Goal: Task Accomplishment & Management: Manage account settings

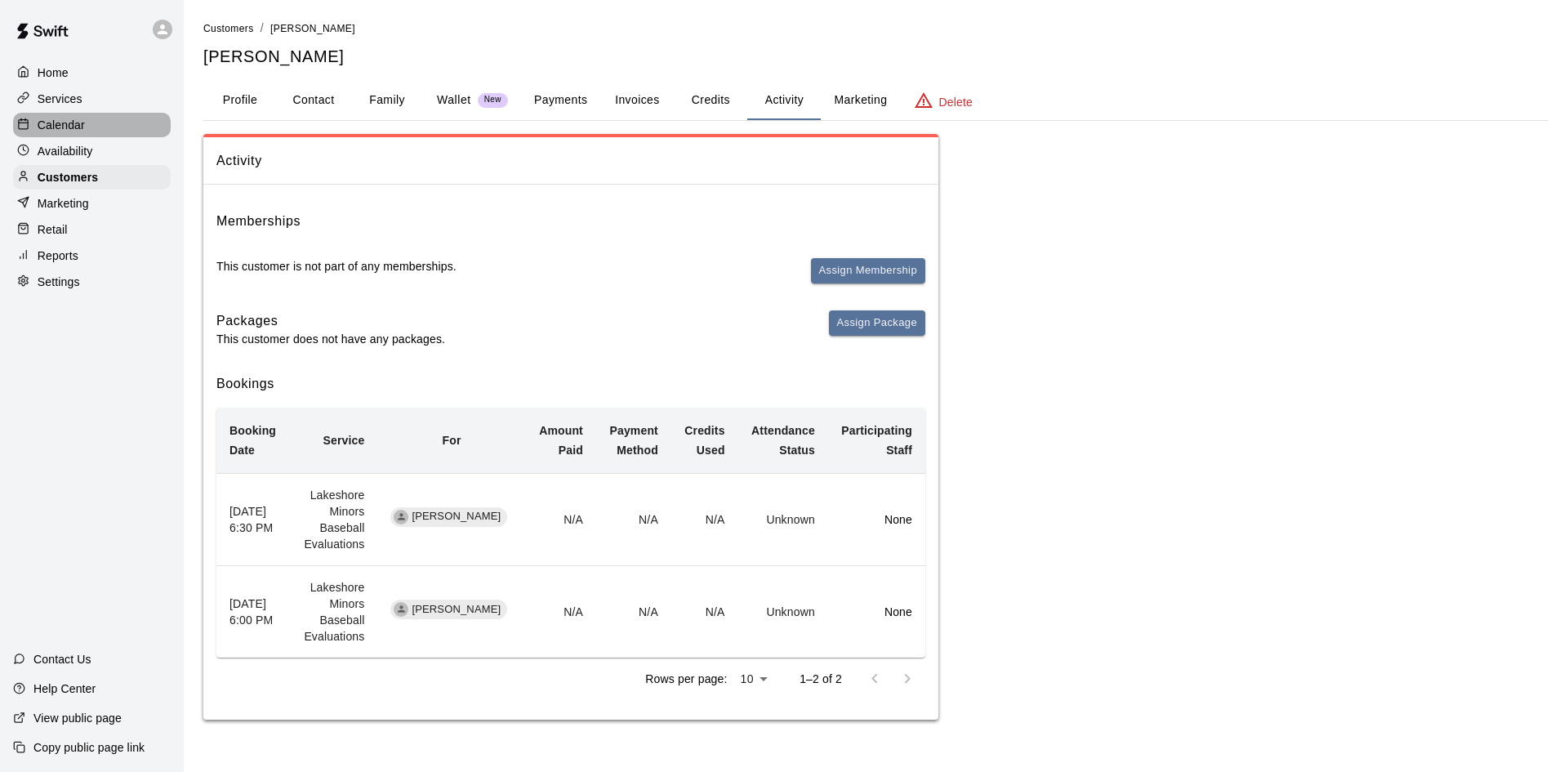
click at [92, 128] on div "Calendar" at bounding box center [92, 125] width 158 height 25
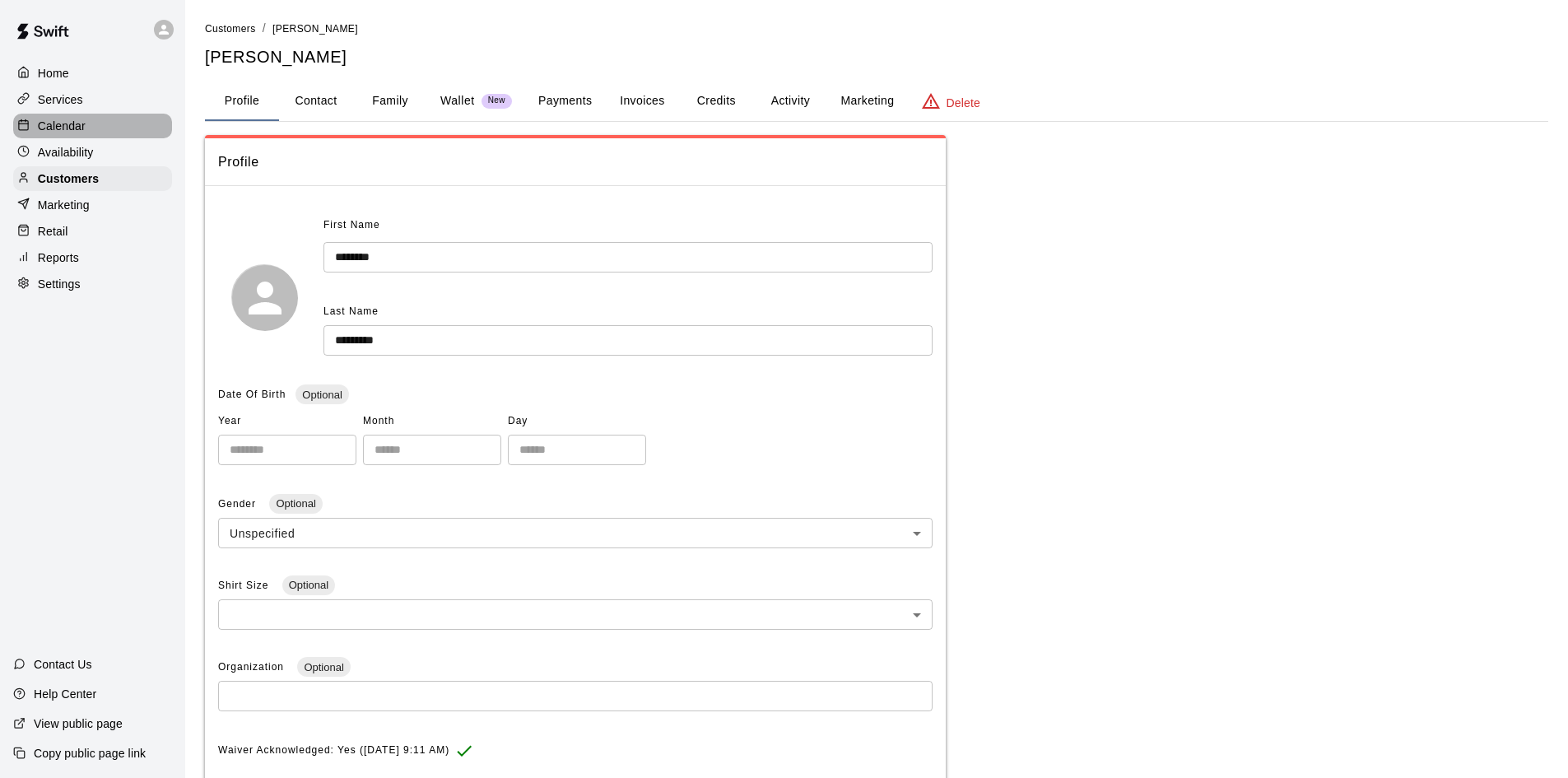
click at [58, 127] on p "Calendar" at bounding box center [62, 125] width 48 height 16
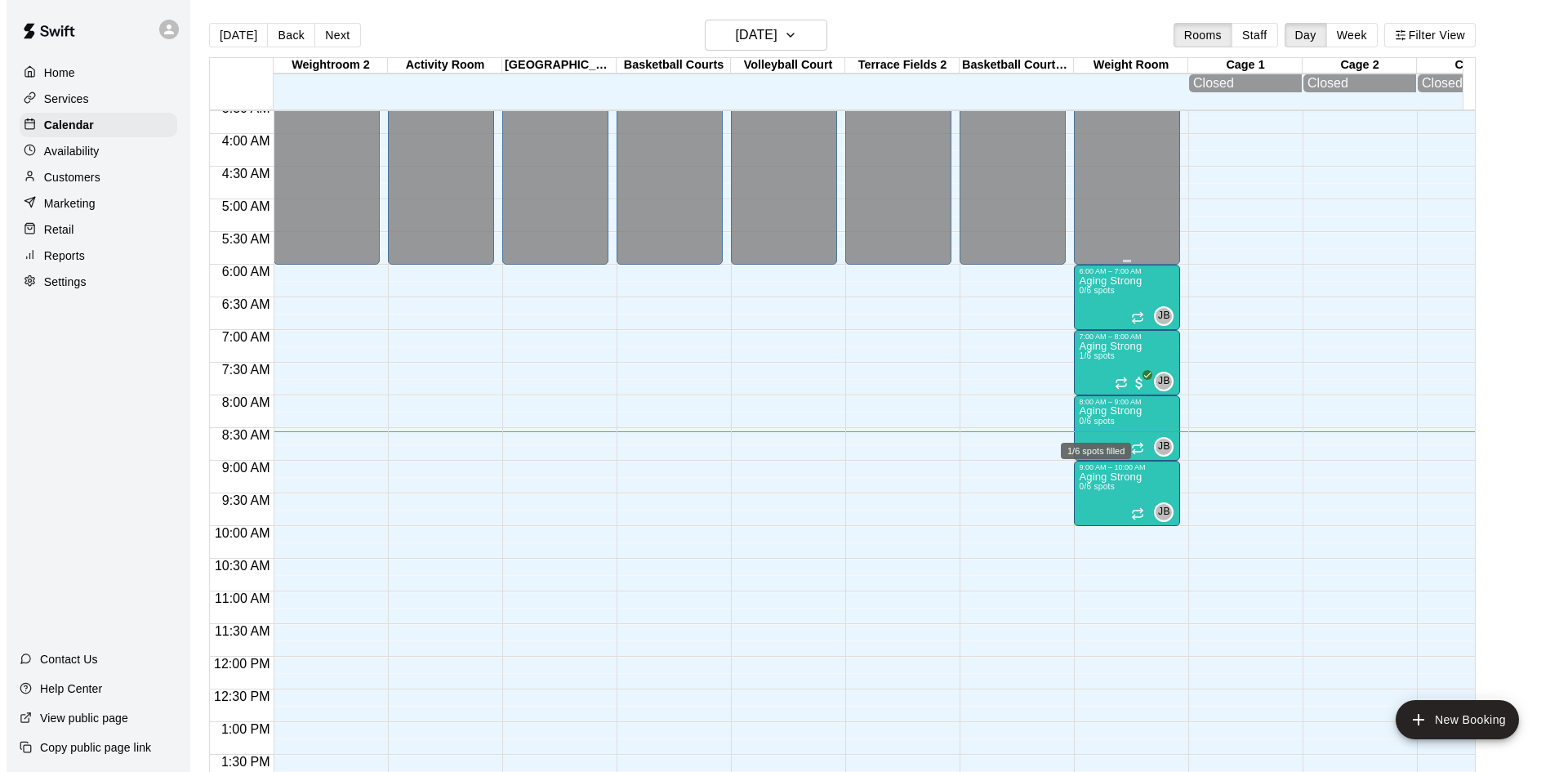
scroll to position [150, 0]
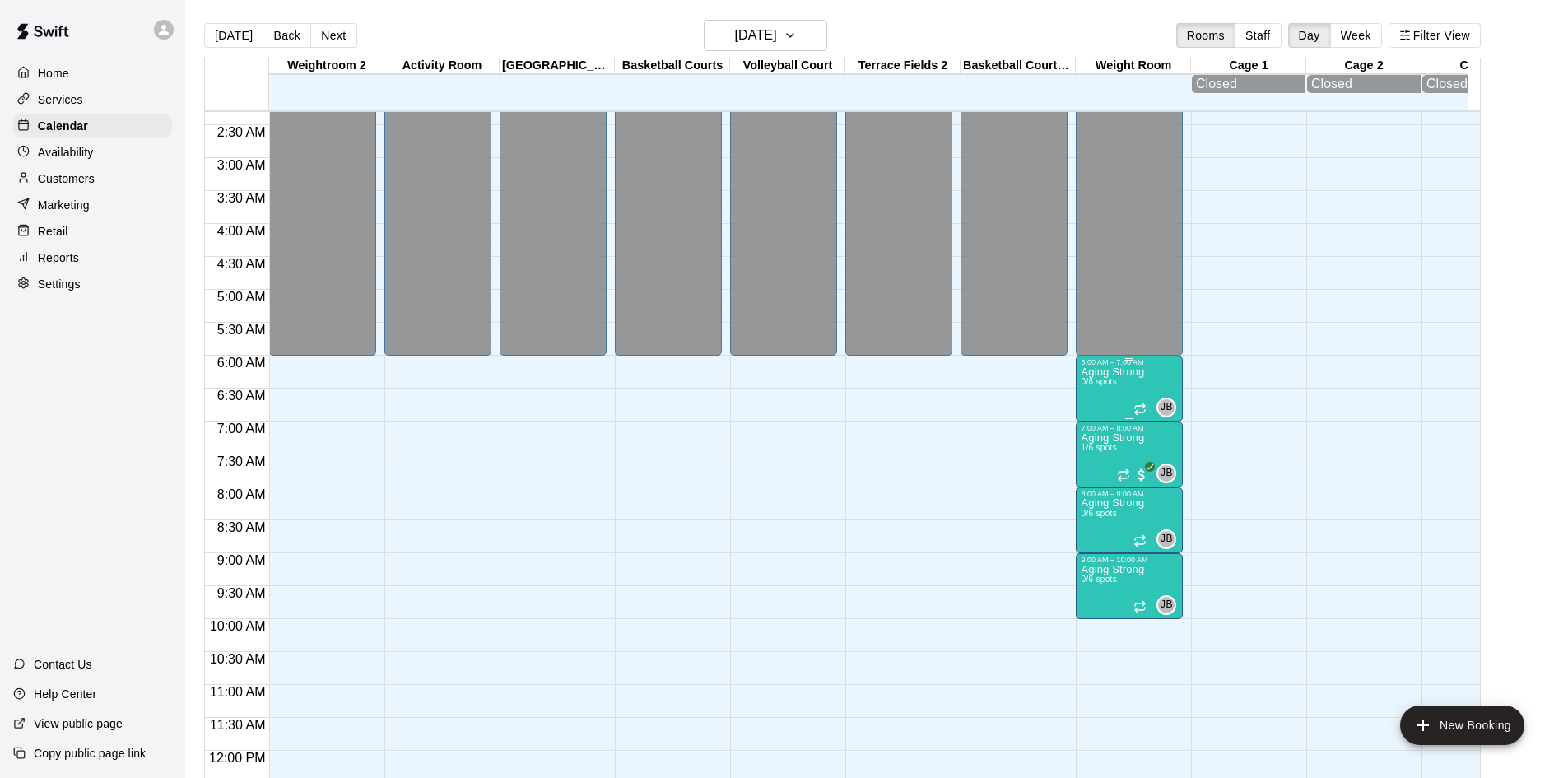
click at [1135, 372] on p "Aging Strong" at bounding box center [1112, 372] width 63 height 0
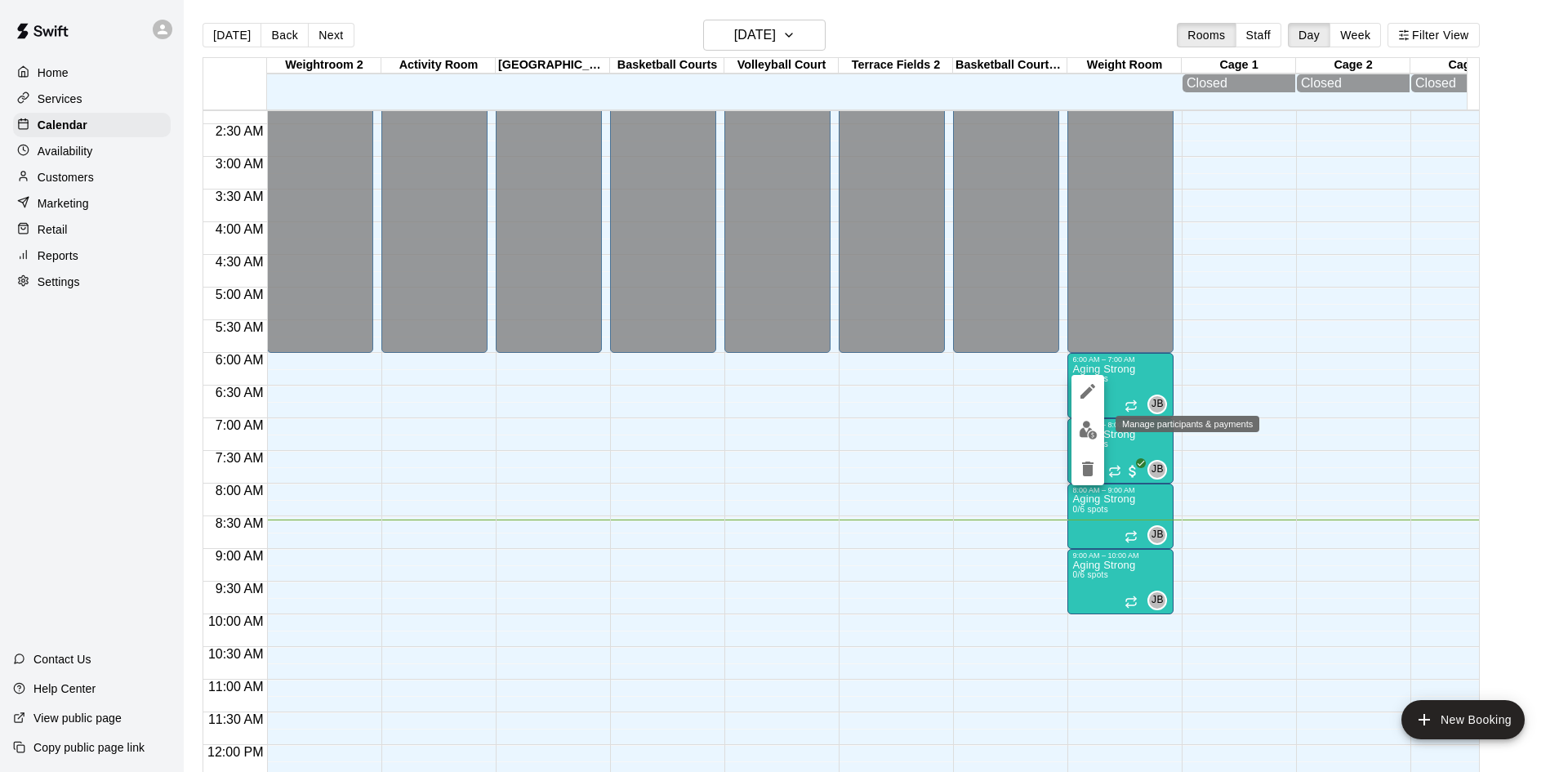
click at [1094, 437] on img "edit" at bounding box center [1089, 430] width 19 height 19
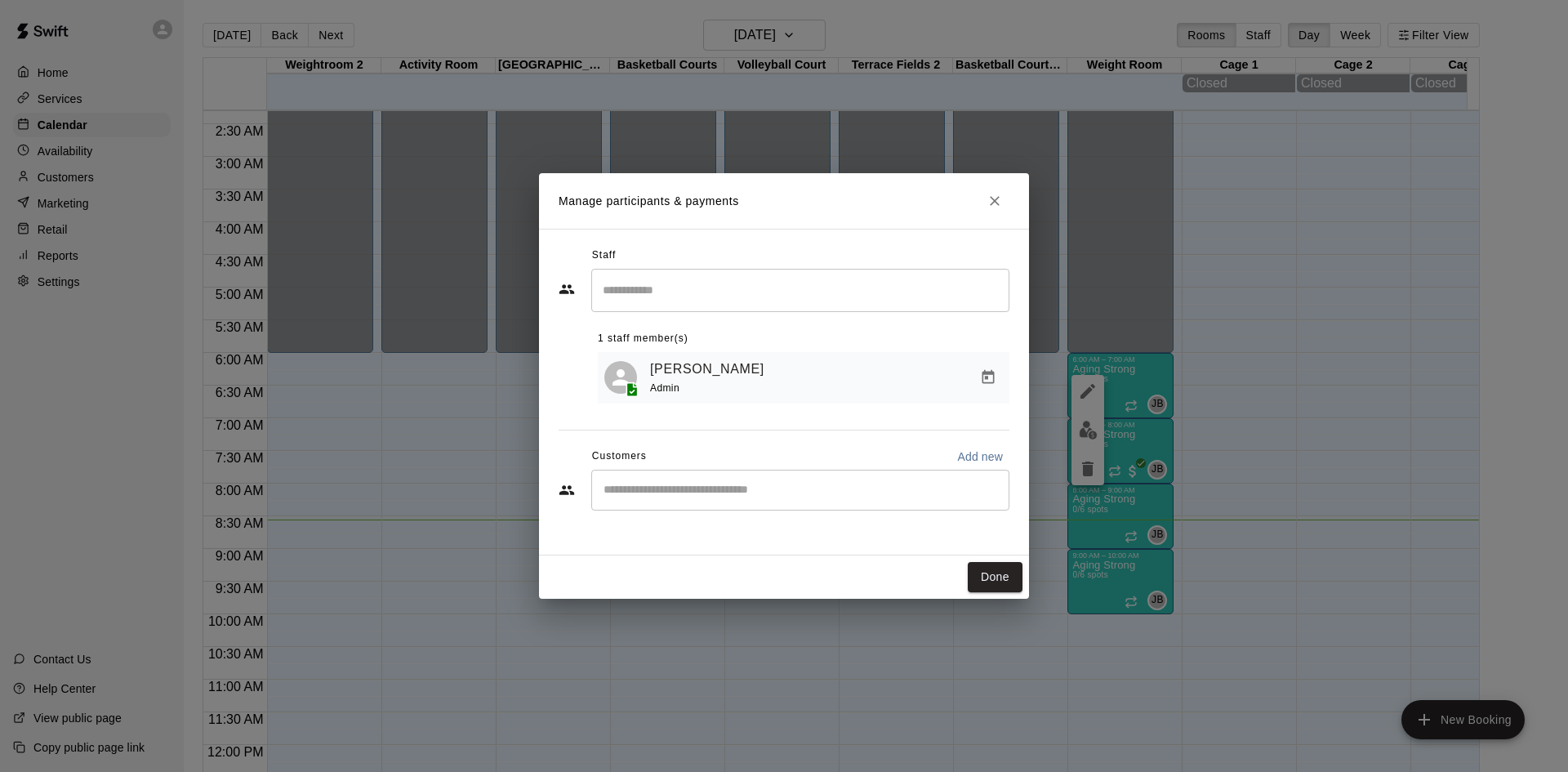
click at [763, 502] on div "​" at bounding box center [800, 489] width 418 height 41
type input "***"
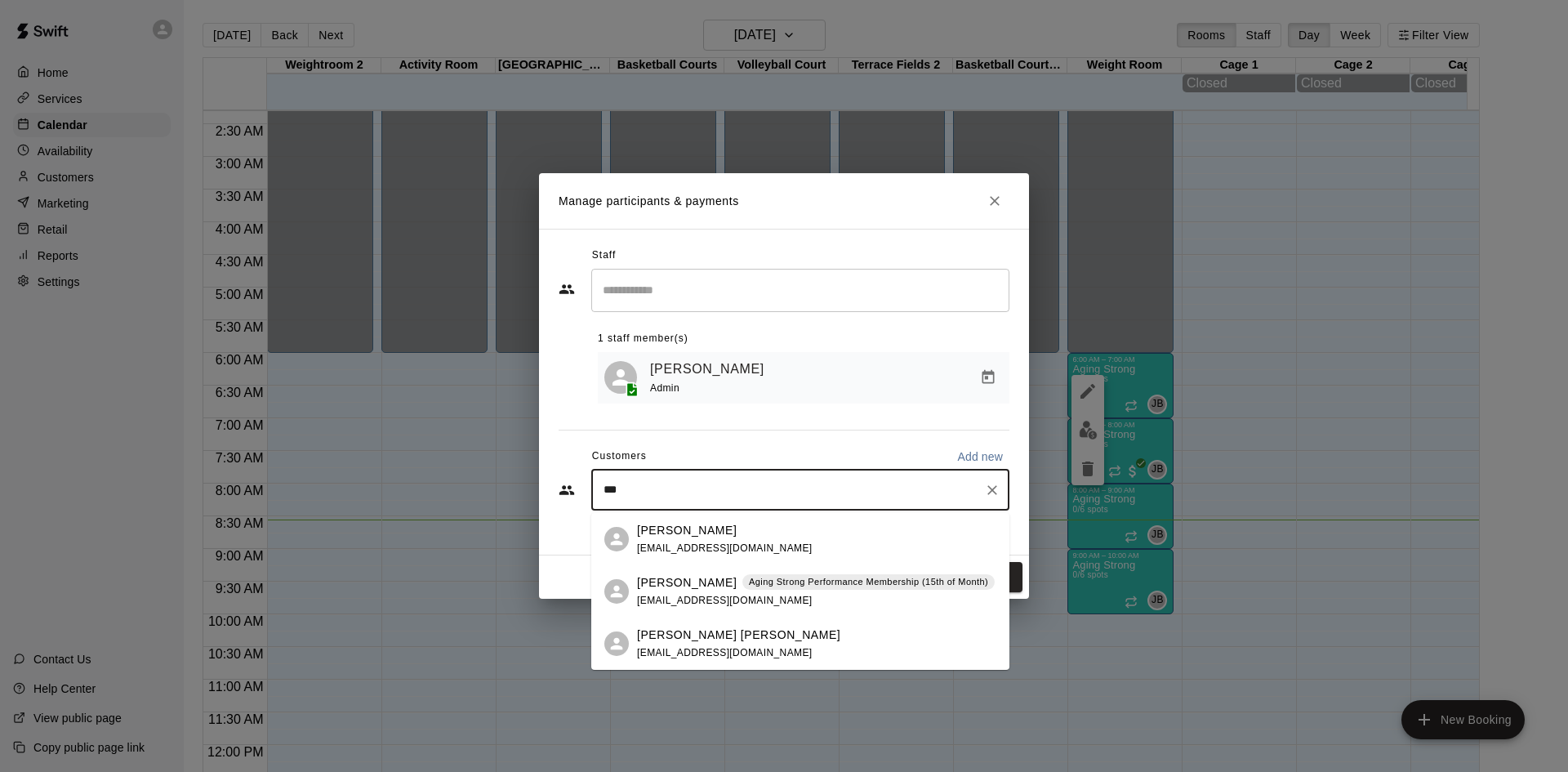
click at [750, 589] on div "Aging Strong Performance Membership (15th of Month)" at bounding box center [868, 582] width 253 height 16
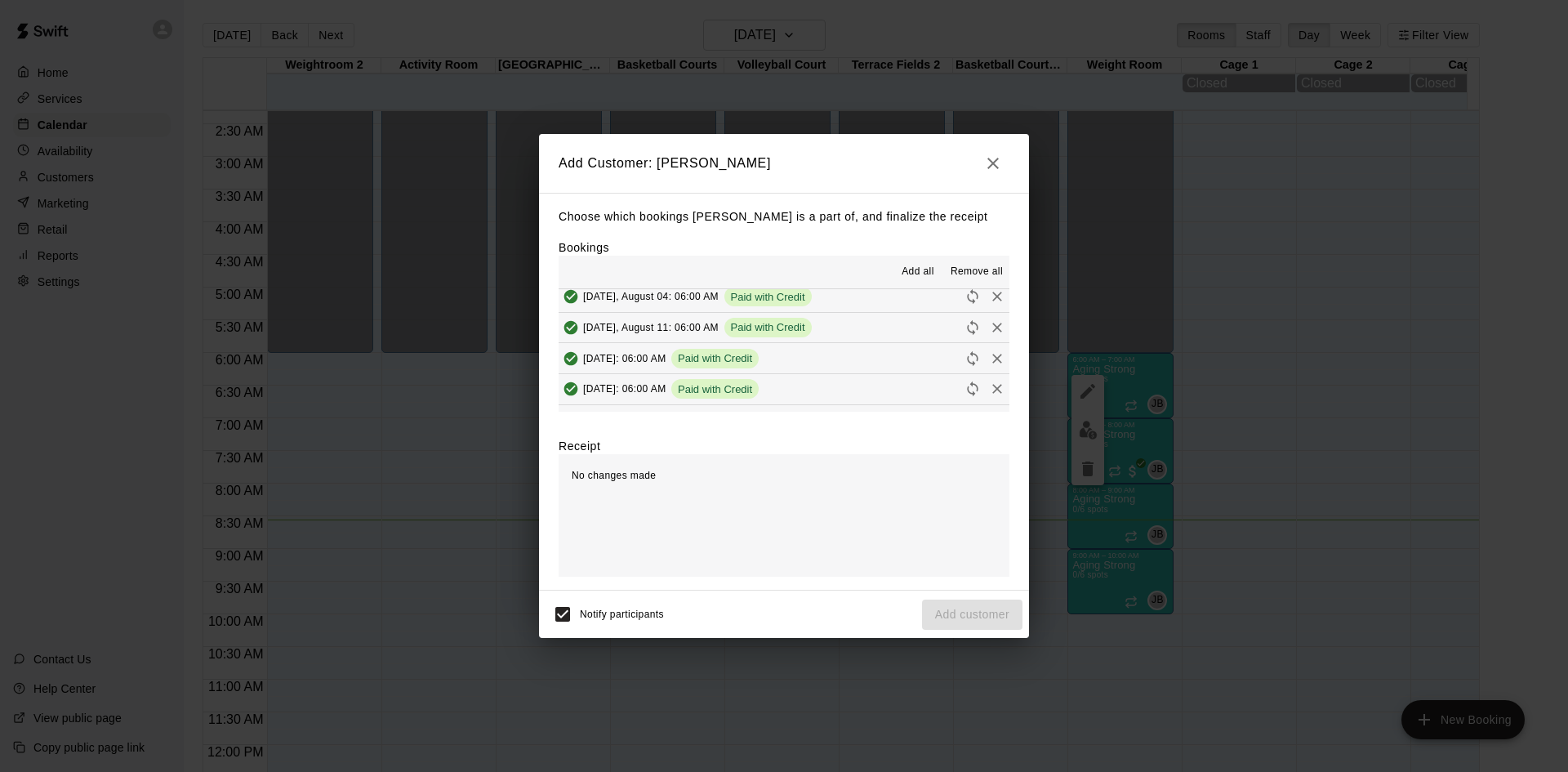
scroll to position [735, 0]
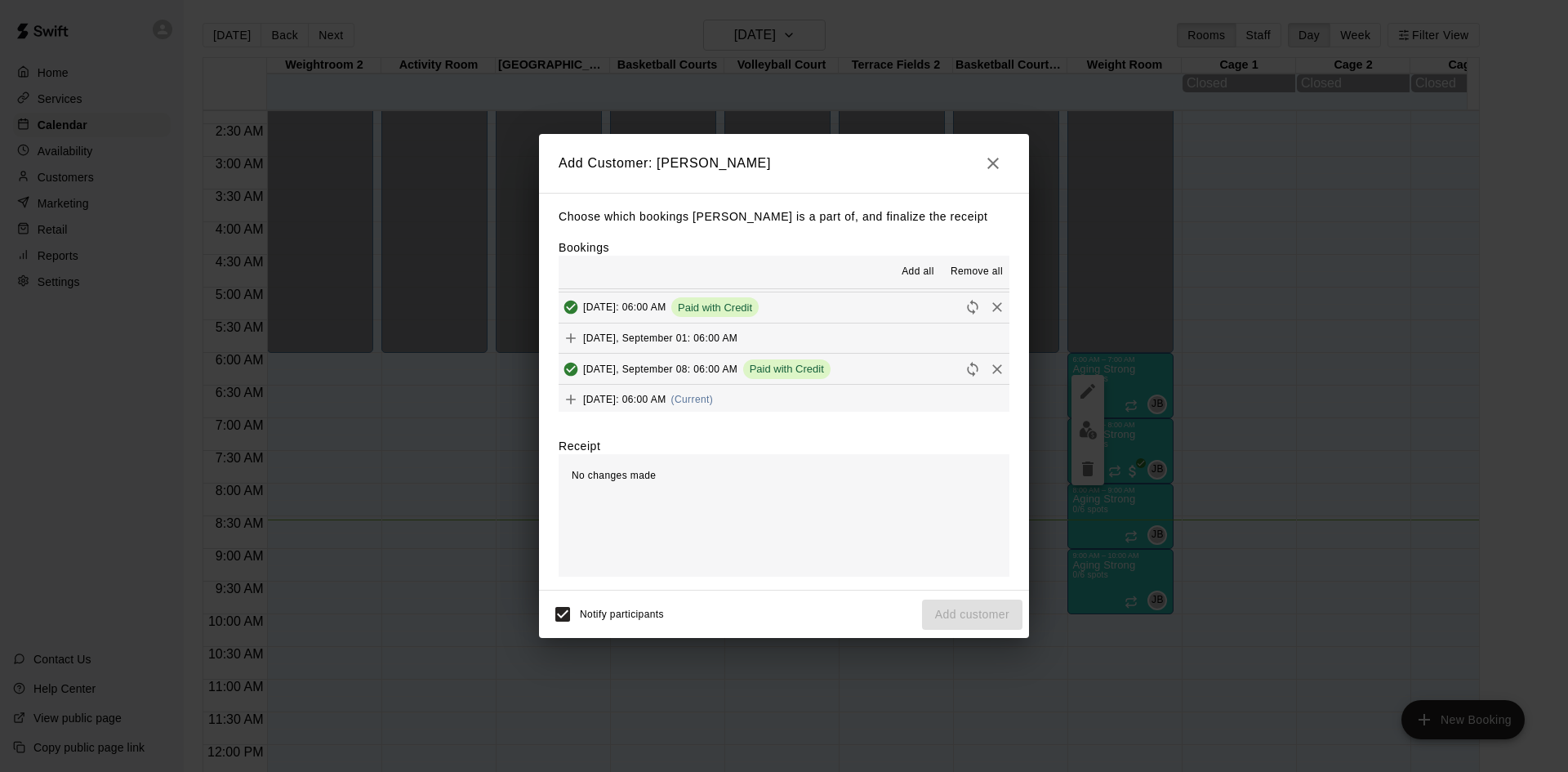
click at [713, 391] on div "[DATE]: 06:00 AM (Current)" at bounding box center [636, 399] width 154 height 25
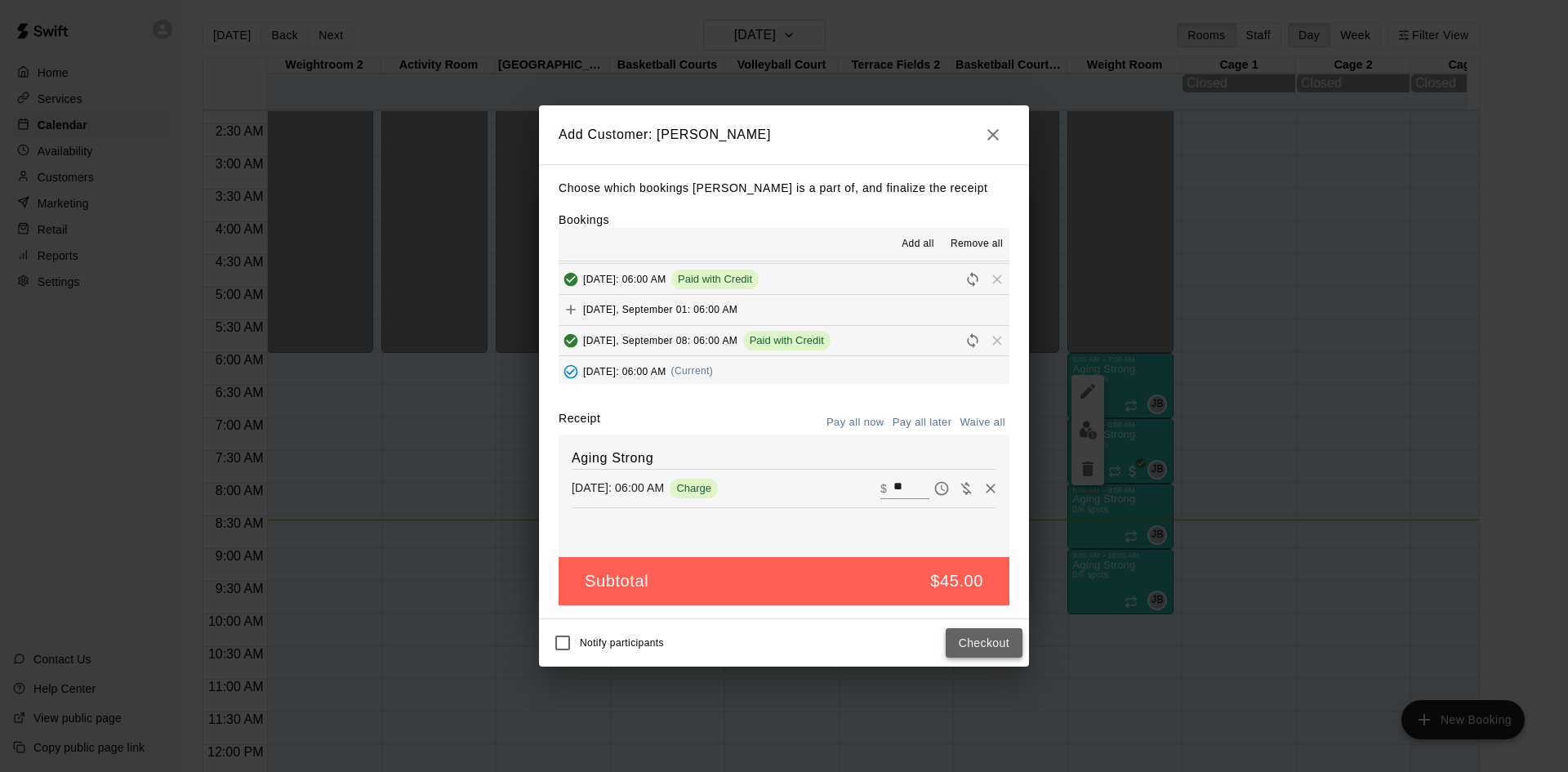
click at [989, 643] on button "Checkout" at bounding box center [984, 643] width 77 height 30
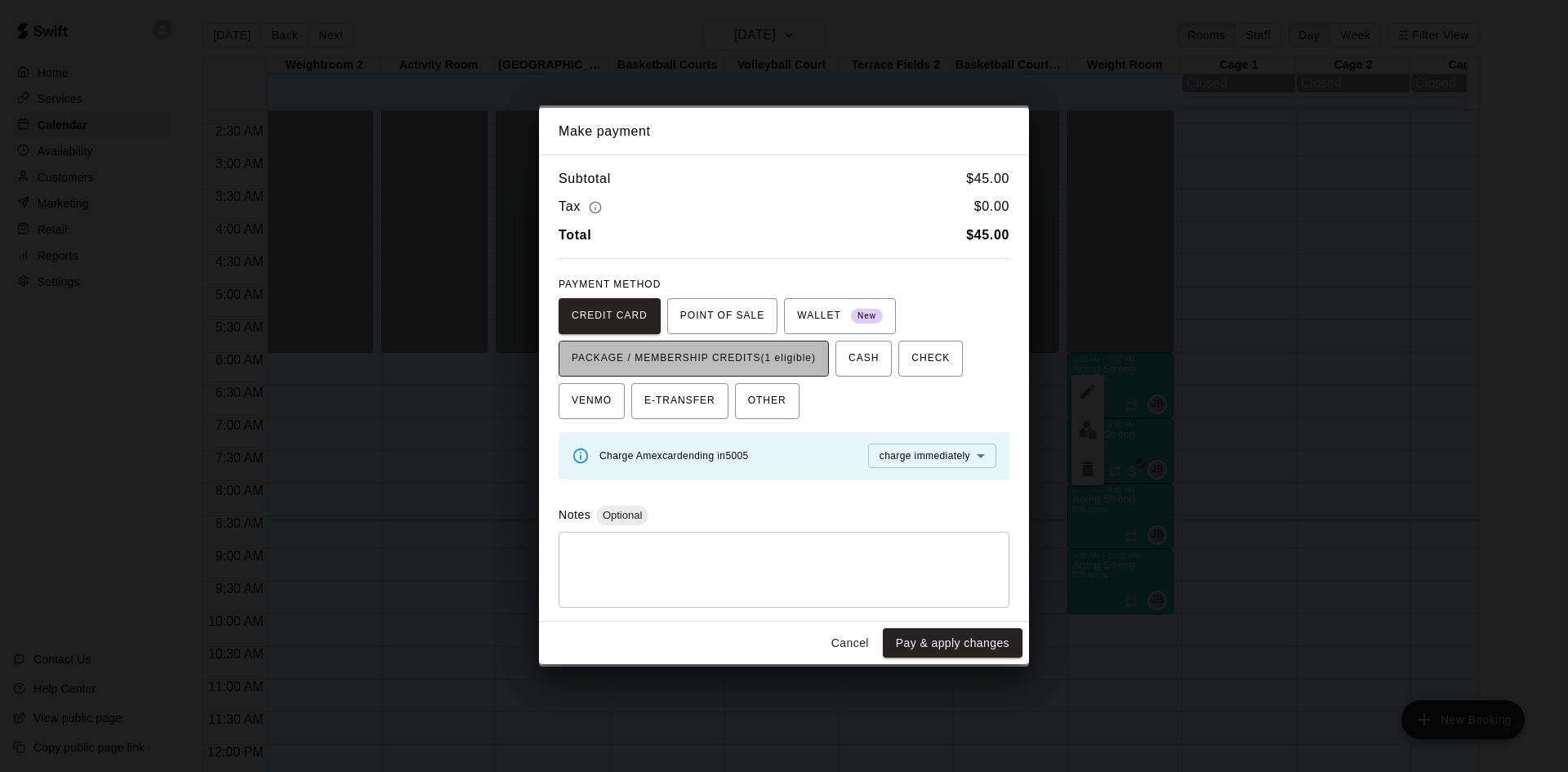
click at [802, 362] on span "PACKAGE / MEMBERSHIP CREDITS (1 eligible)" at bounding box center [693, 359] width 244 height 26
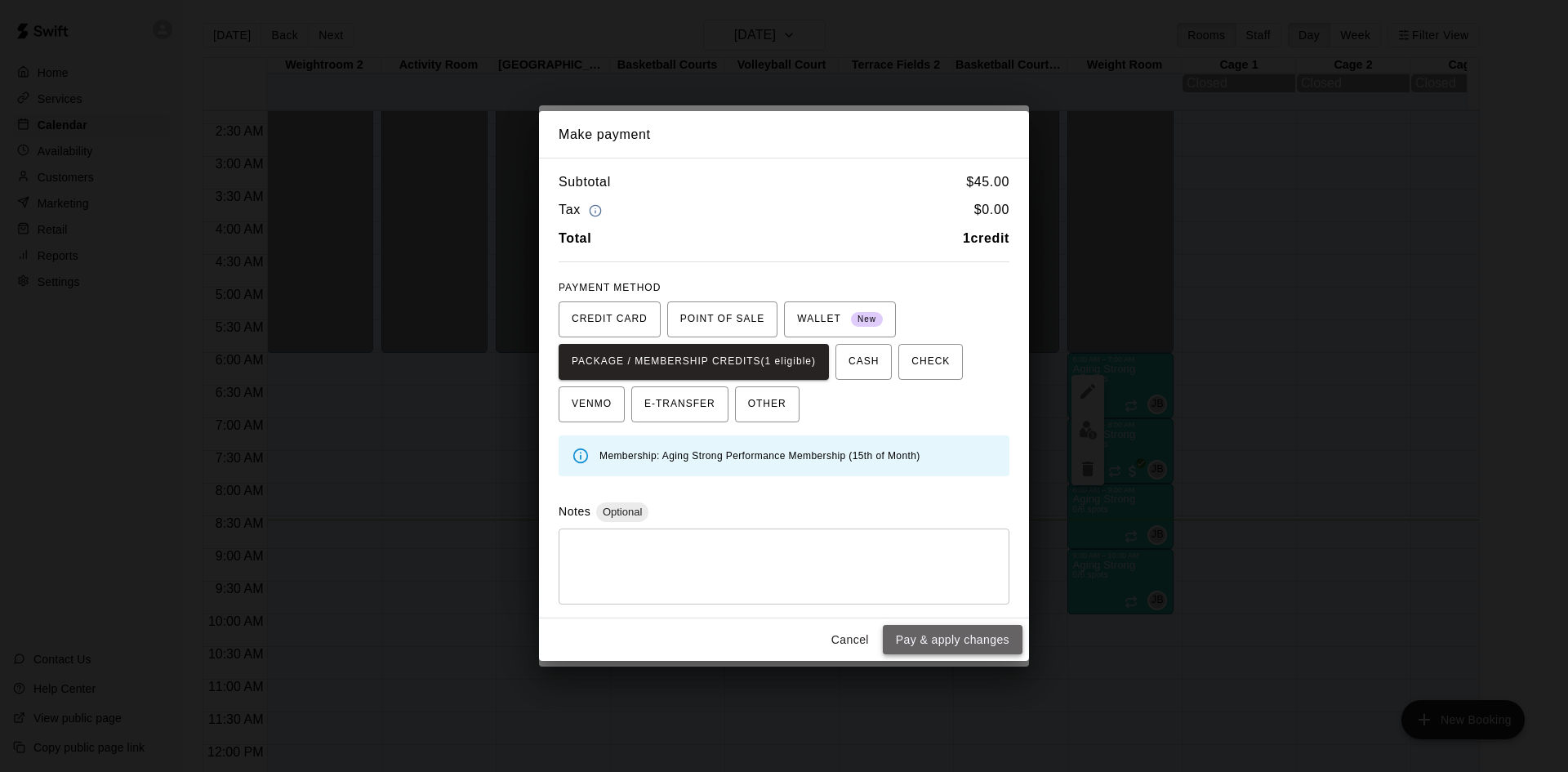
click at [903, 640] on button "Pay & apply changes" at bounding box center [952, 640] width 140 height 30
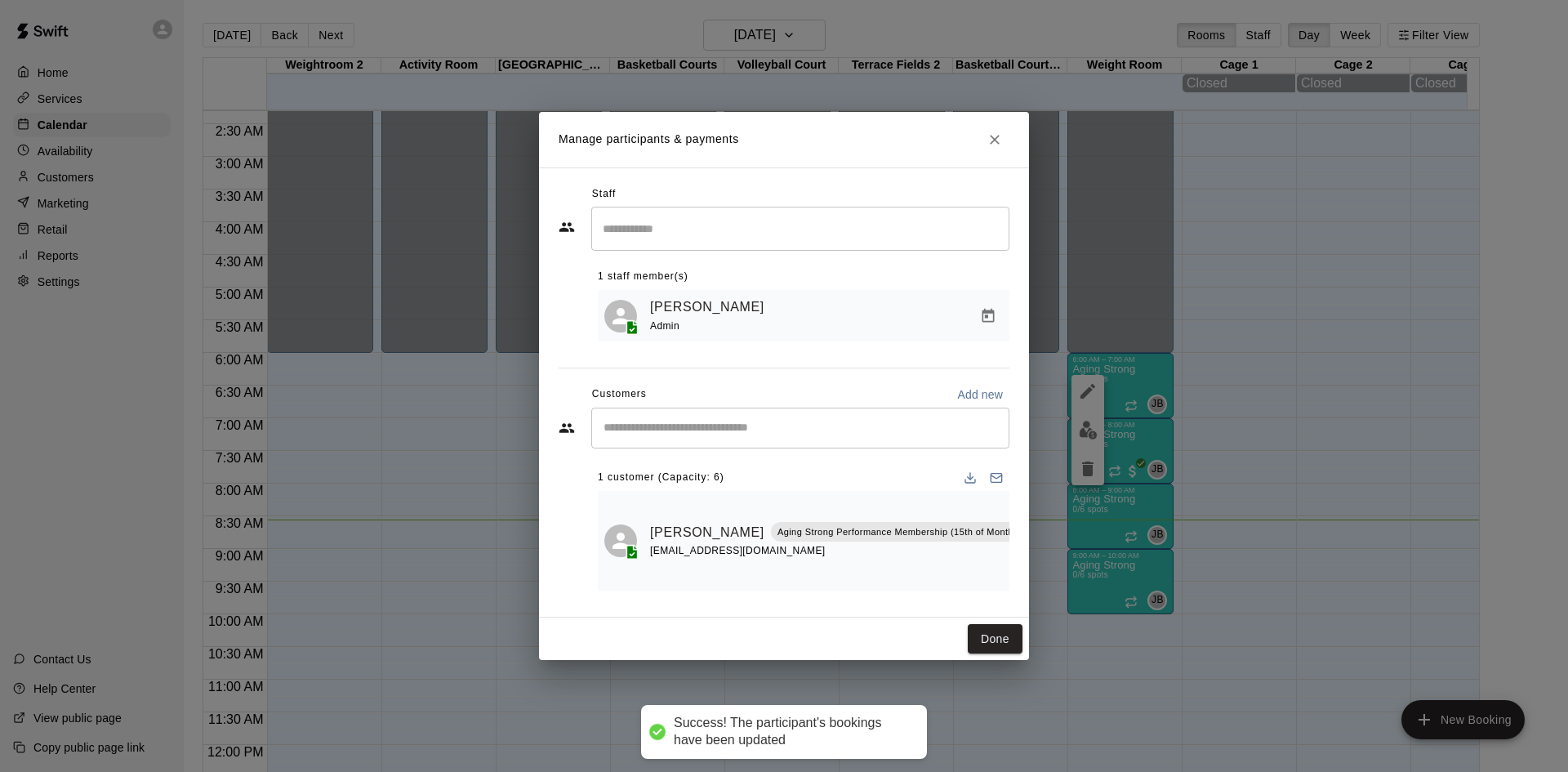
scroll to position [0, 0]
click at [799, 430] on input "Start typing to search customers..." at bounding box center [800, 428] width 404 height 16
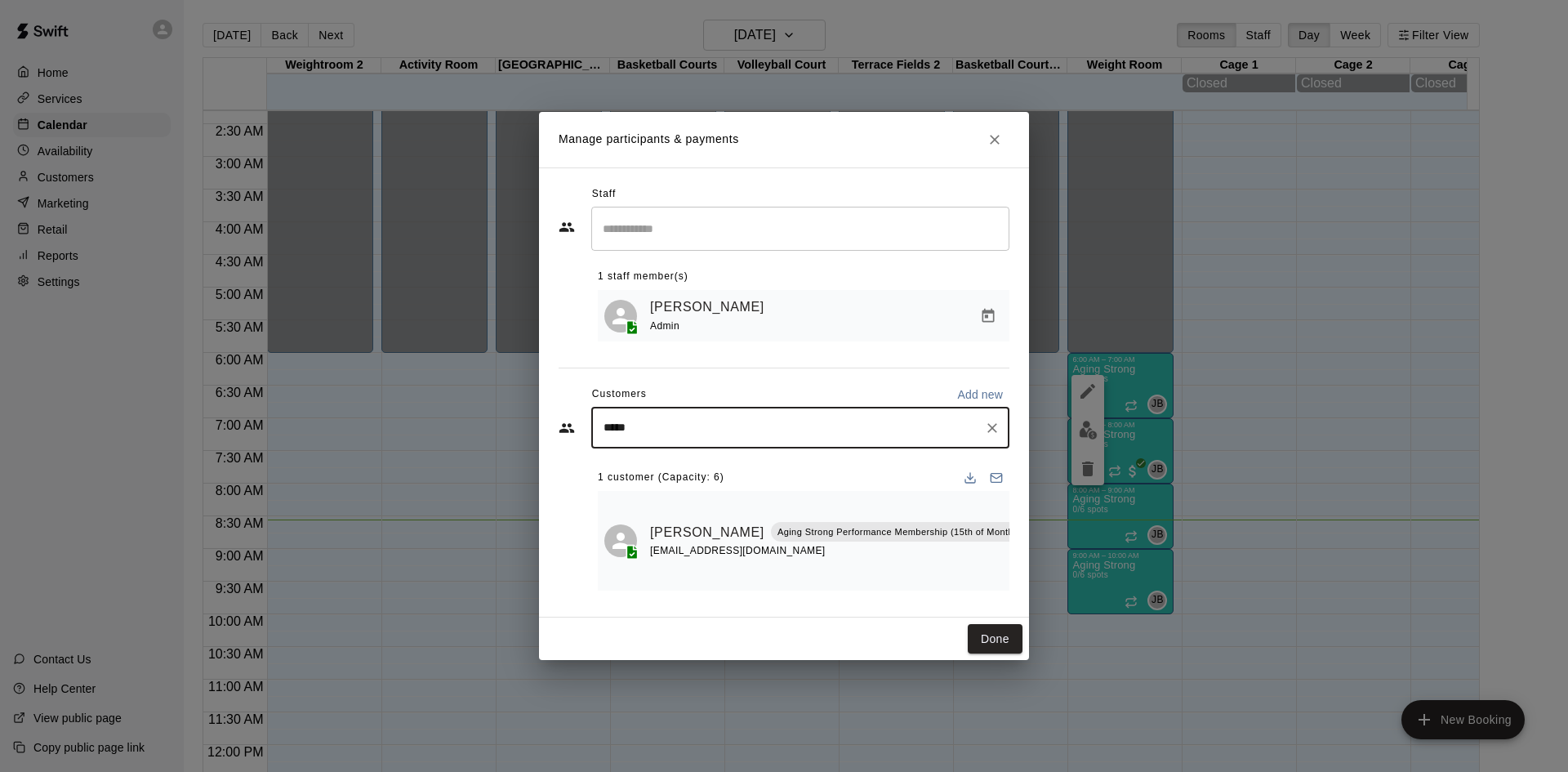
type input "******"
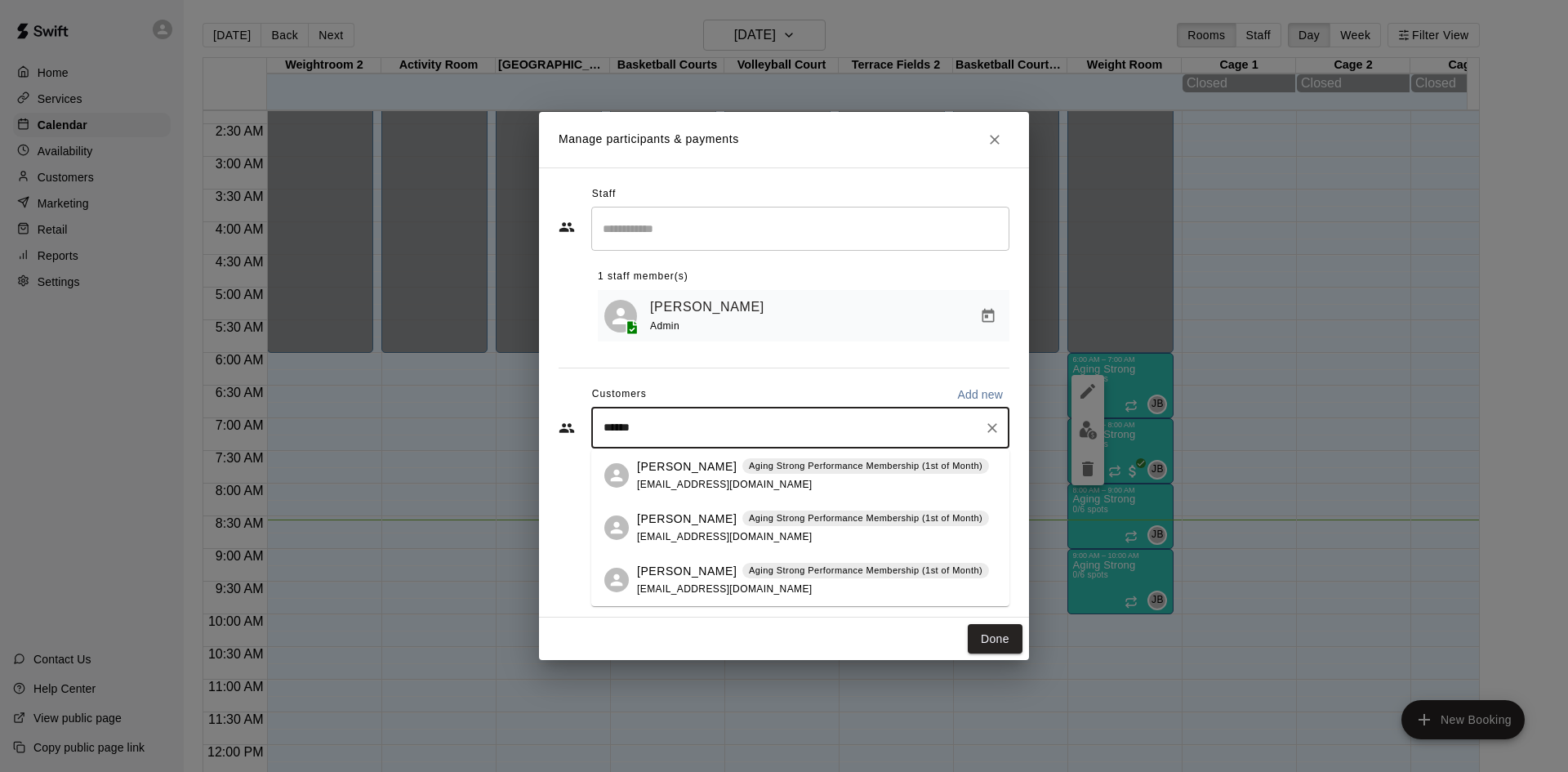
click at [794, 470] on p "Aging Strong Performance Membership (1st of Month)" at bounding box center [865, 465] width 234 height 14
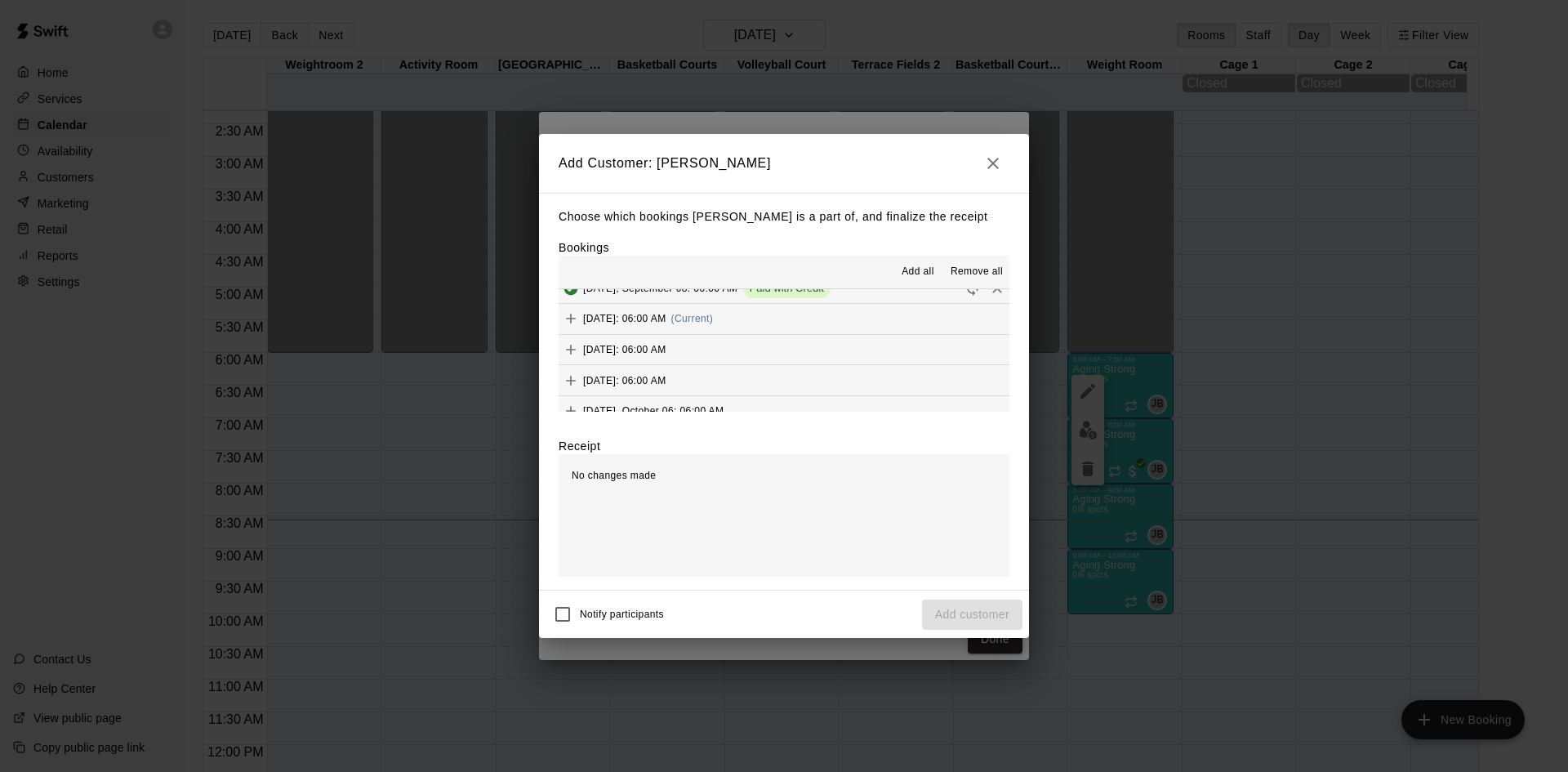
scroll to position [816, 0]
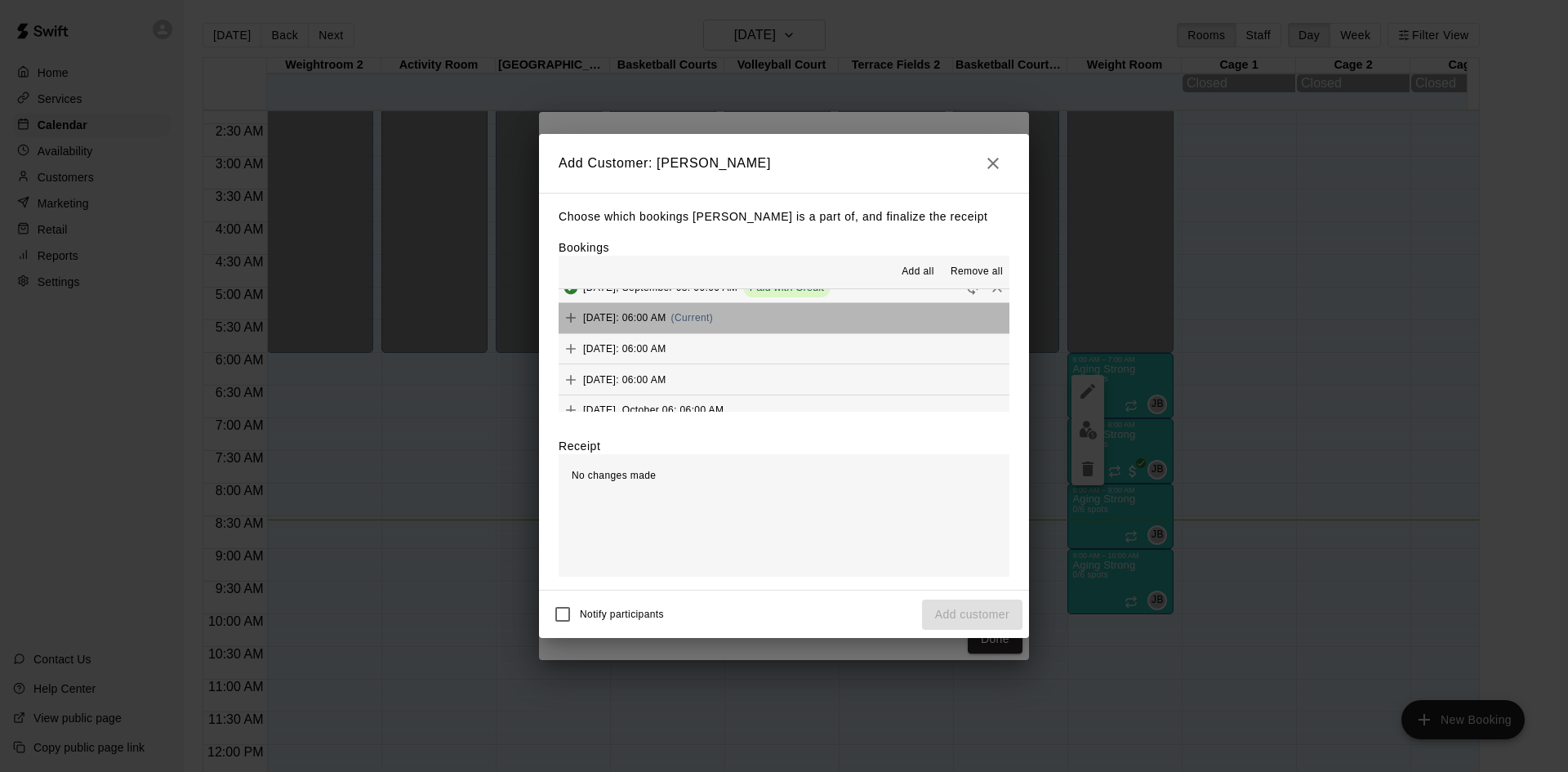
click at [800, 320] on button "[DATE]: 06:00 AM (Current)" at bounding box center [784, 318] width 451 height 30
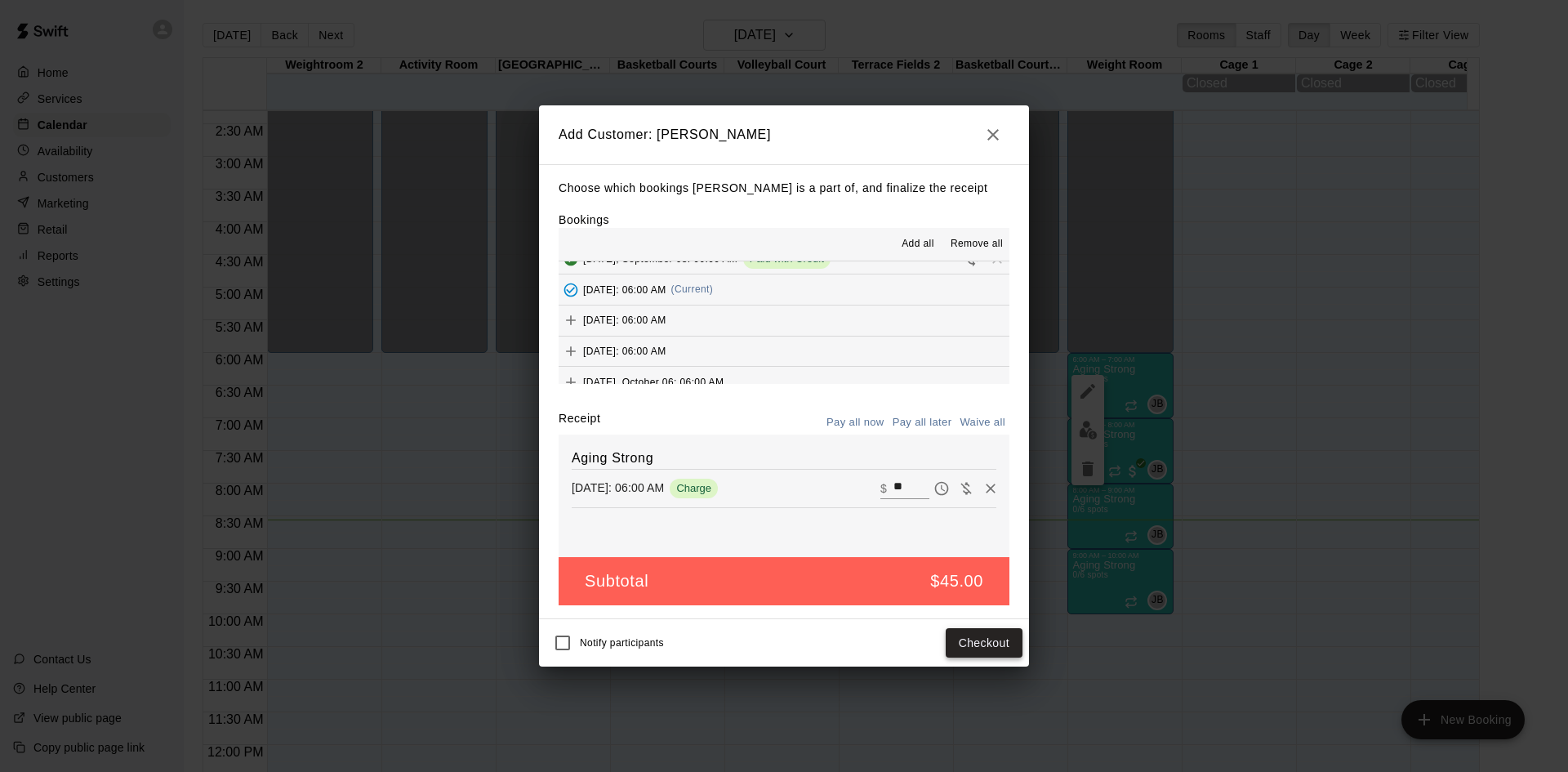
click at [976, 649] on button "Checkout" at bounding box center [984, 643] width 77 height 30
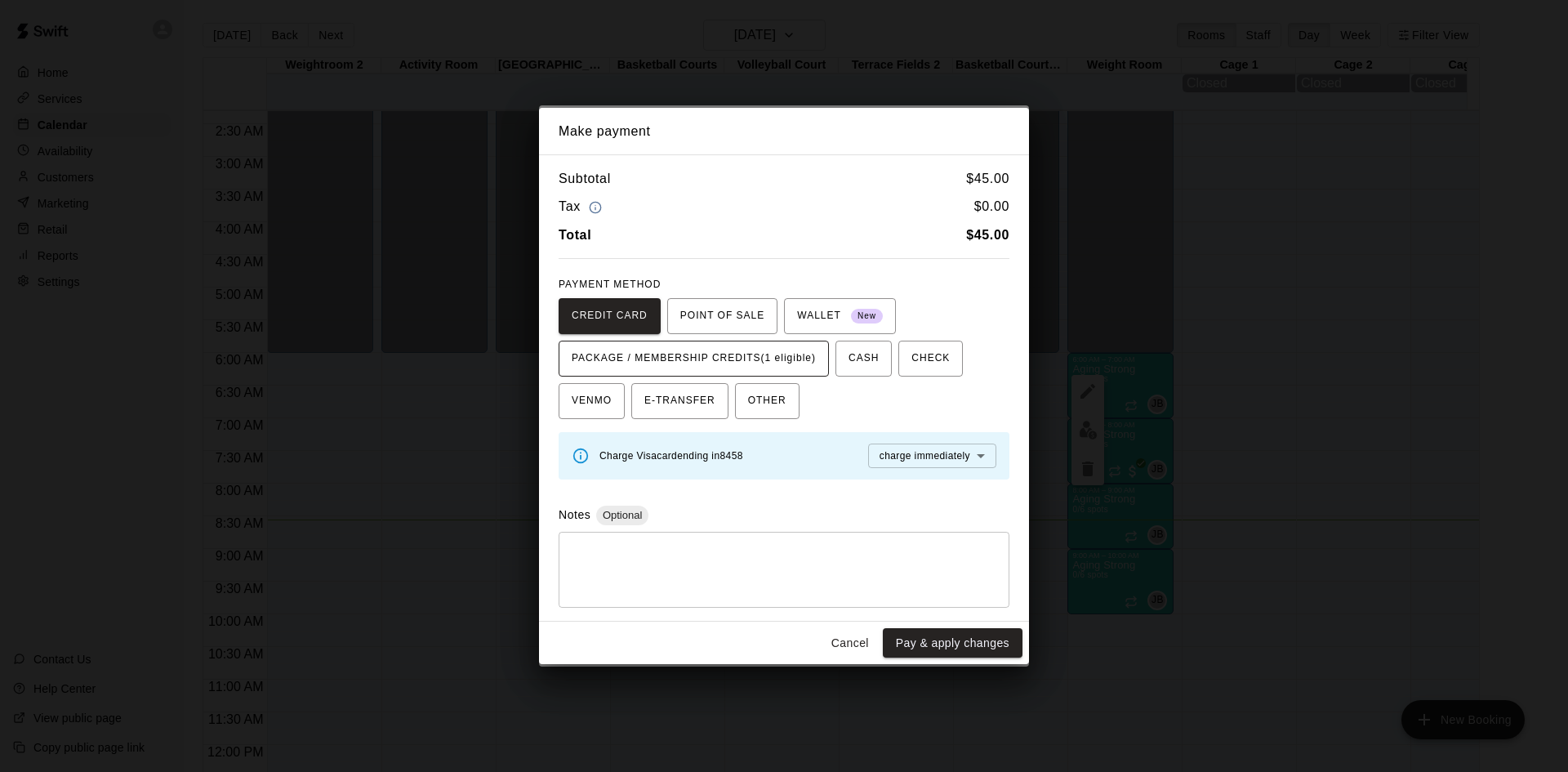
click at [793, 351] on span "PACKAGE / MEMBERSHIP CREDITS (1 eligible)" at bounding box center [693, 359] width 244 height 26
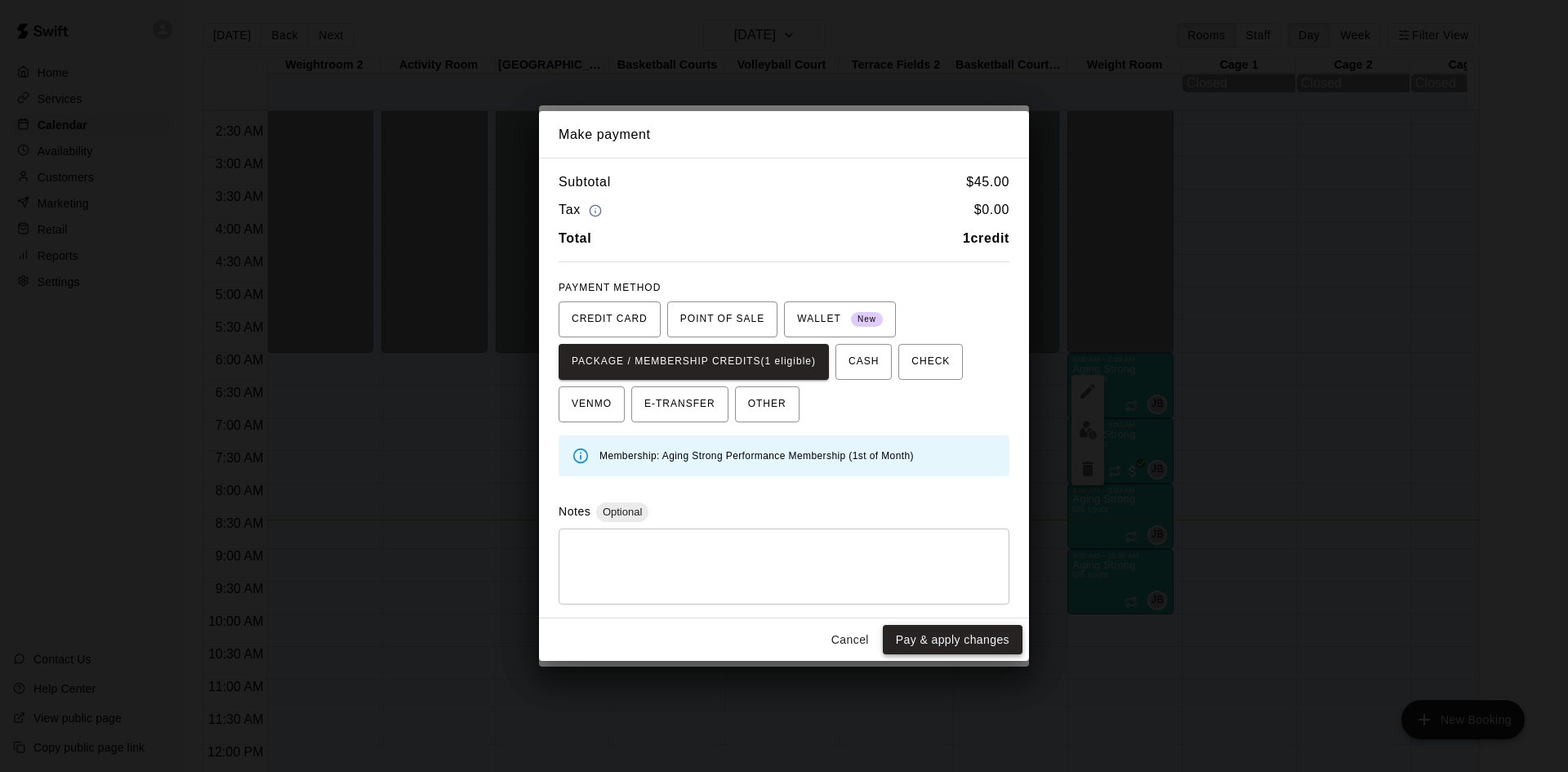
click at [938, 630] on button "Pay & apply changes" at bounding box center [952, 640] width 140 height 30
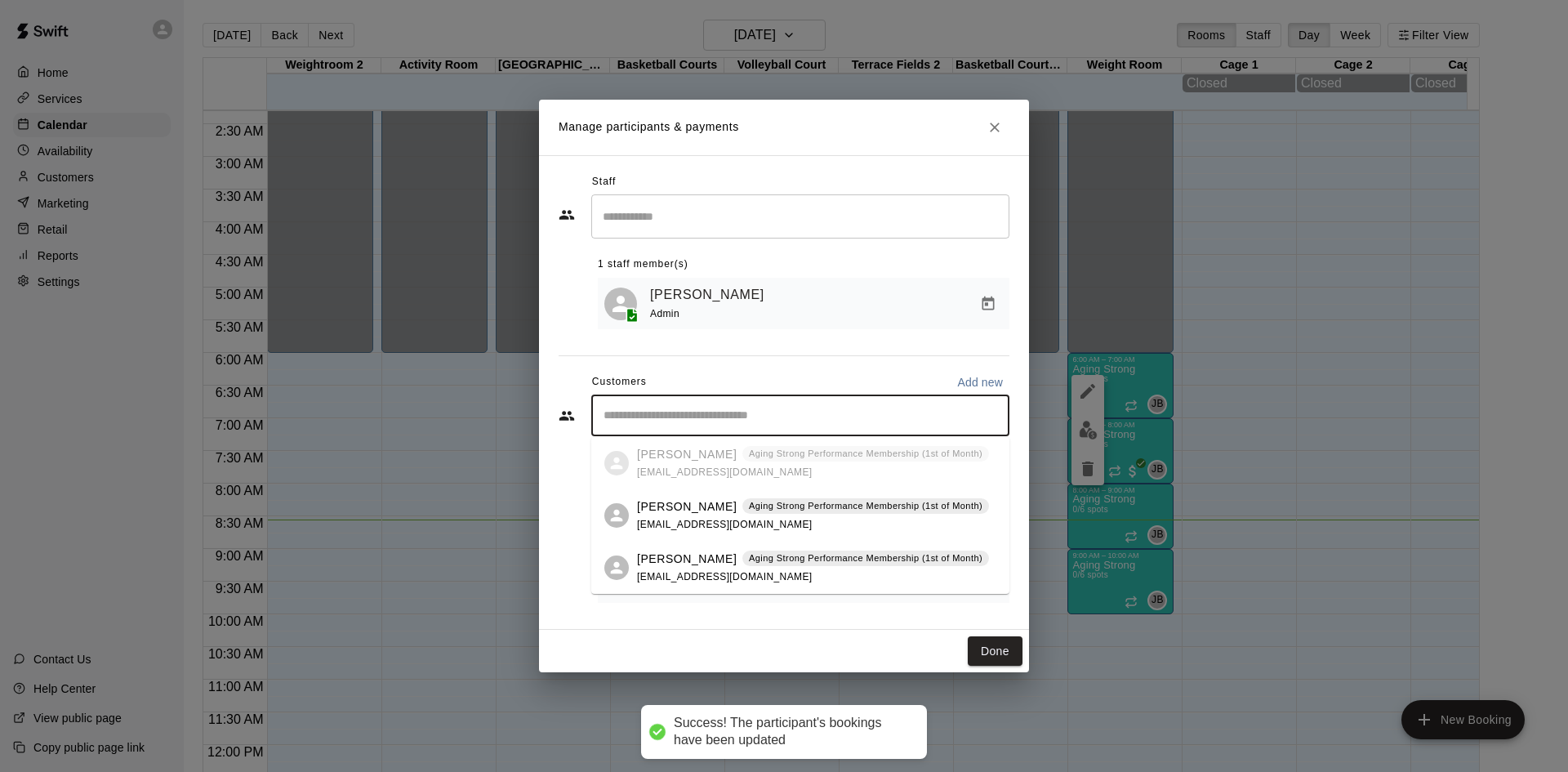
click at [799, 417] on input "Start typing to search customers..." at bounding box center [800, 415] width 404 height 16
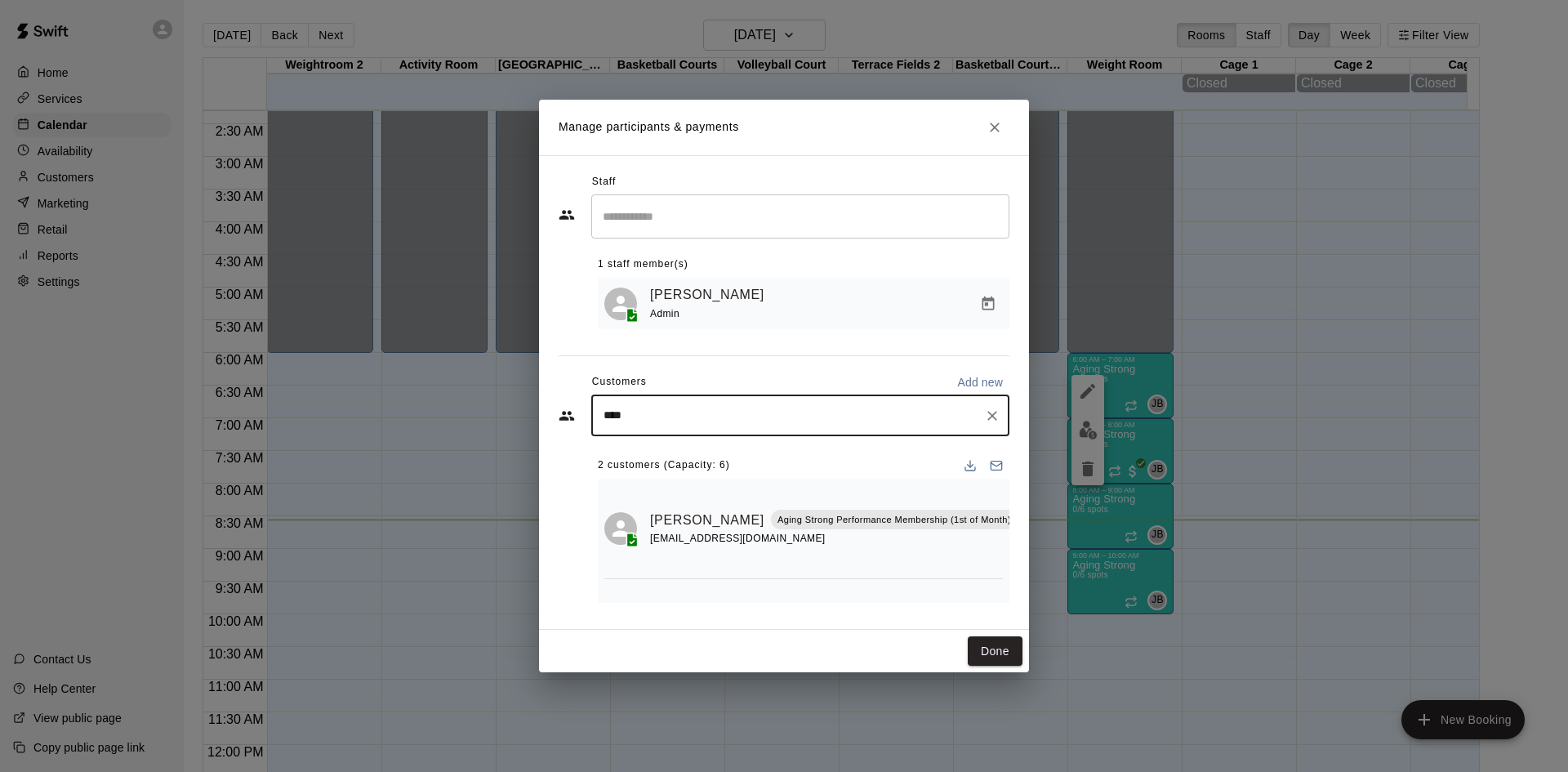
type input "*****"
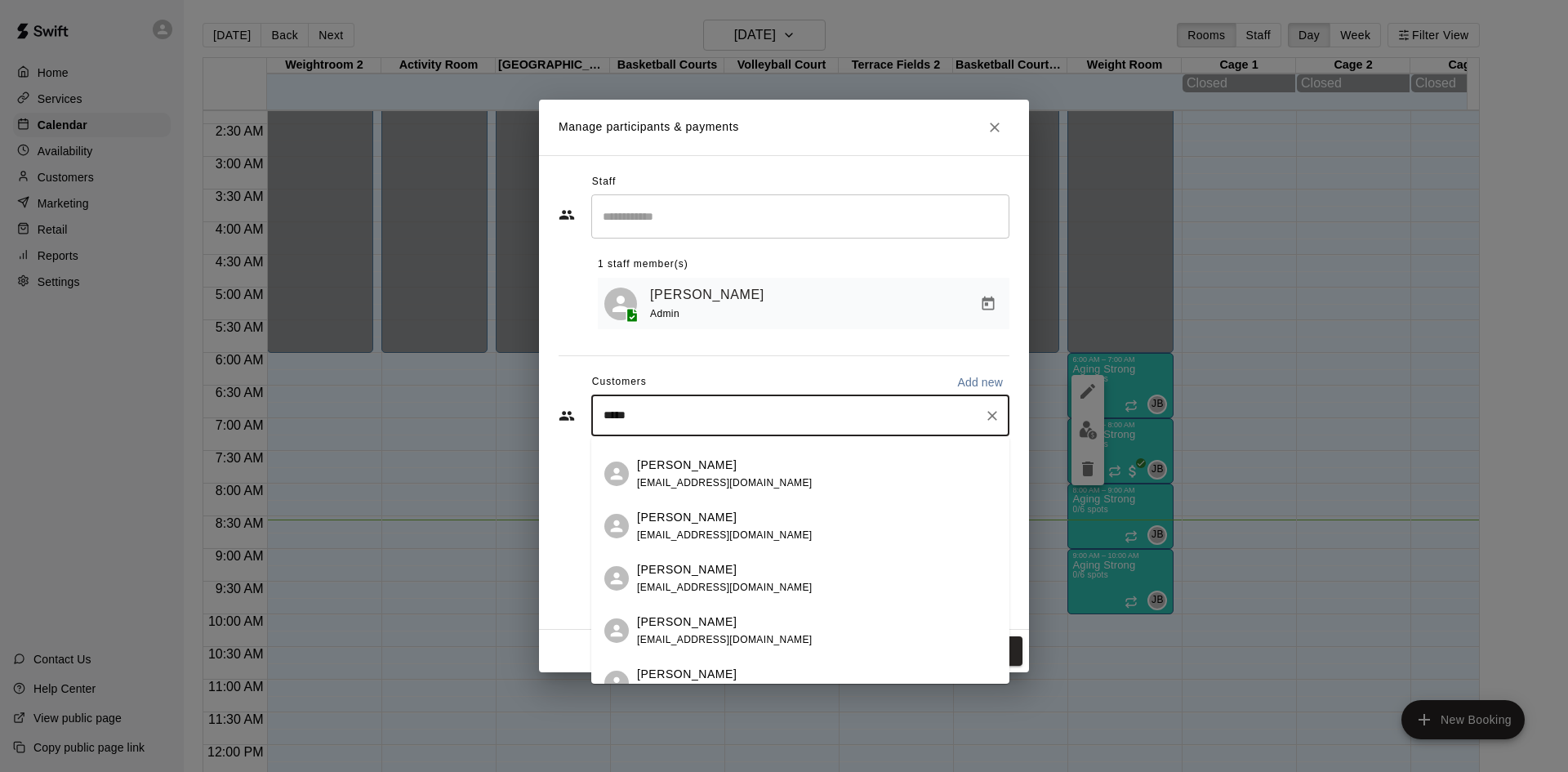
scroll to position [245, 0]
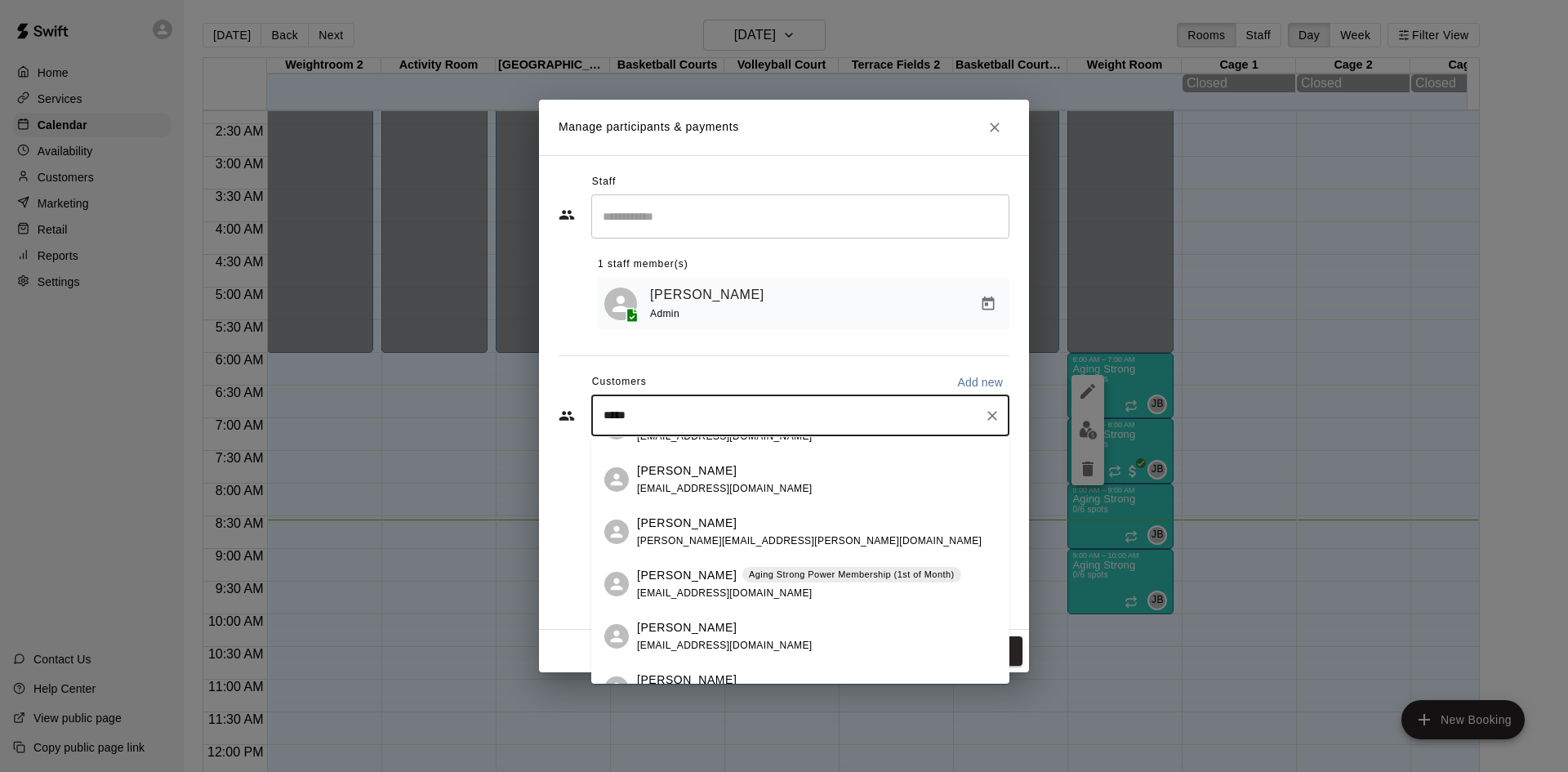
click at [798, 587] on div "[PERSON_NAME] Aging Strong Power Membership (1st of Month) [EMAIL_ADDRESS][DOMA…" at bounding box center [798, 584] width 324 height 35
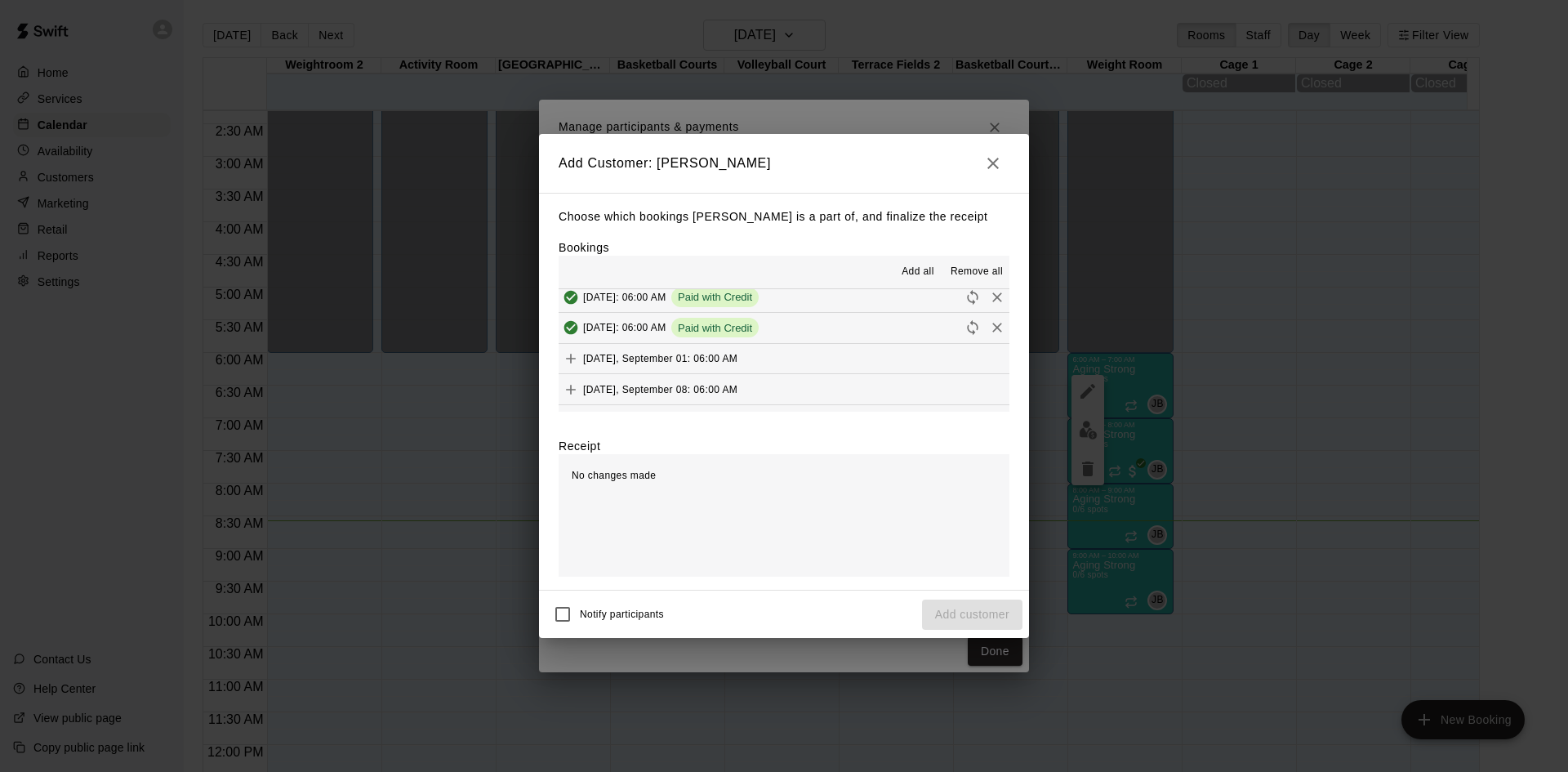
scroll to position [735, 0]
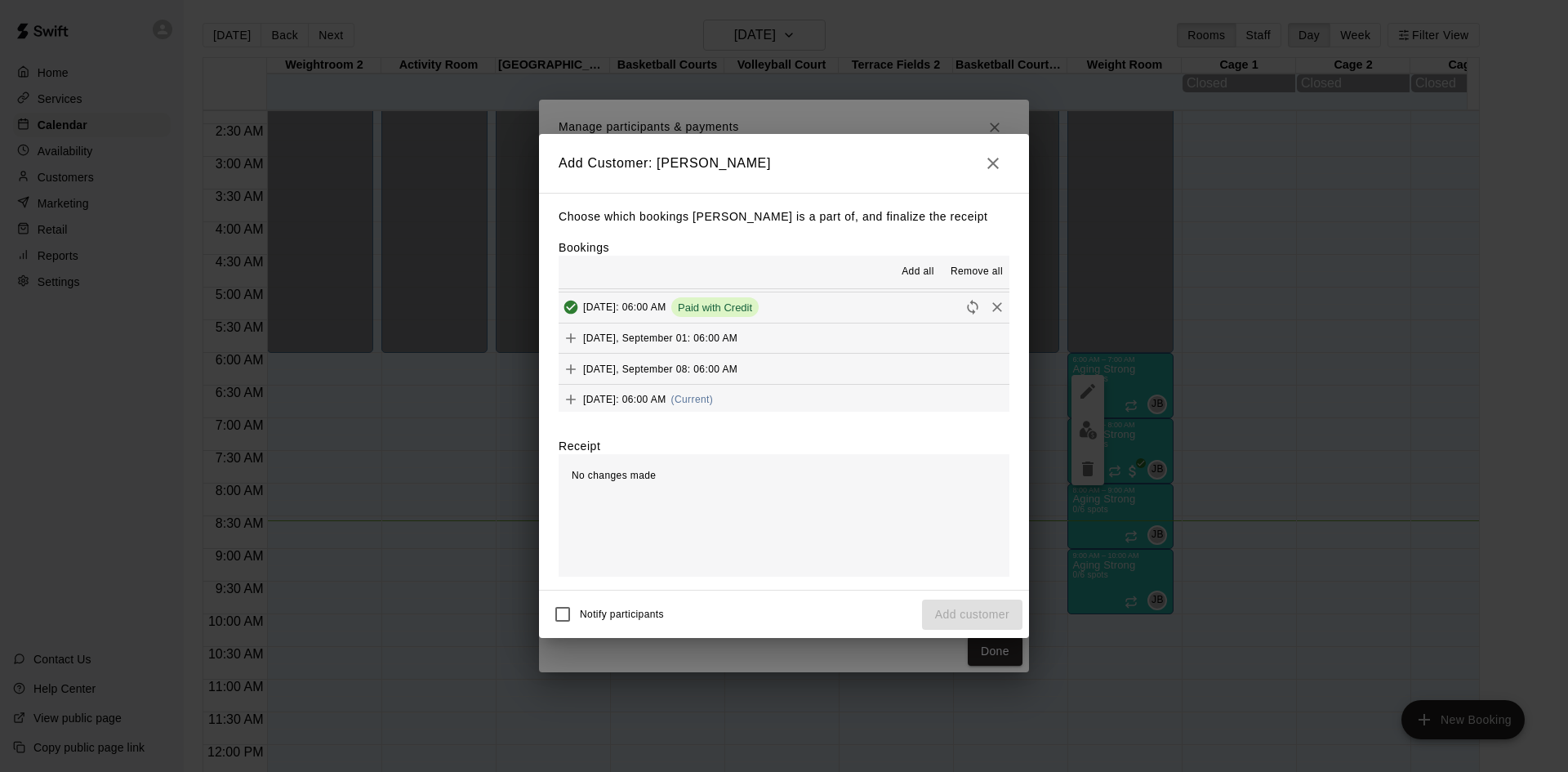
click at [796, 391] on button "[DATE]: 06:00 AM (Current)" at bounding box center [784, 400] width 451 height 30
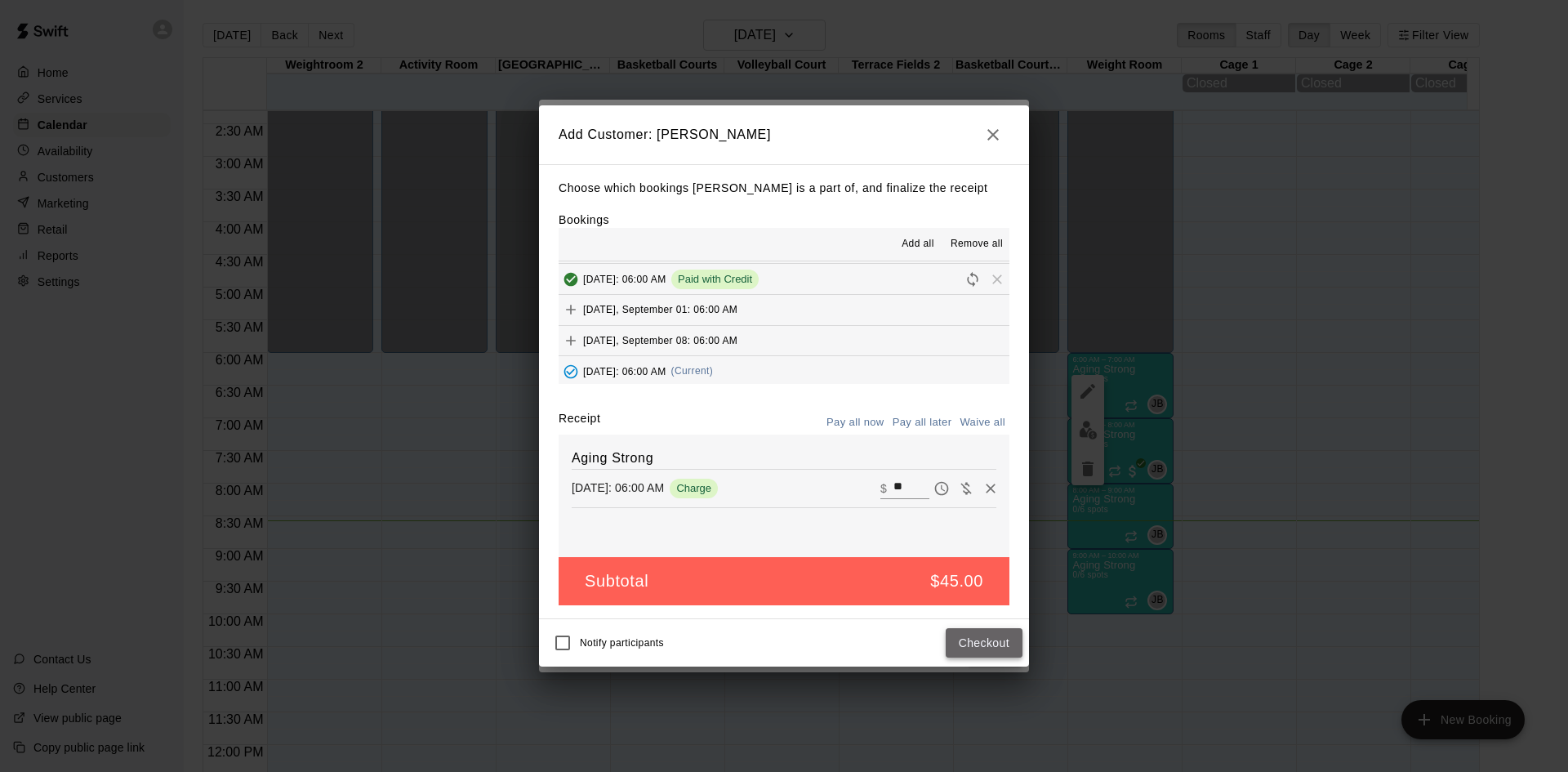
click at [991, 650] on button "Checkout" at bounding box center [984, 643] width 77 height 30
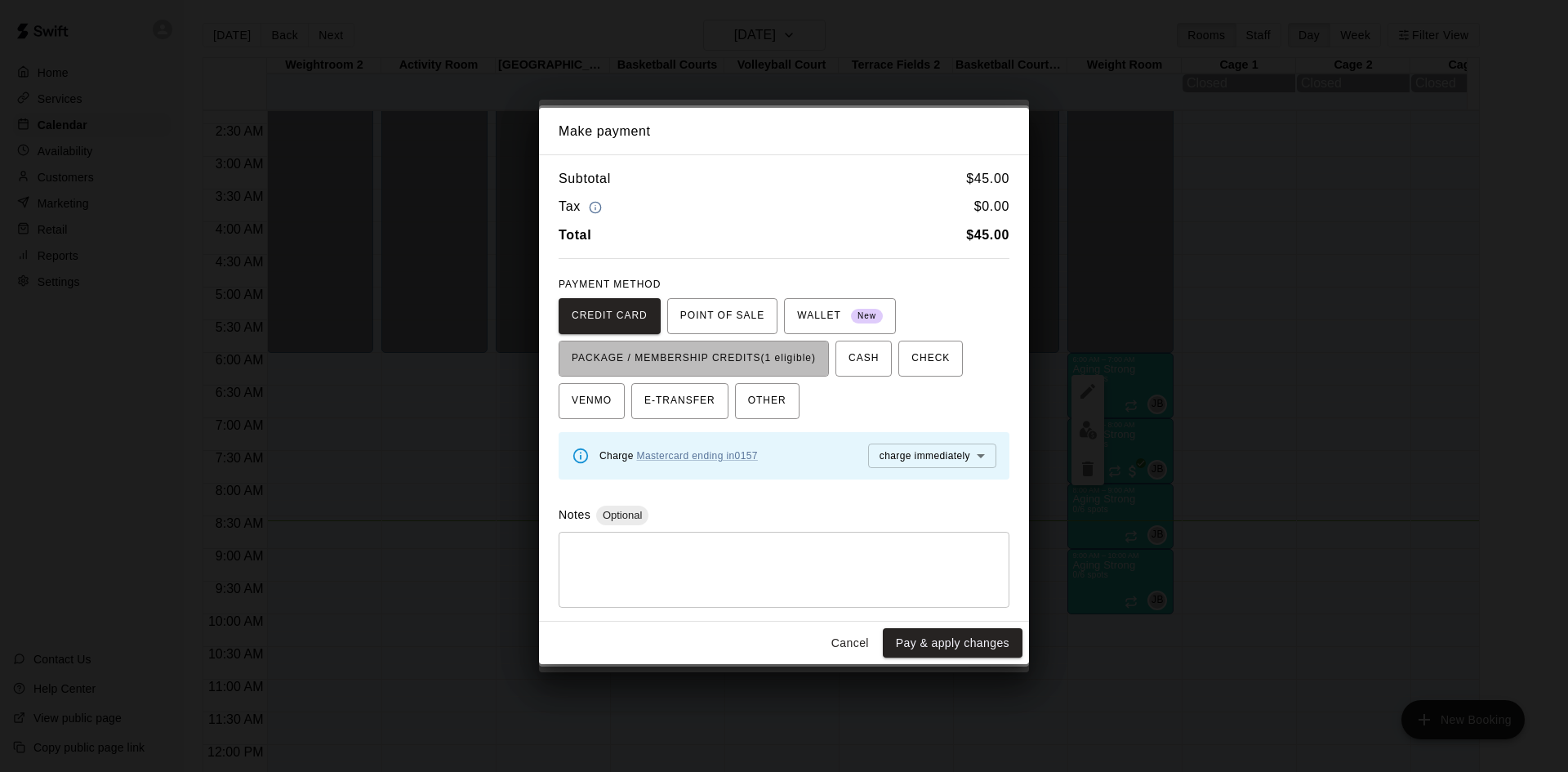
drag, startPoint x: 807, startPoint y: 350, endPoint x: 850, endPoint y: 428, distance: 89.1
click at [808, 352] on span "PACKAGE / MEMBERSHIP CREDITS (1 eligible)" at bounding box center [693, 359] width 244 height 26
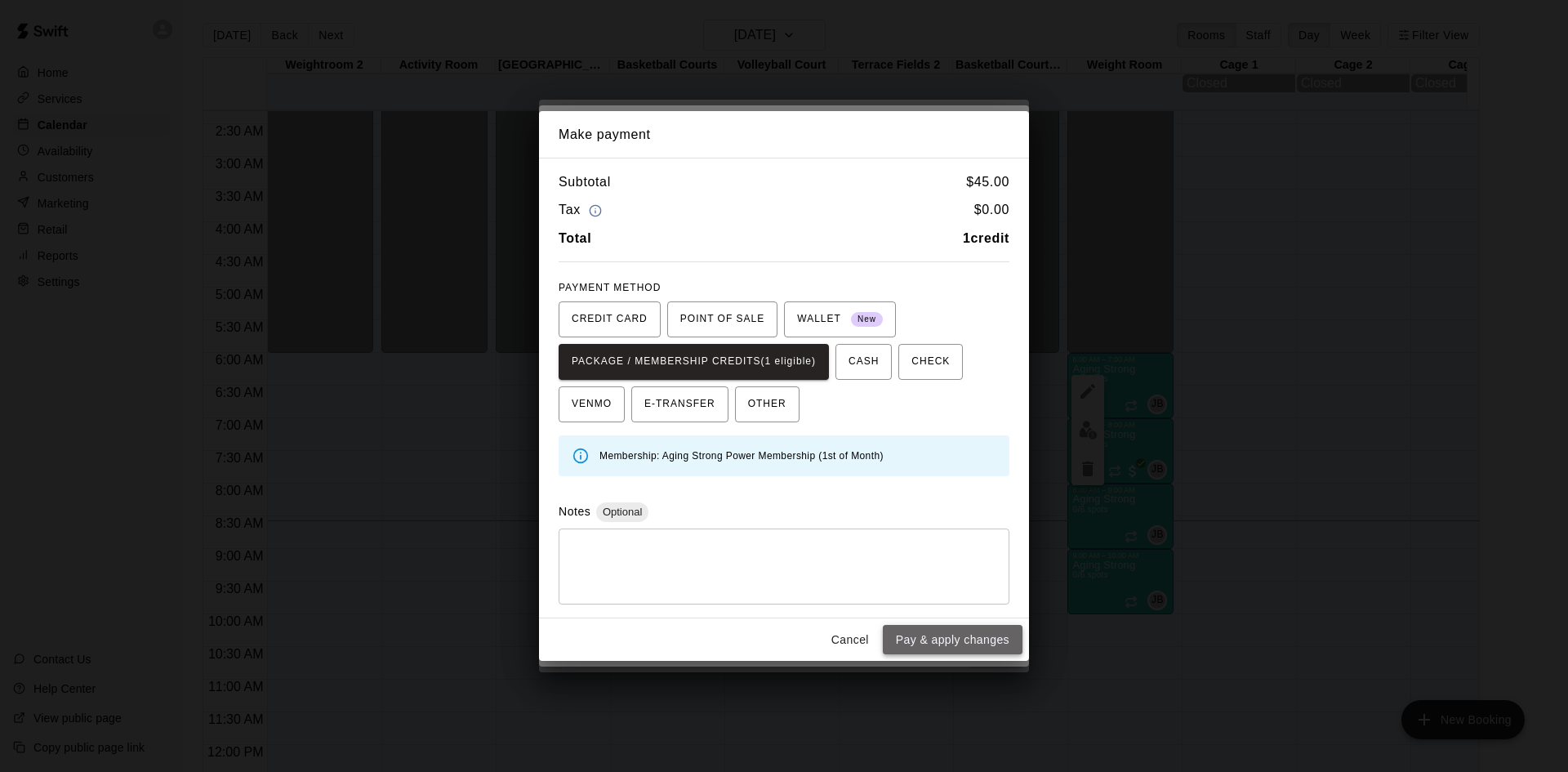
click at [947, 649] on button "Pay & apply changes" at bounding box center [952, 640] width 140 height 30
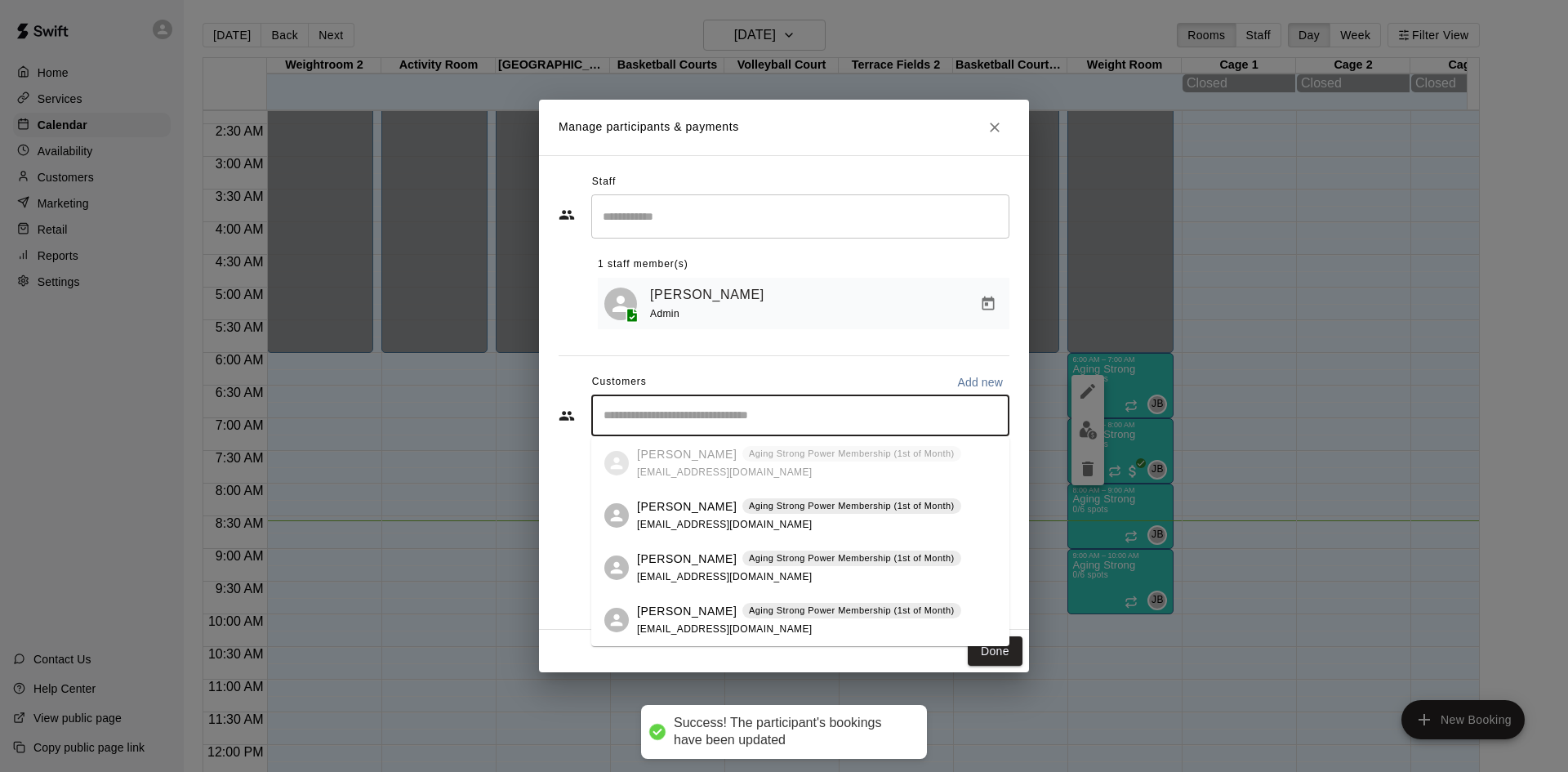
click at [809, 412] on input "Start typing to search customers..." at bounding box center [800, 415] width 404 height 16
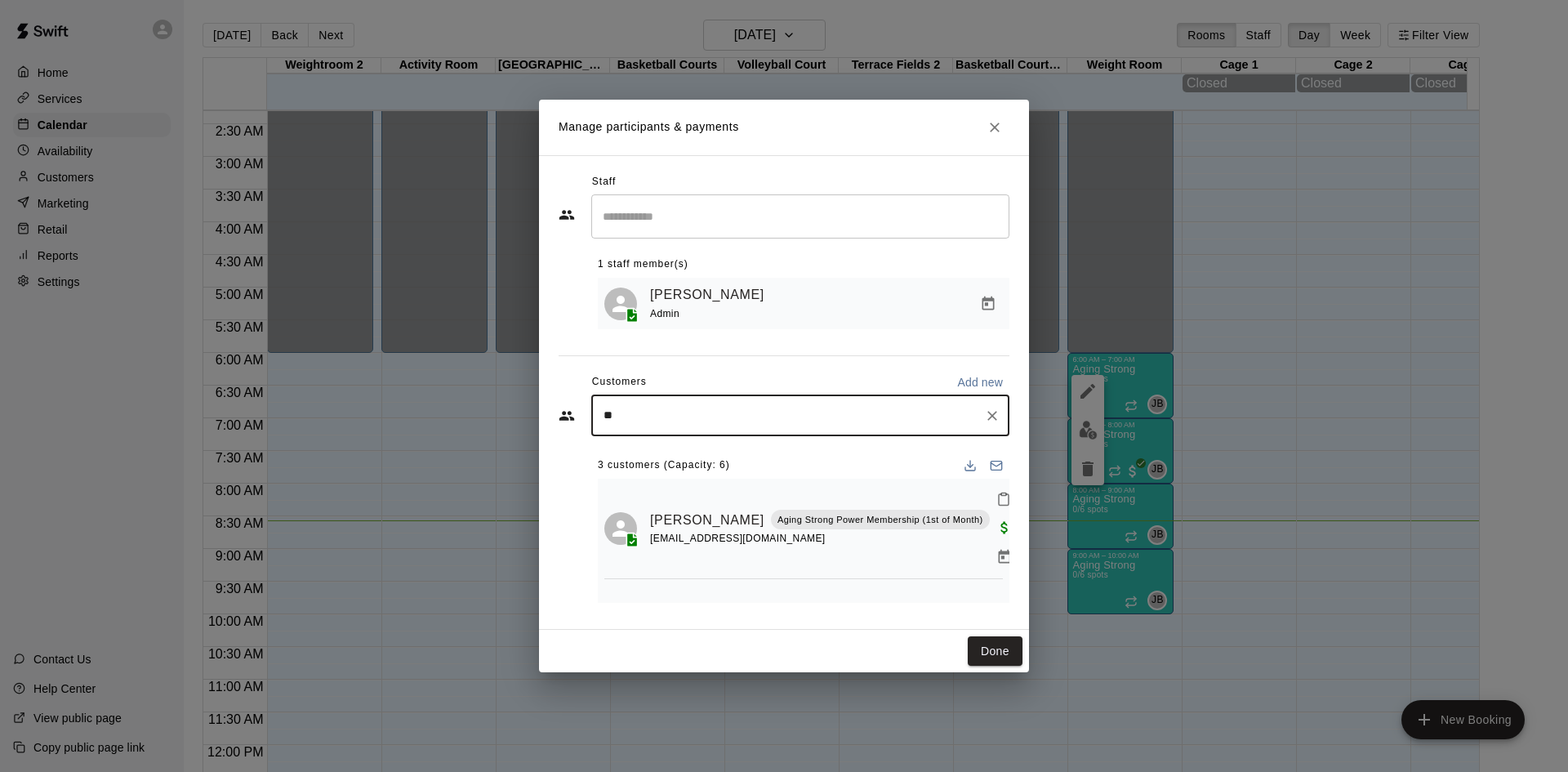
type input "***"
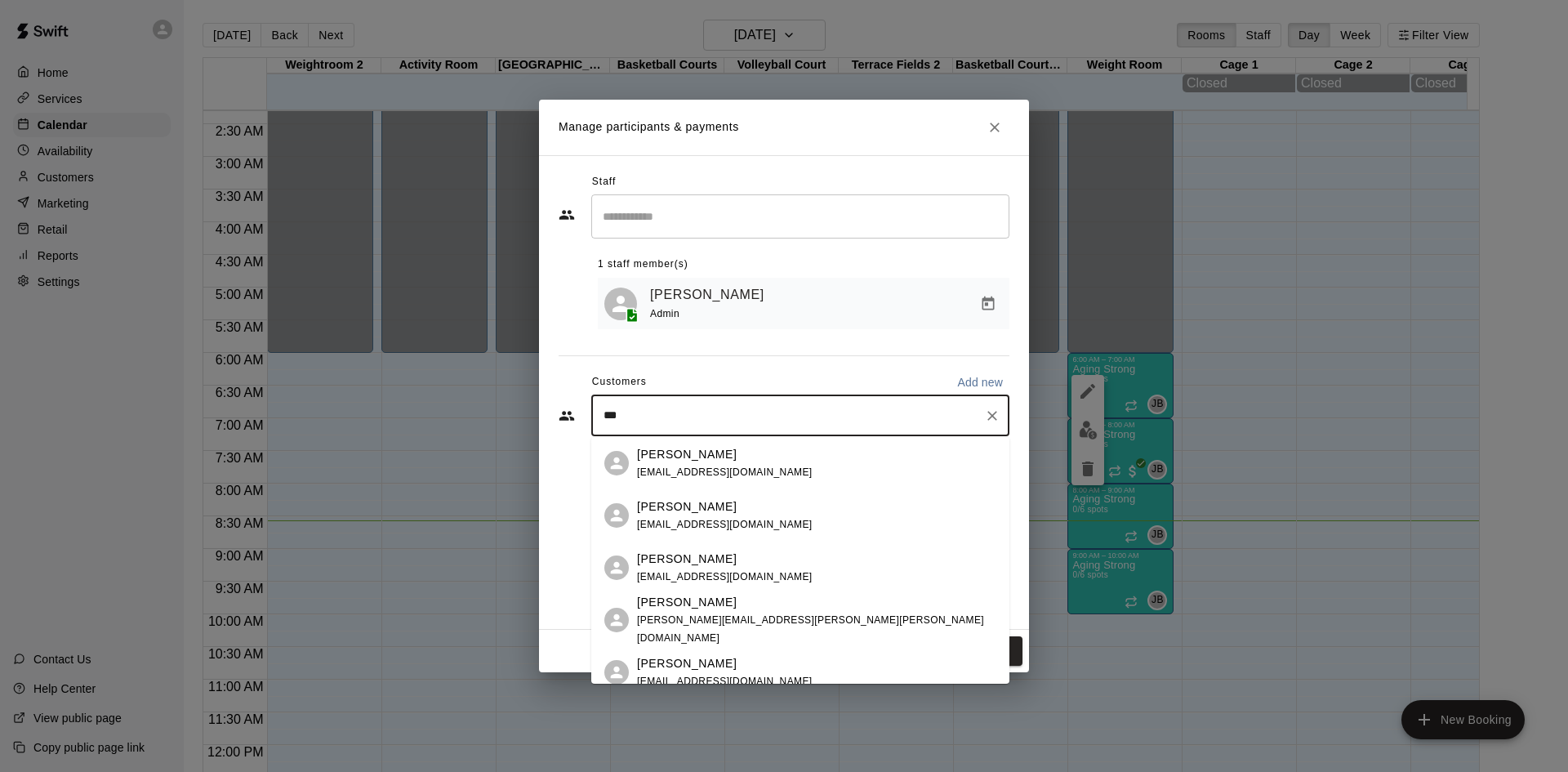
click at [803, 628] on div "[PERSON_NAME] [PERSON_NAME][EMAIL_ADDRESS][PERSON_NAME][PERSON_NAME][DOMAIN_NAM…" at bounding box center [816, 621] width 359 height 53
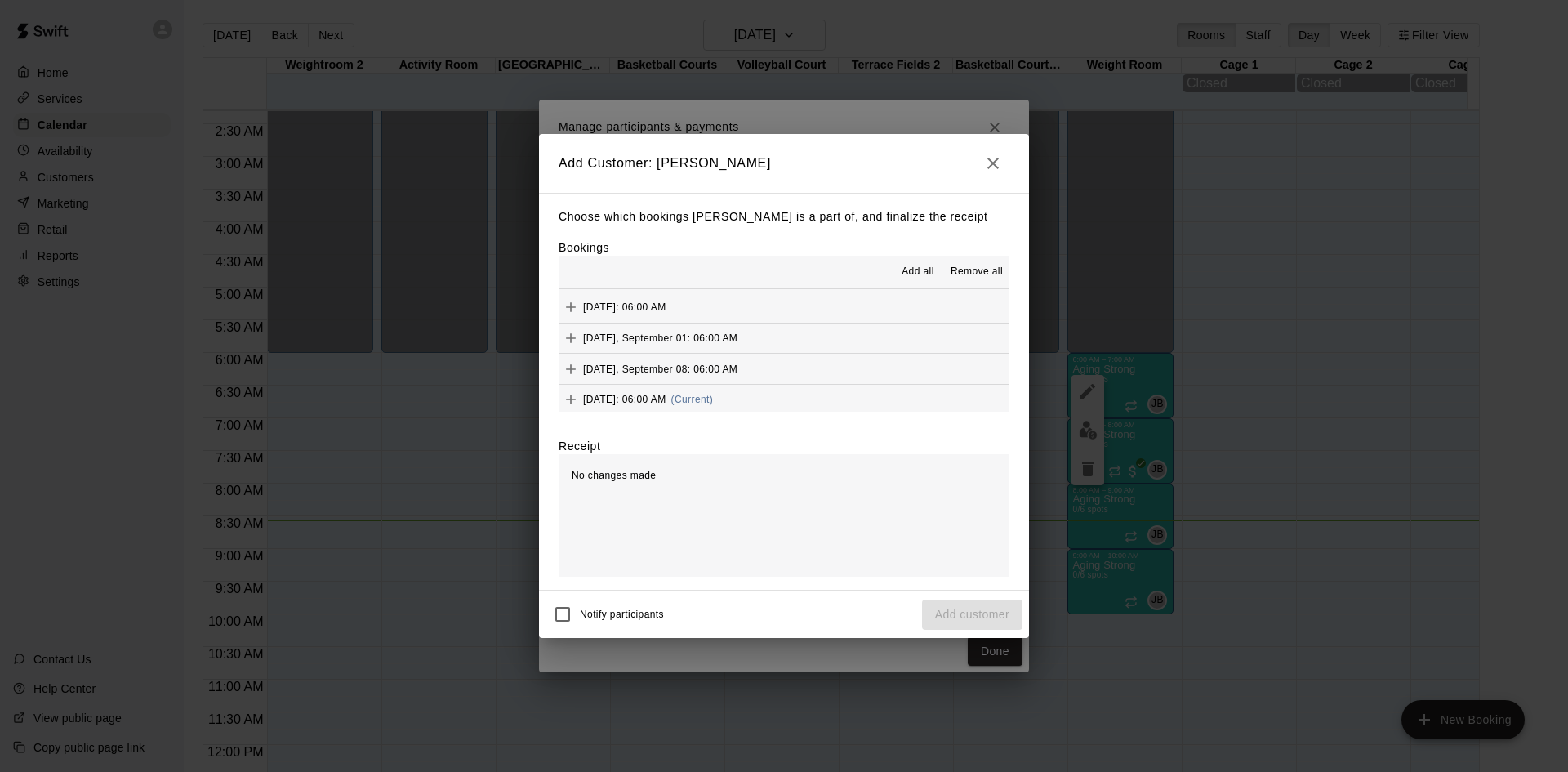
scroll to position [816, 0]
click at [794, 319] on button "[DATE]: 06:00 AM (Current)" at bounding box center [784, 318] width 451 height 30
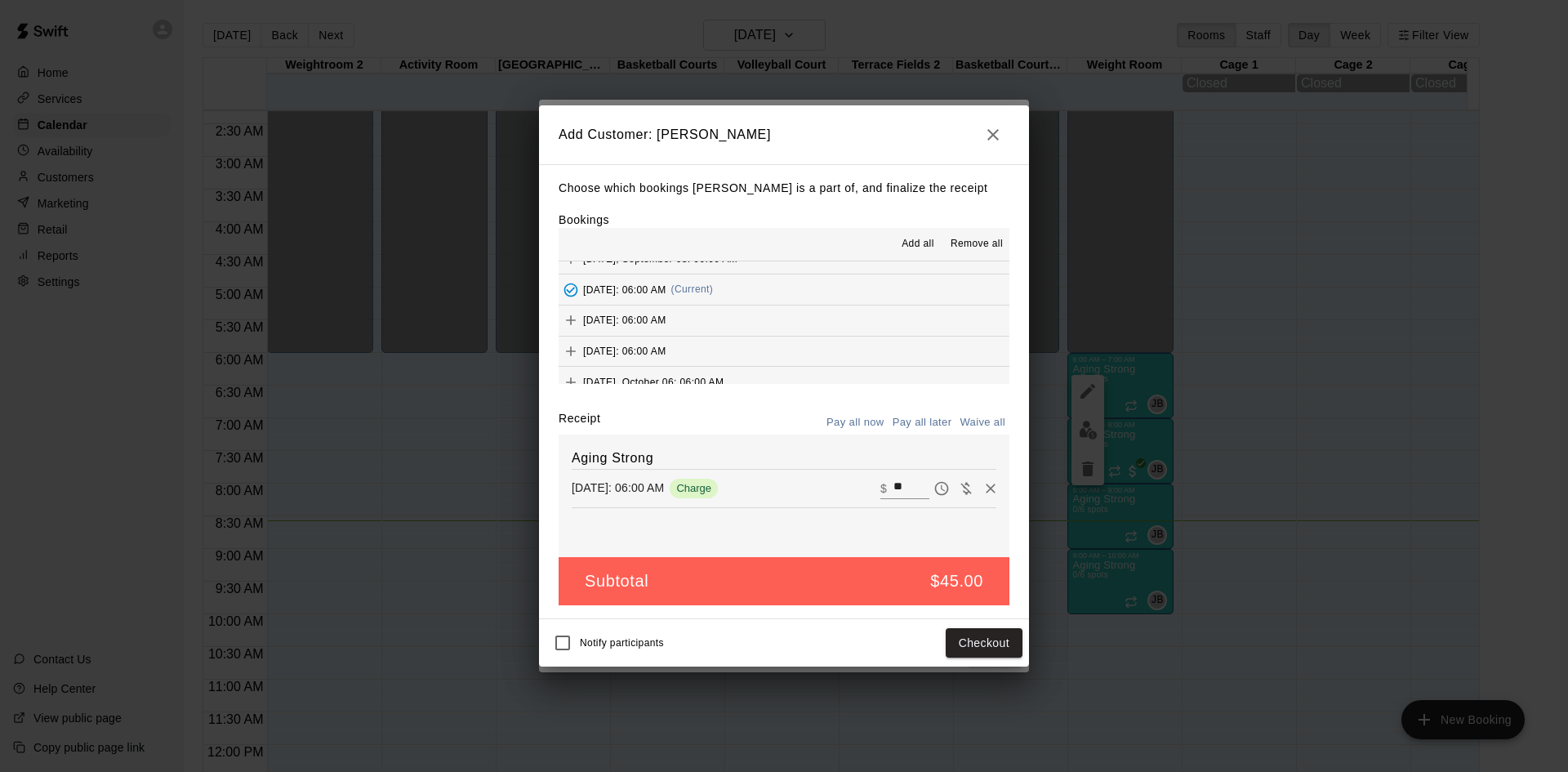
click at [958, 496] on icon "Waive payment" at bounding box center [966, 488] width 16 height 16
type input "*"
click at [987, 637] on button "Add customer" at bounding box center [972, 643] width 100 height 30
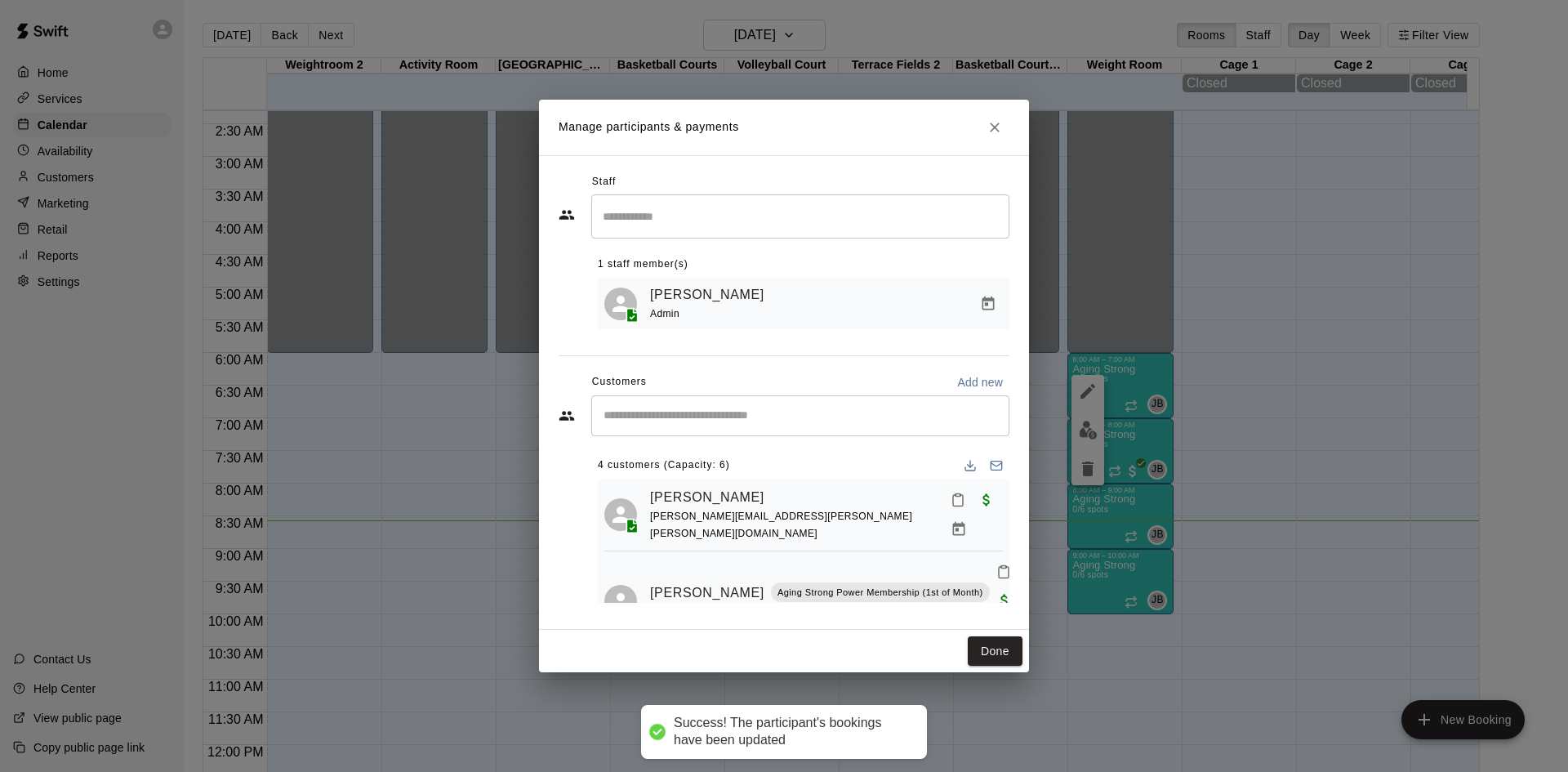
click at [804, 409] on input "Start typing to search customers..." at bounding box center [800, 415] width 404 height 16
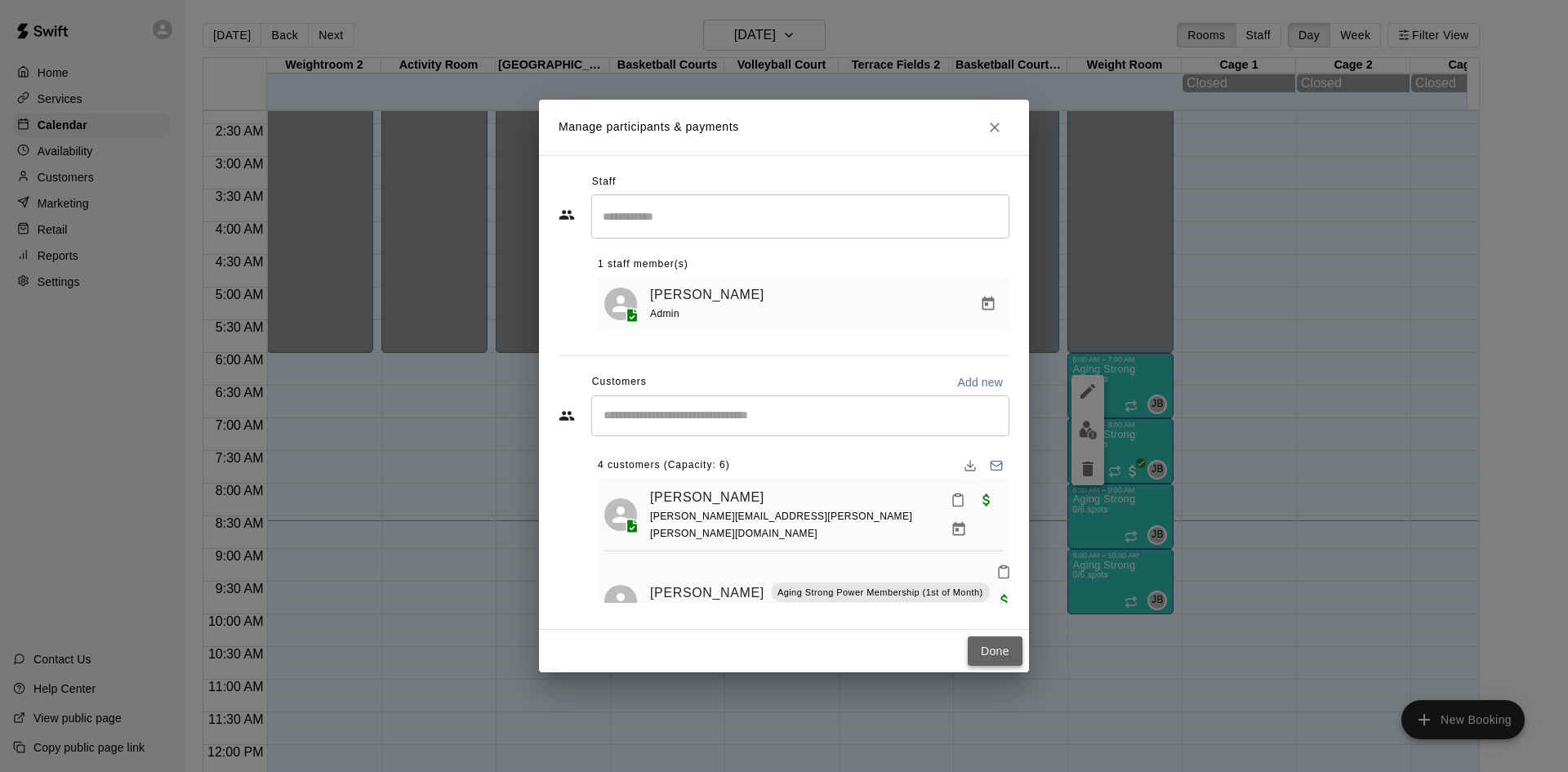
click at [980, 661] on button "Done" at bounding box center [995, 652] width 55 height 30
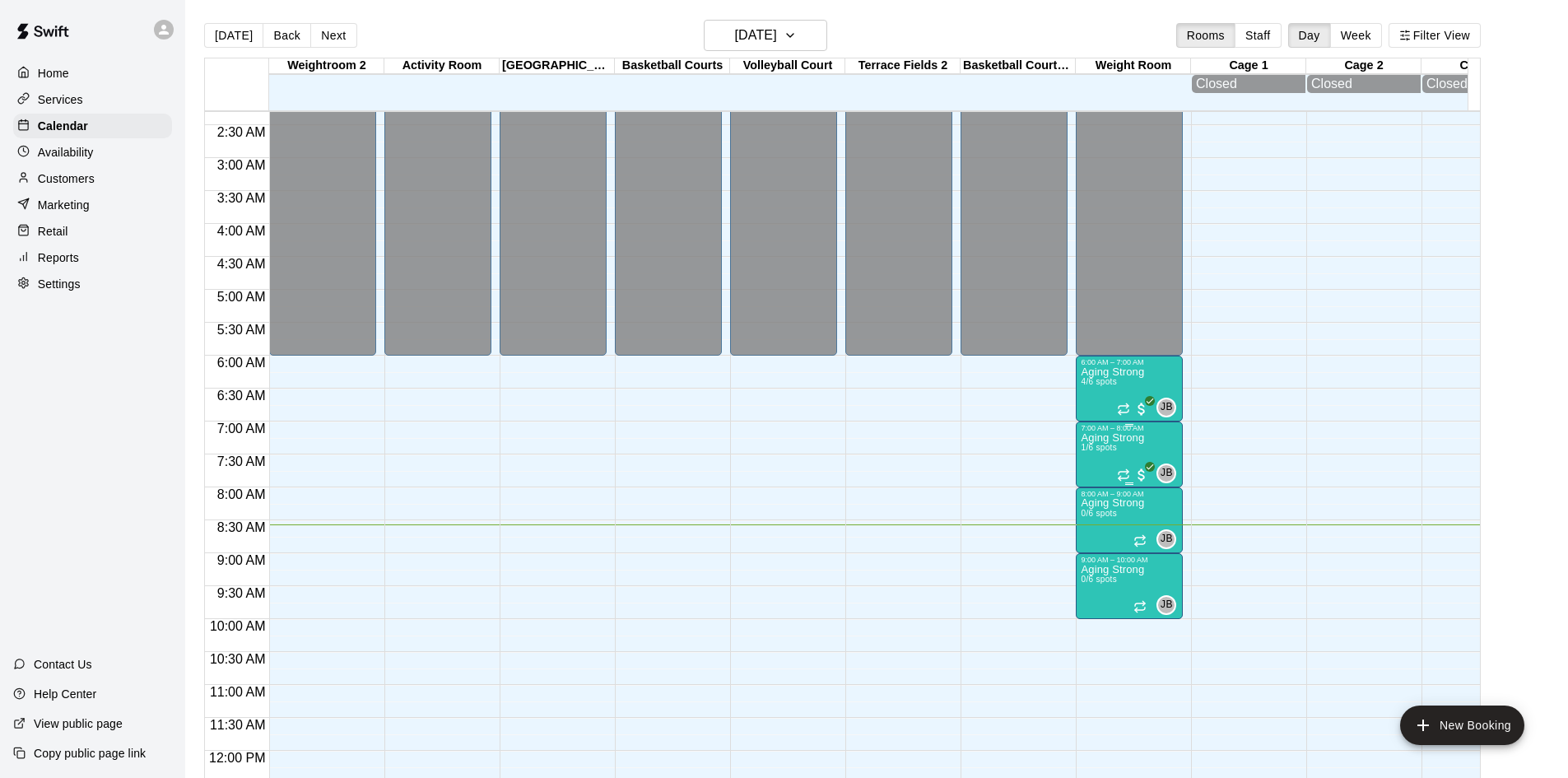
click at [1106, 449] on span "1/6 spots" at bounding box center [1099, 447] width 36 height 9
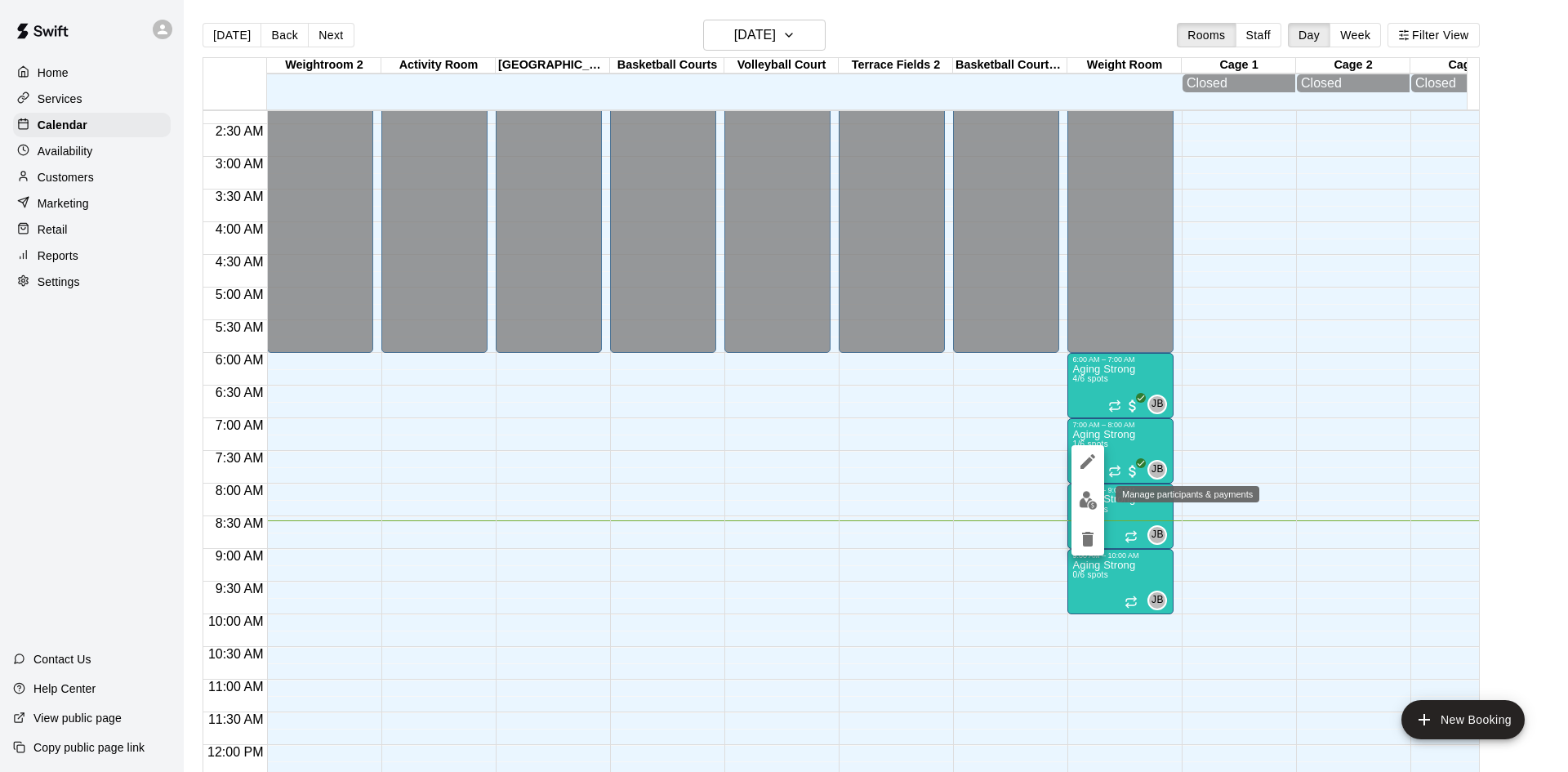
click at [1091, 494] on img "edit" at bounding box center [1089, 500] width 19 height 19
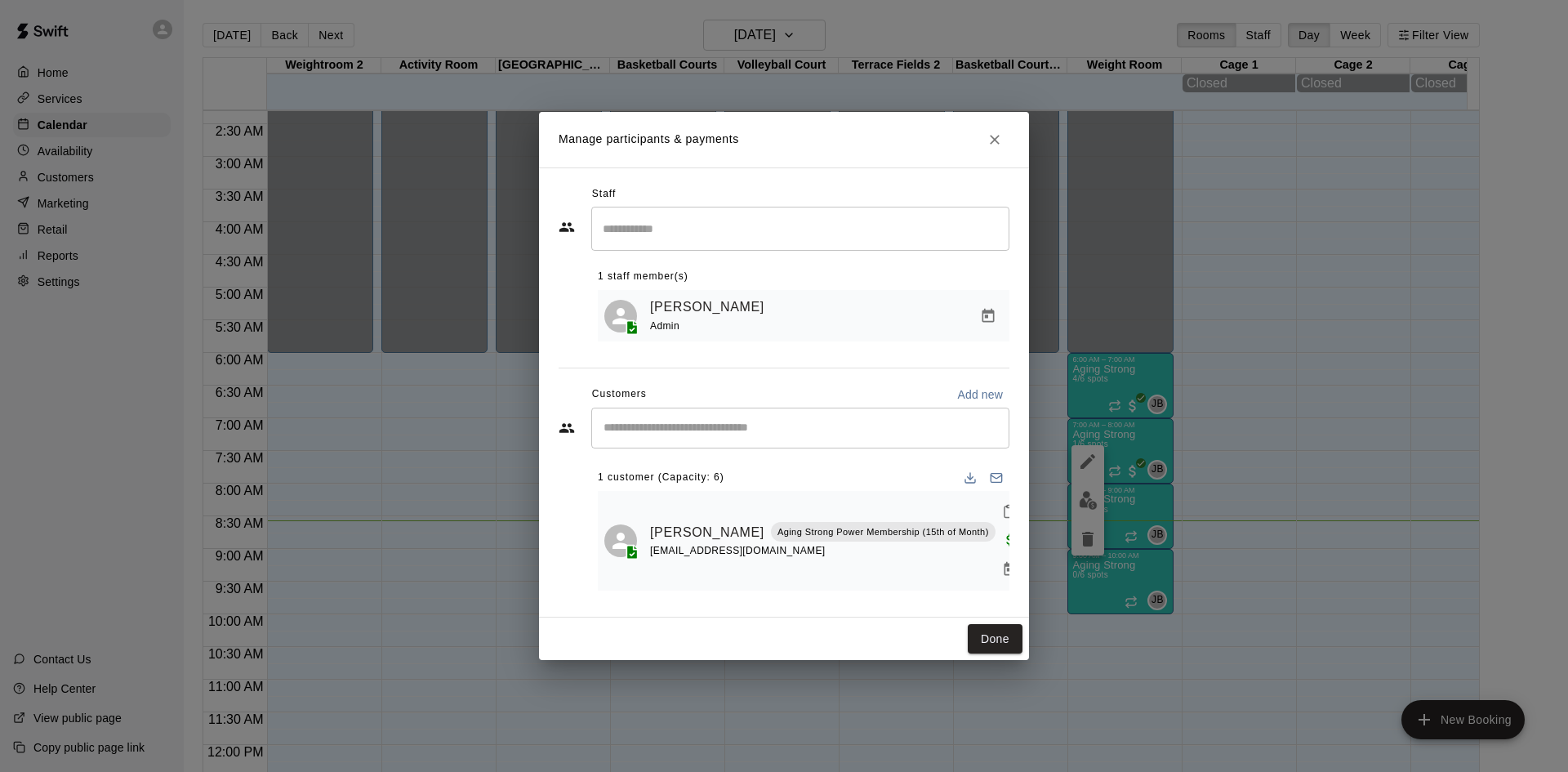
drag, startPoint x: 845, startPoint y: 430, endPoint x: 841, endPoint y: 449, distance: 19.4
click at [841, 448] on div "​" at bounding box center [800, 428] width 418 height 41
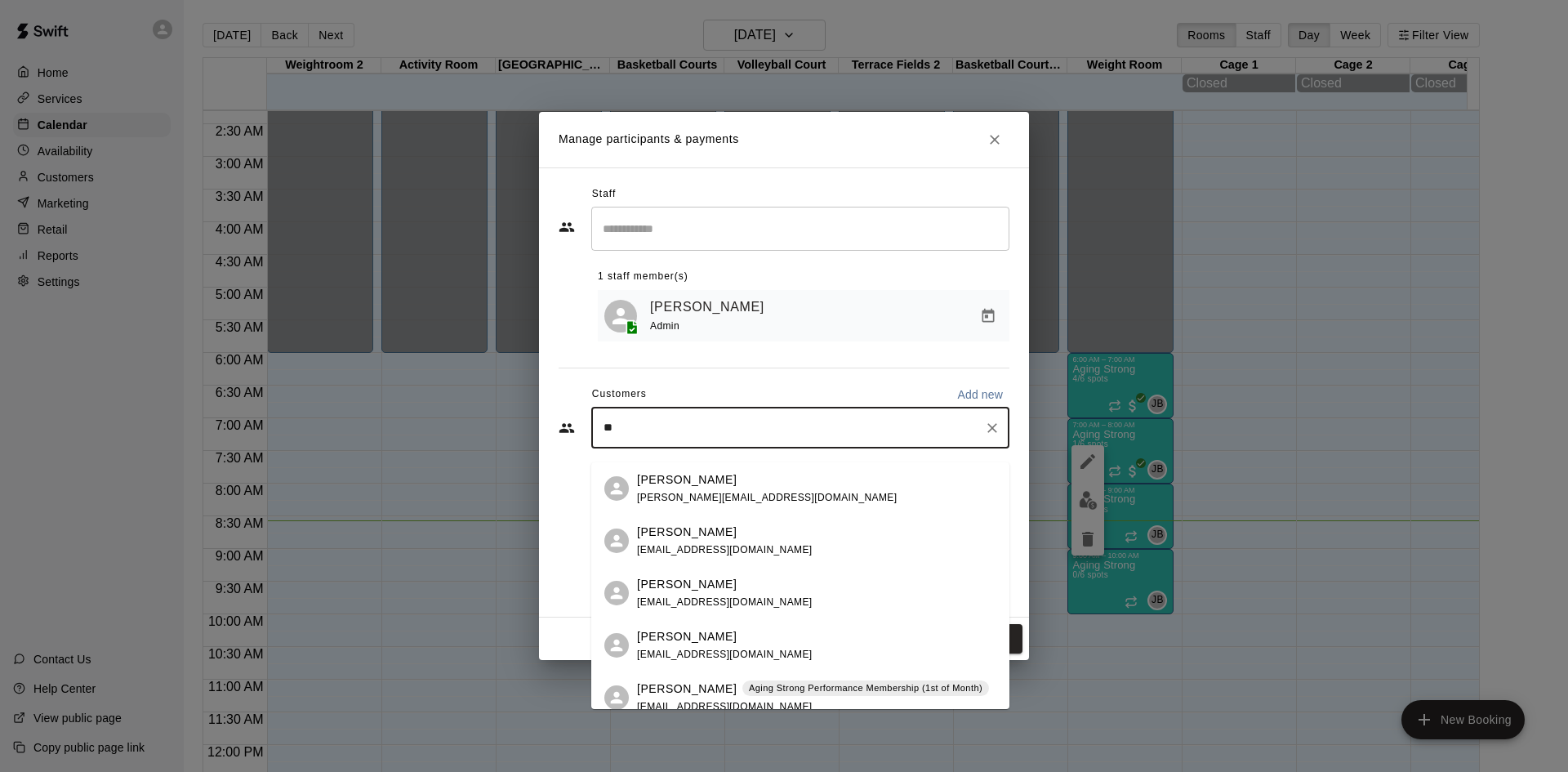
type input "*"
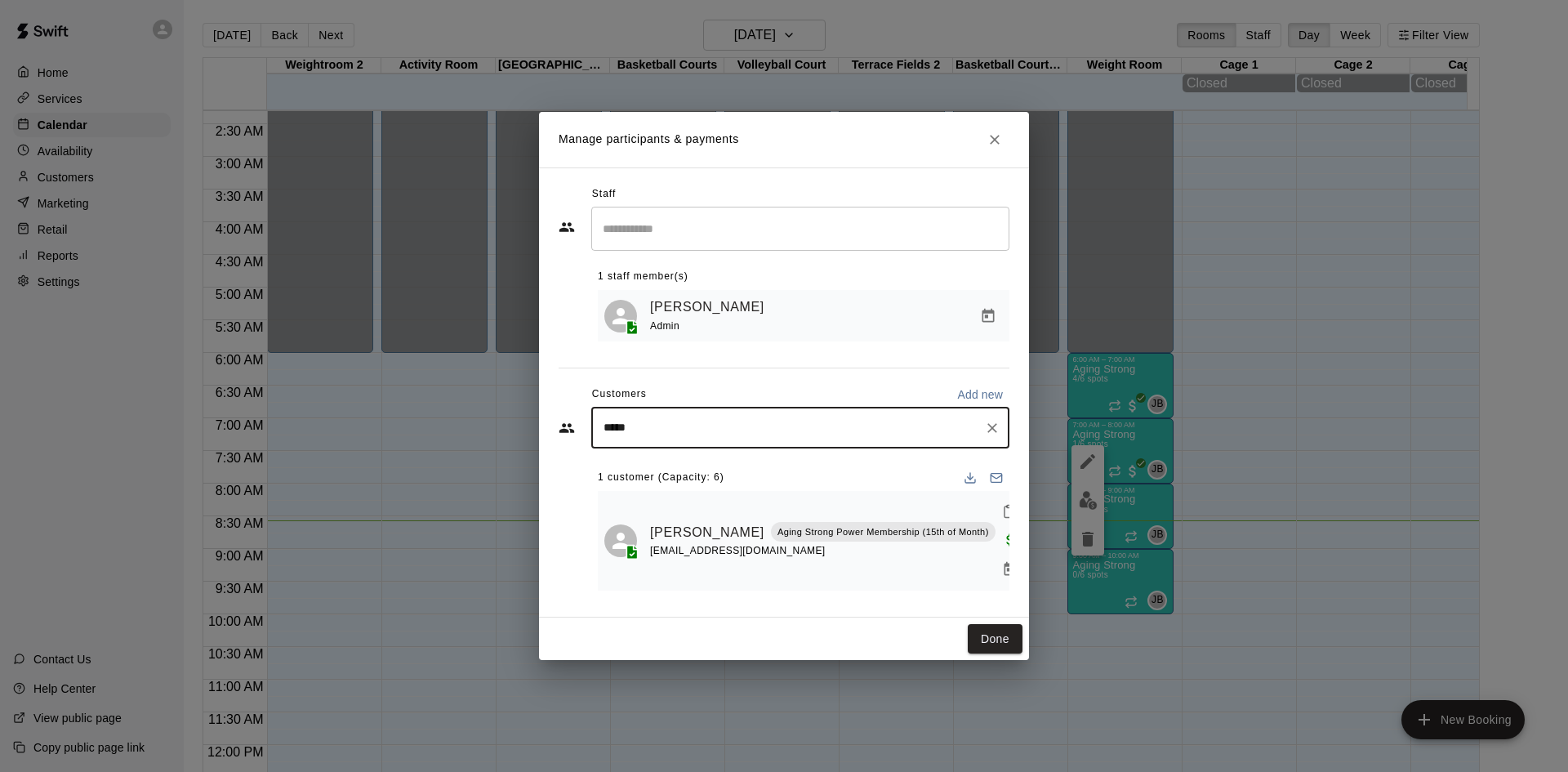
type input "******"
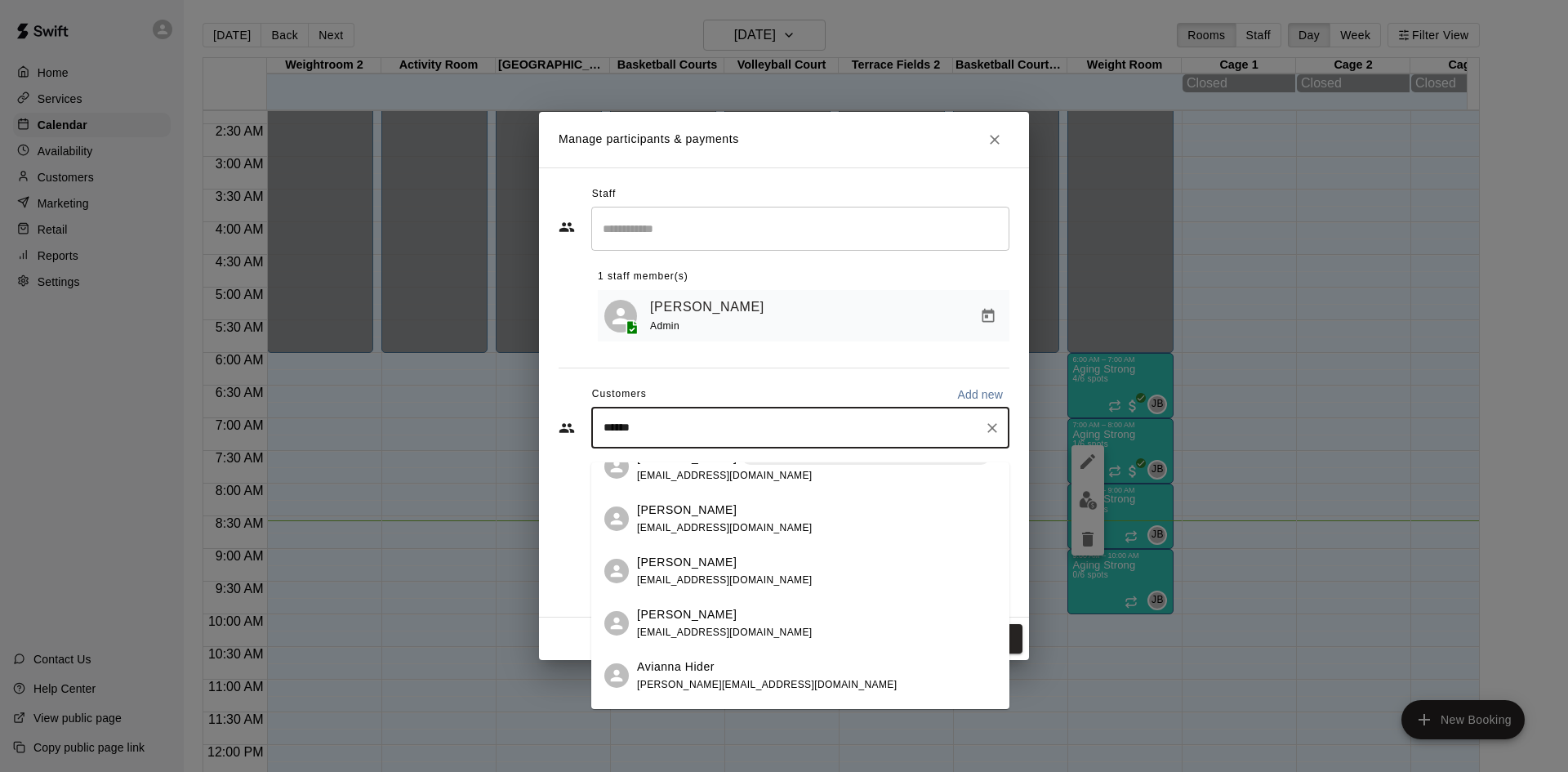
scroll to position [142, 0]
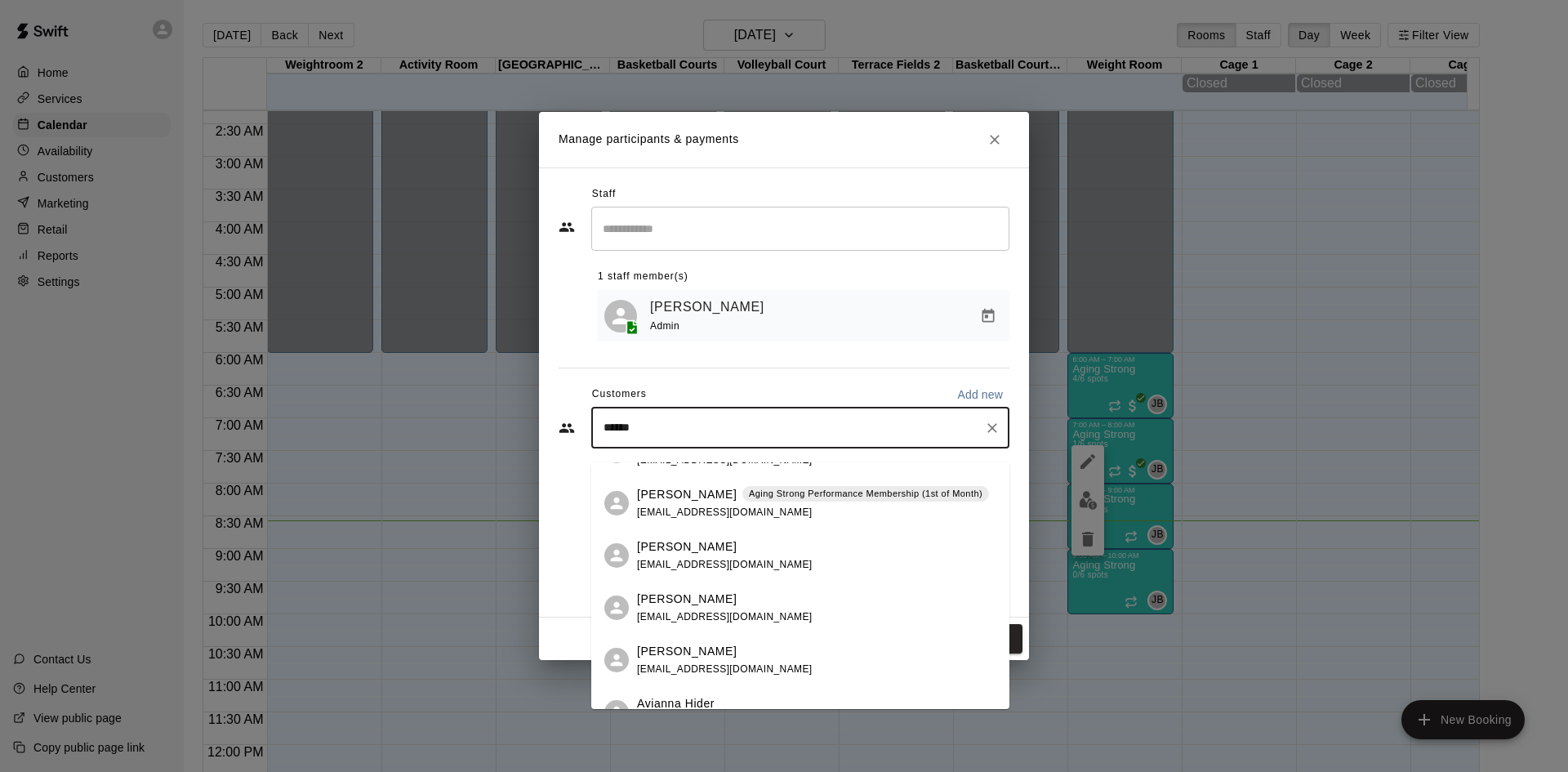
click at [808, 502] on div "[PERSON_NAME] Aging Strong Performance Membership (1st of Month) [EMAIL_ADDRESS…" at bounding box center [812, 503] width 352 height 35
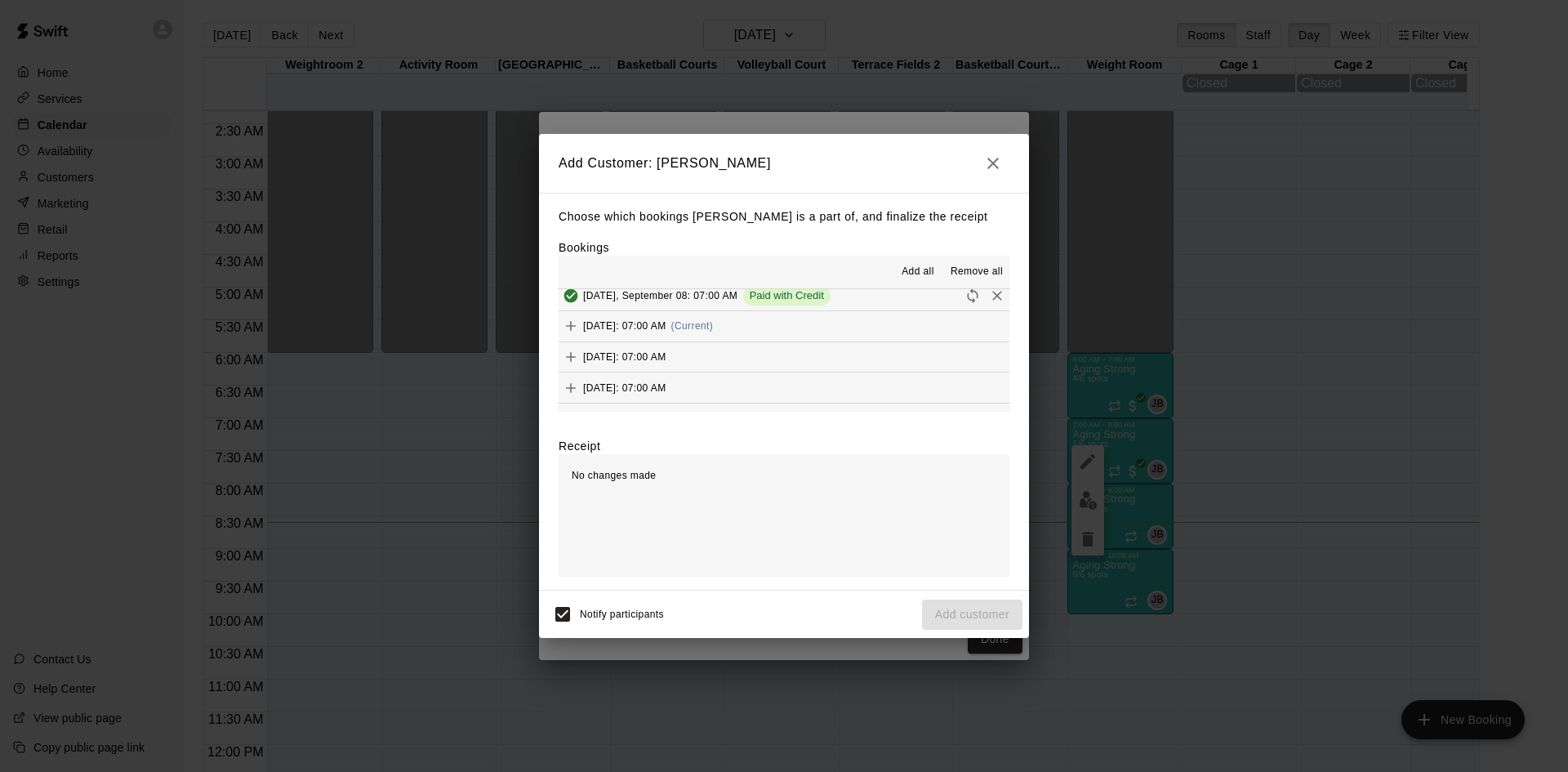
scroll to position [816, 0]
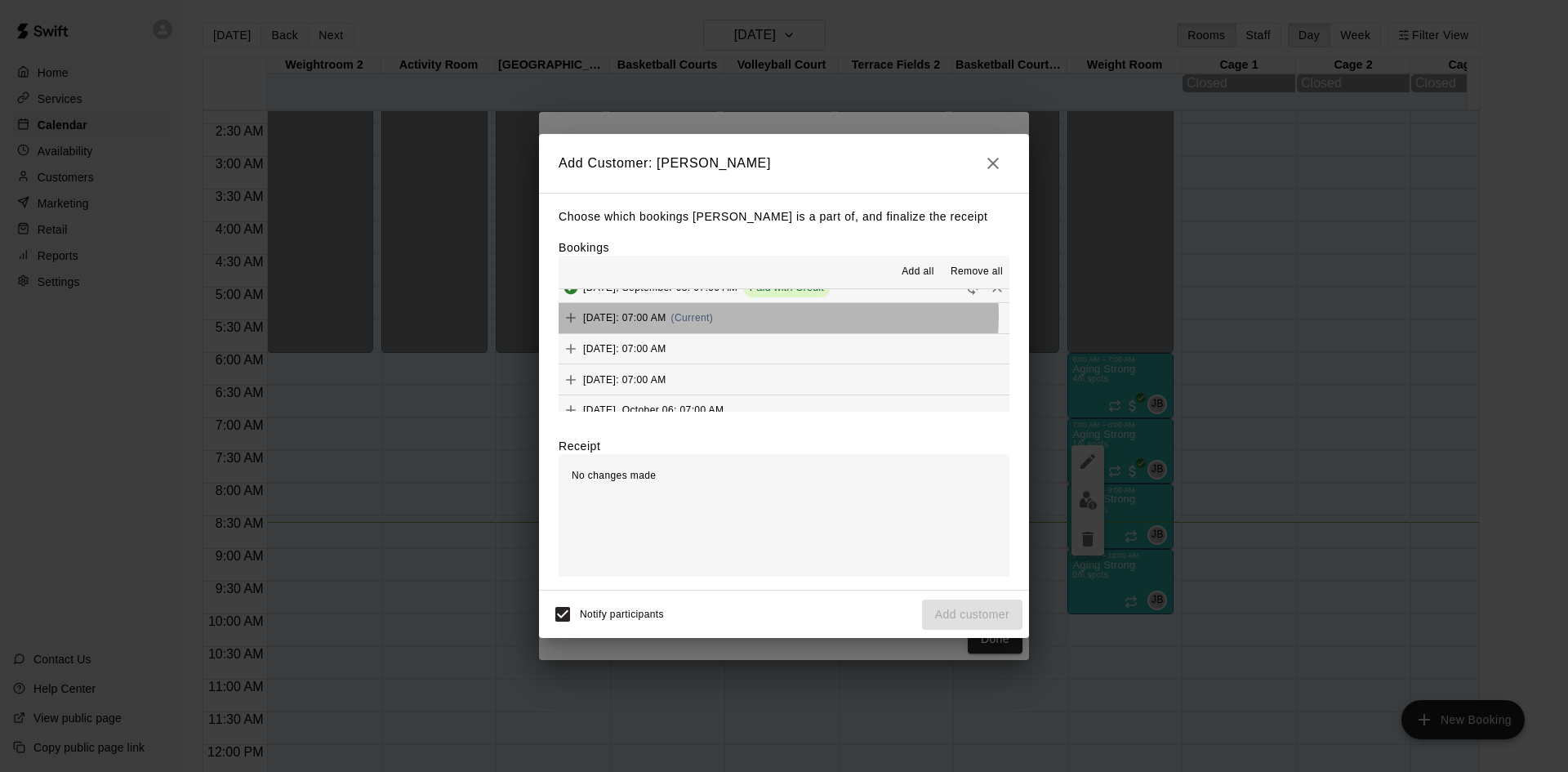
click at [714, 314] on span "(Current)" at bounding box center [692, 318] width 43 height 11
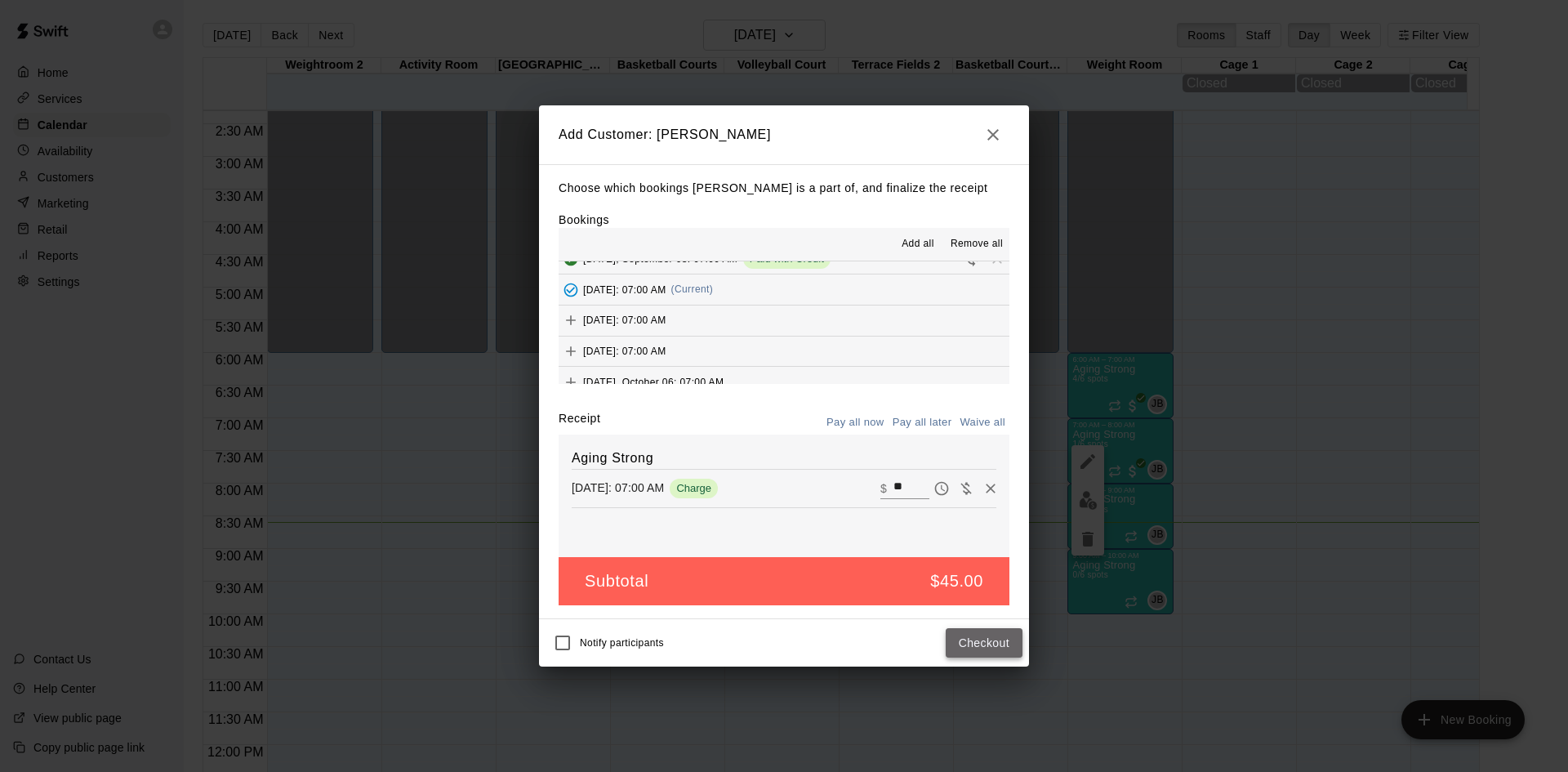
click at [964, 643] on button "Checkout" at bounding box center [984, 643] width 77 height 30
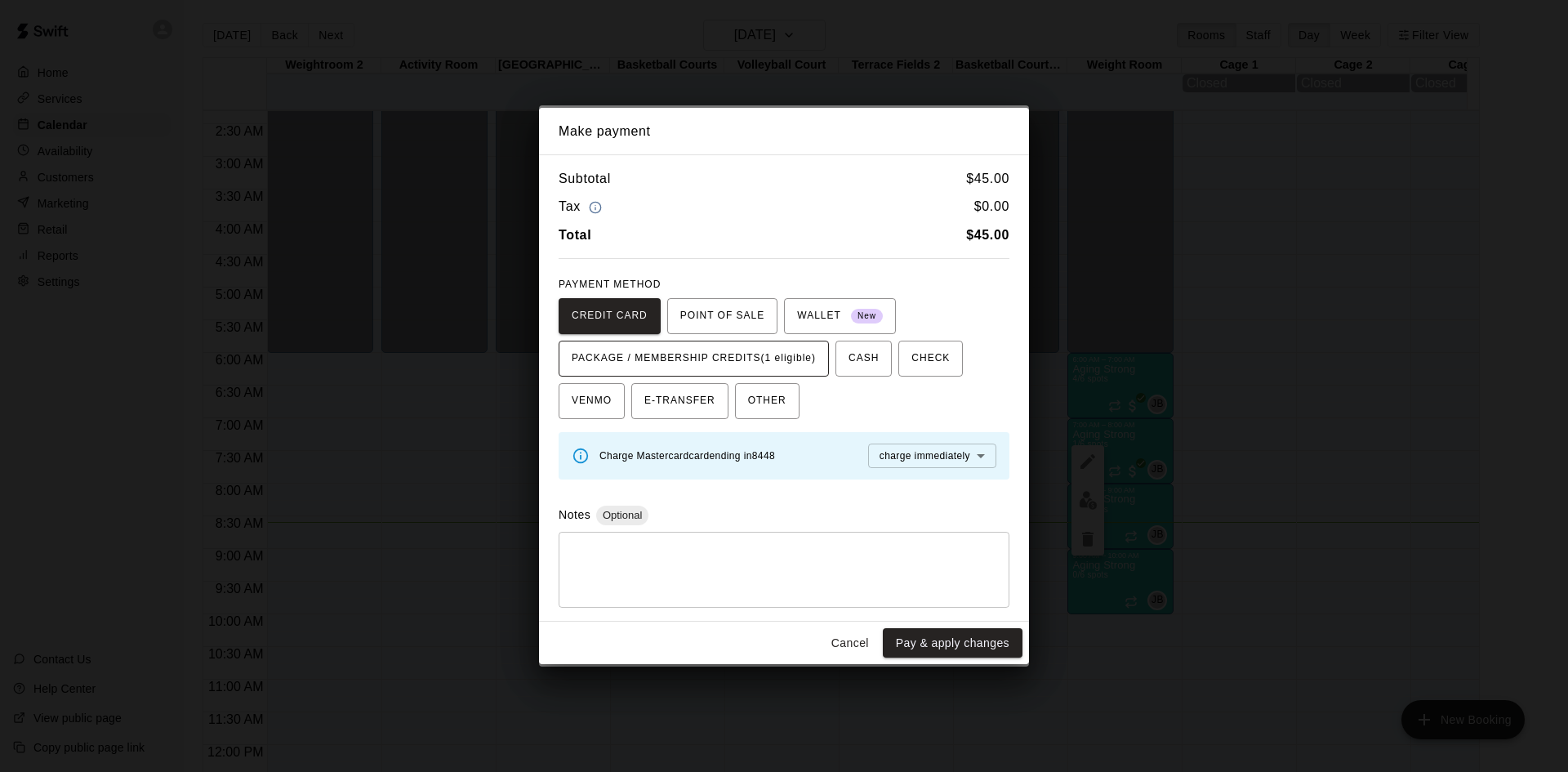
click at [796, 362] on span "PACKAGE / MEMBERSHIP CREDITS (1 eligible)" at bounding box center [693, 359] width 244 height 26
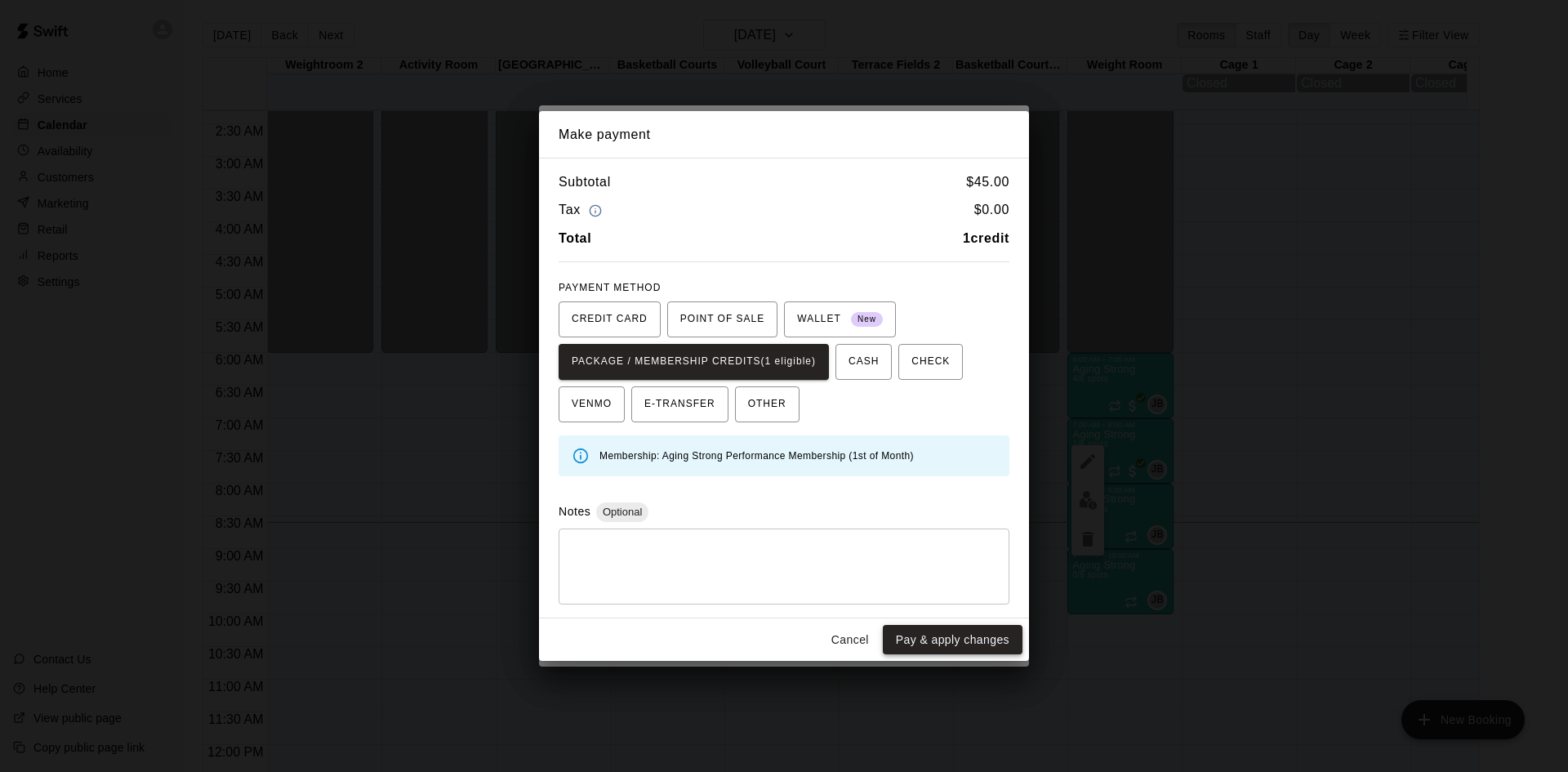
click at [917, 650] on button "Pay & apply changes" at bounding box center [952, 640] width 140 height 30
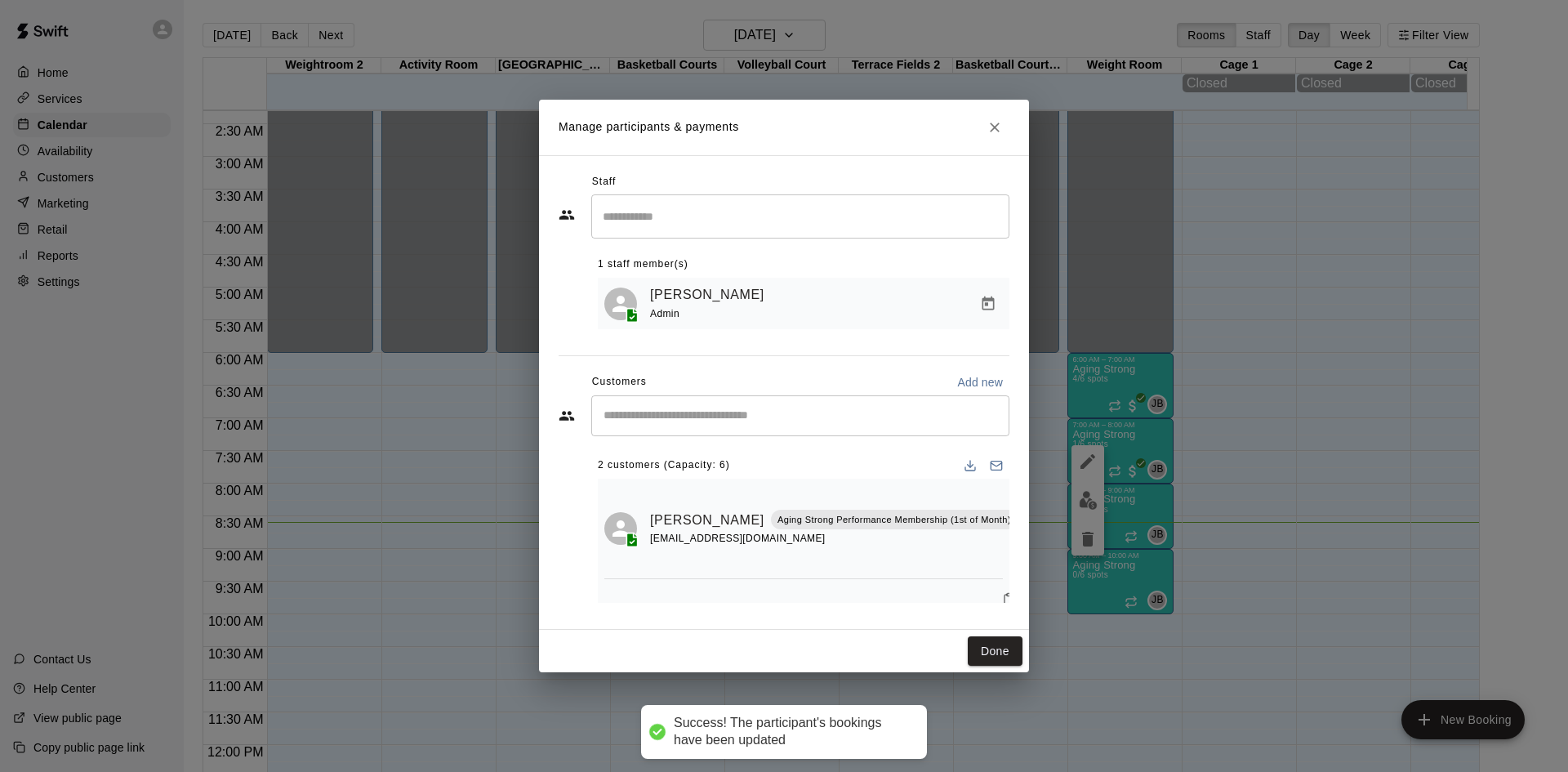
click at [796, 424] on input "Start typing to search customers..." at bounding box center [800, 415] width 404 height 16
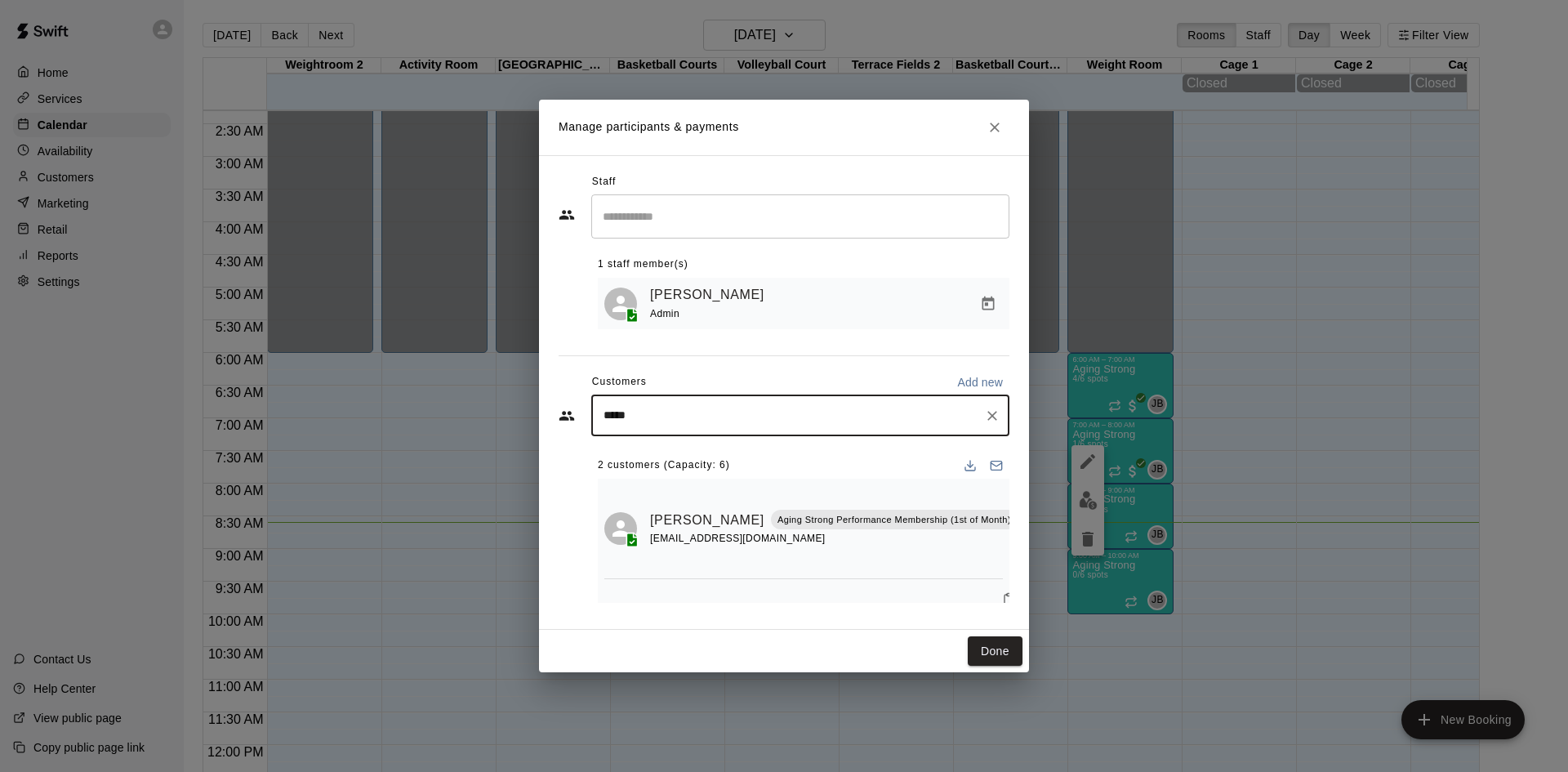
type input "******"
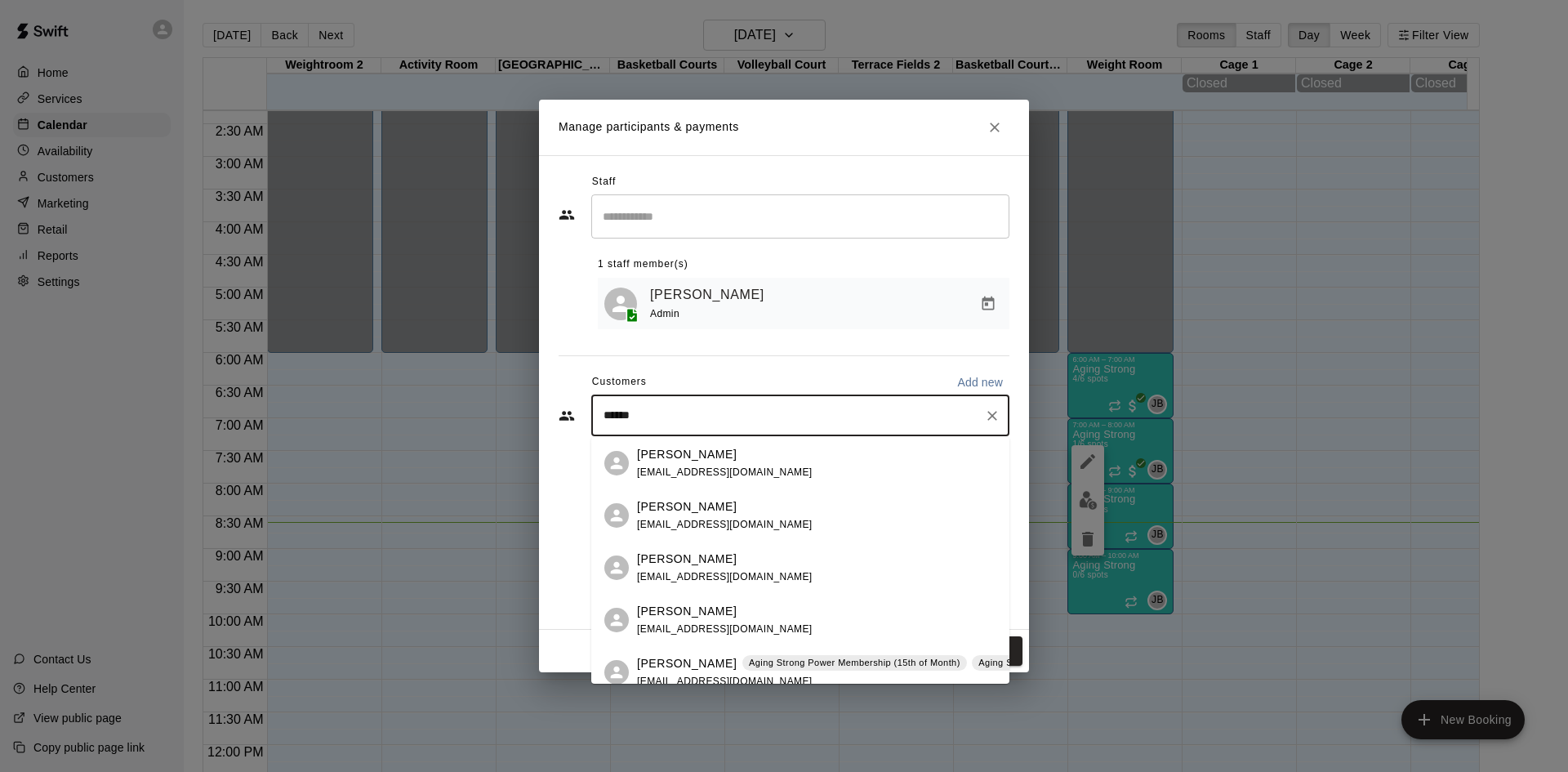
click at [768, 678] on div "[PERSON_NAME] Aging Strong Power Membership (15th of Month) Aging Strong Power …" at bounding box center [915, 672] width 559 height 35
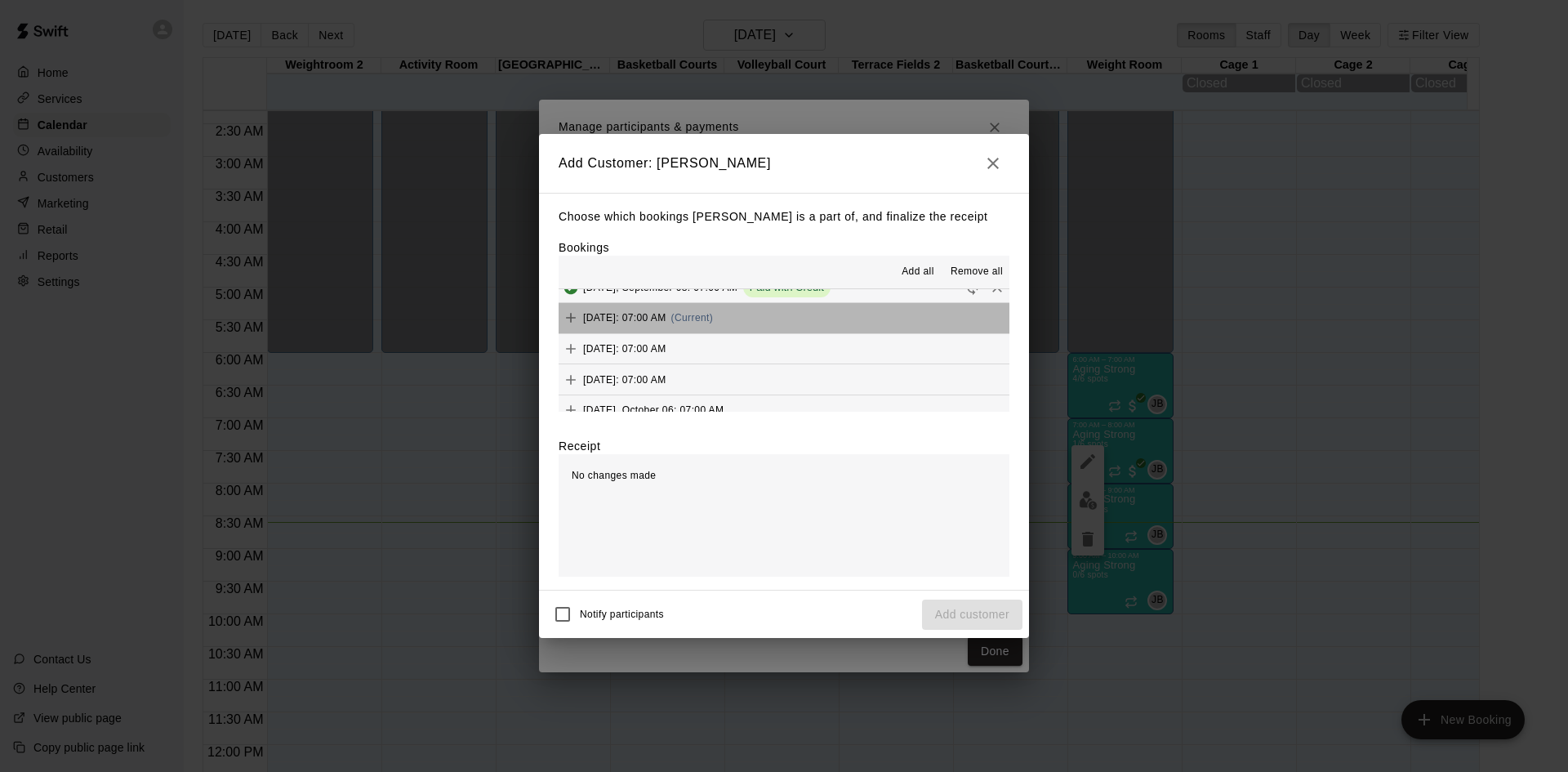
click at [805, 326] on button "[DATE]: 07:00 AM (Current)" at bounding box center [784, 318] width 451 height 30
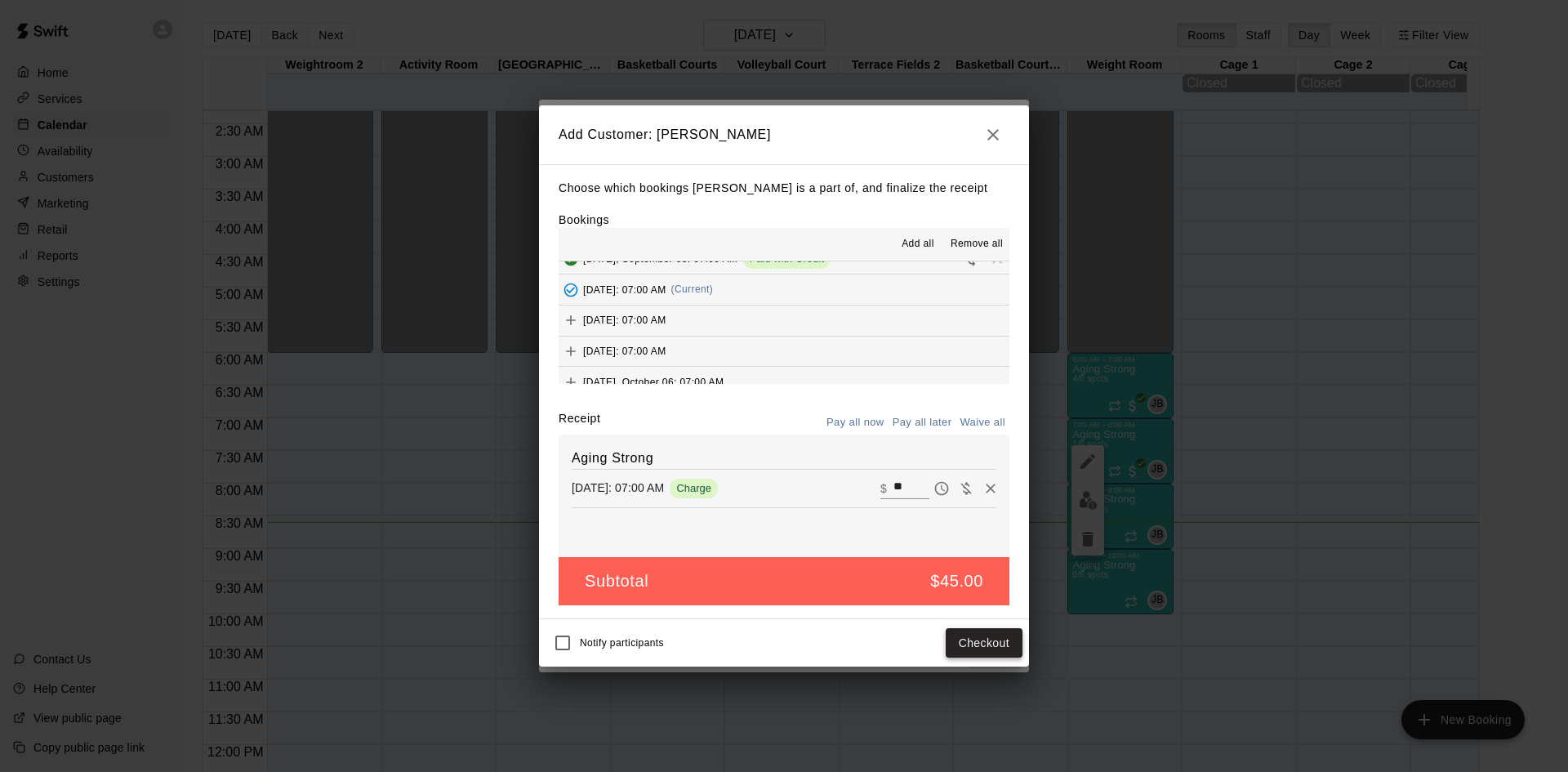
click at [984, 650] on button "Checkout" at bounding box center [984, 643] width 77 height 30
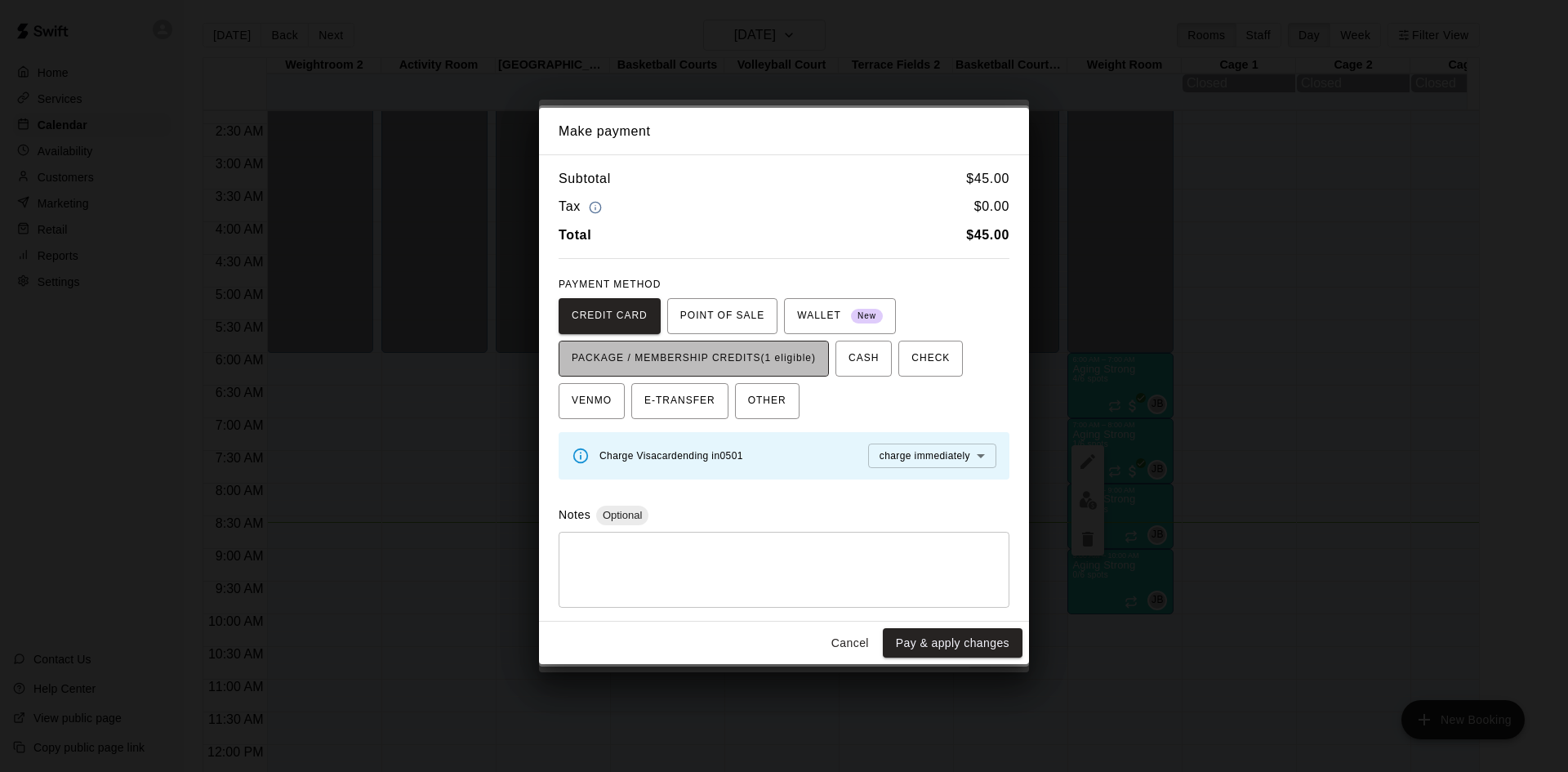
click at [795, 360] on span "PACKAGE / MEMBERSHIP CREDITS (1 eligible)" at bounding box center [693, 359] width 244 height 26
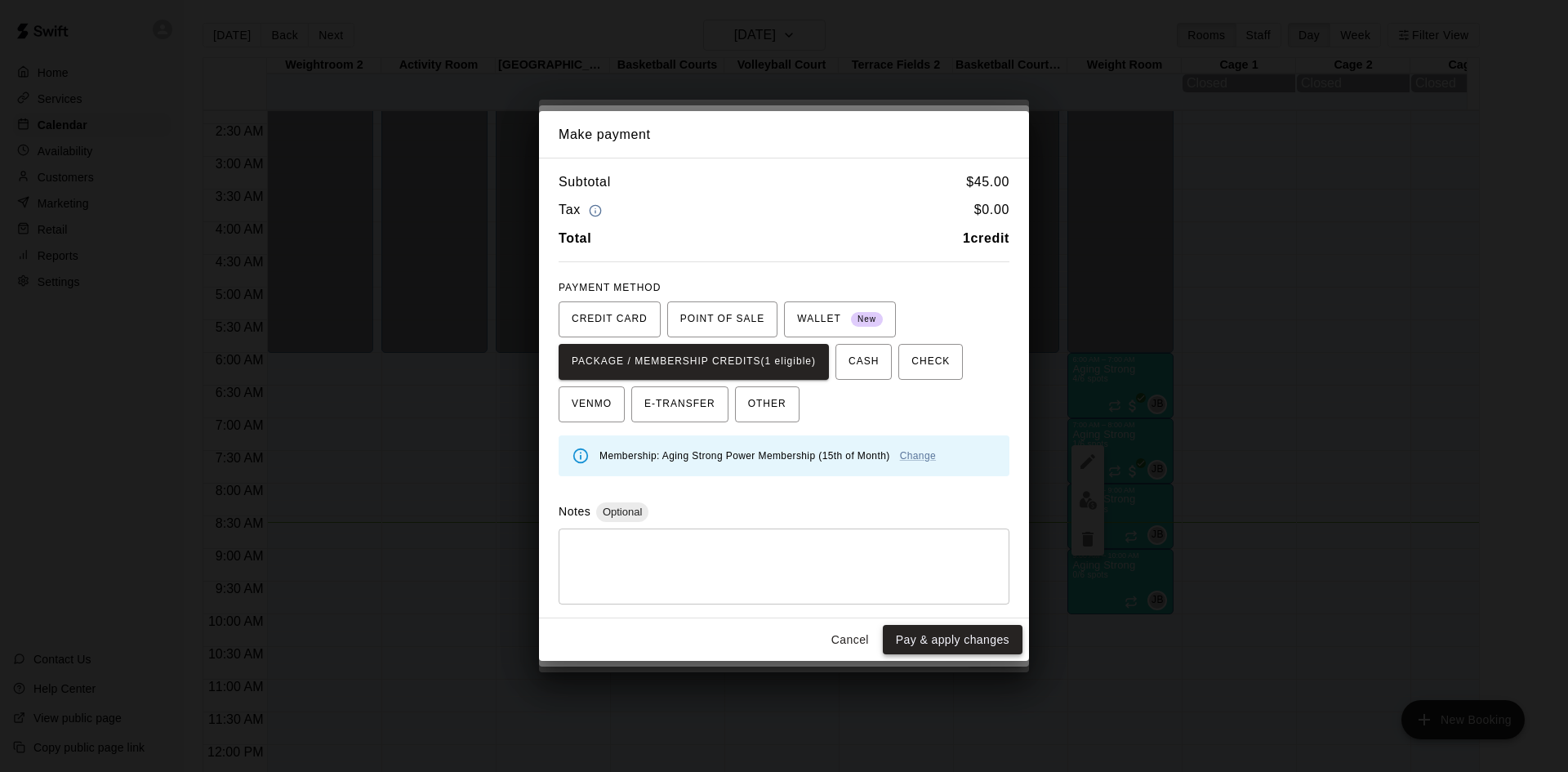
click at [930, 635] on button "Pay & apply changes" at bounding box center [952, 640] width 140 height 30
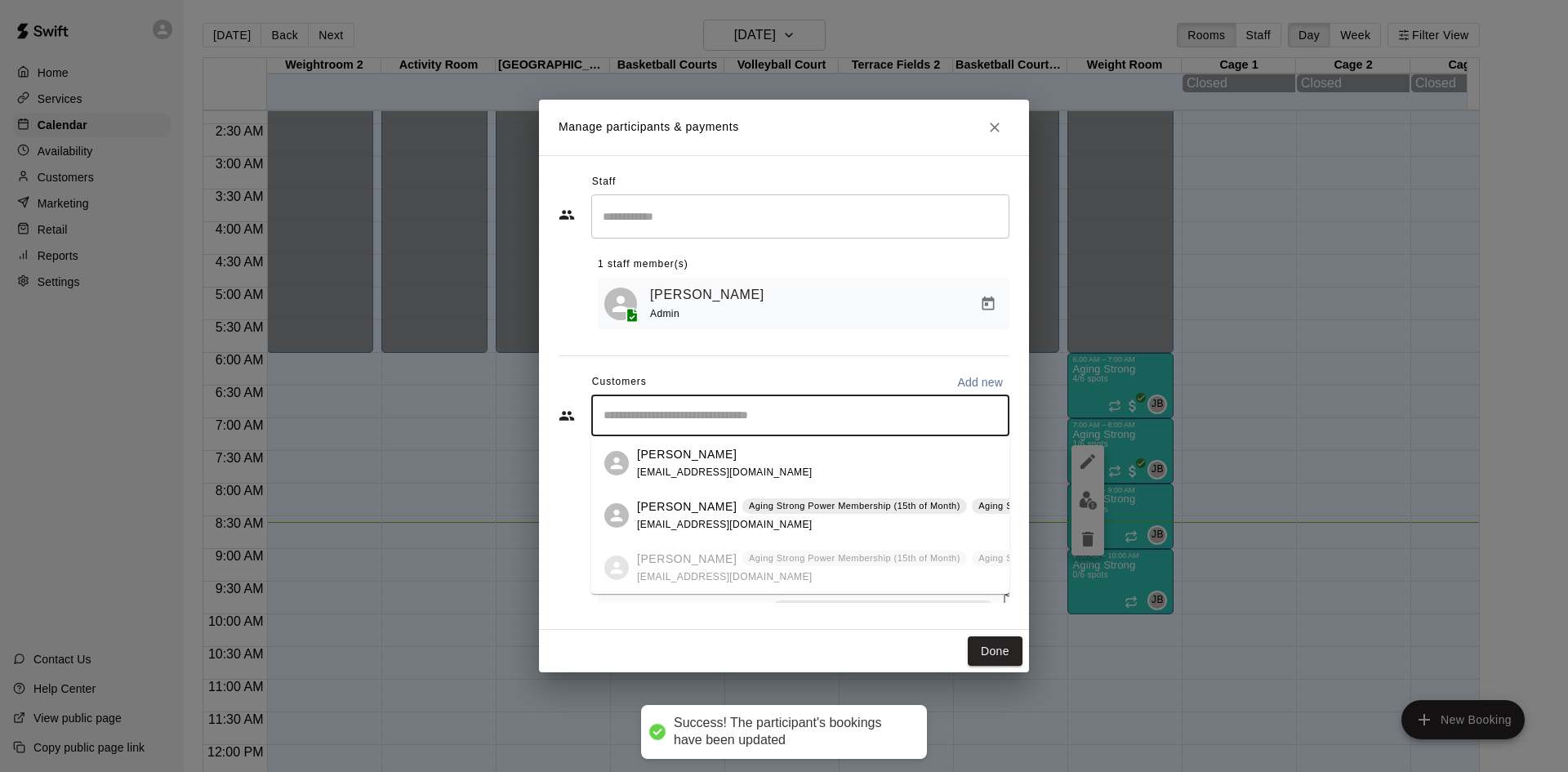
click at [754, 422] on input "Start typing to search customers..." at bounding box center [800, 415] width 404 height 16
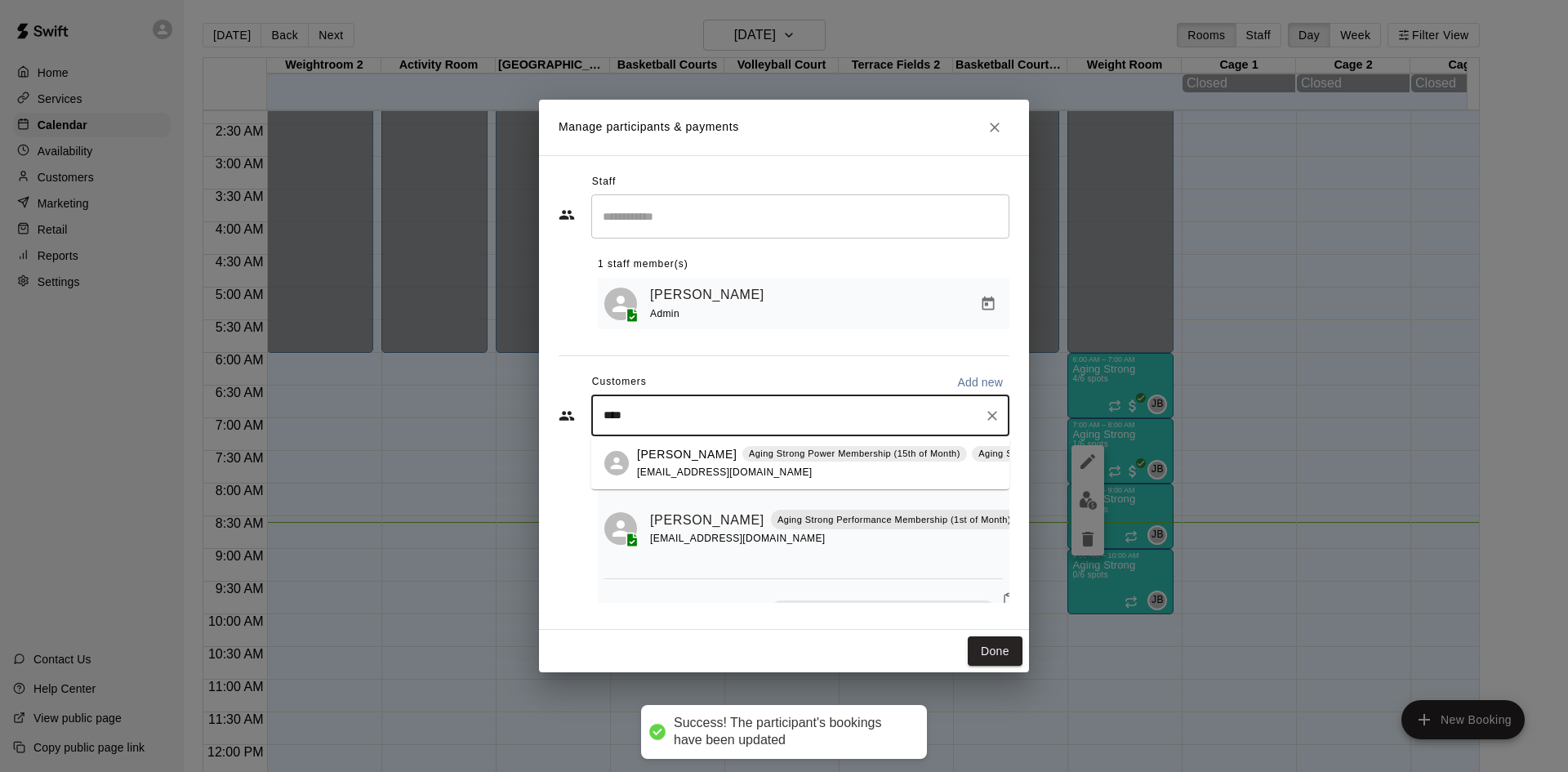
type input "*****"
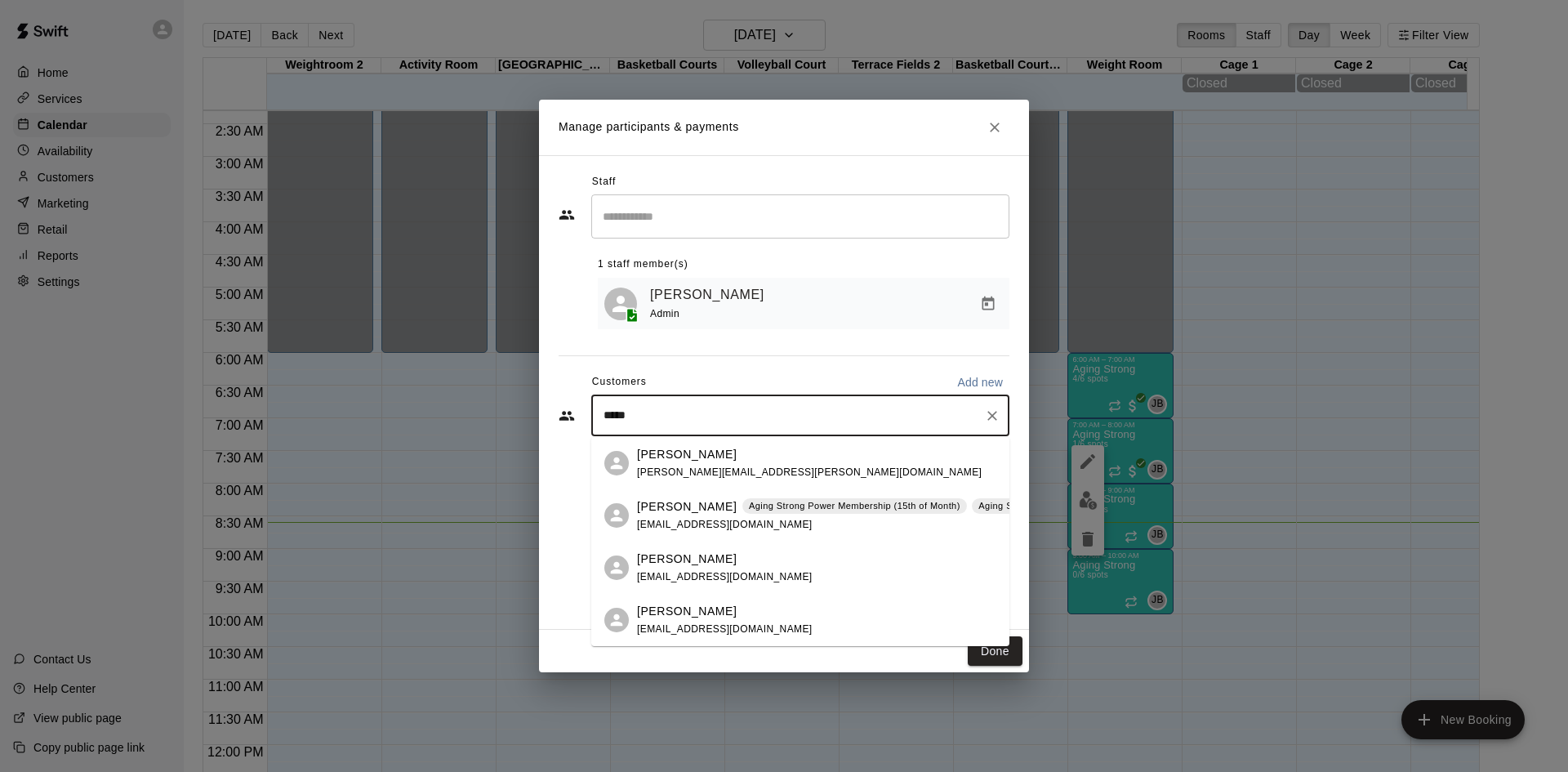
click at [776, 505] on p "Aging Strong Power Membership (15th of Month)" at bounding box center [855, 506] width 212 height 14
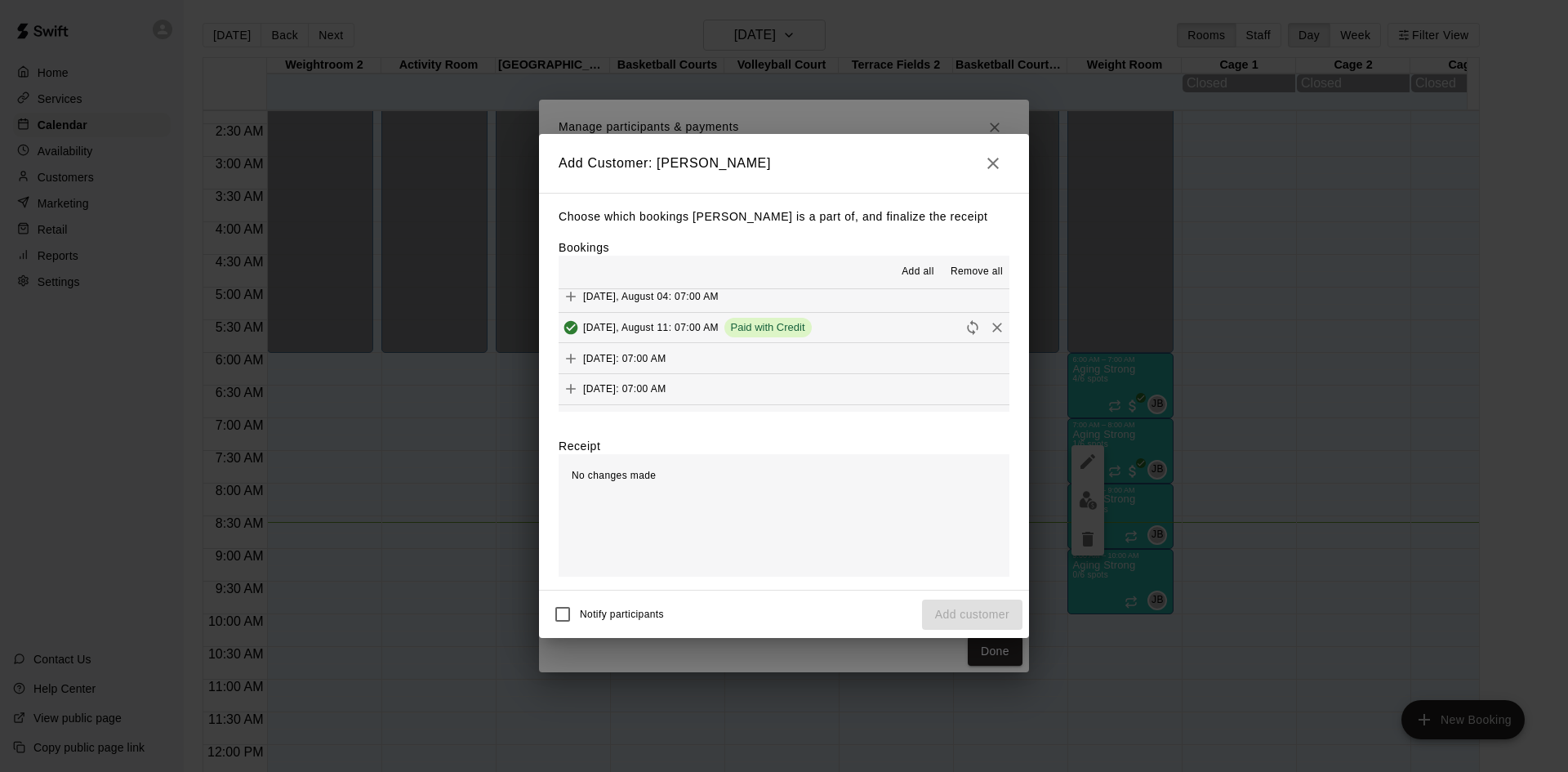
scroll to position [735, 0]
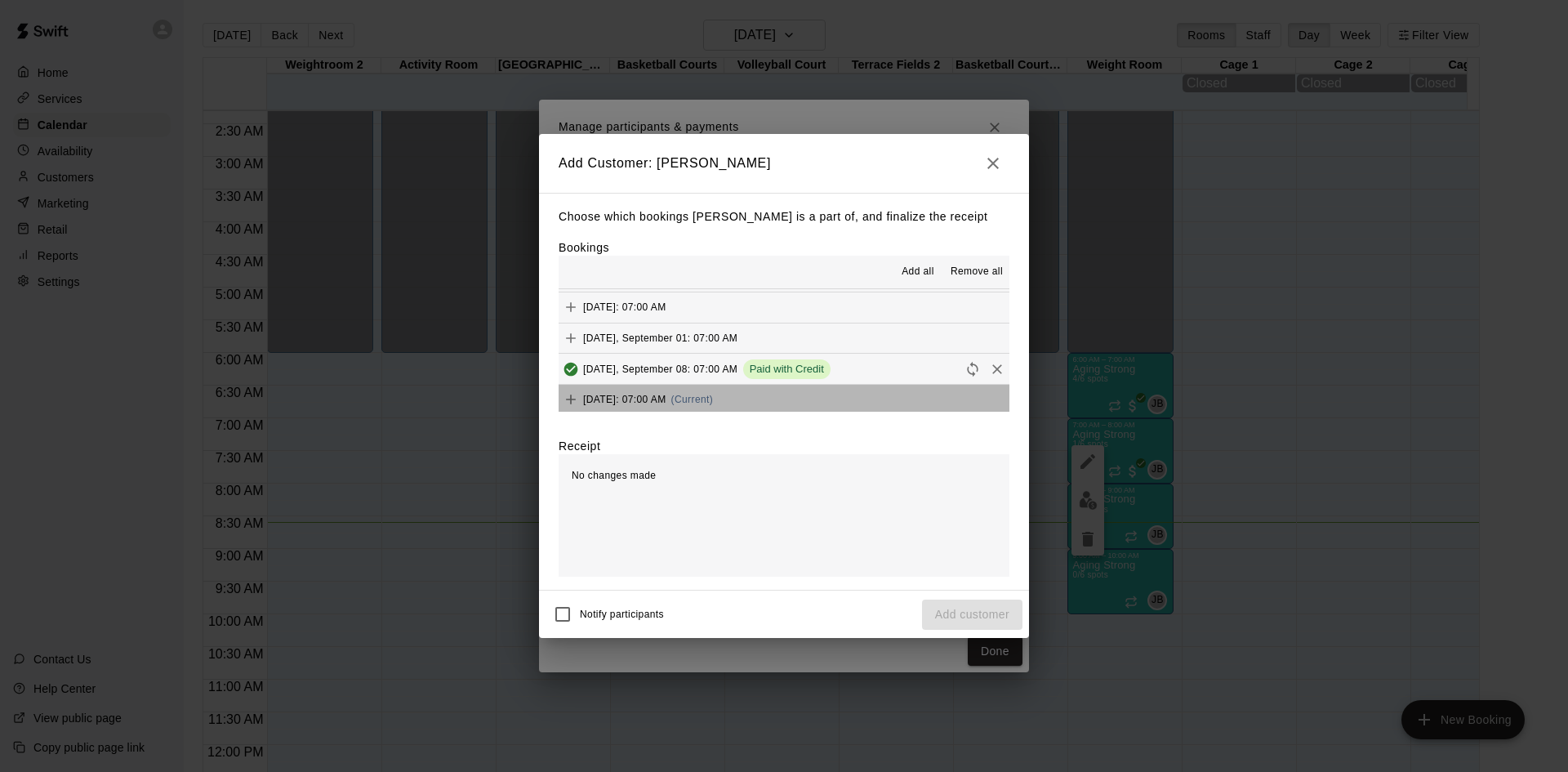
click at [793, 392] on button "[DATE]: 07:00 AM (Current)" at bounding box center [784, 400] width 451 height 30
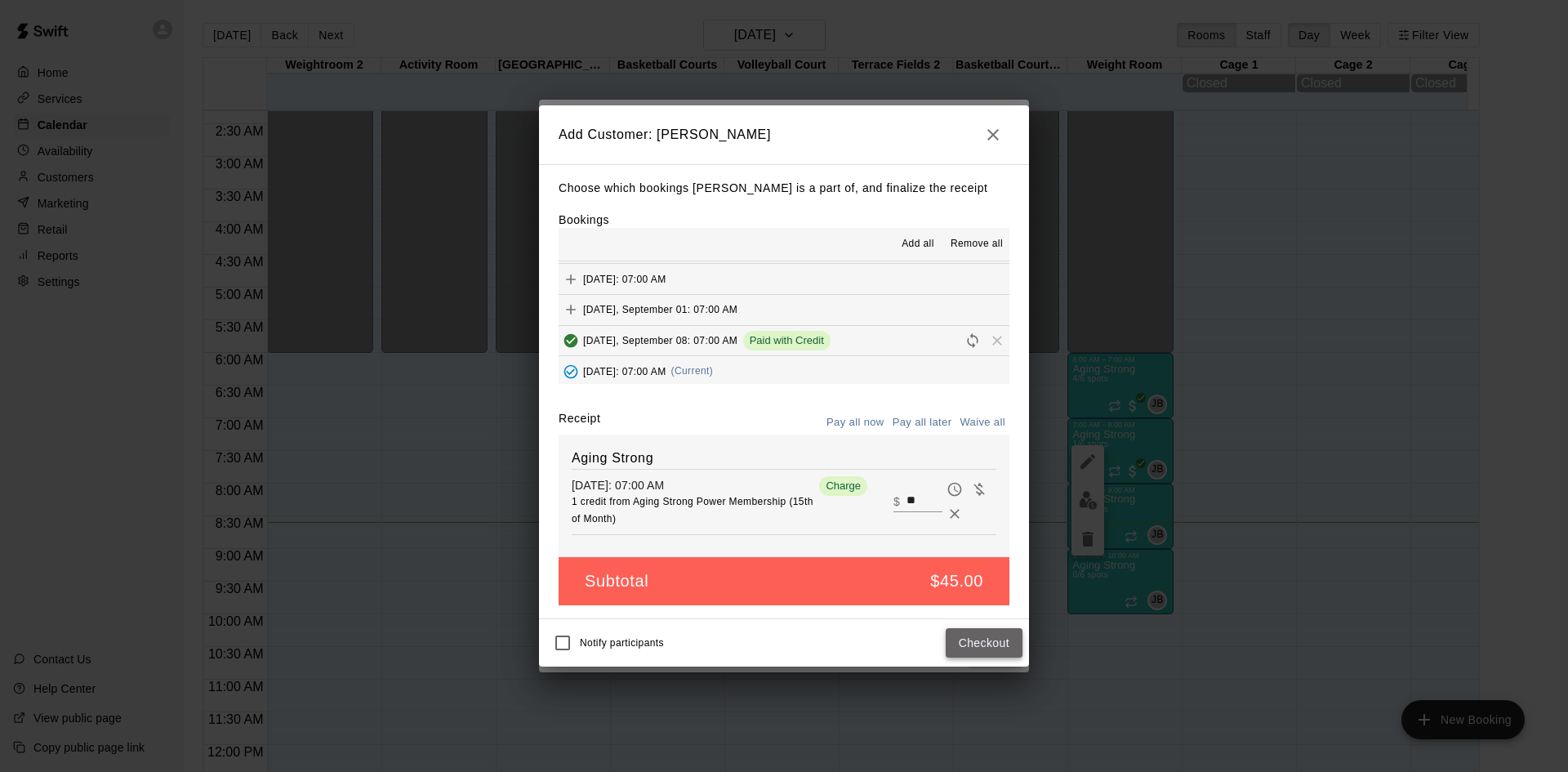
click at [1014, 655] on button "Checkout" at bounding box center [984, 643] width 77 height 30
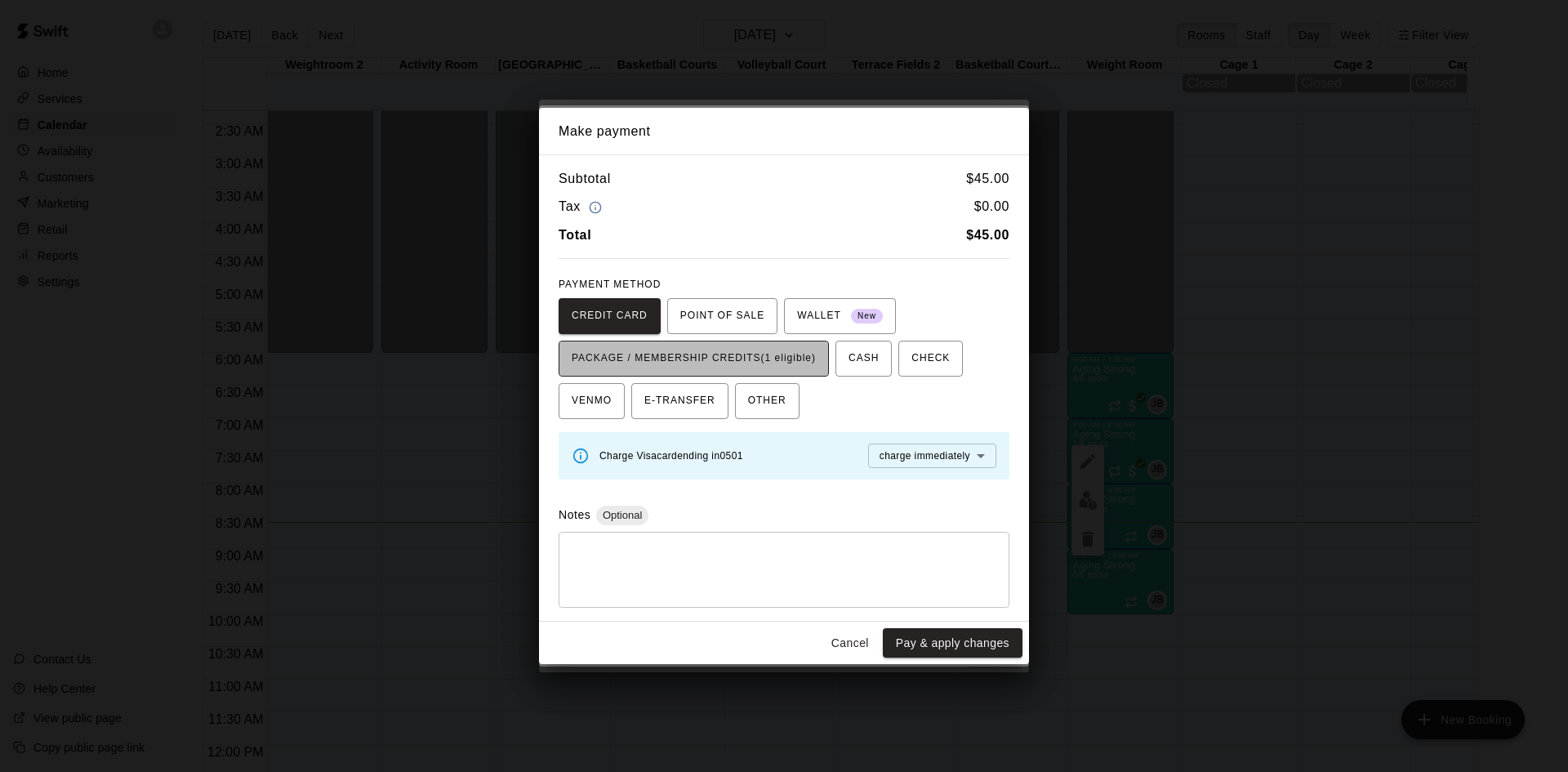
click at [787, 356] on span "PACKAGE / MEMBERSHIP CREDITS (1 eligible)" at bounding box center [693, 359] width 244 height 26
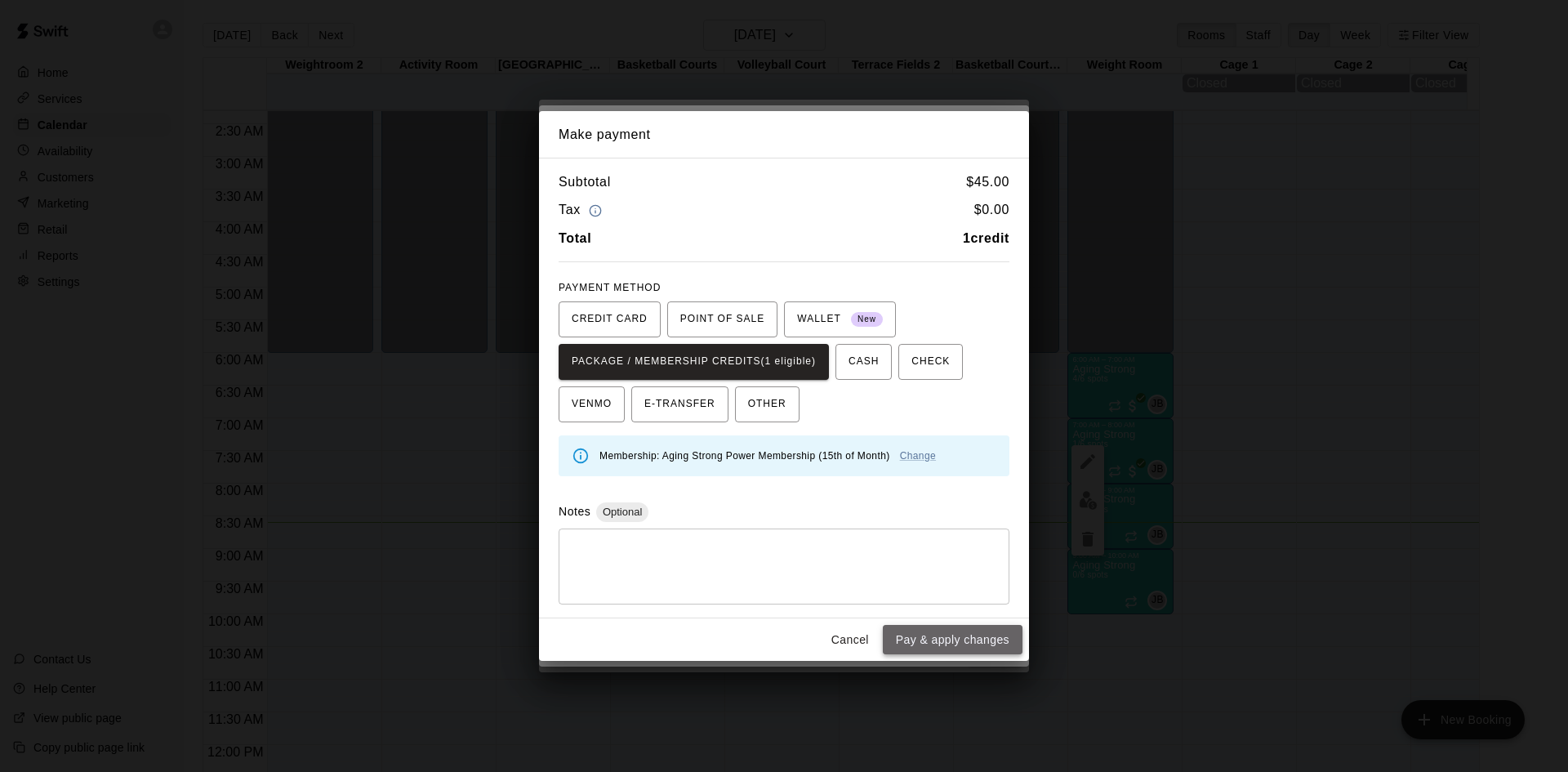
click at [920, 650] on button "Pay & apply changes" at bounding box center [952, 640] width 140 height 30
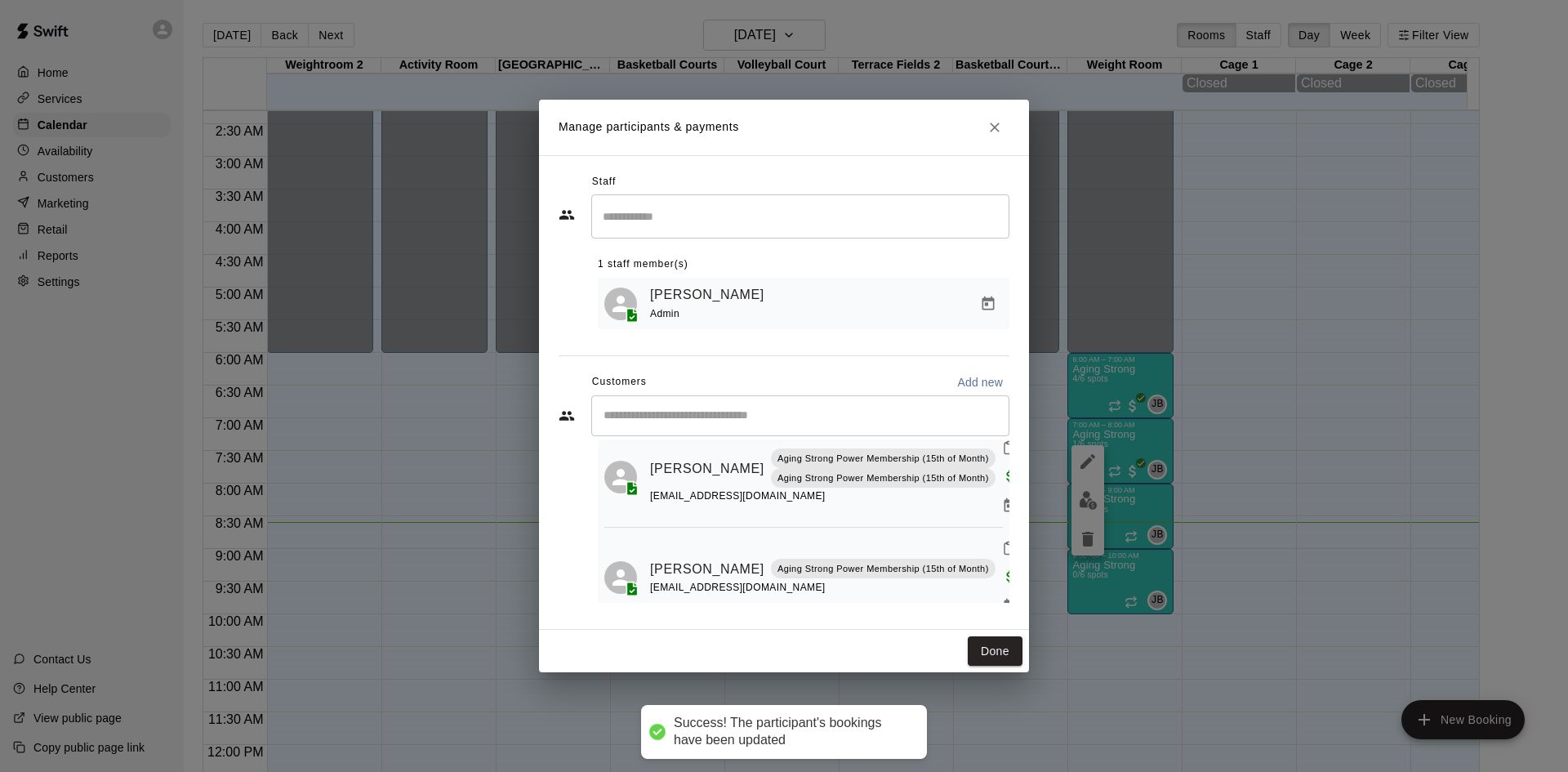
scroll to position [259, 0]
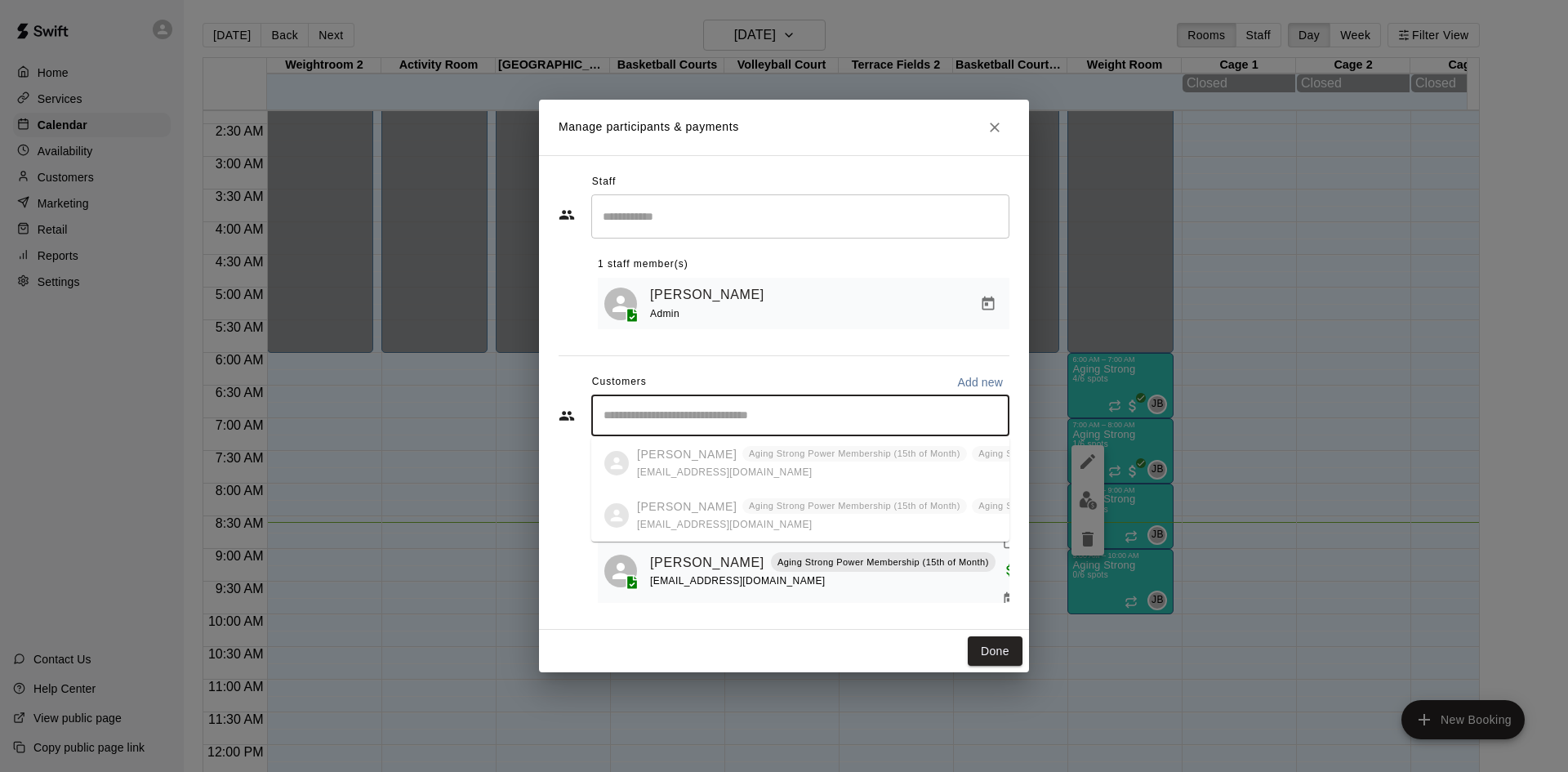
click at [761, 410] on input "Start typing to search customers..." at bounding box center [800, 415] width 404 height 16
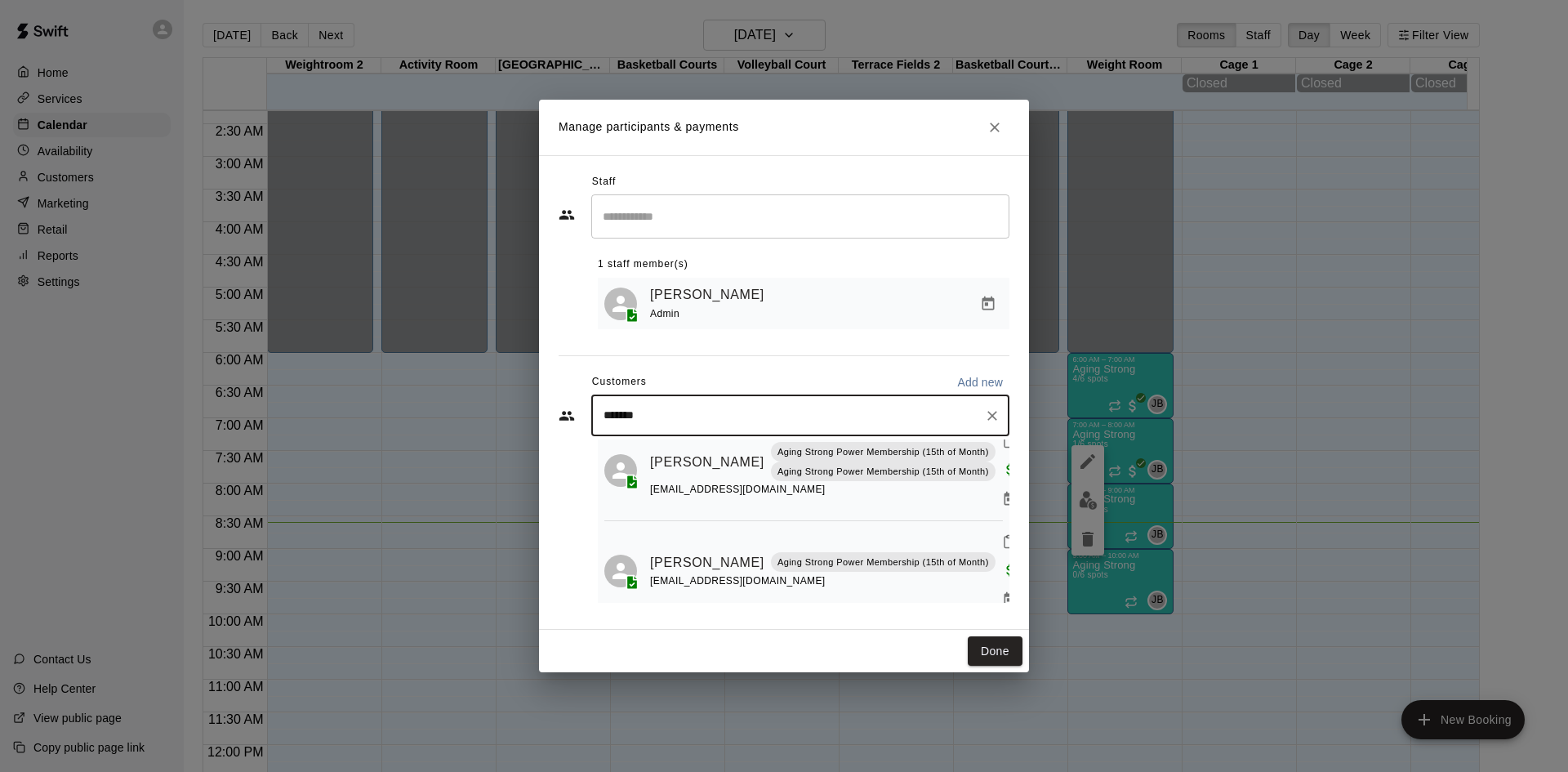
type input "******"
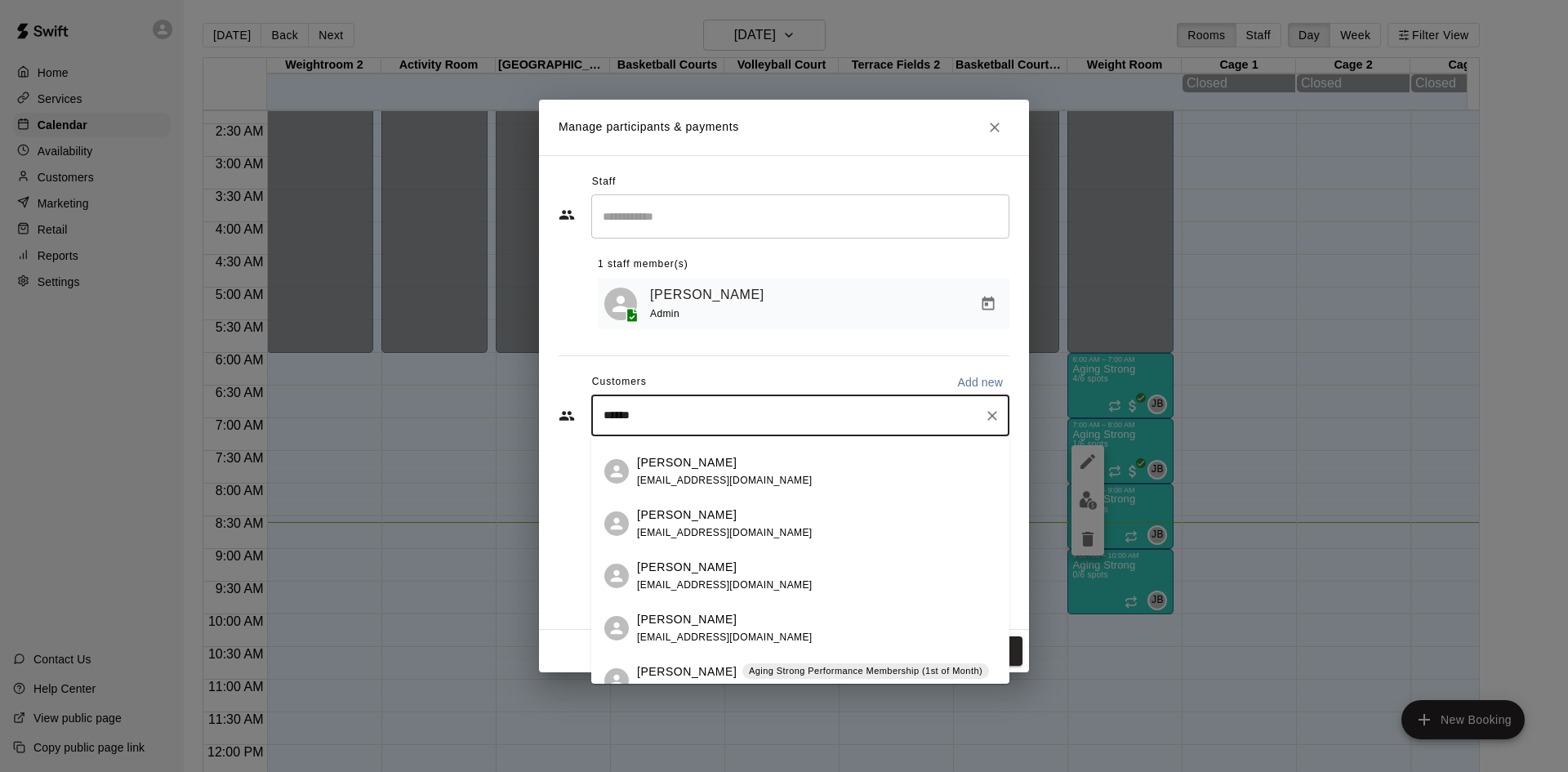
scroll to position [245, 0]
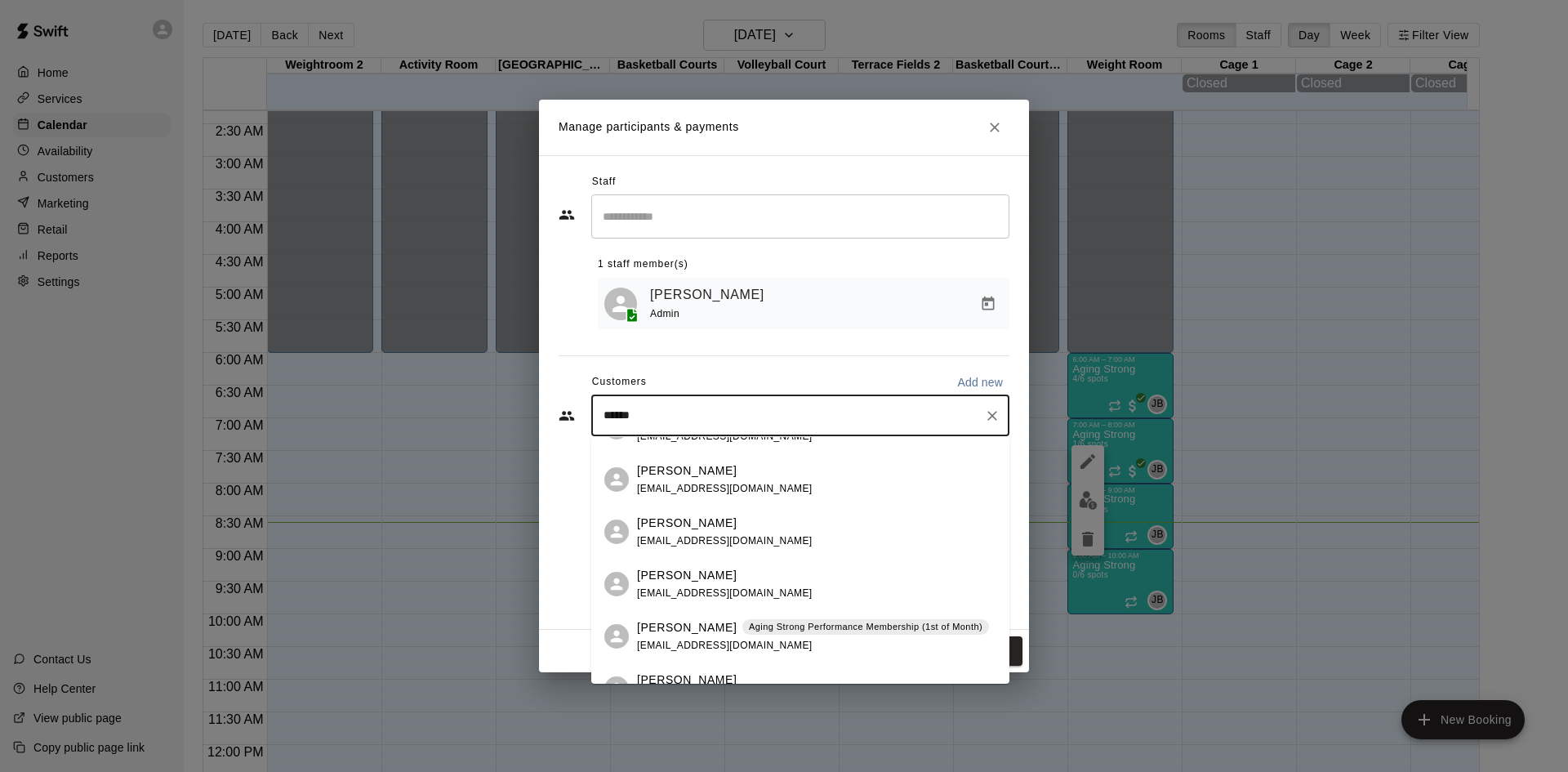
click at [768, 625] on p "Aging Strong Performance Membership (1st of Month)" at bounding box center [865, 626] width 234 height 14
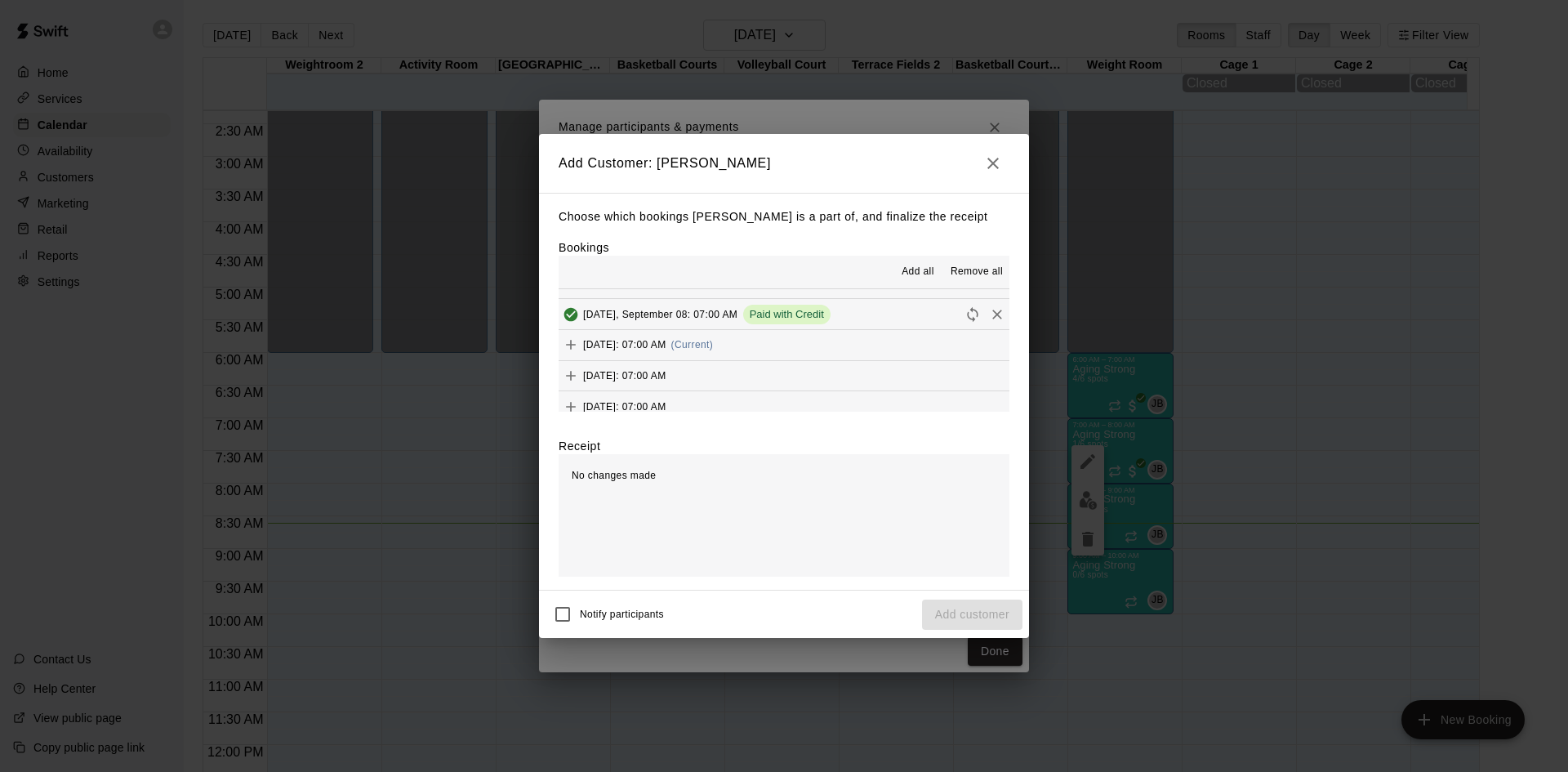
scroll to position [816, 0]
click at [819, 312] on button "[DATE]: 07:00 AM (Current)" at bounding box center [784, 318] width 451 height 30
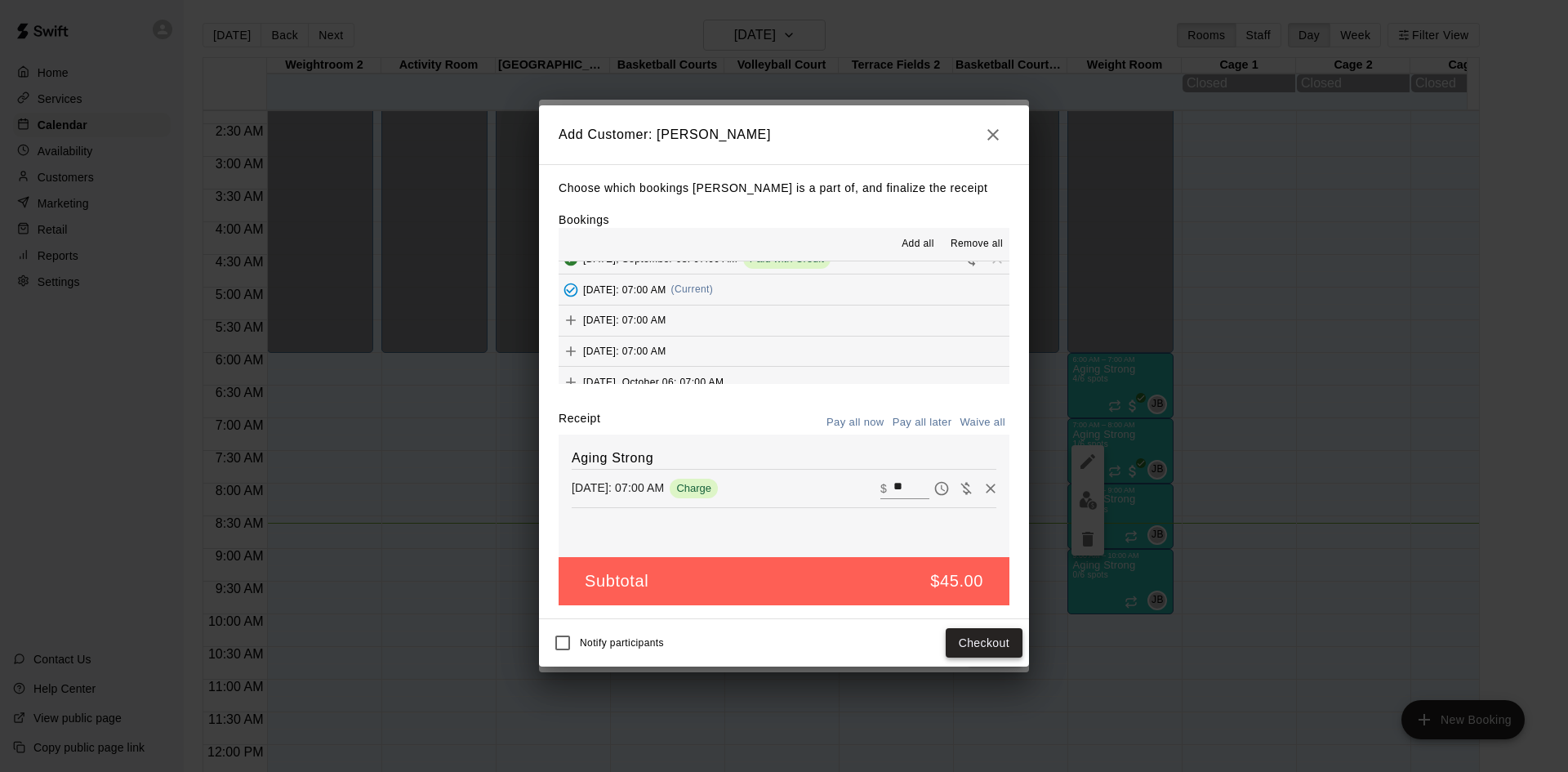
click at [982, 649] on button "Checkout" at bounding box center [984, 643] width 77 height 30
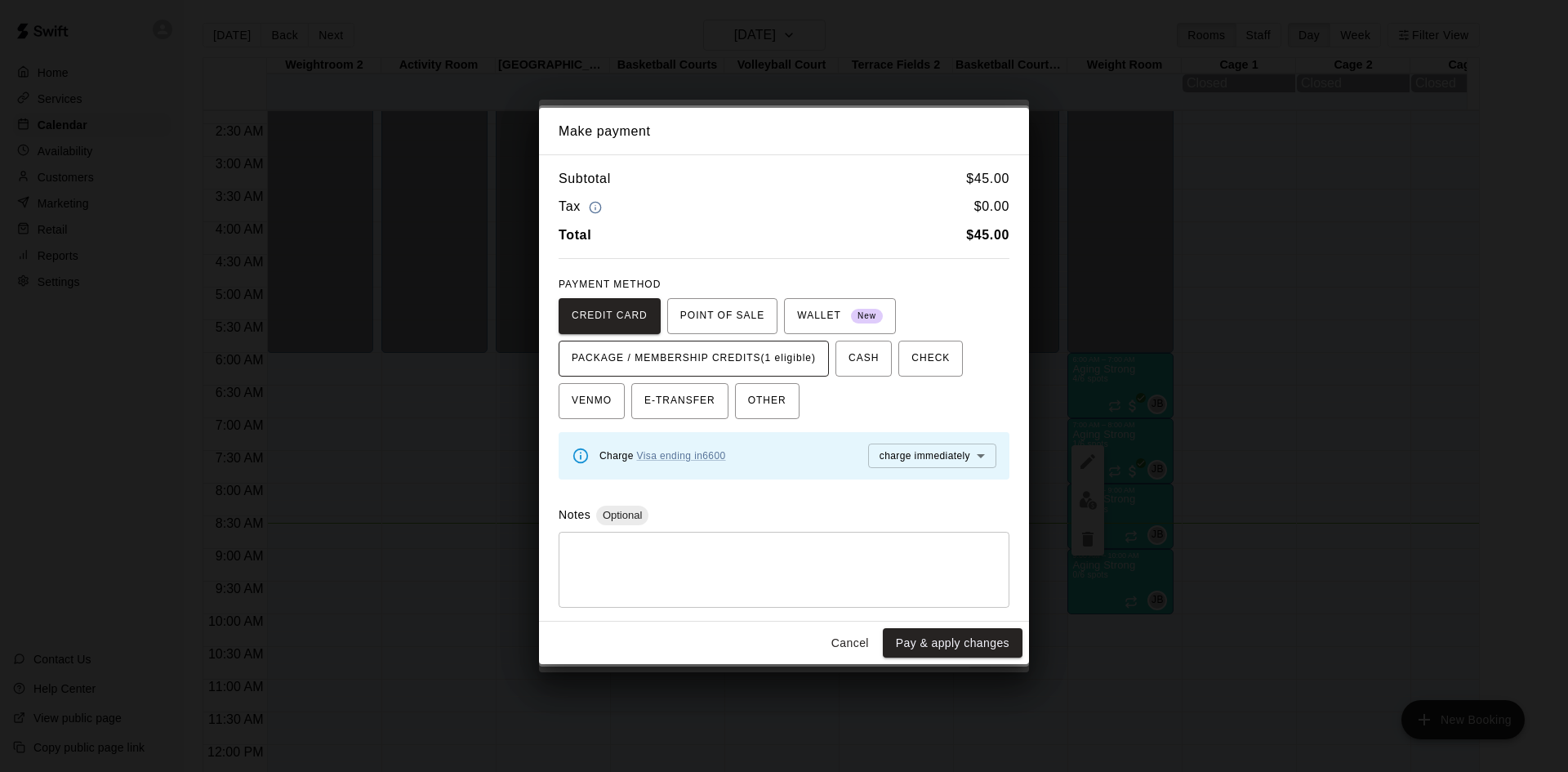
click at [738, 362] on span "PACKAGE / MEMBERSHIP CREDITS (1 eligible)" at bounding box center [693, 359] width 244 height 26
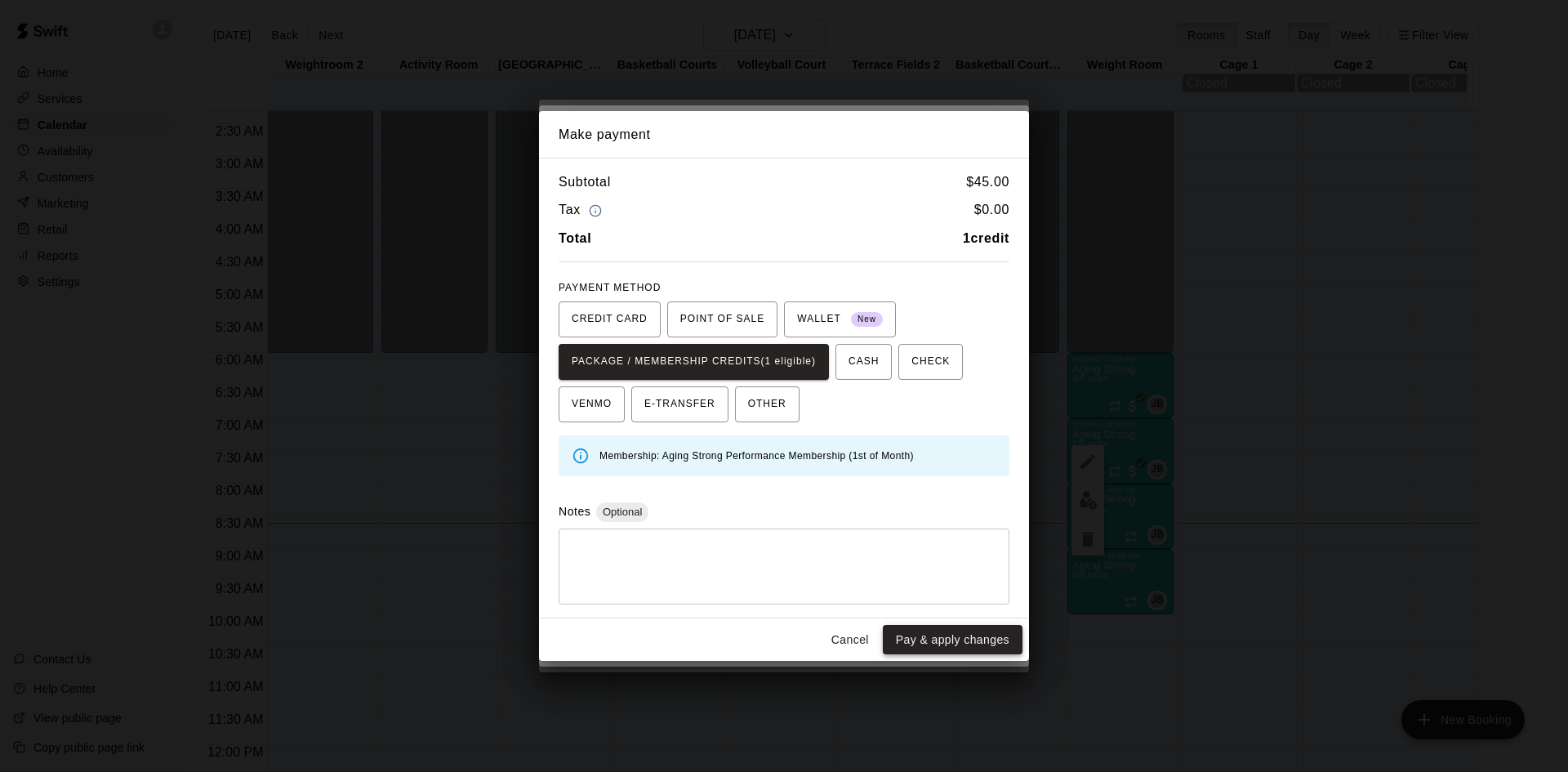
click at [974, 647] on button "Pay & apply changes" at bounding box center [952, 640] width 140 height 30
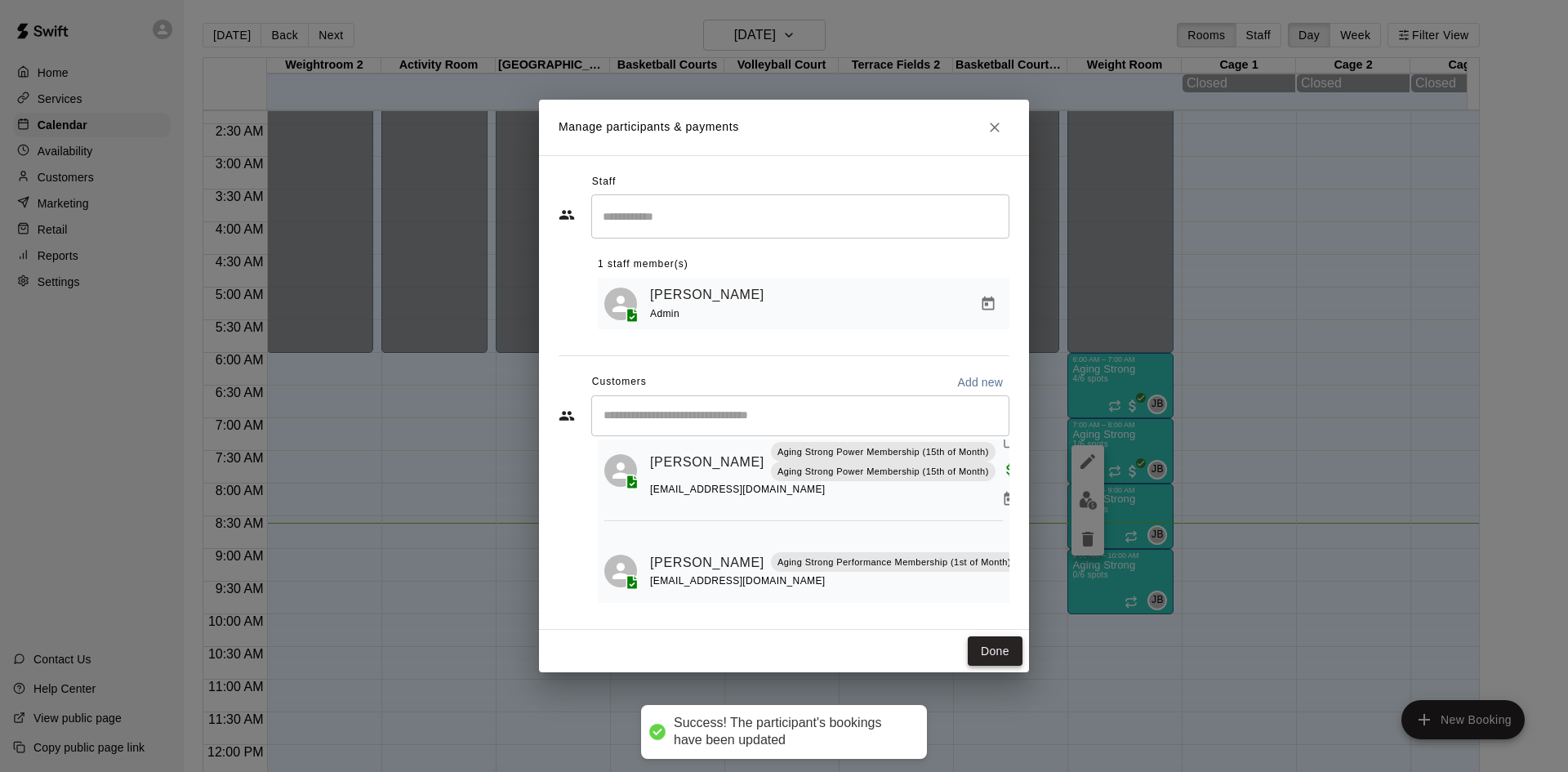
click at [983, 649] on button "Done" at bounding box center [995, 652] width 55 height 30
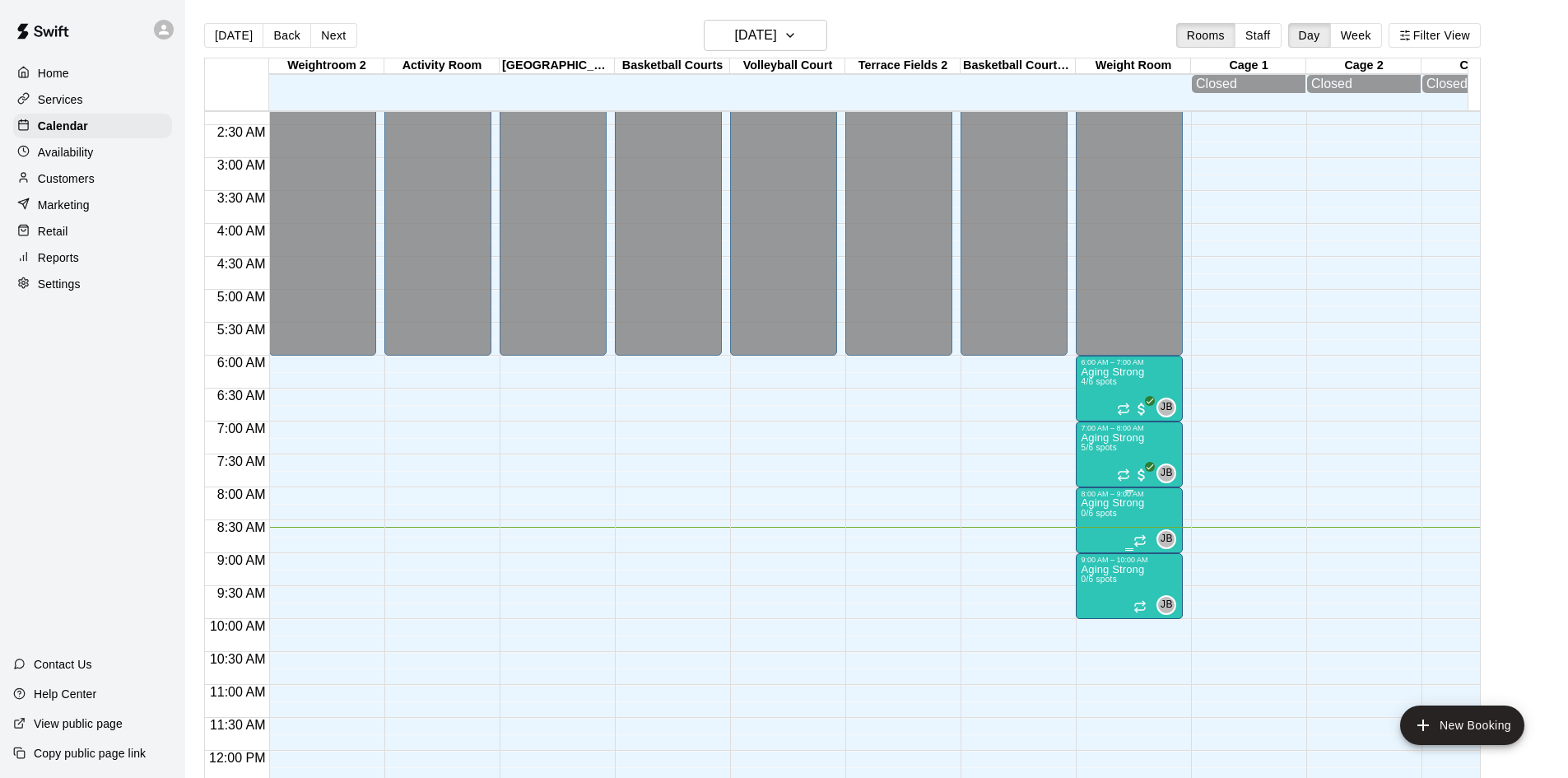
click at [1110, 503] on p "Aging Strong" at bounding box center [1112, 503] width 63 height 0
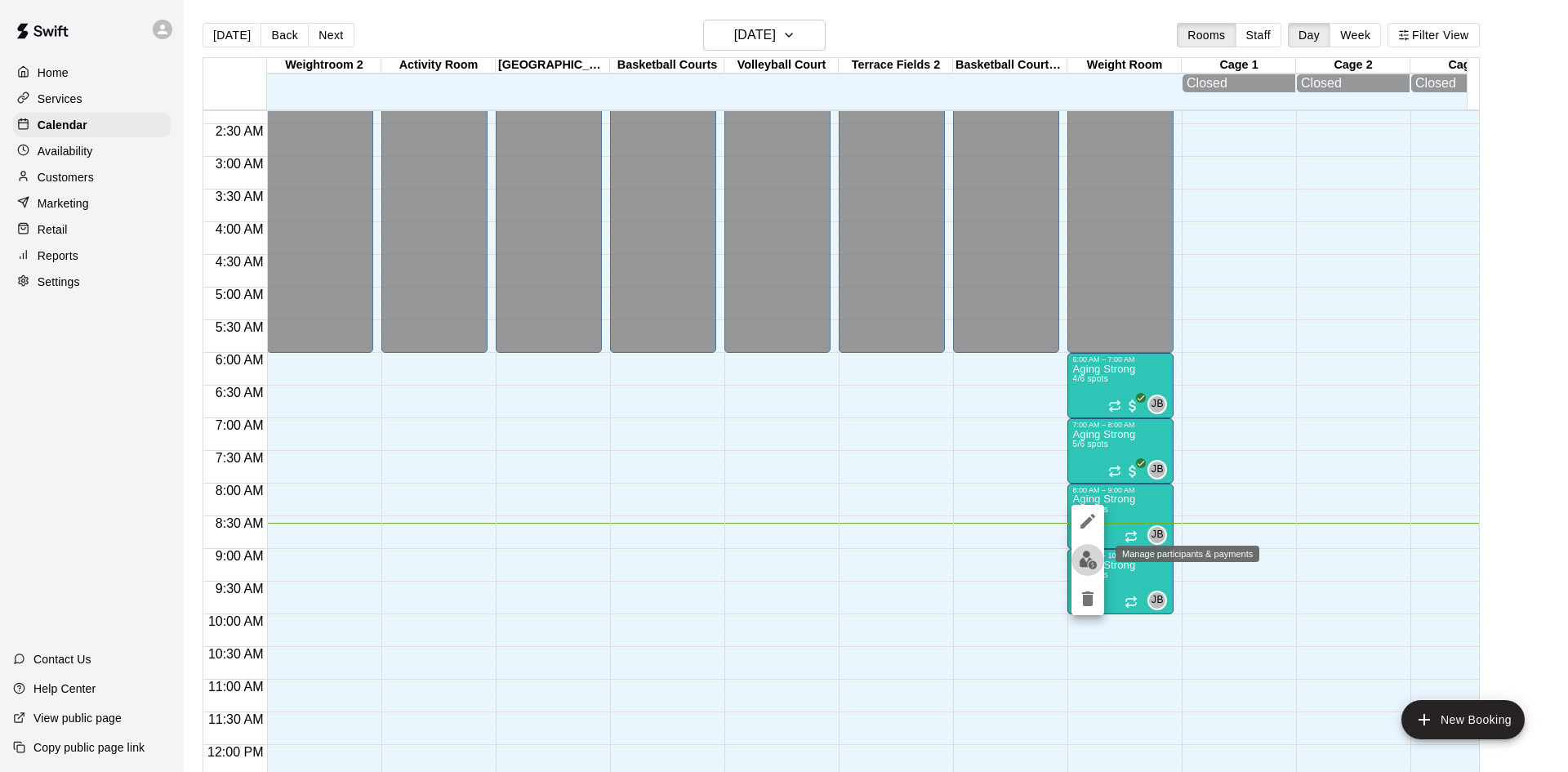
click at [1086, 557] on img "edit" at bounding box center [1089, 560] width 19 height 19
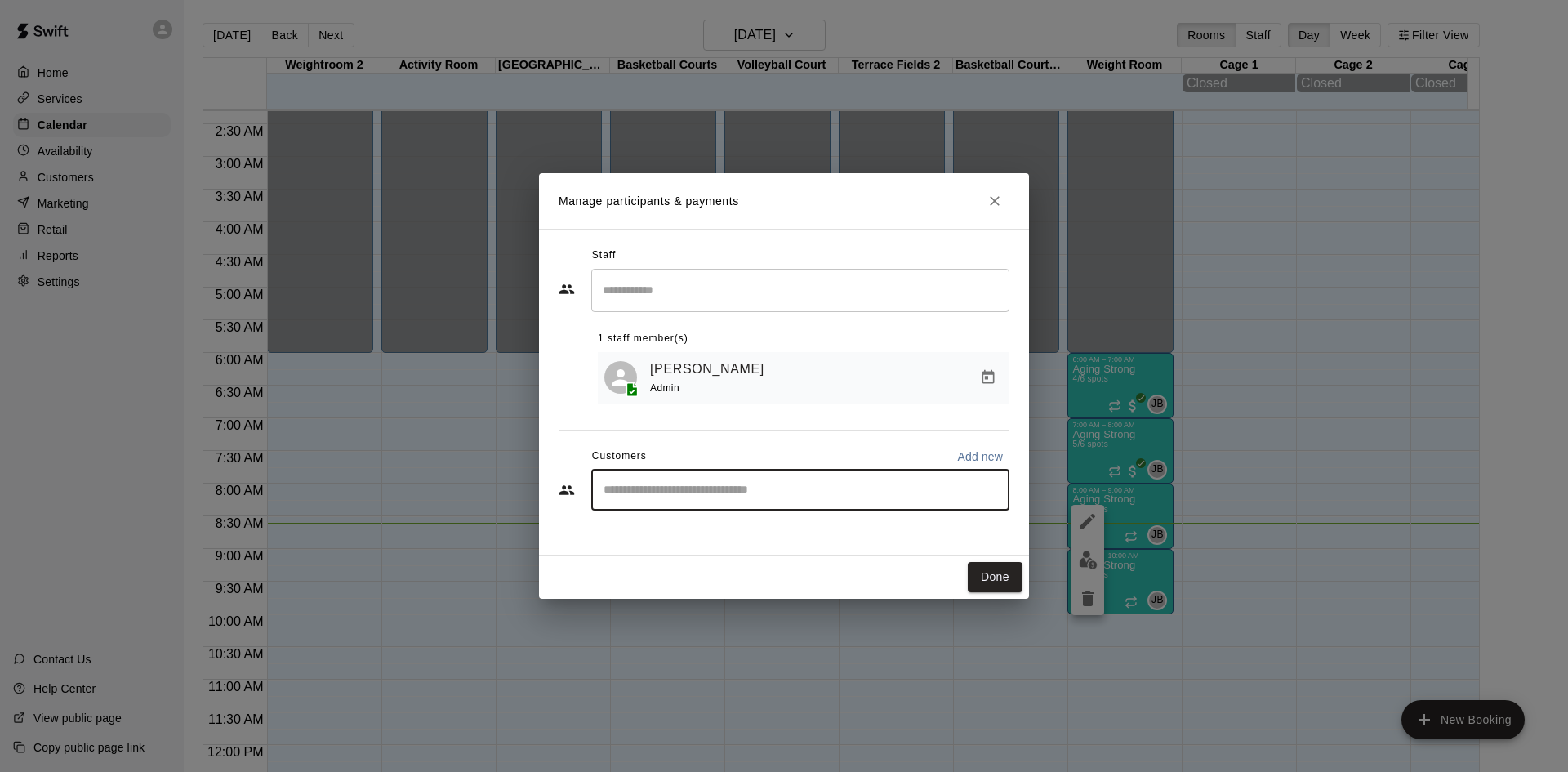
click at [841, 492] on input "Start typing to search customers..." at bounding box center [800, 489] width 404 height 16
type input "*****"
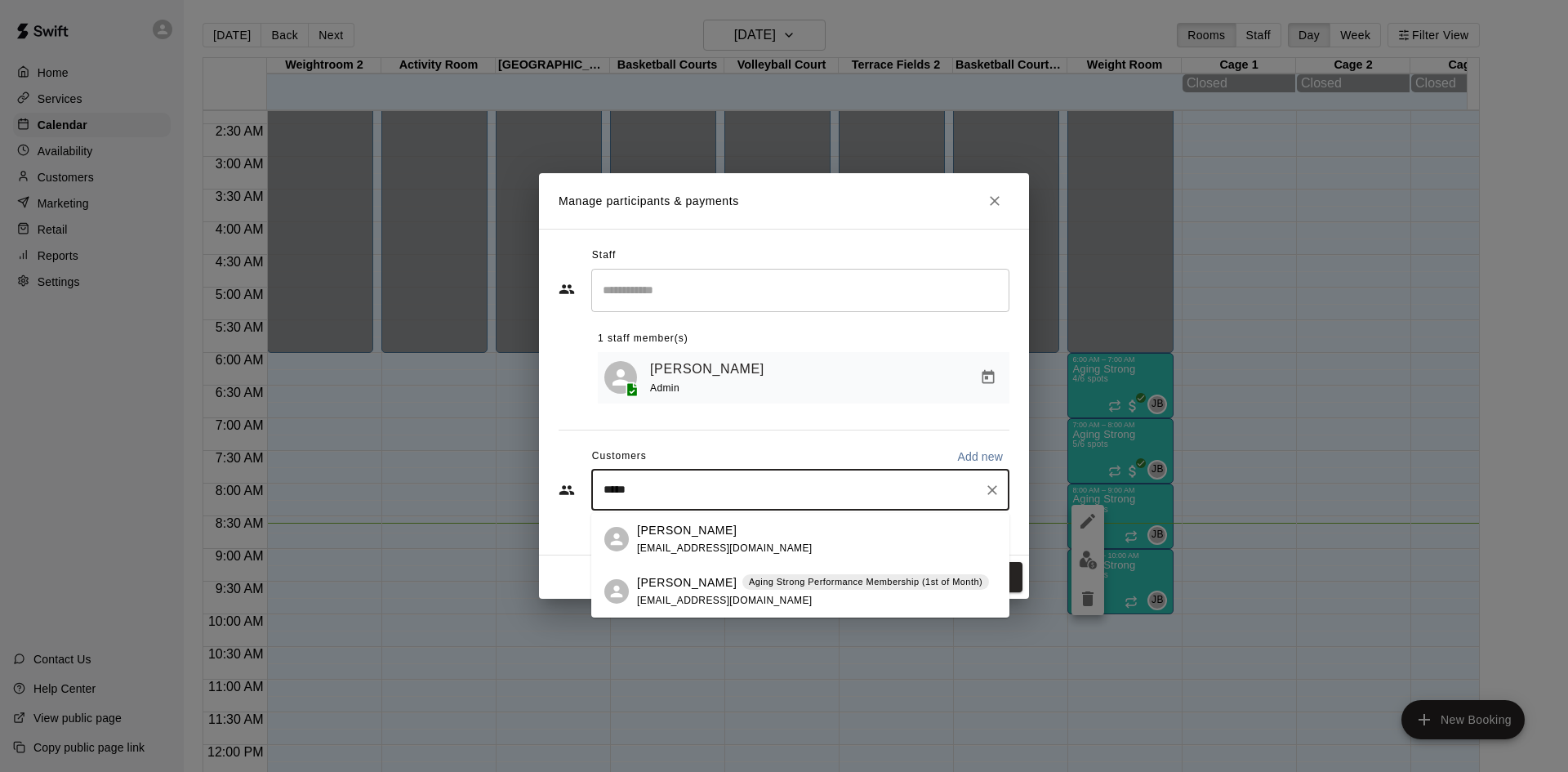
click at [850, 603] on div "[PERSON_NAME] Aging Strong Performance Membership (1st of Month) [EMAIL_ADDRESS…" at bounding box center [812, 591] width 352 height 35
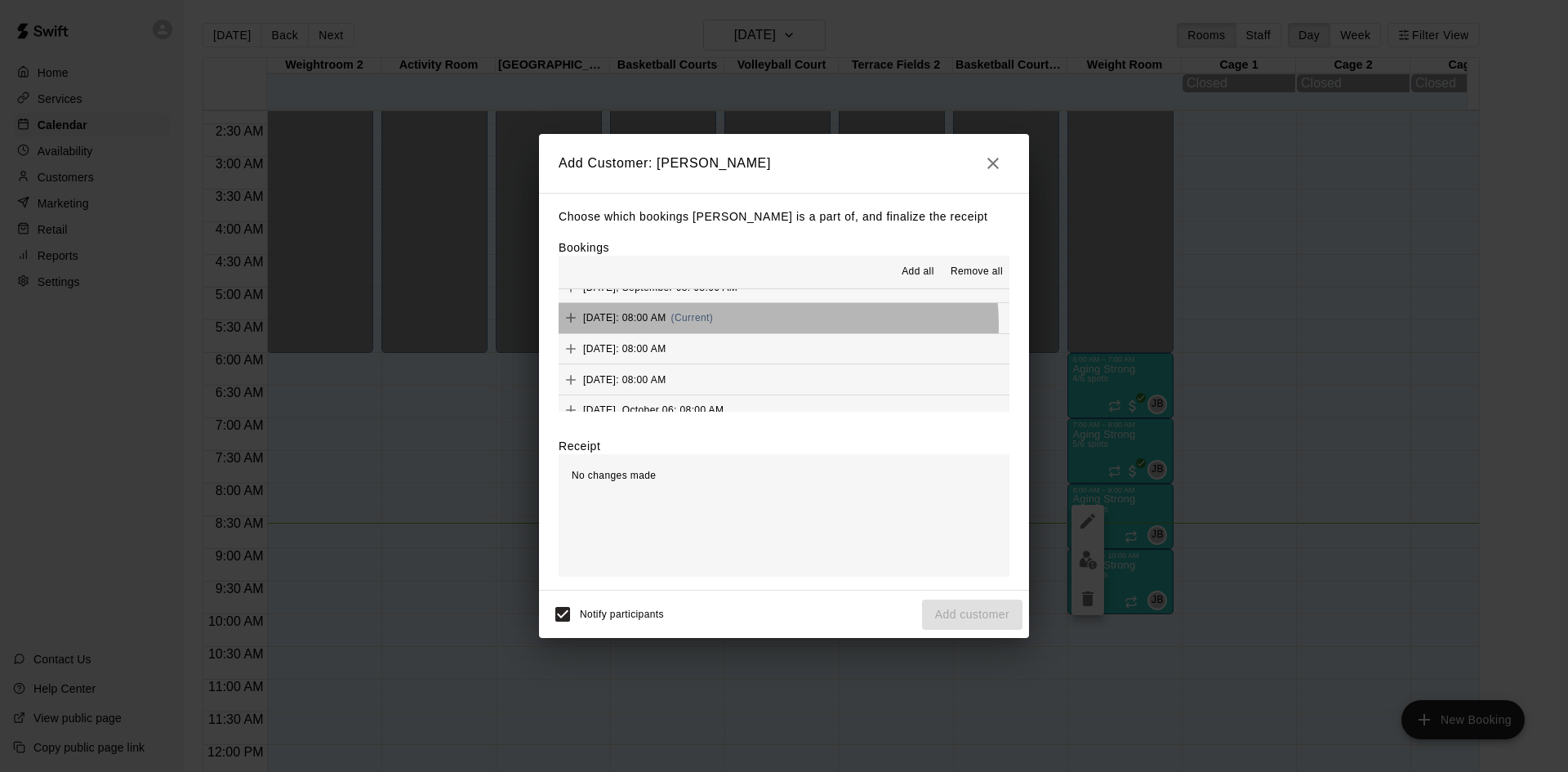
click at [713, 326] on div "[DATE]: 08:00 AM (Current)" at bounding box center [636, 318] width 154 height 25
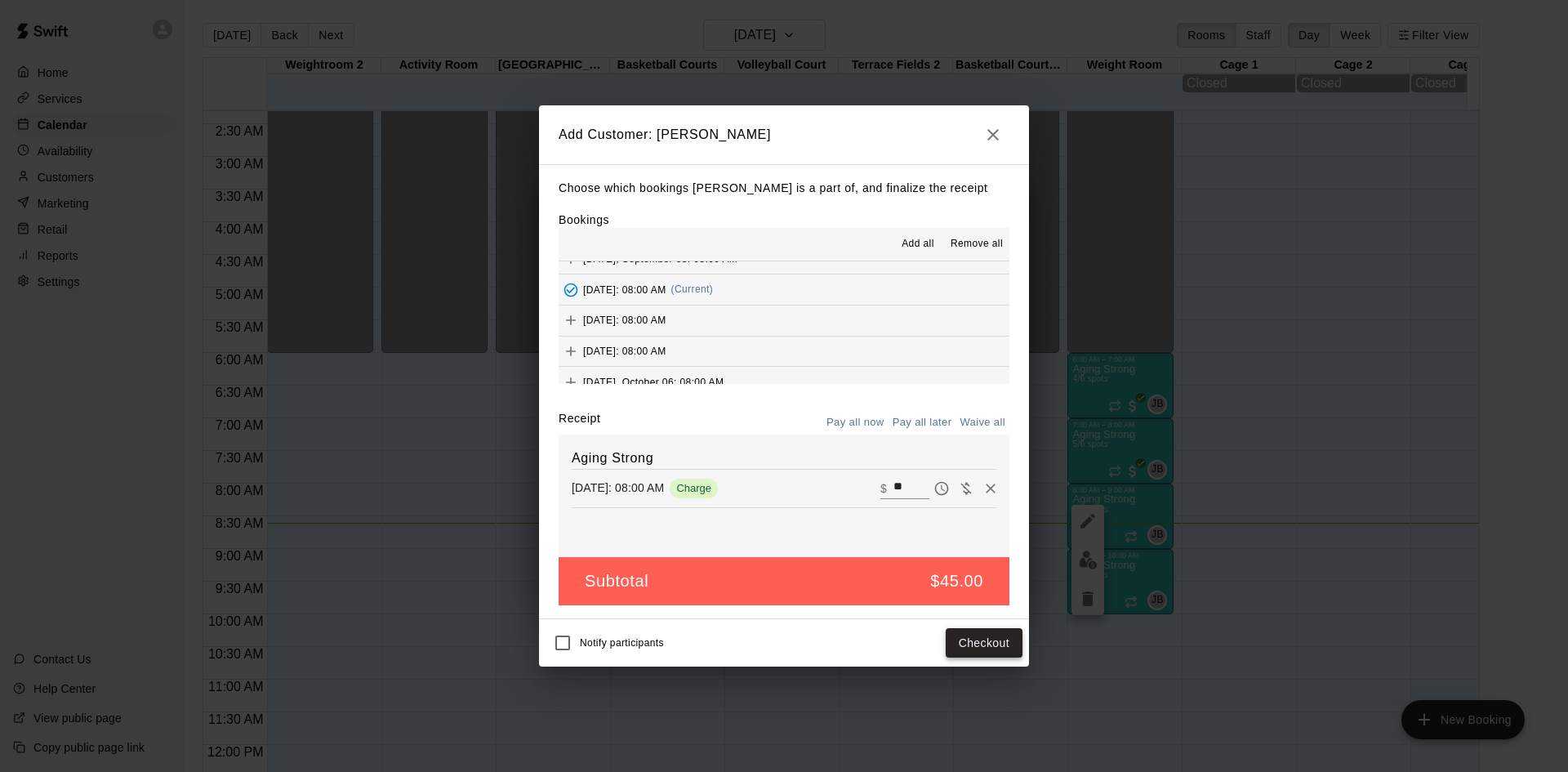
click at [996, 633] on button "Checkout" at bounding box center [984, 643] width 77 height 30
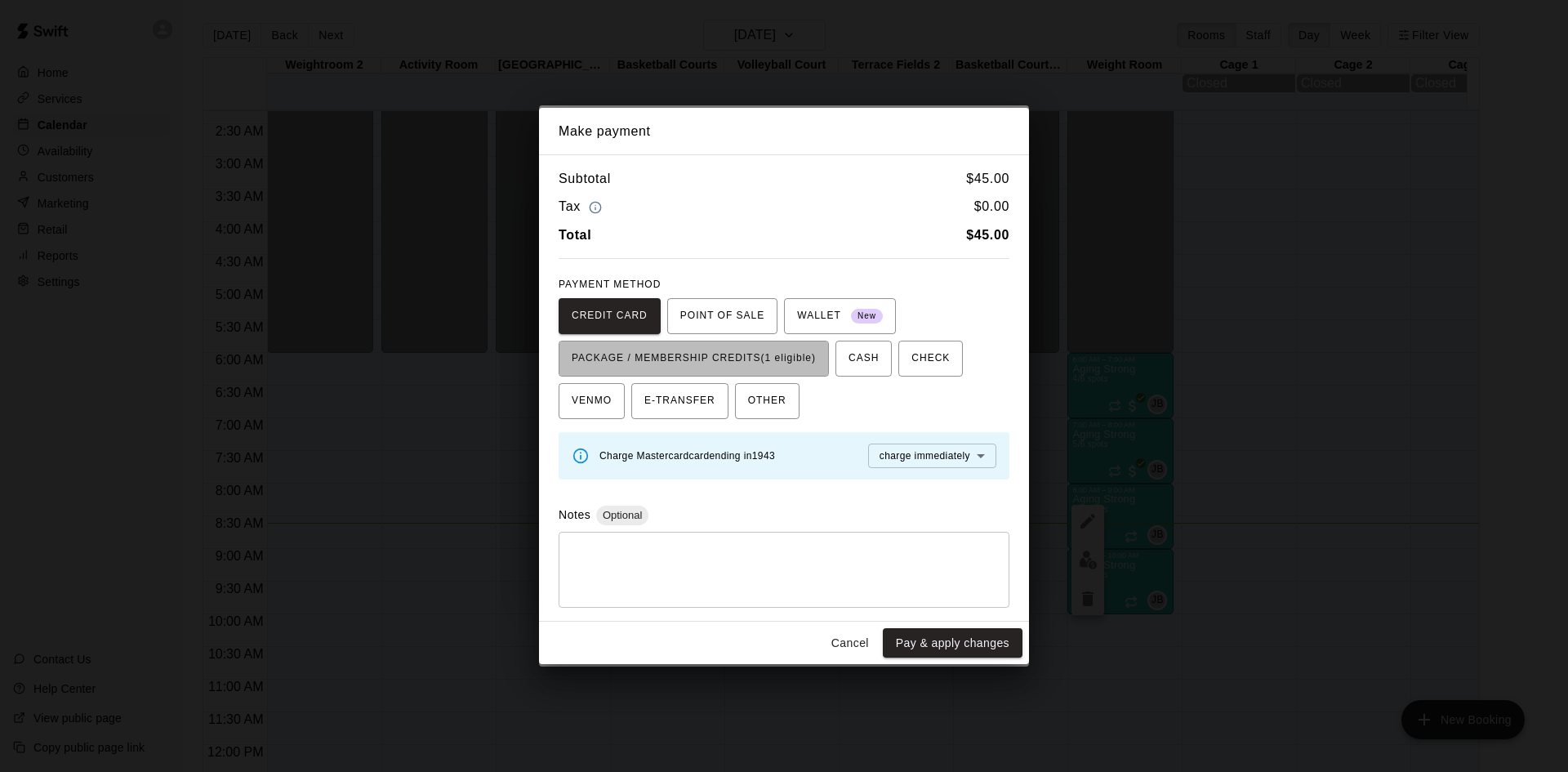
drag, startPoint x: 785, startPoint y: 360, endPoint x: 833, endPoint y: 380, distance: 52.0
click at [786, 360] on span "PACKAGE / MEMBERSHIP CREDITS (1 eligible)" at bounding box center [693, 359] width 244 height 26
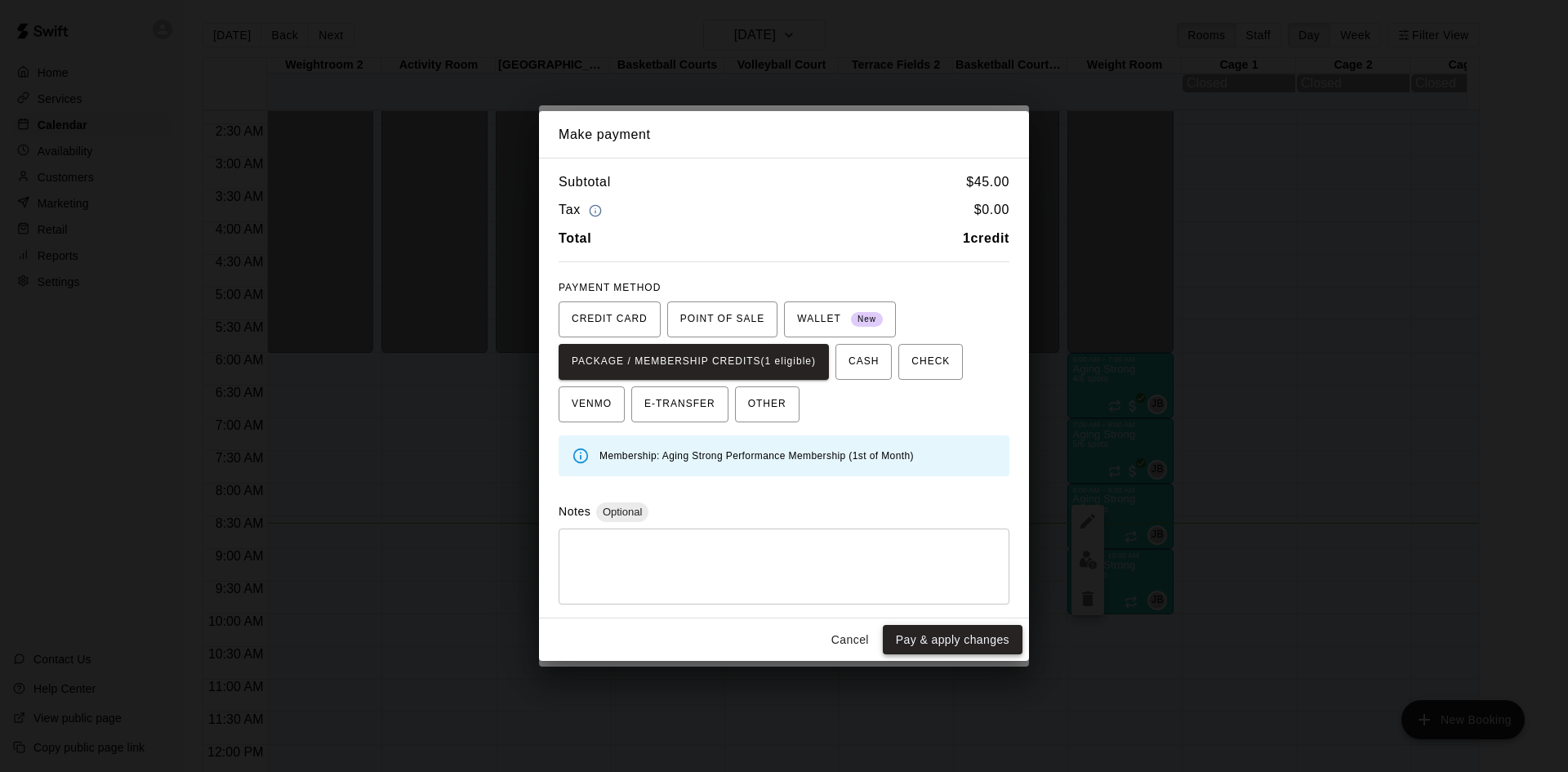
click at [920, 642] on button "Pay & apply changes" at bounding box center [952, 640] width 140 height 30
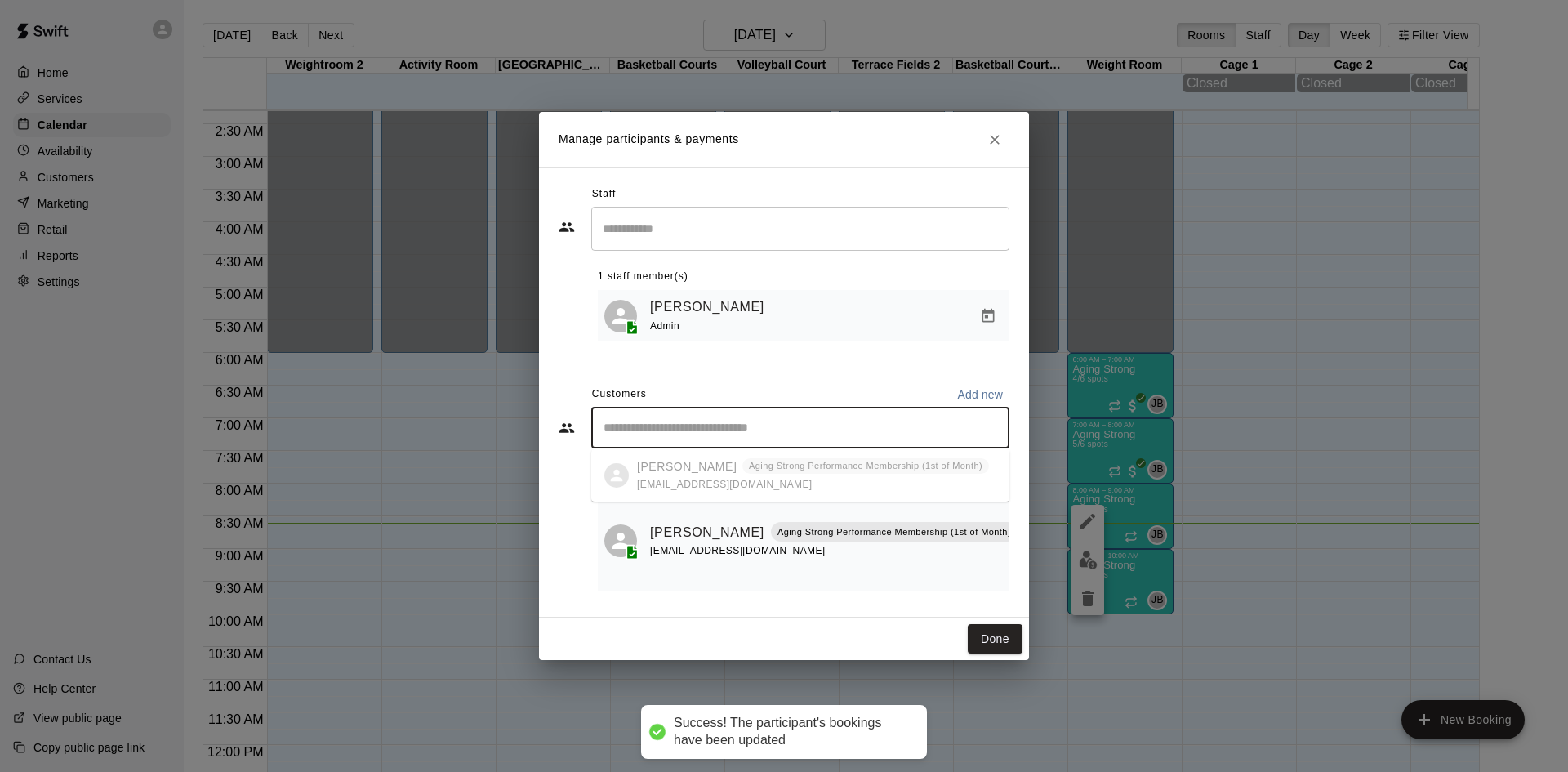
click at [790, 435] on input "Start typing to search customers..." at bounding box center [800, 428] width 404 height 16
type input "********"
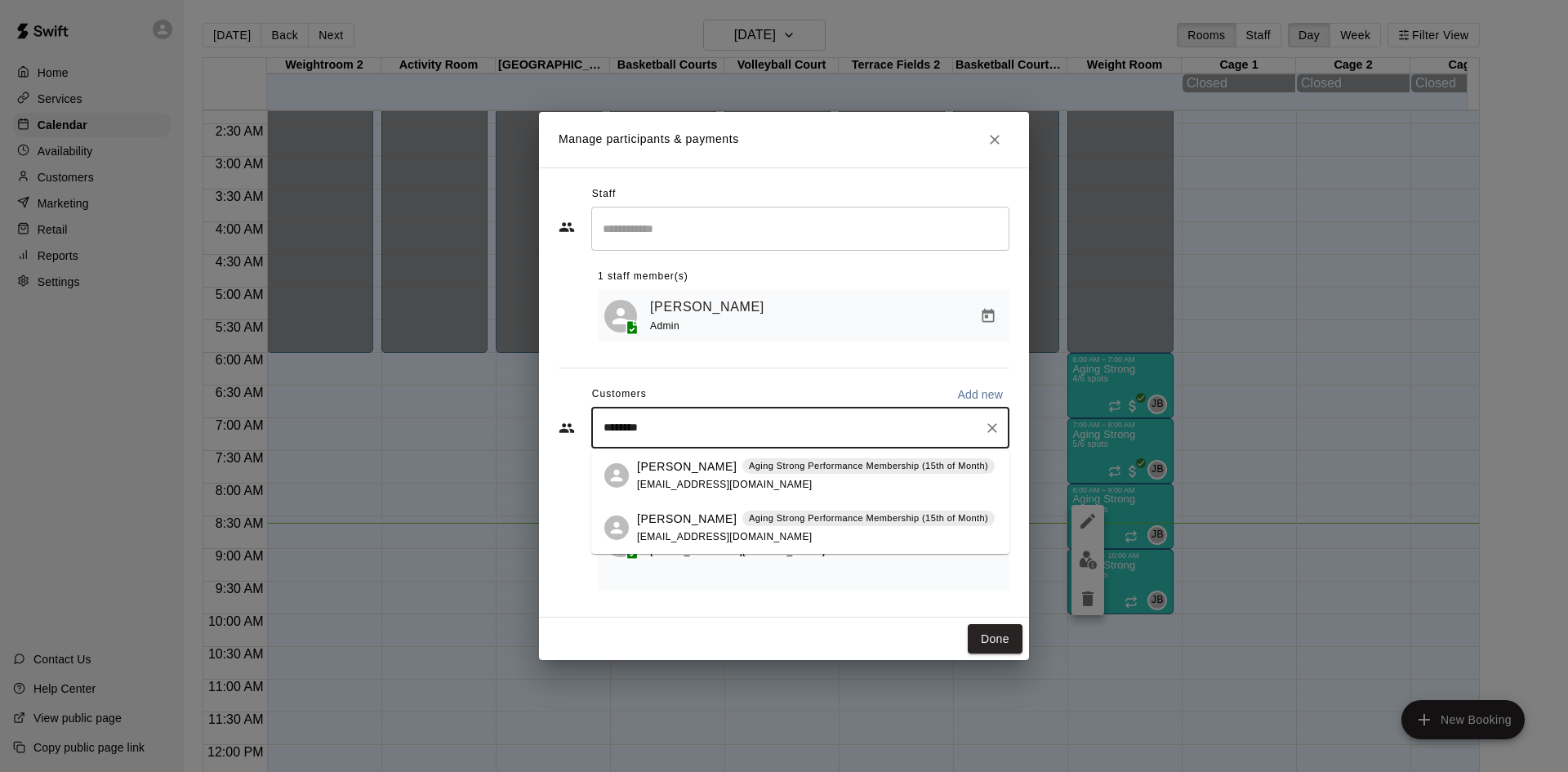
click at [793, 473] on div "Aging Strong Performance Membership (15th of Month)" at bounding box center [868, 465] width 253 height 16
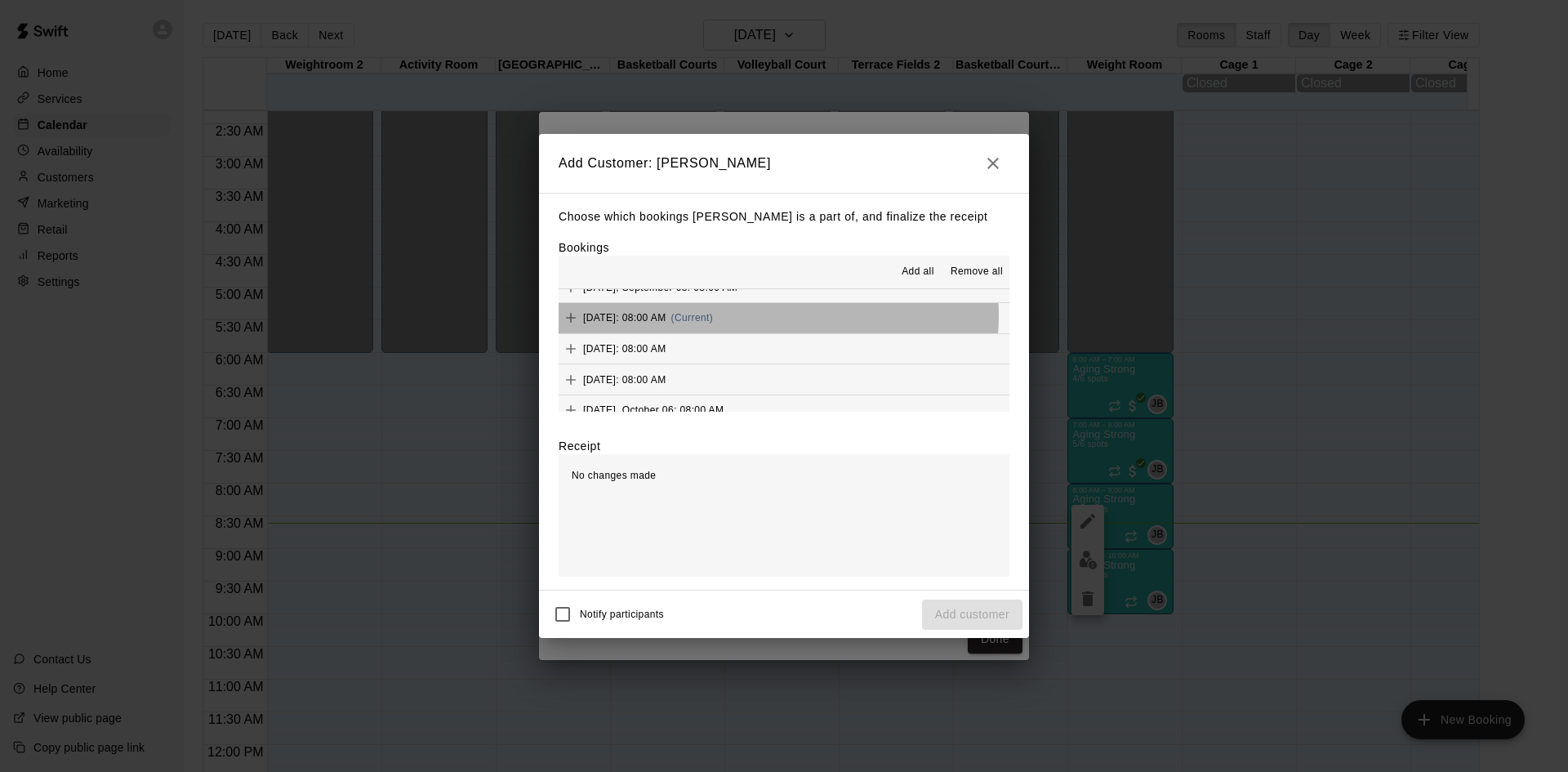
click at [714, 316] on span "(Current)" at bounding box center [692, 318] width 43 height 11
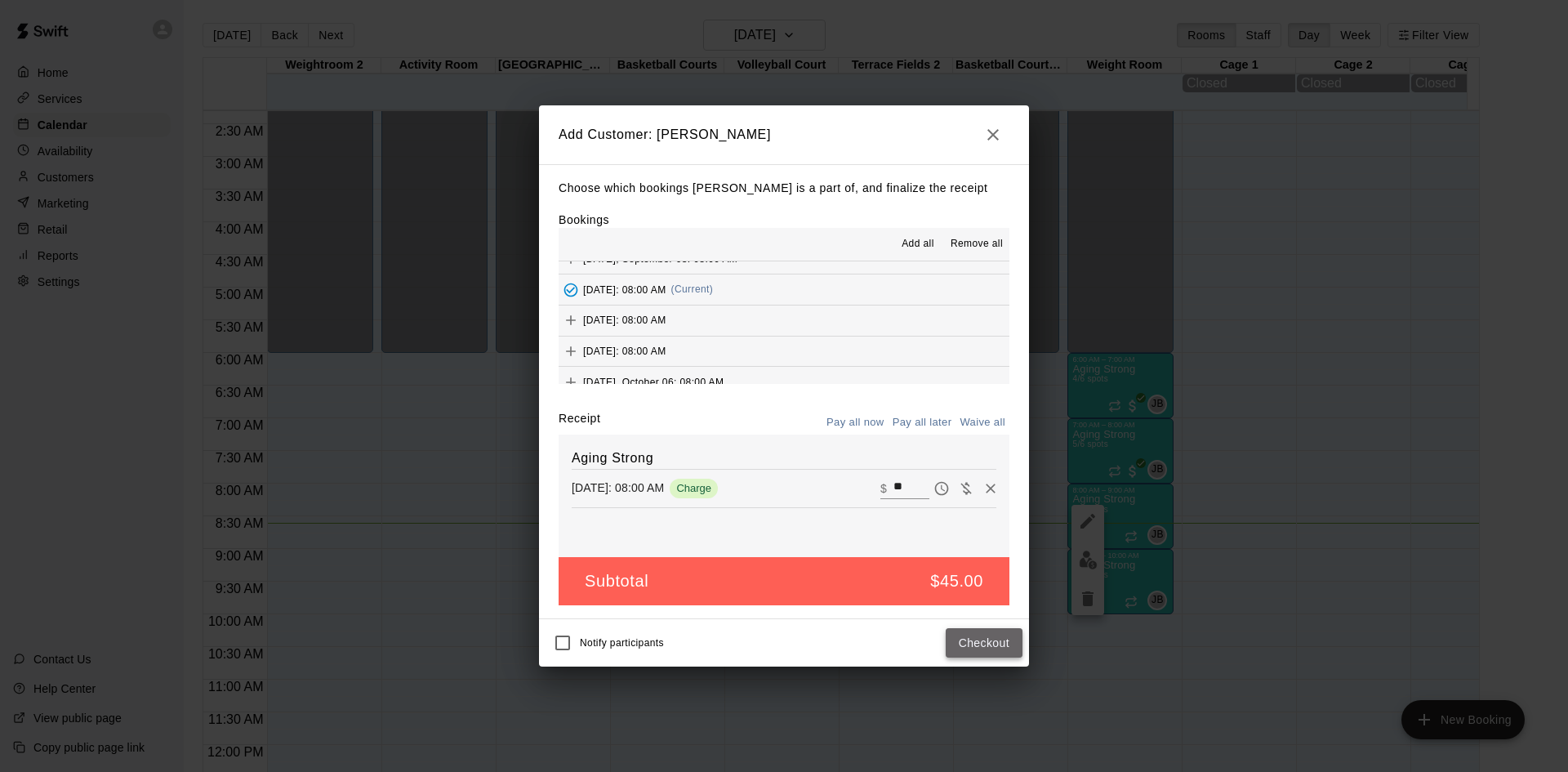
click at [969, 655] on button "Checkout" at bounding box center [984, 643] width 77 height 30
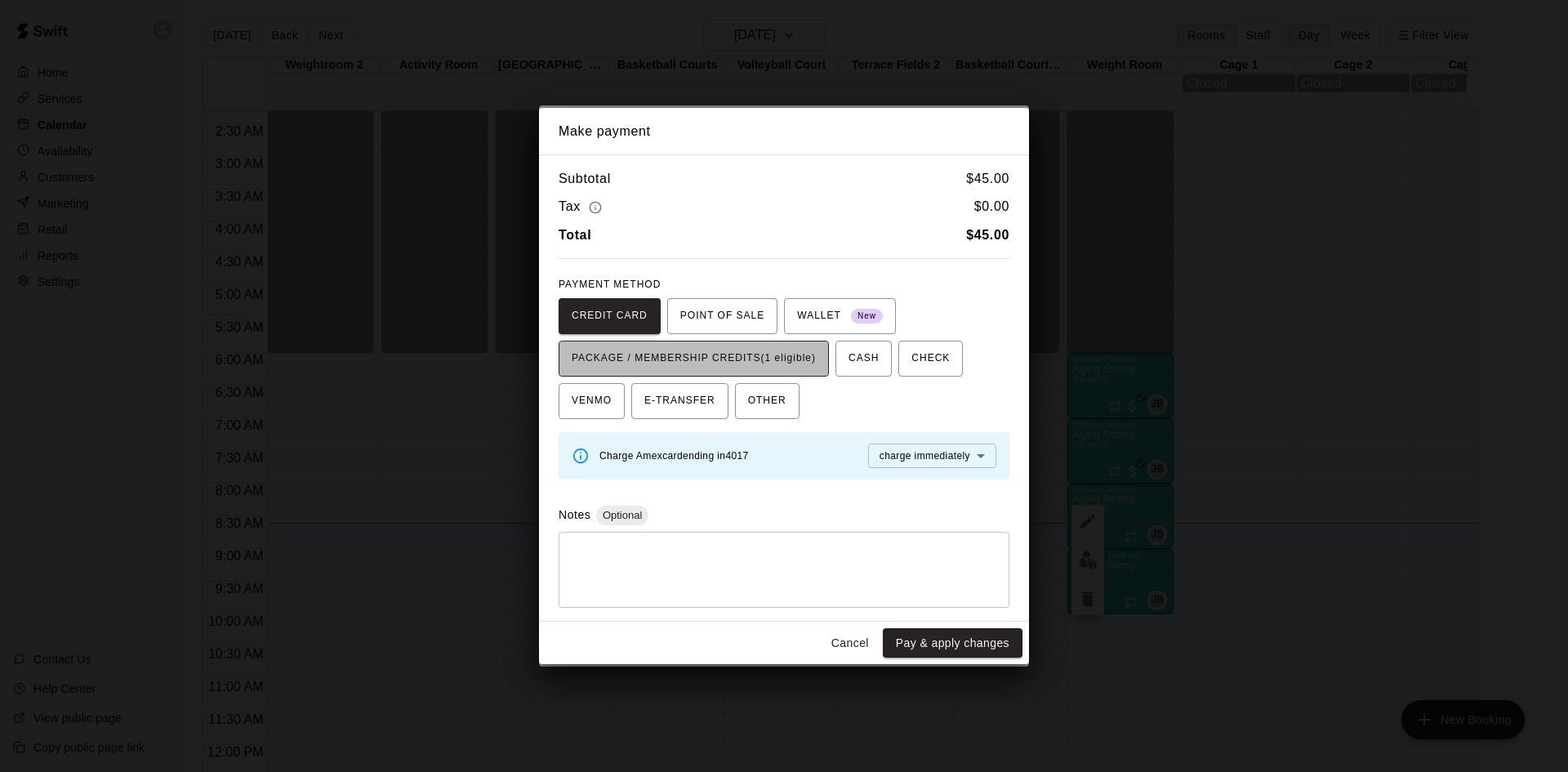
click at [801, 369] on span "PACKAGE / MEMBERSHIP CREDITS (1 eligible)" at bounding box center [693, 359] width 244 height 26
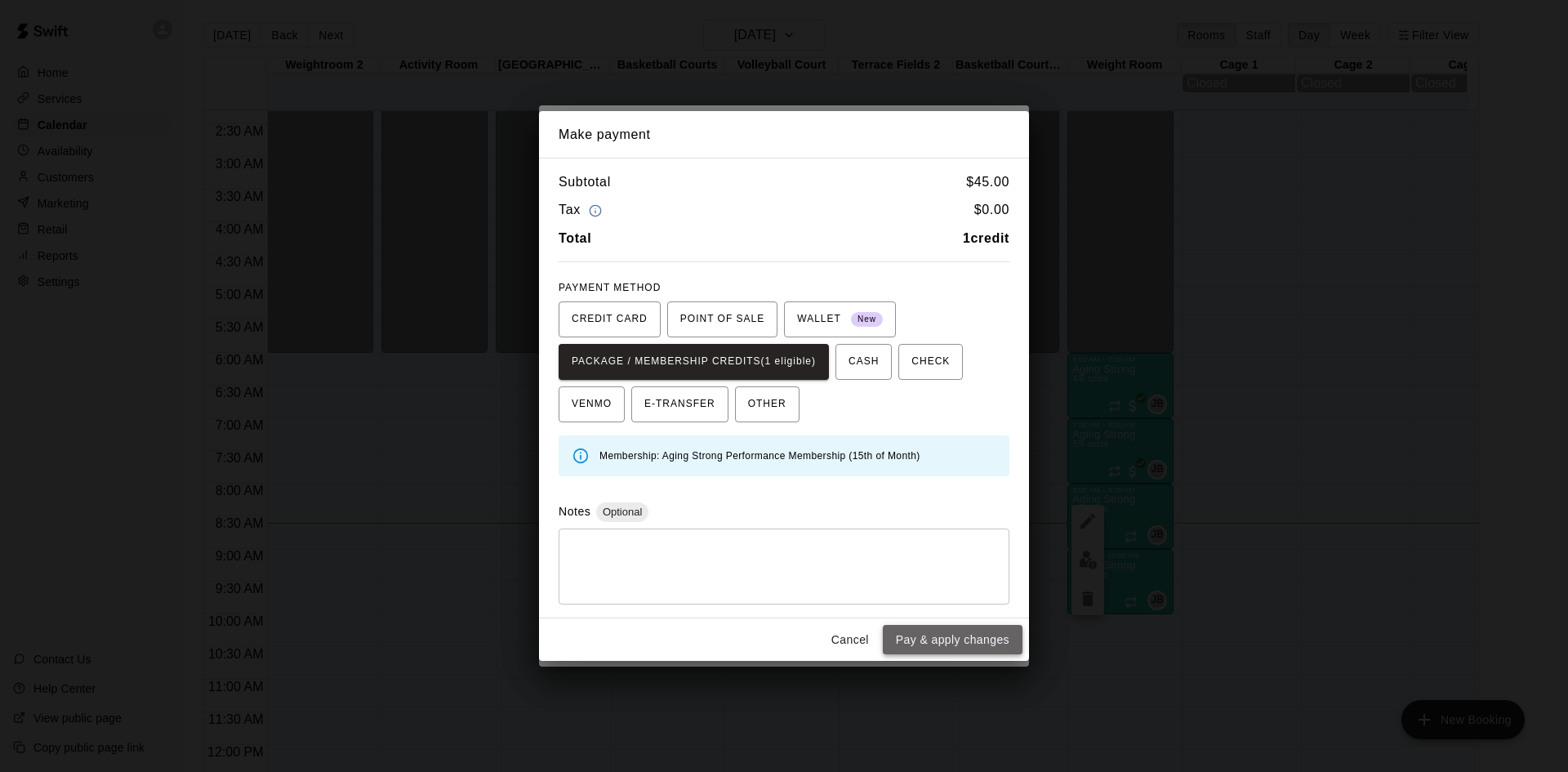
click at [932, 644] on button "Pay & apply changes" at bounding box center [952, 640] width 140 height 30
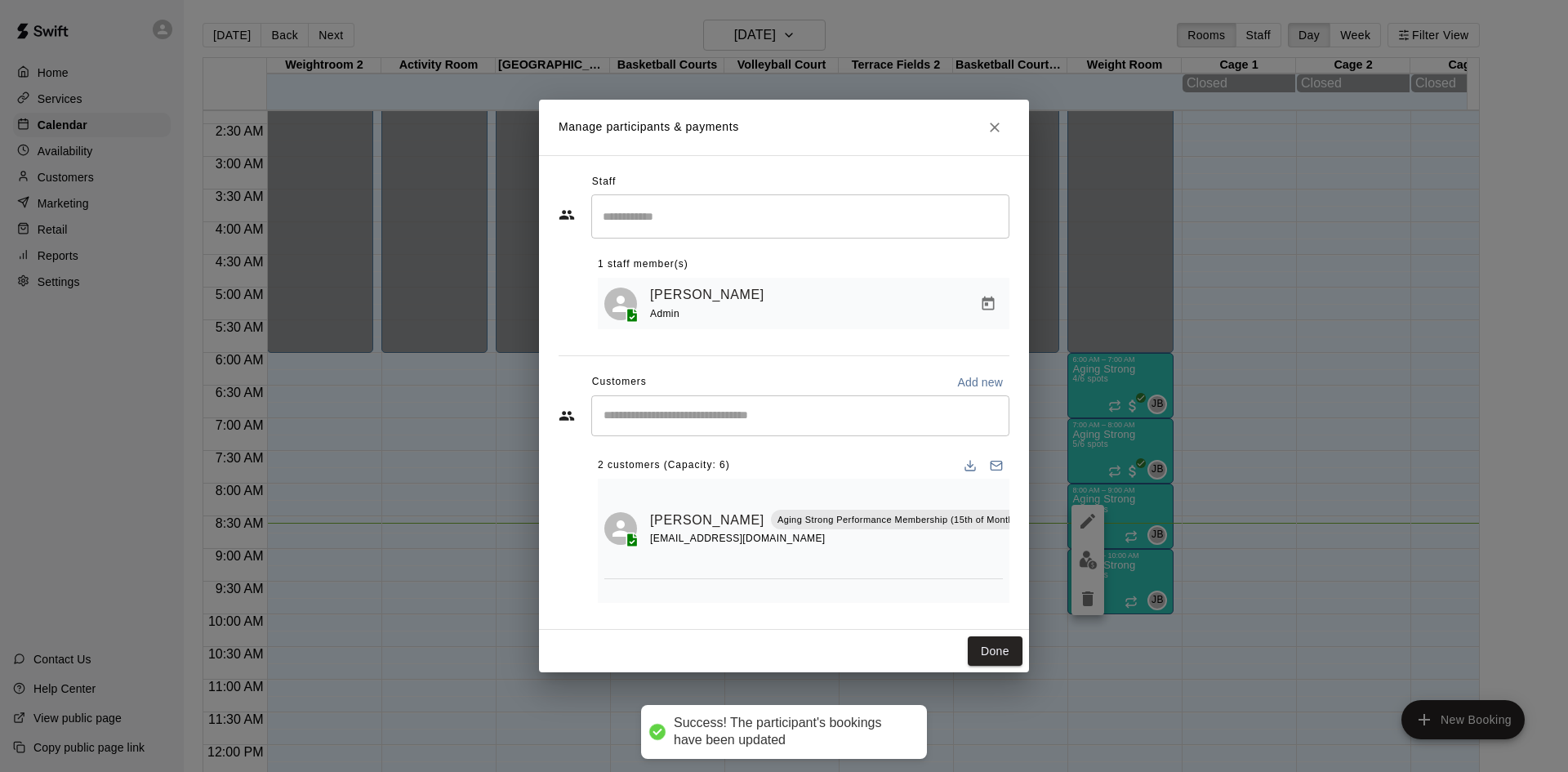
scroll to position [0, 0]
click at [768, 406] on div "​" at bounding box center [800, 415] width 418 height 41
type input "*****"
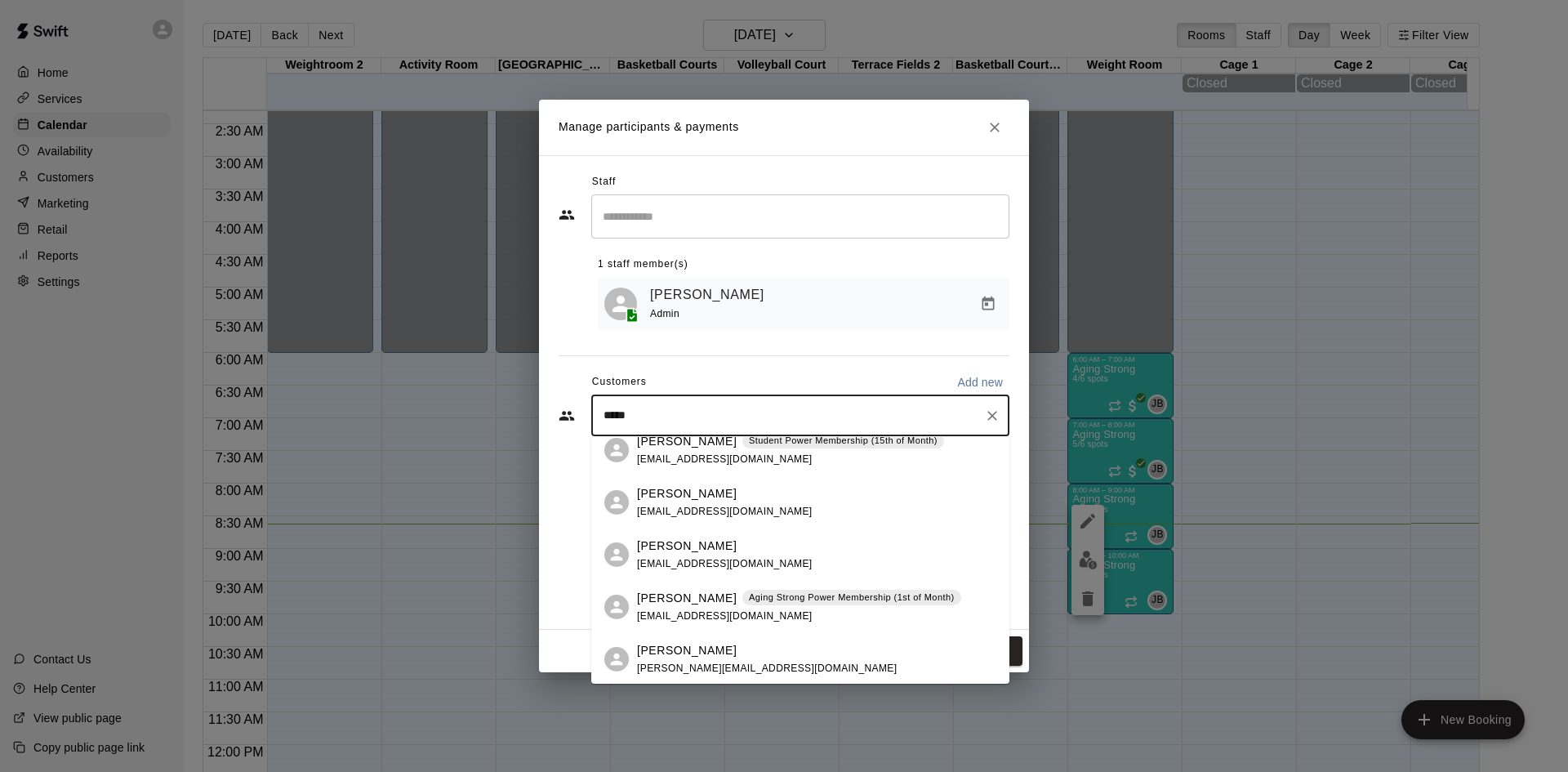
scroll to position [276, 0]
click at [792, 610] on div "[PERSON_NAME] Aging Strong Power Membership (1st of Month) [EMAIL_ADDRESS][DOMA…" at bounding box center [798, 605] width 324 height 35
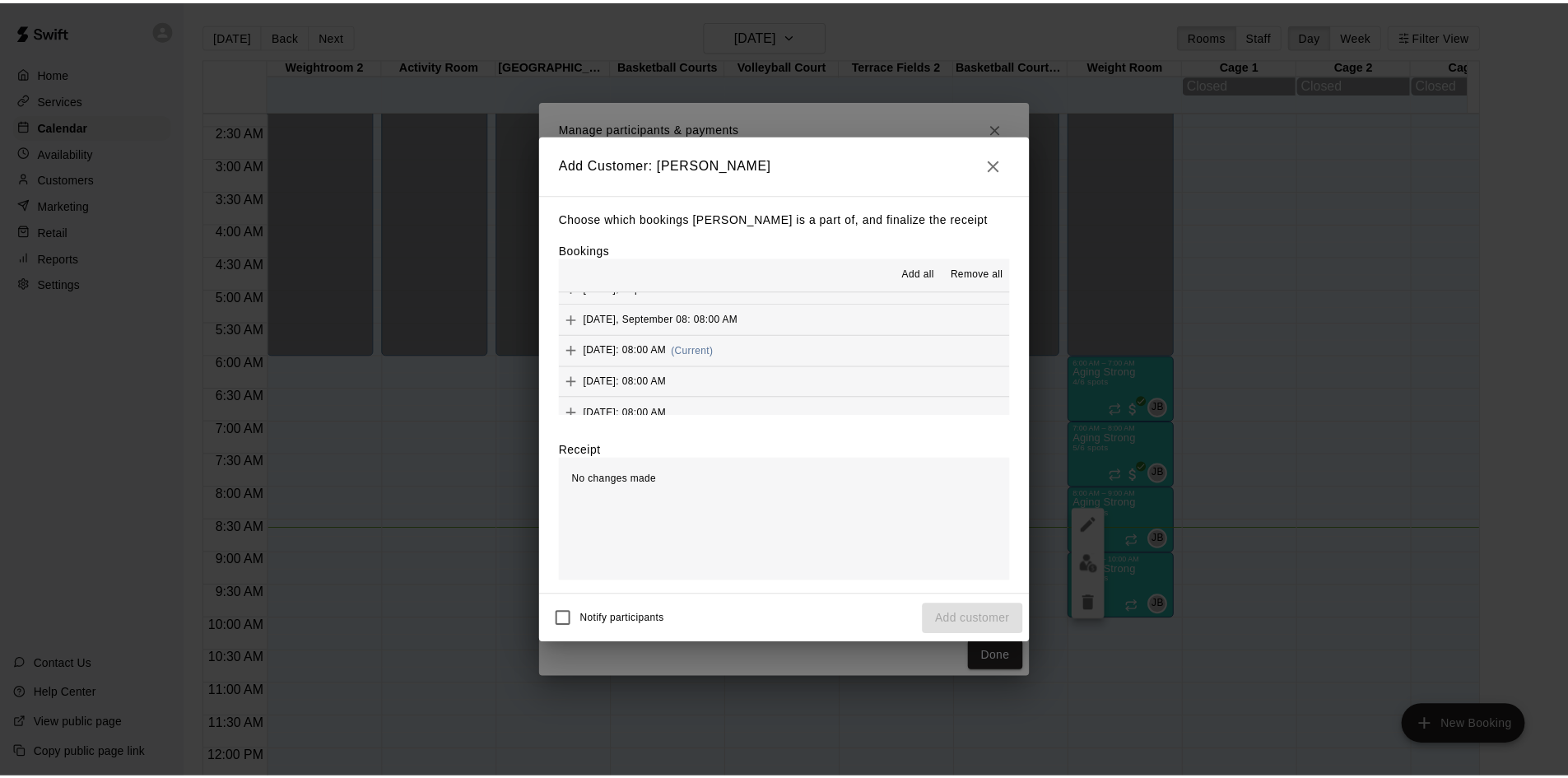
scroll to position [823, 0]
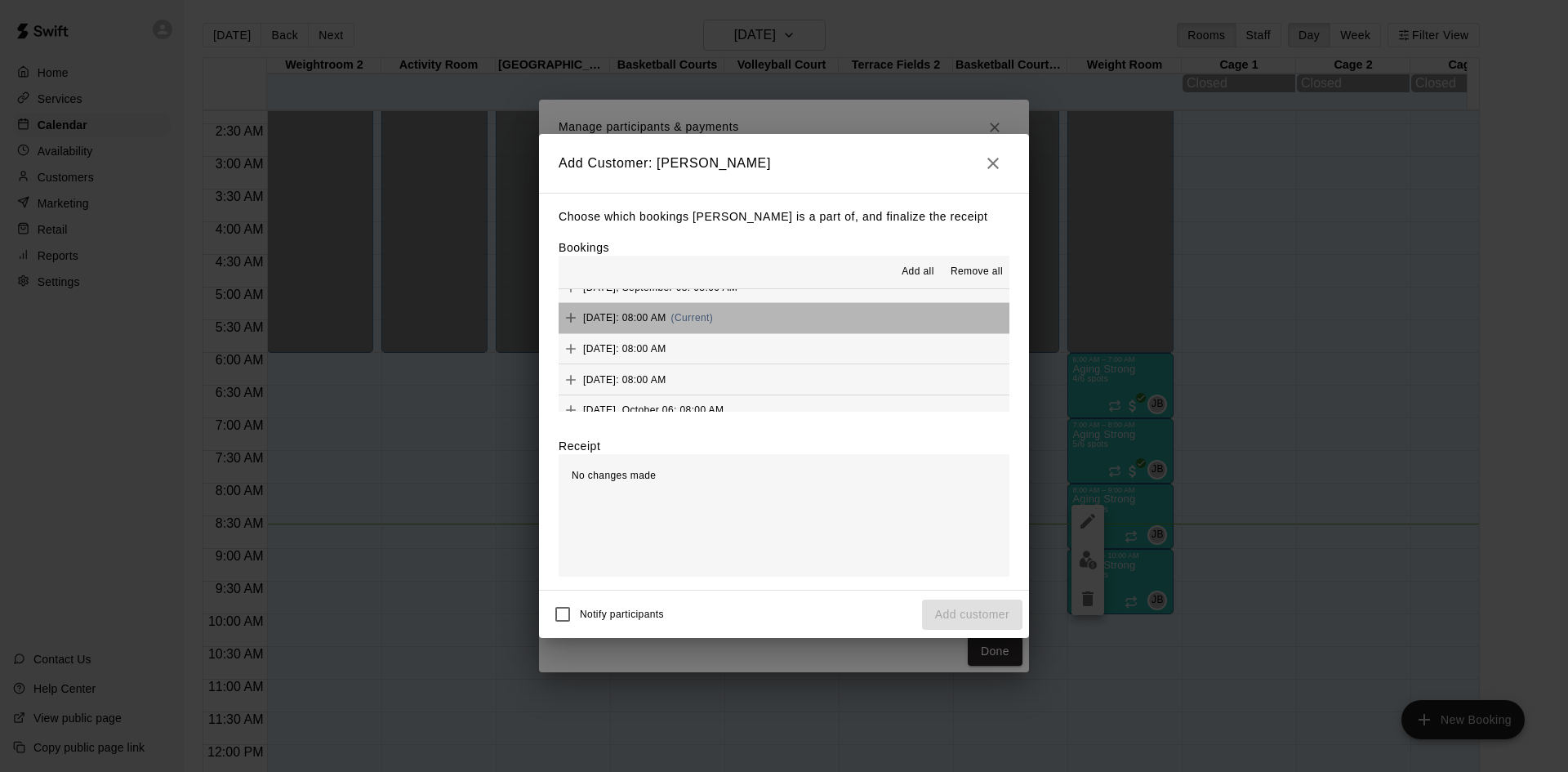
click at [810, 329] on button "[DATE]: 08:00 AM (Current)" at bounding box center [784, 318] width 451 height 30
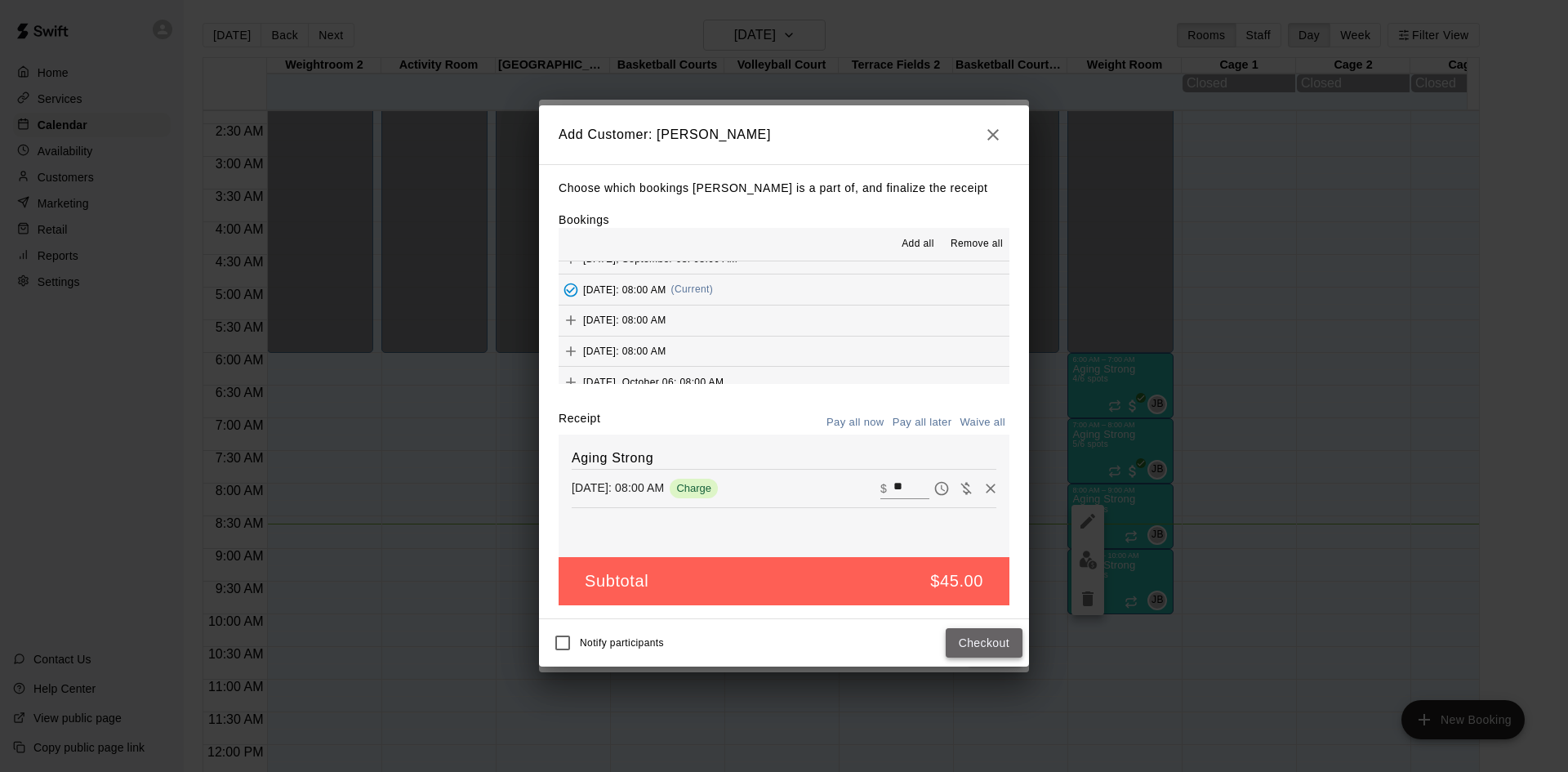
click at [976, 641] on button "Checkout" at bounding box center [984, 643] width 77 height 30
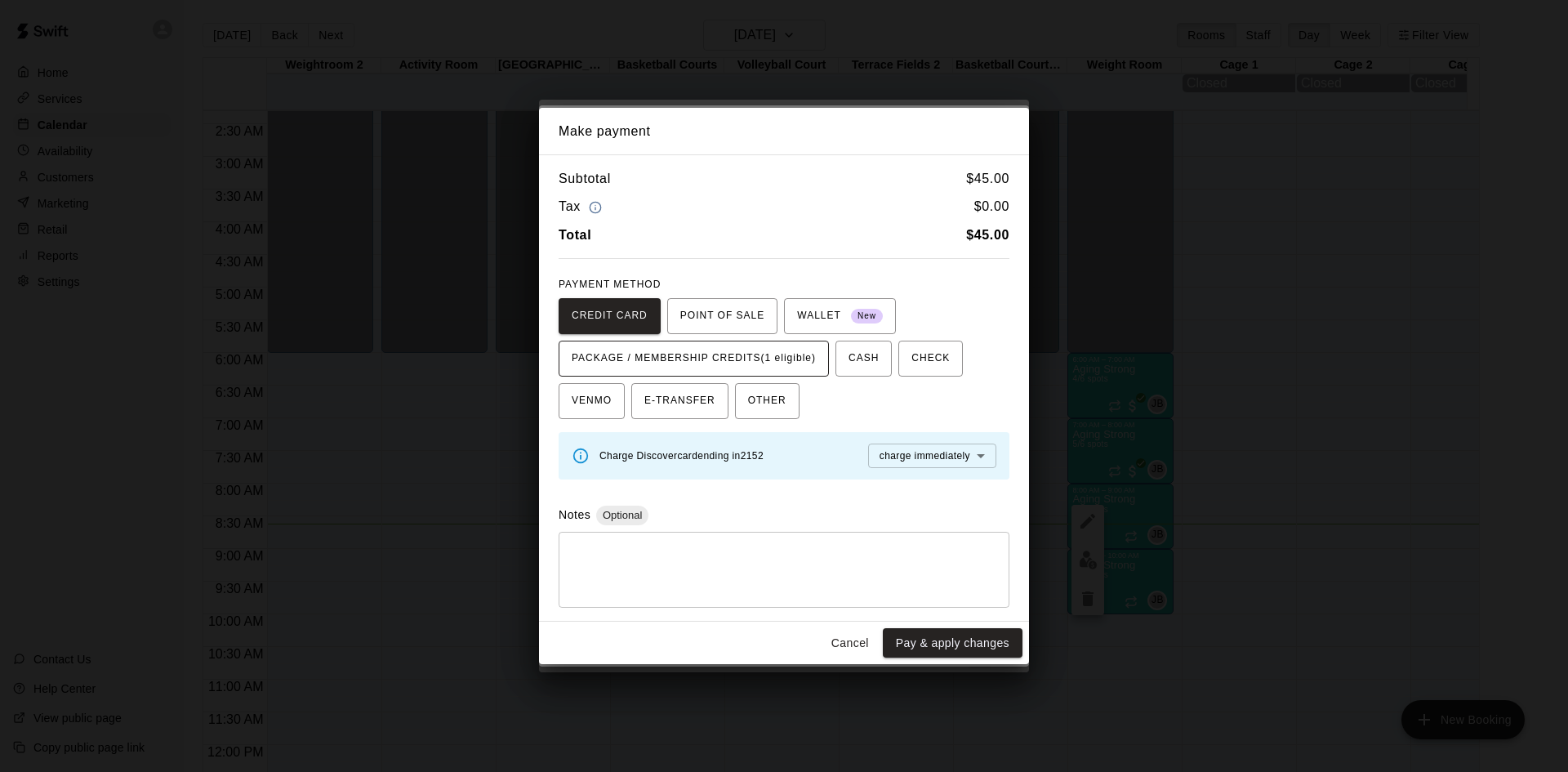
click at [771, 363] on span "PACKAGE / MEMBERSHIP CREDITS (1 eligible)" at bounding box center [693, 359] width 244 height 26
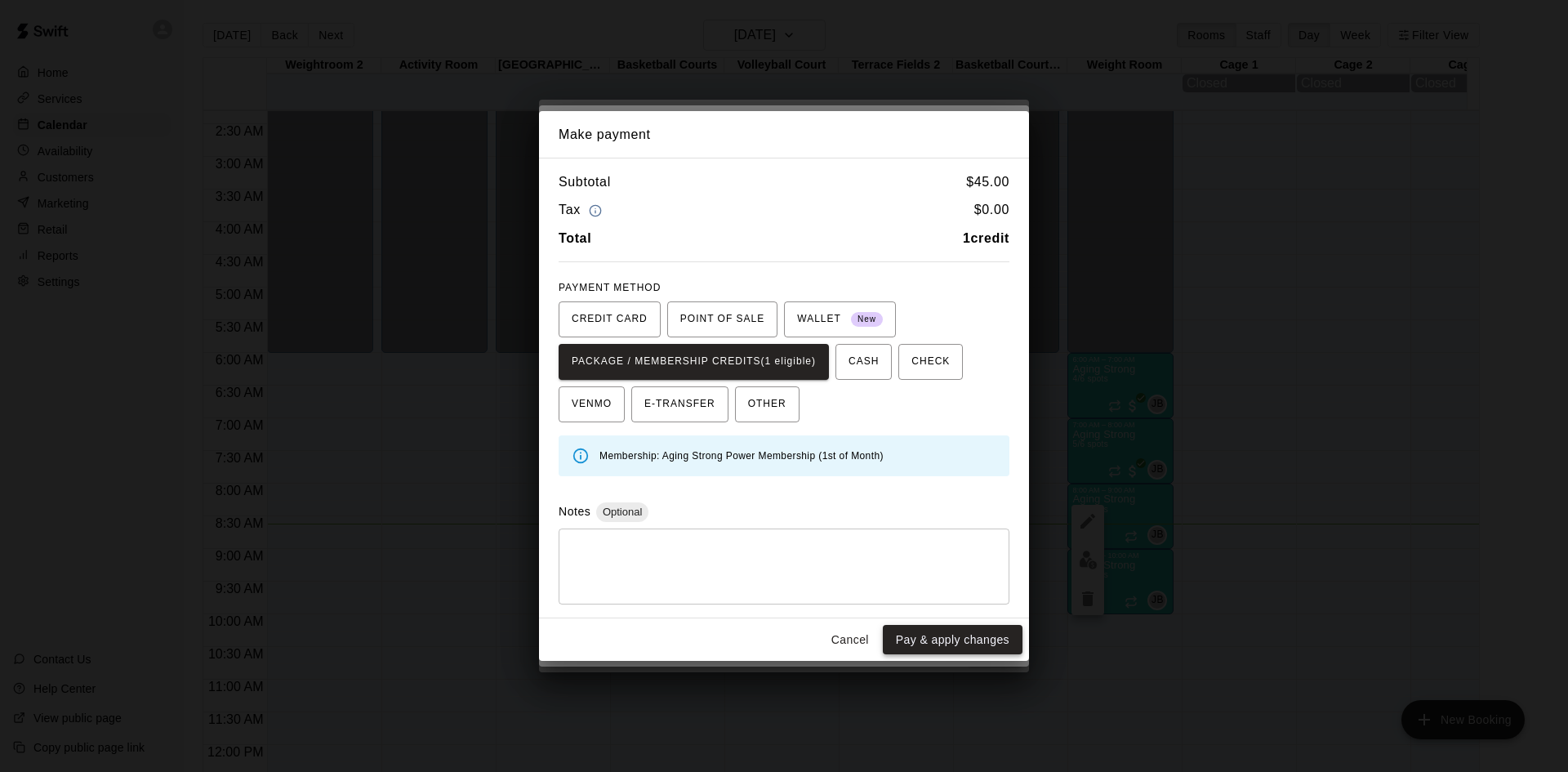
click at [942, 643] on button "Pay & apply changes" at bounding box center [952, 640] width 140 height 30
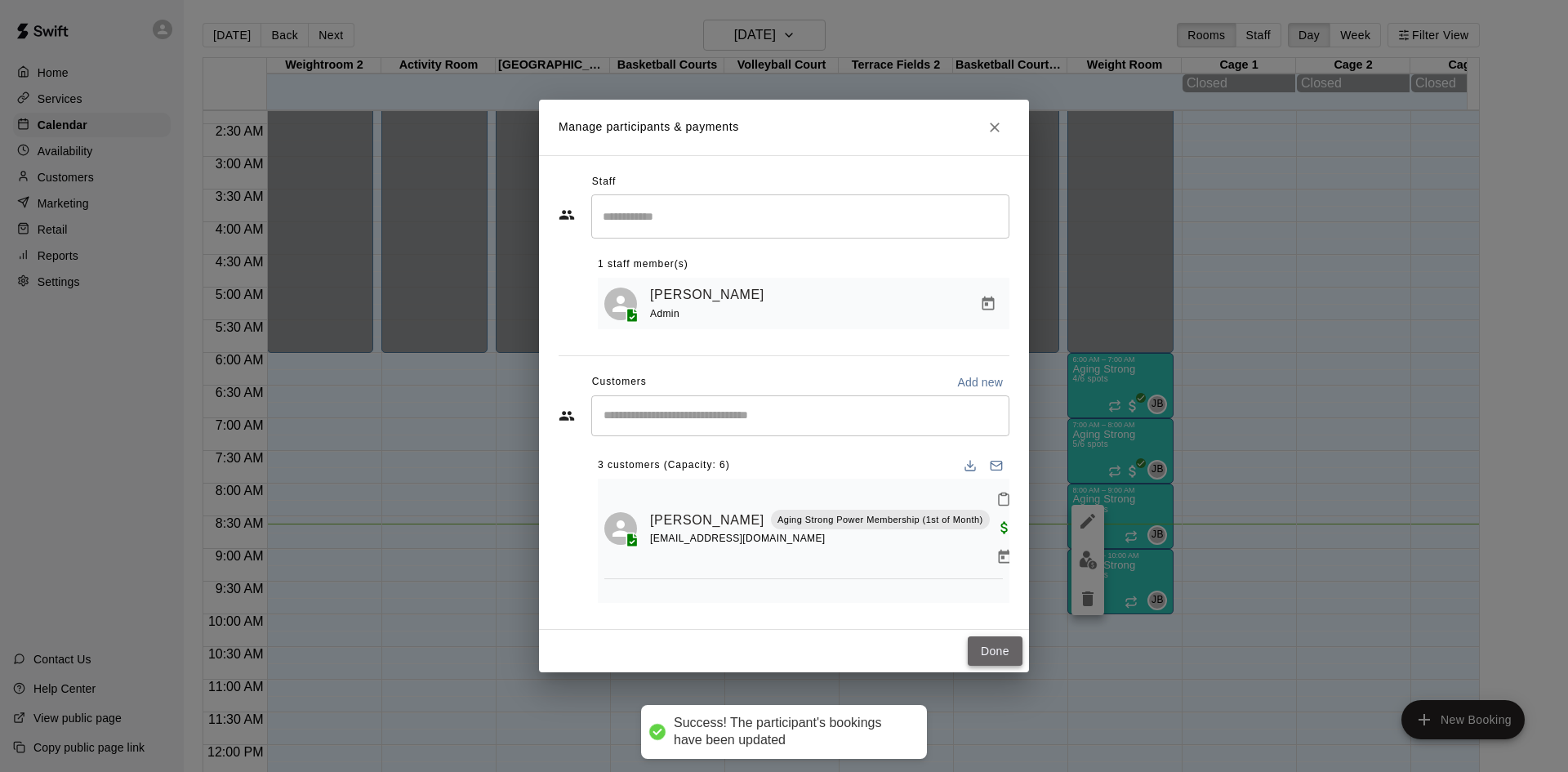
click at [987, 653] on button "Done" at bounding box center [995, 652] width 55 height 30
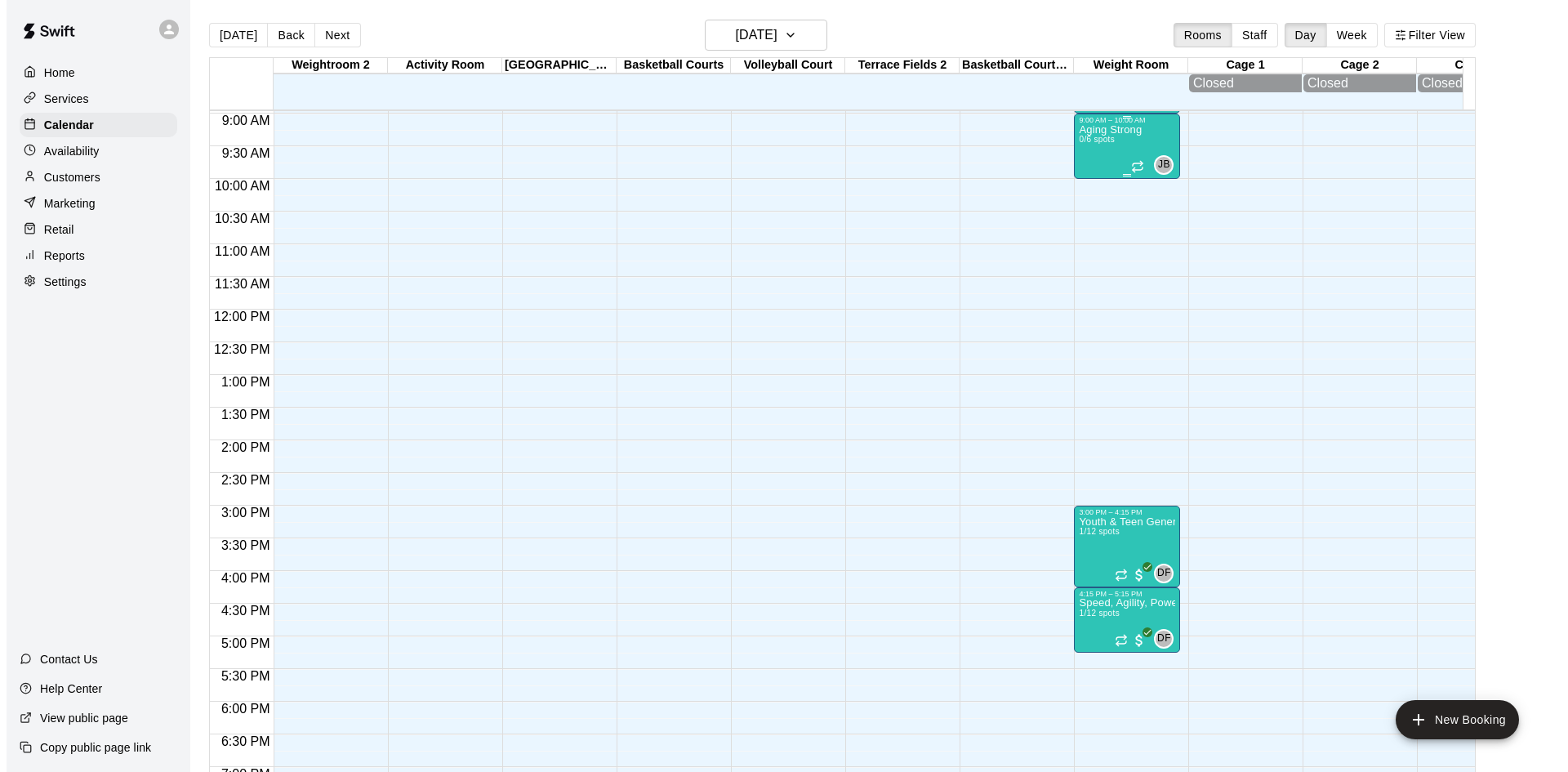
scroll to position [504, 0]
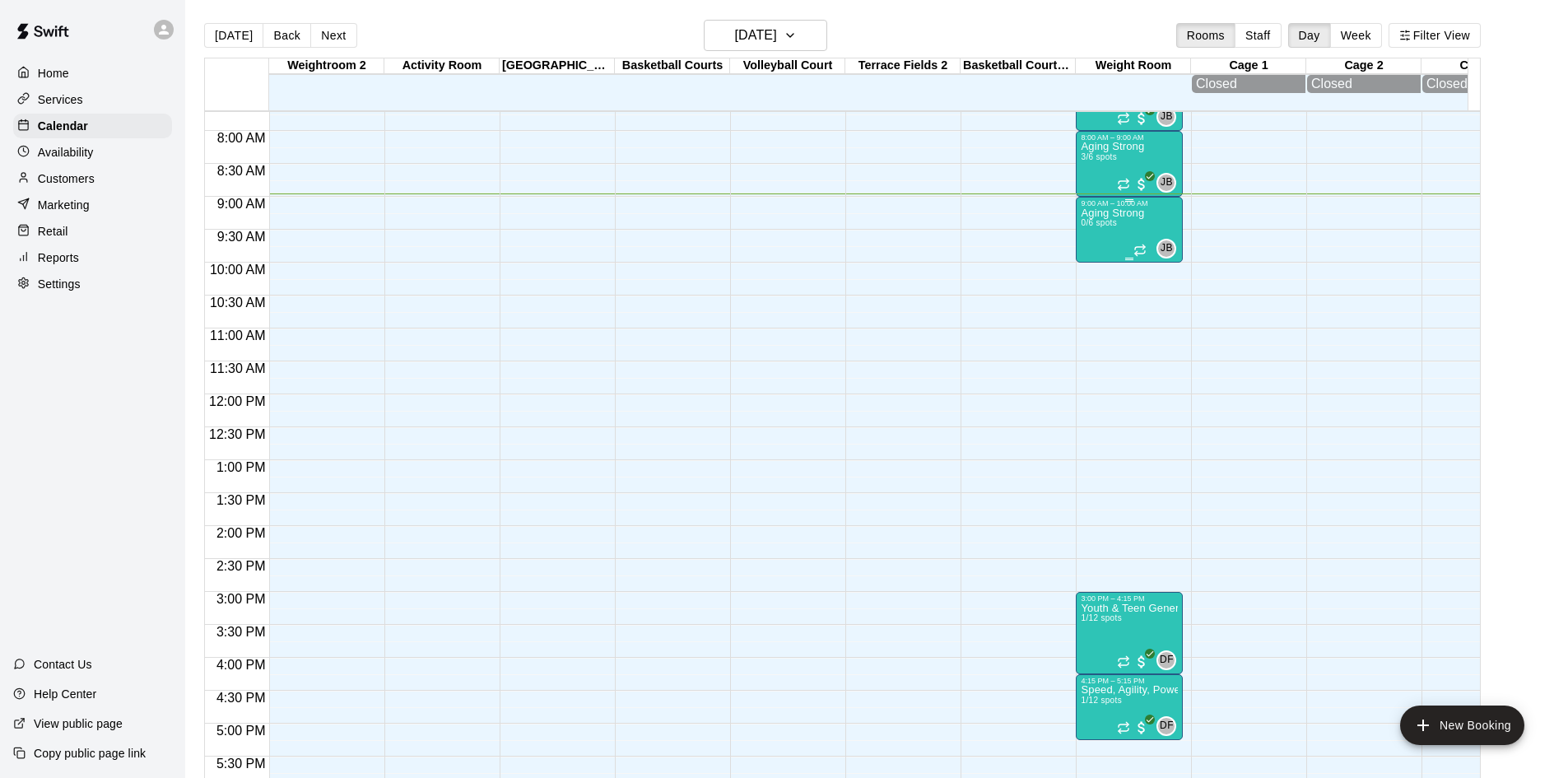
click at [1136, 208] on div "9:00 AM – 10:00 AM" at bounding box center [1130, 203] width 97 height 9
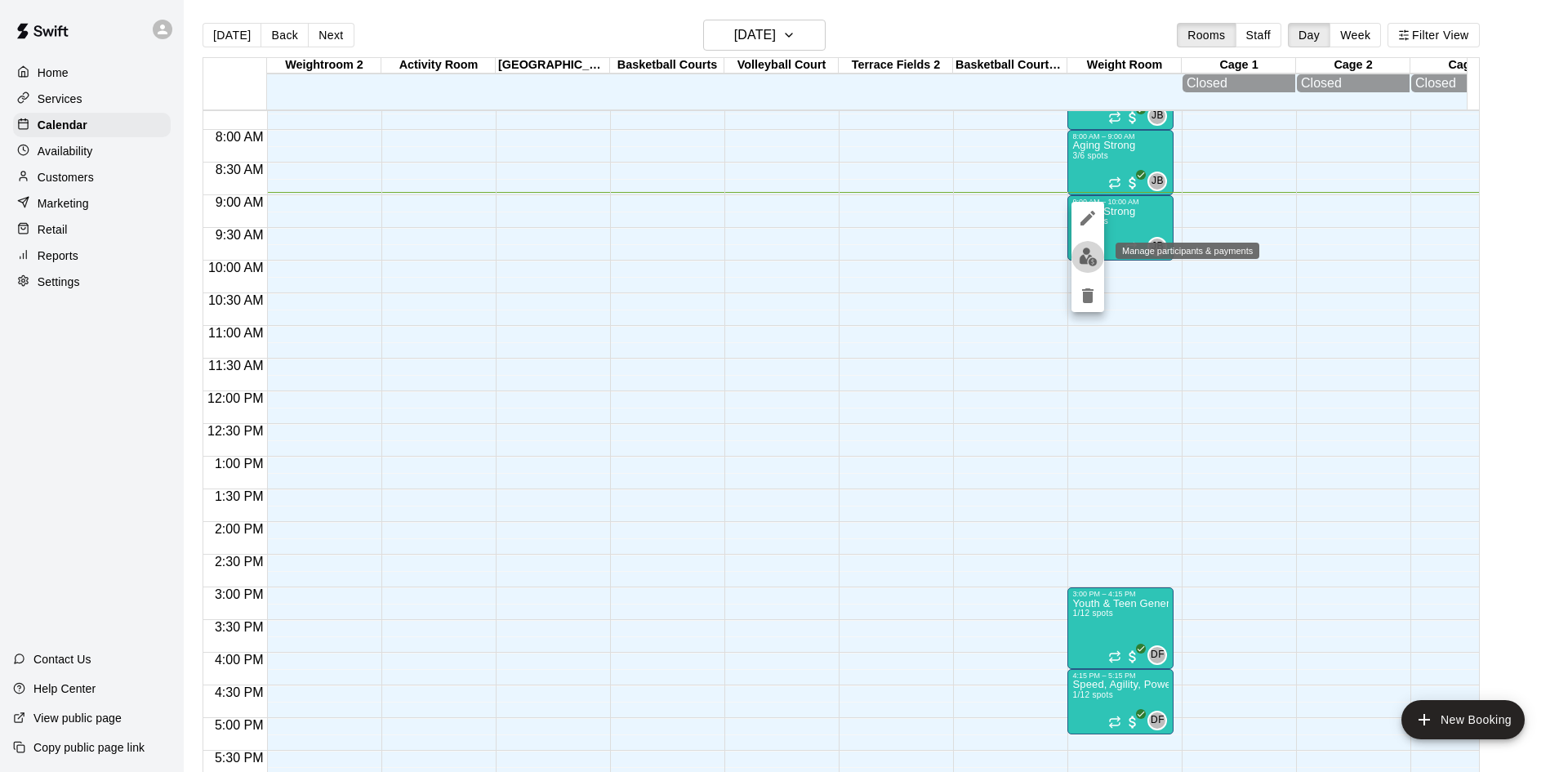
click at [1088, 256] on img "edit" at bounding box center [1089, 257] width 19 height 19
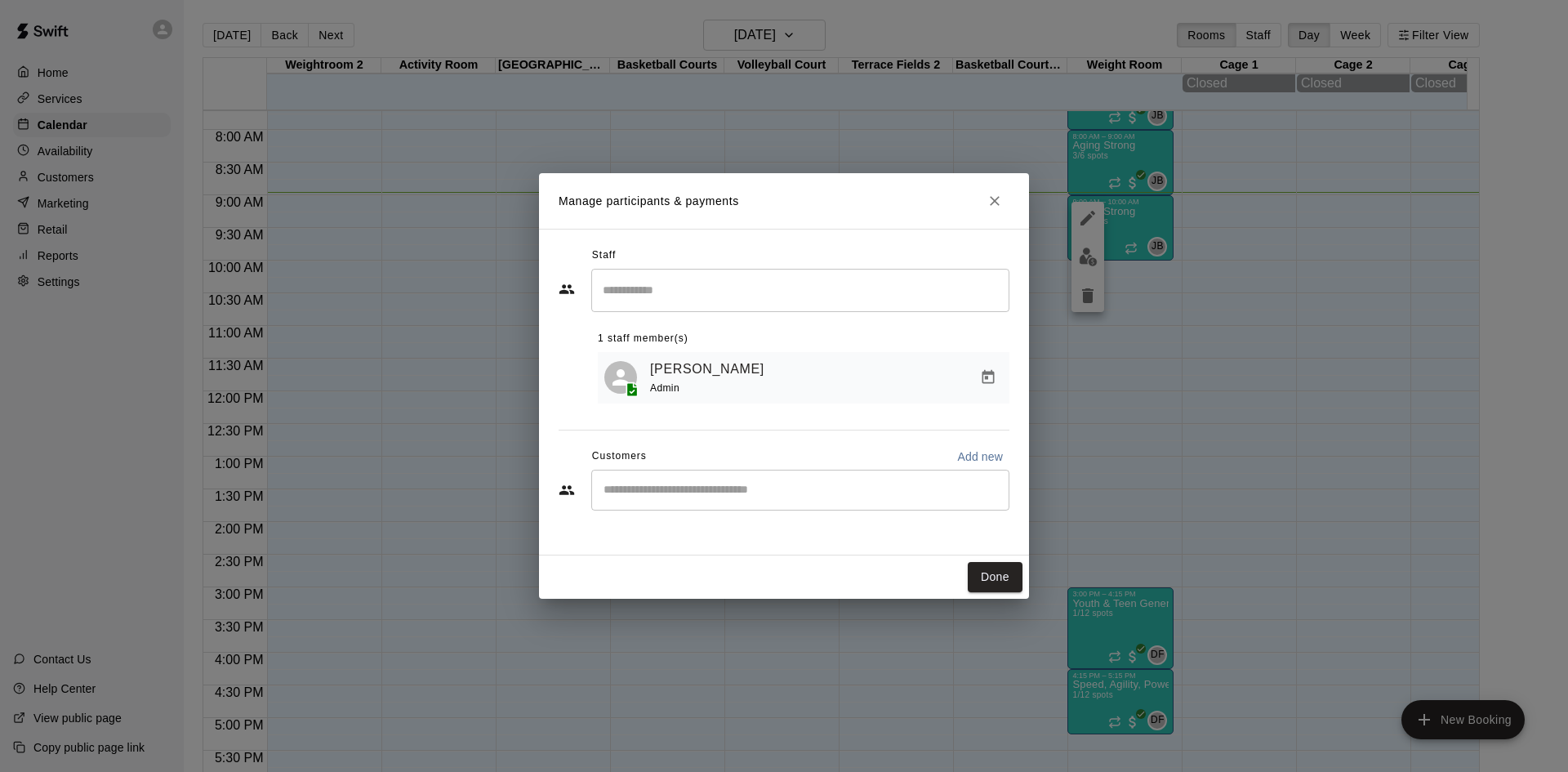
click at [791, 489] on input "Start typing to search customers..." at bounding box center [800, 489] width 404 height 16
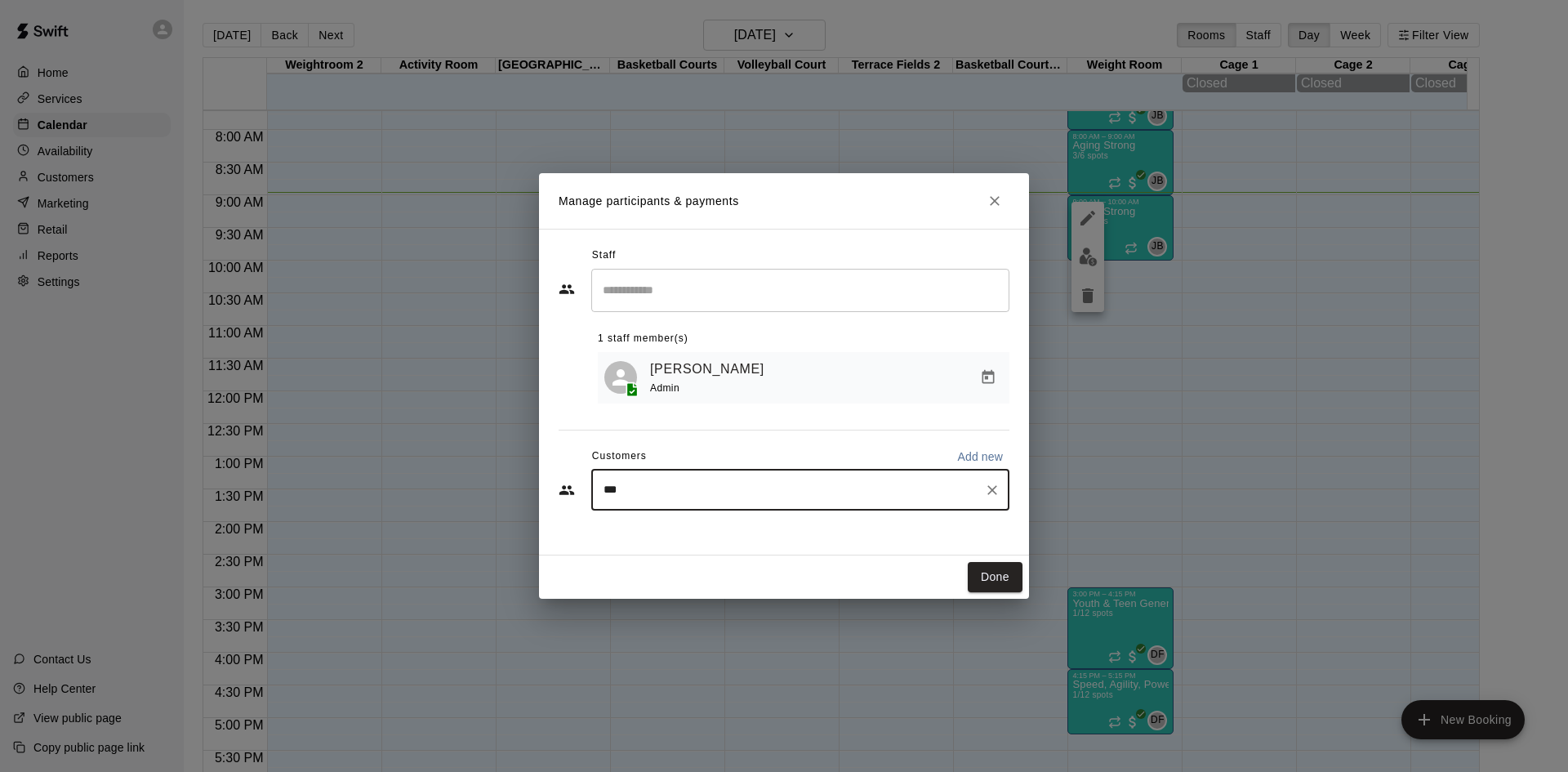
type input "****"
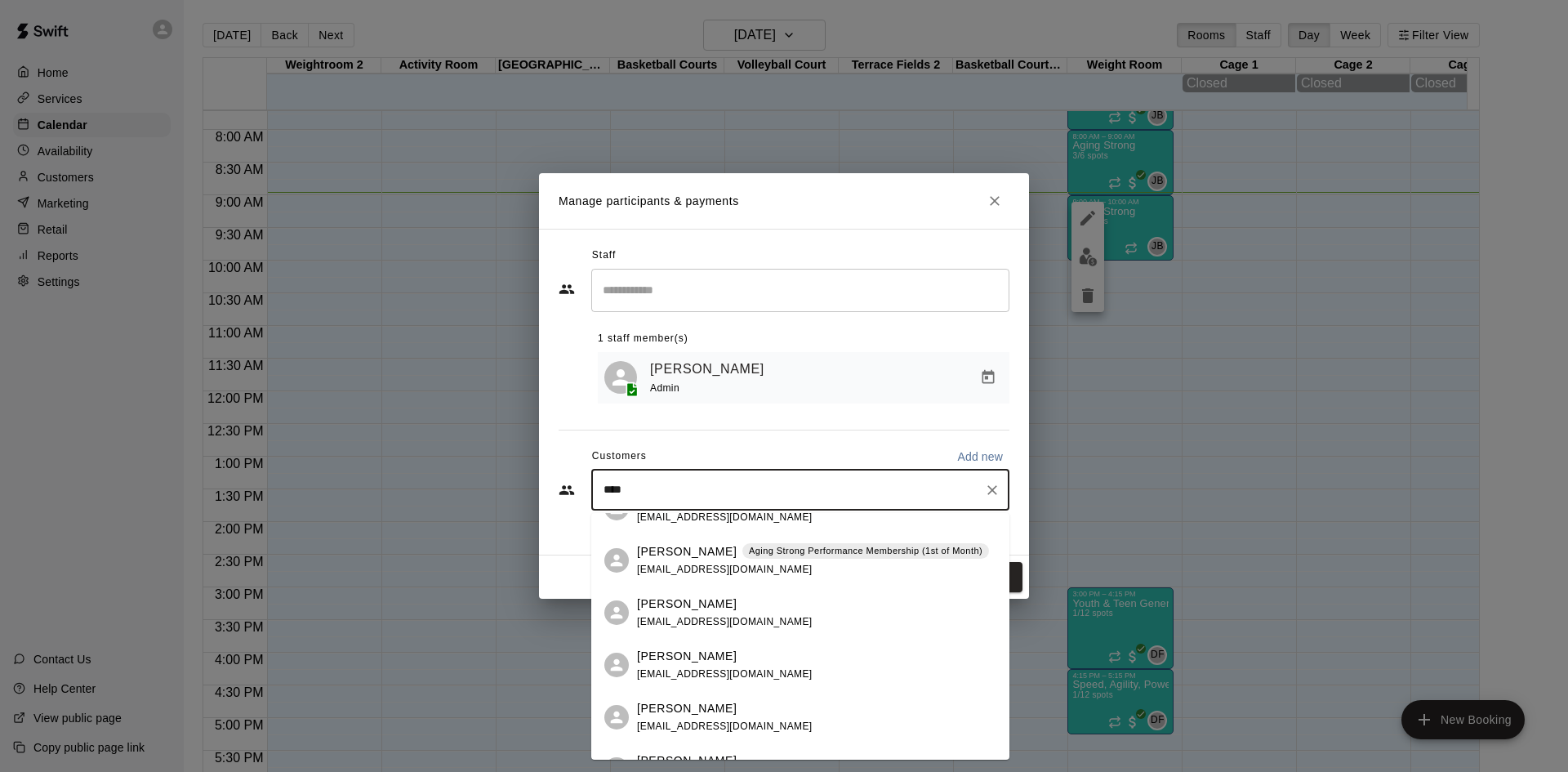
scroll to position [409, 0]
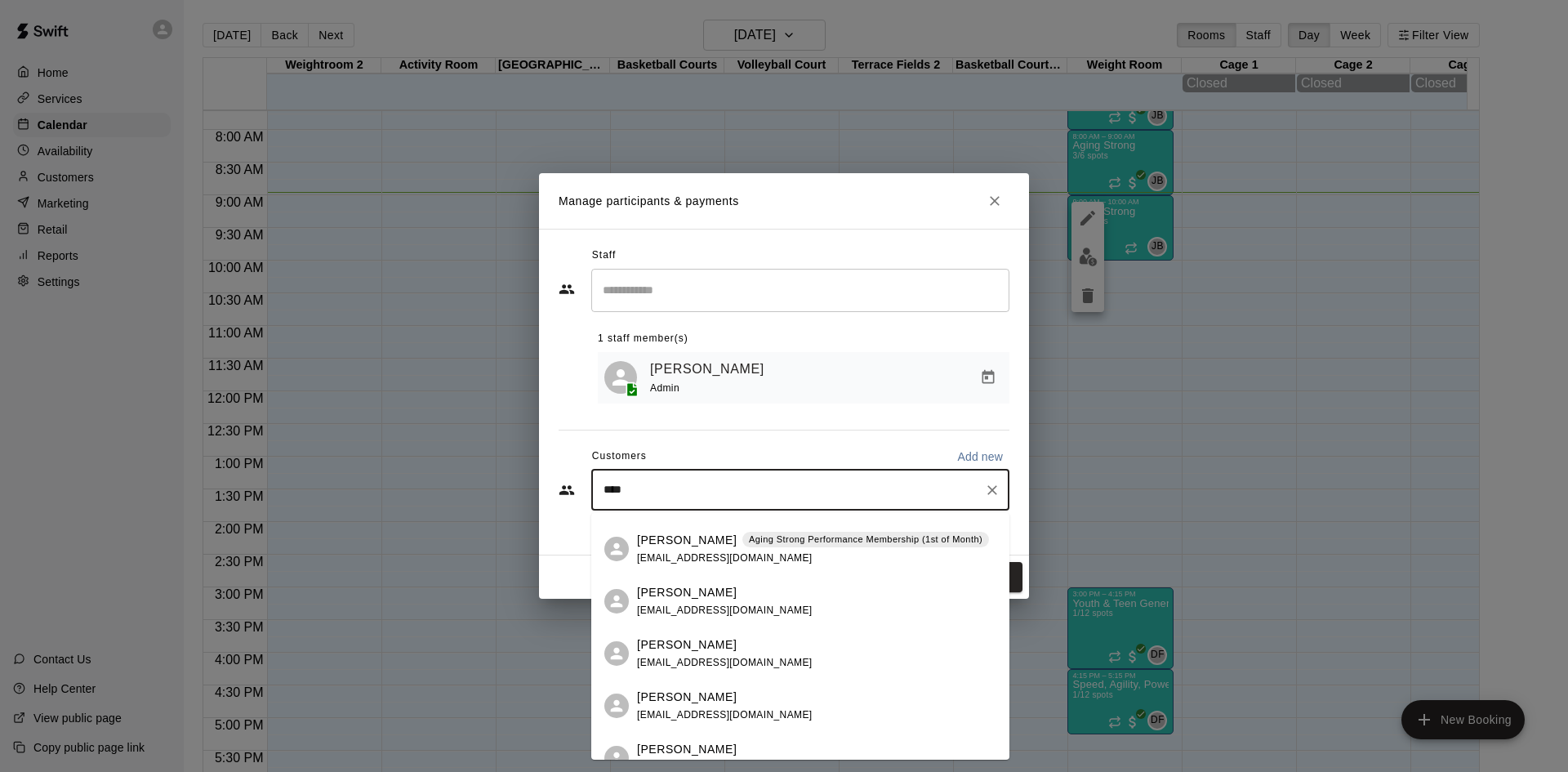
click at [775, 550] on div "Peter Dean Aging Strong Performance Membership (1st of Month) pdsinger@gmail.com" at bounding box center [812, 549] width 352 height 35
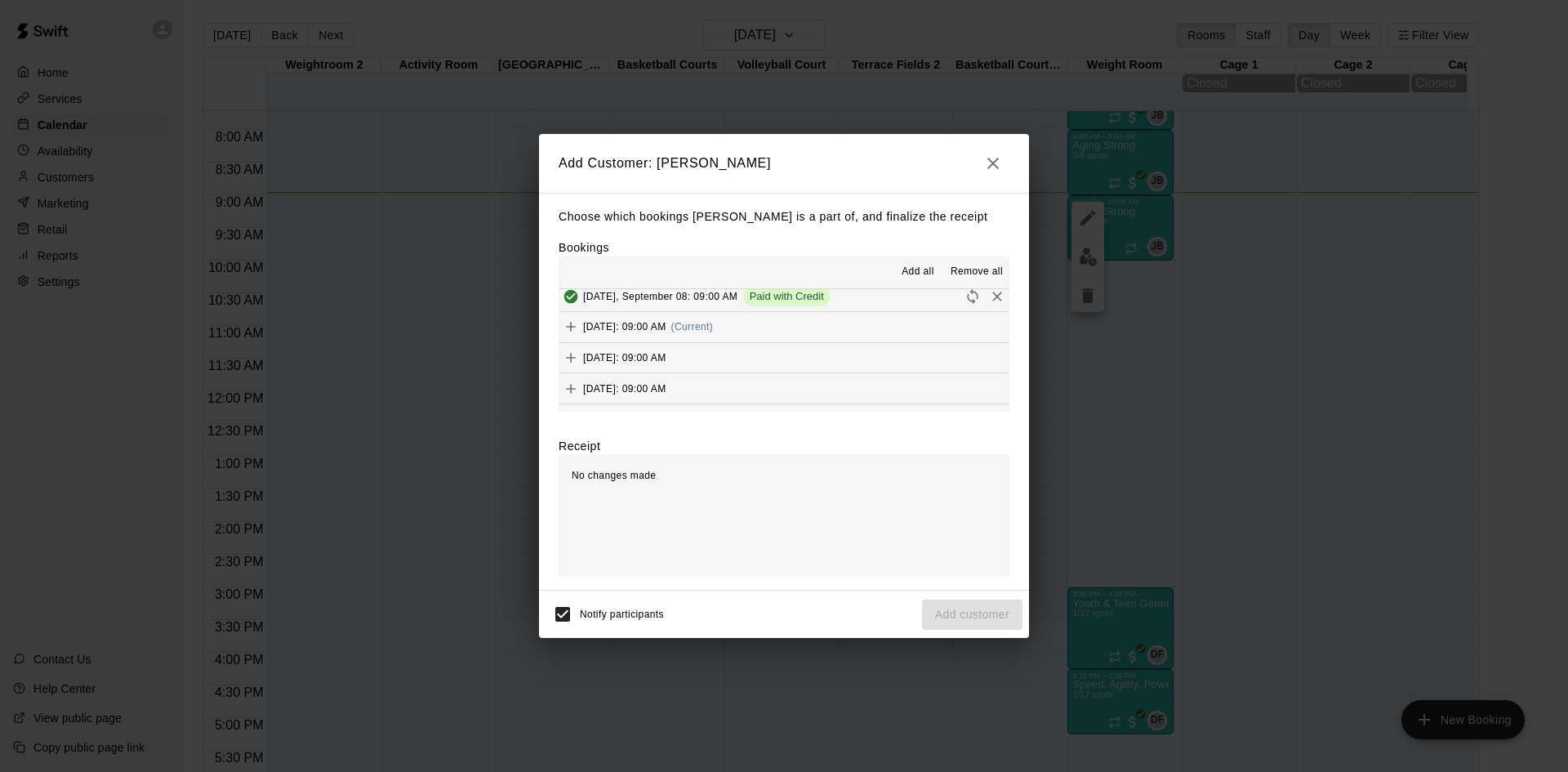
scroll to position [816, 0]
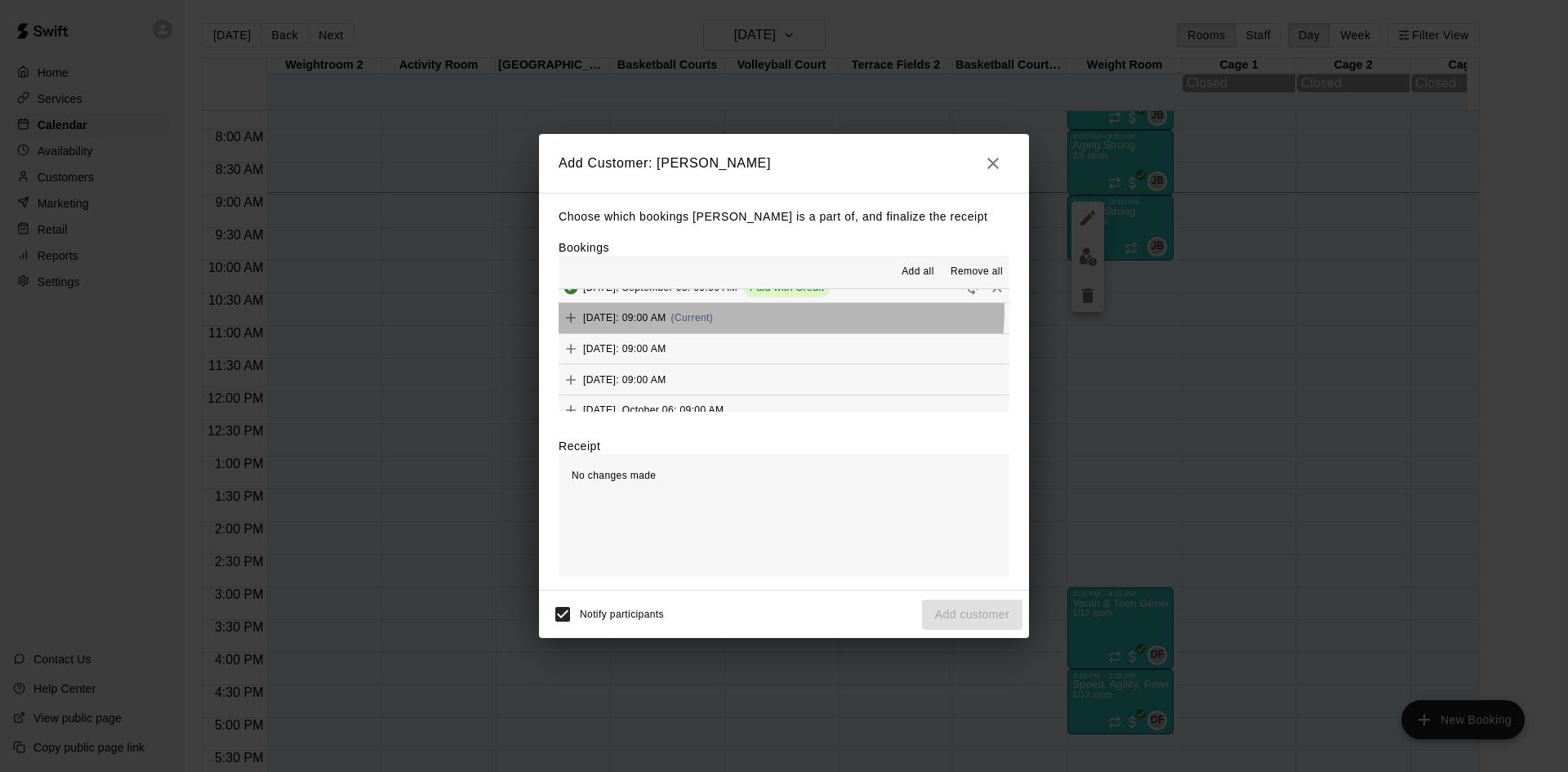
click at [713, 312] on div "Monday, September 15: 09:00 AM (Current)" at bounding box center [636, 318] width 154 height 25
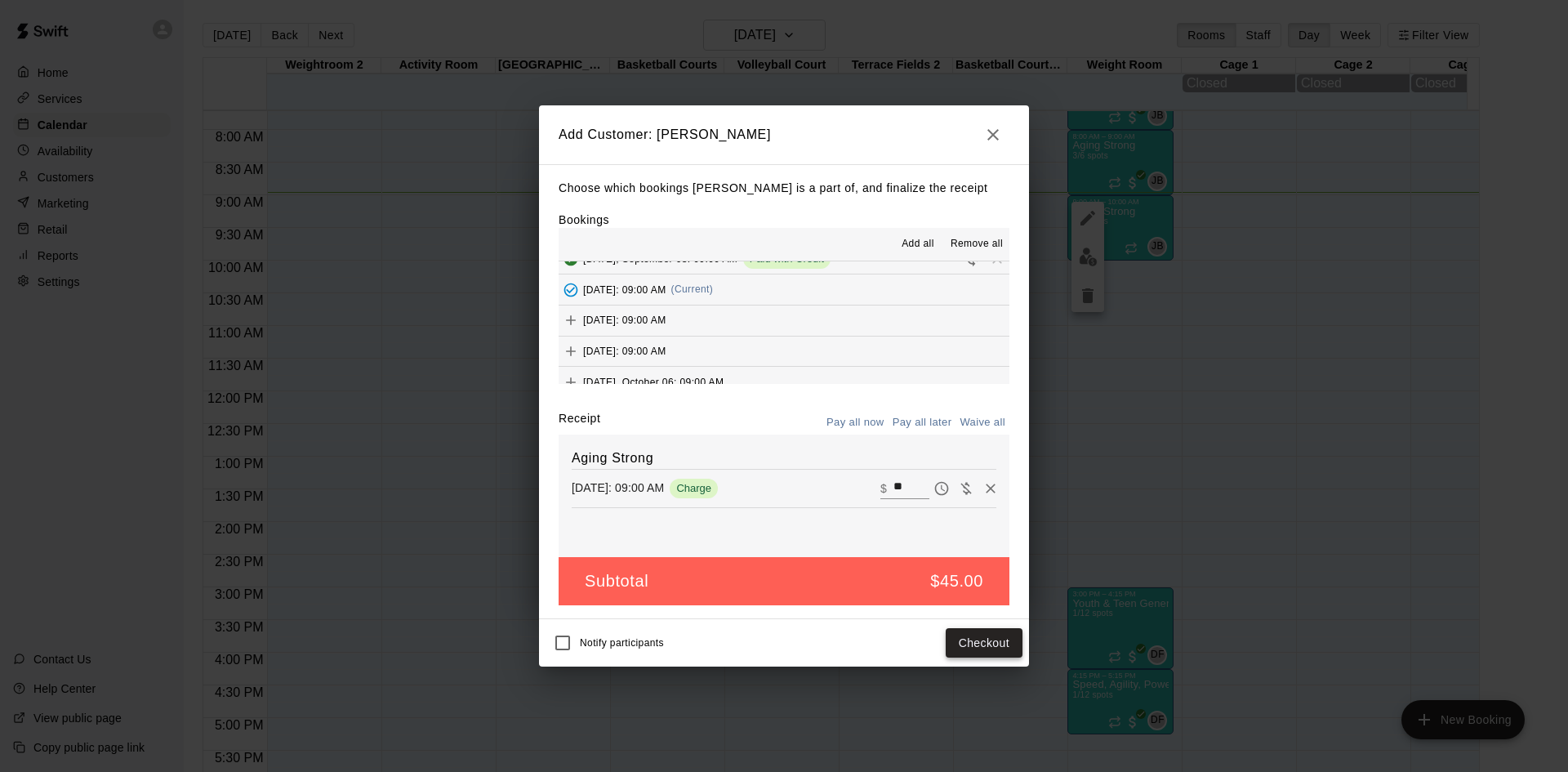
click at [966, 640] on button "Checkout" at bounding box center [984, 643] width 77 height 30
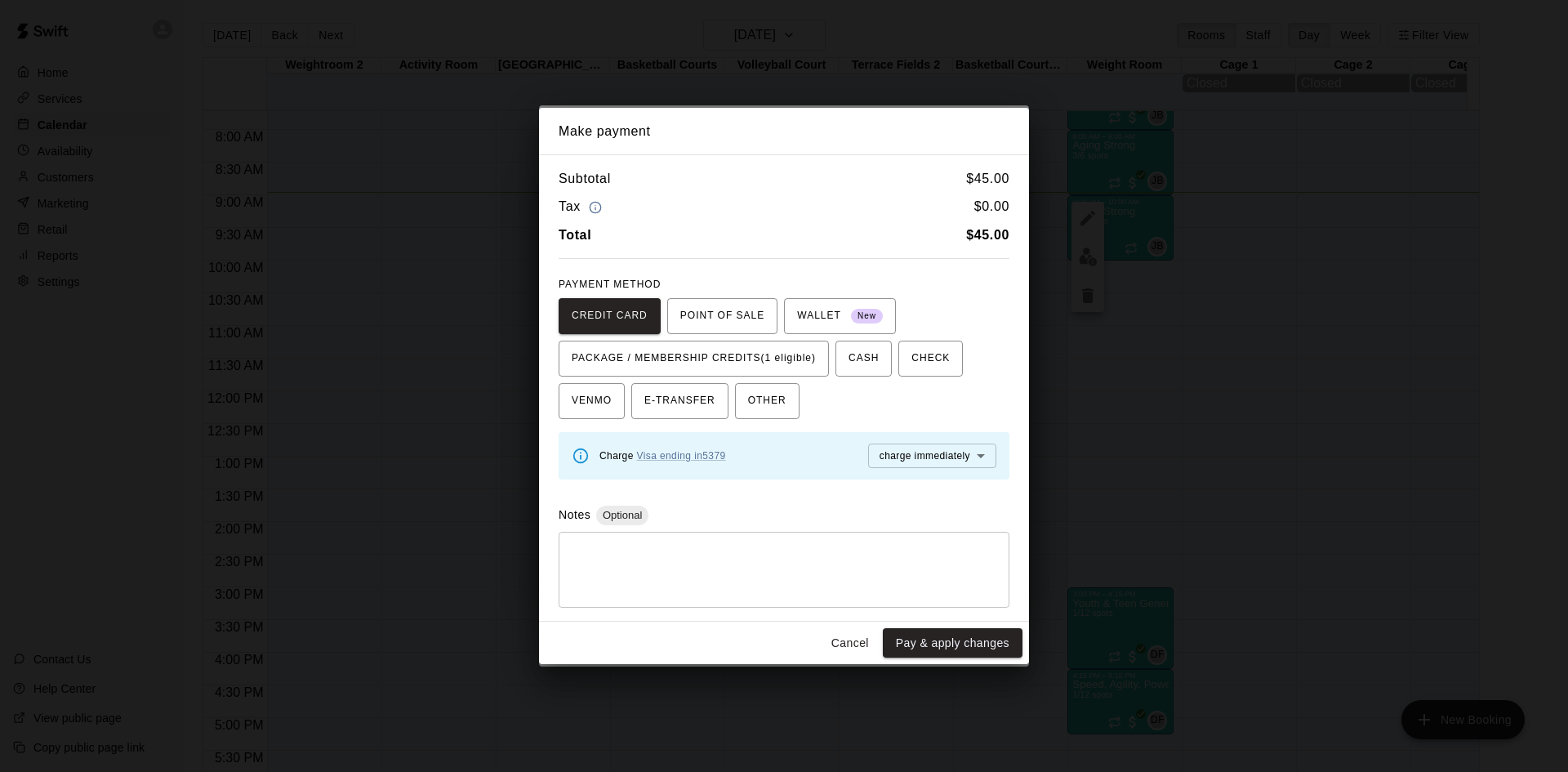
drag, startPoint x: 790, startPoint y: 353, endPoint x: 831, endPoint y: 434, distance: 90.8
click at [790, 354] on span "PACKAGE / MEMBERSHIP CREDITS (1 eligible)" at bounding box center [693, 359] width 244 height 26
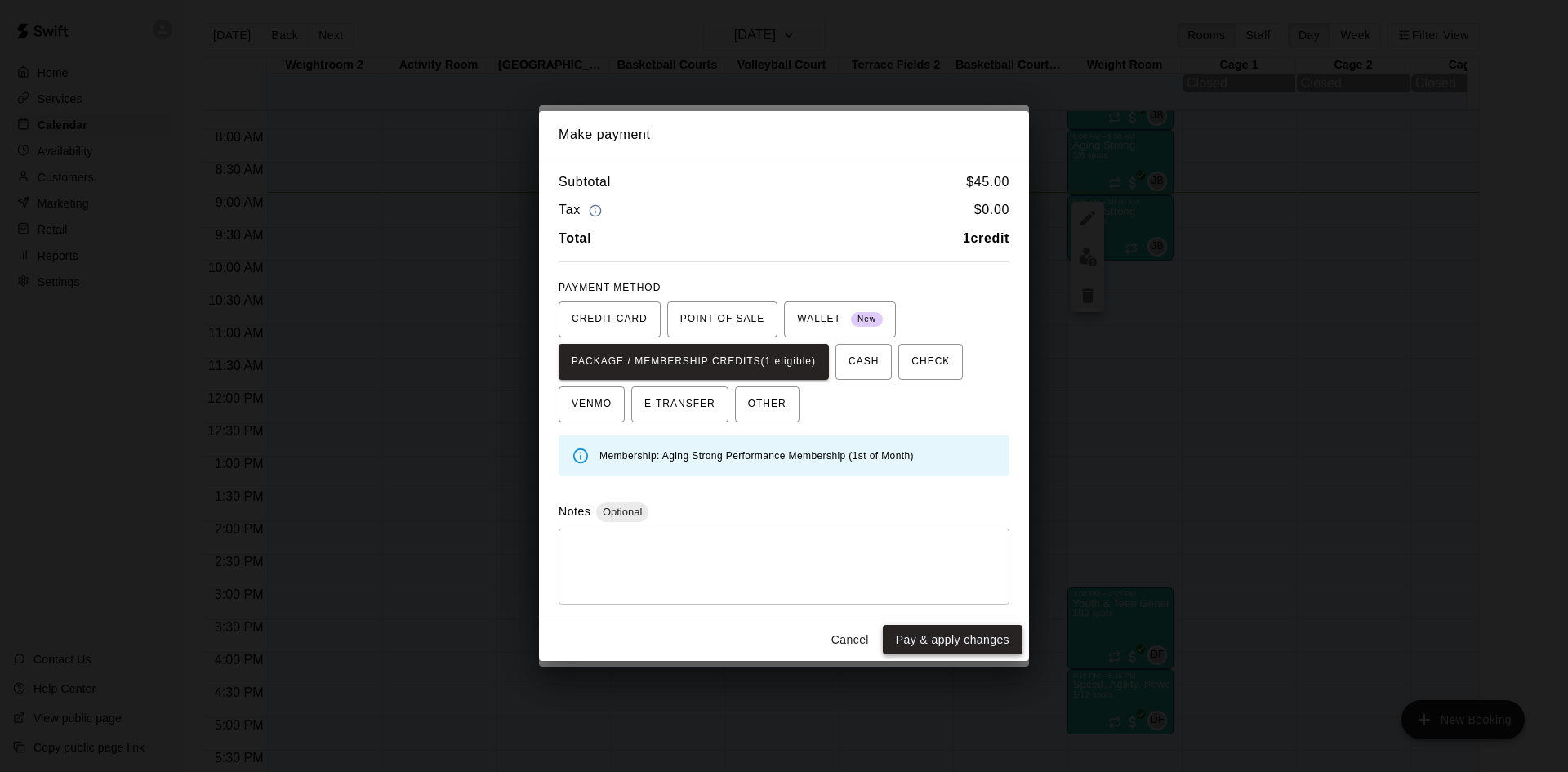
click at [947, 654] on button "Pay & apply changes" at bounding box center [952, 640] width 140 height 30
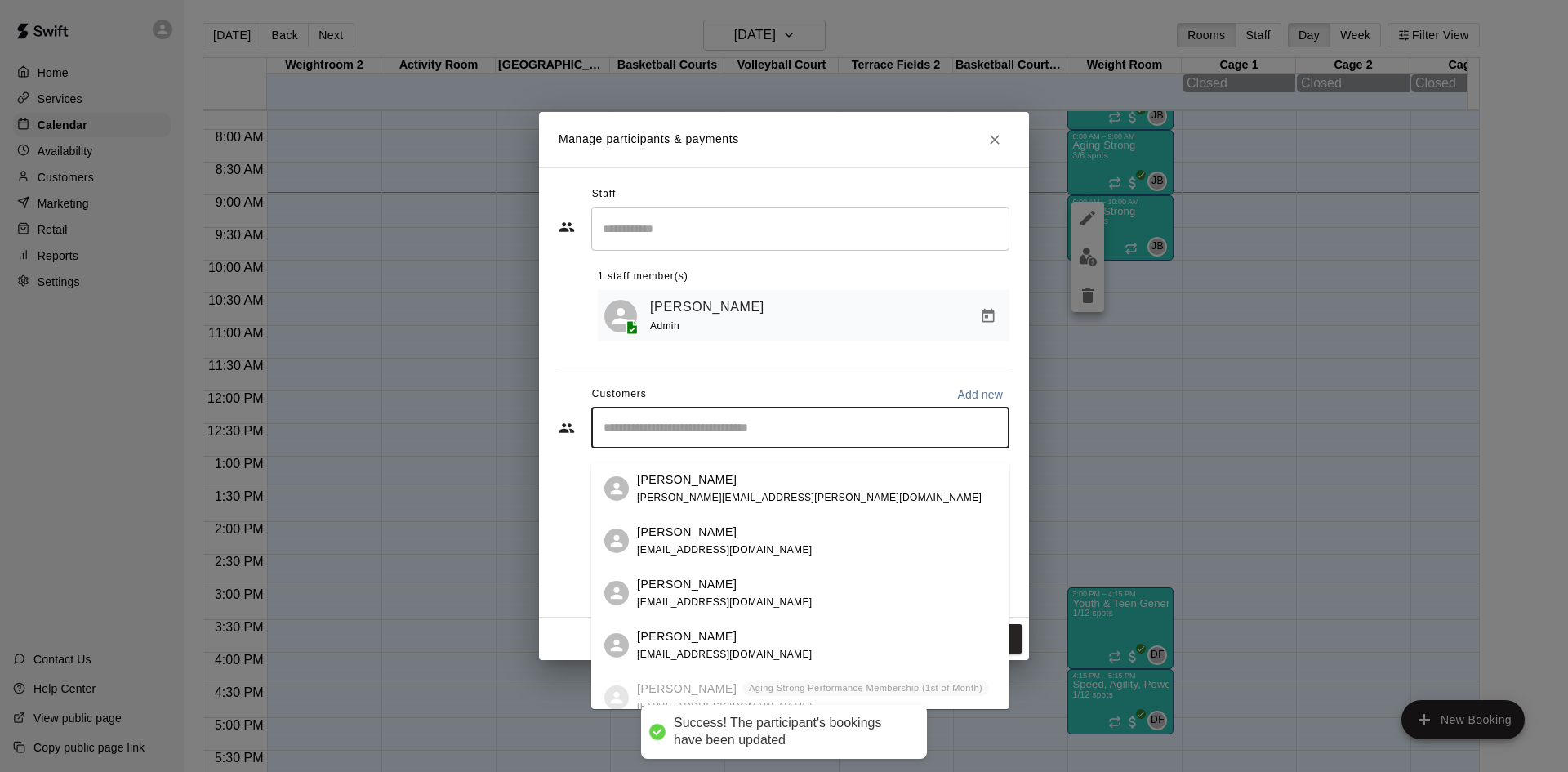
click at [810, 436] on input "Start typing to search customers..." at bounding box center [800, 428] width 404 height 16
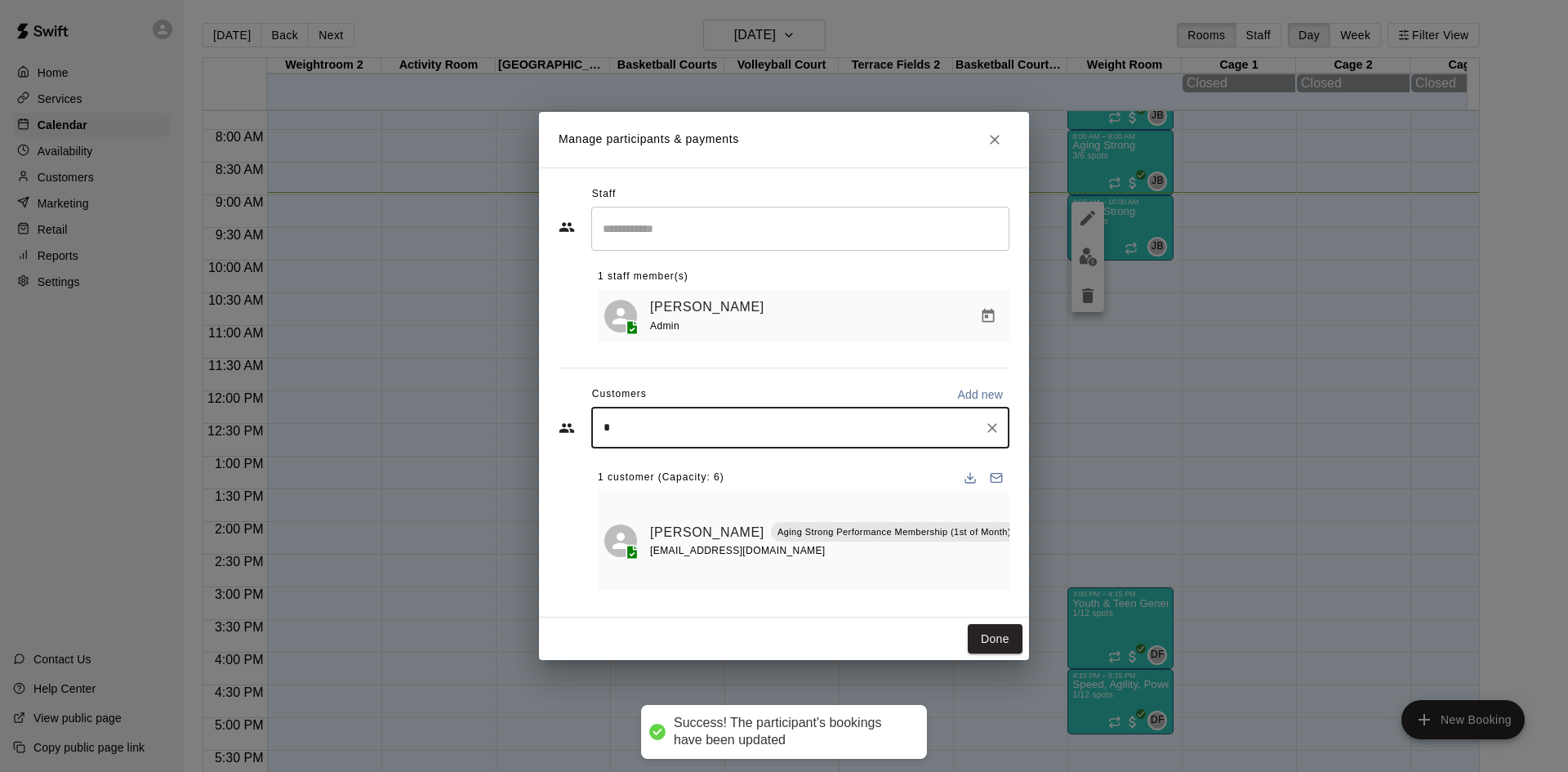
type input "*"
type input "*****"
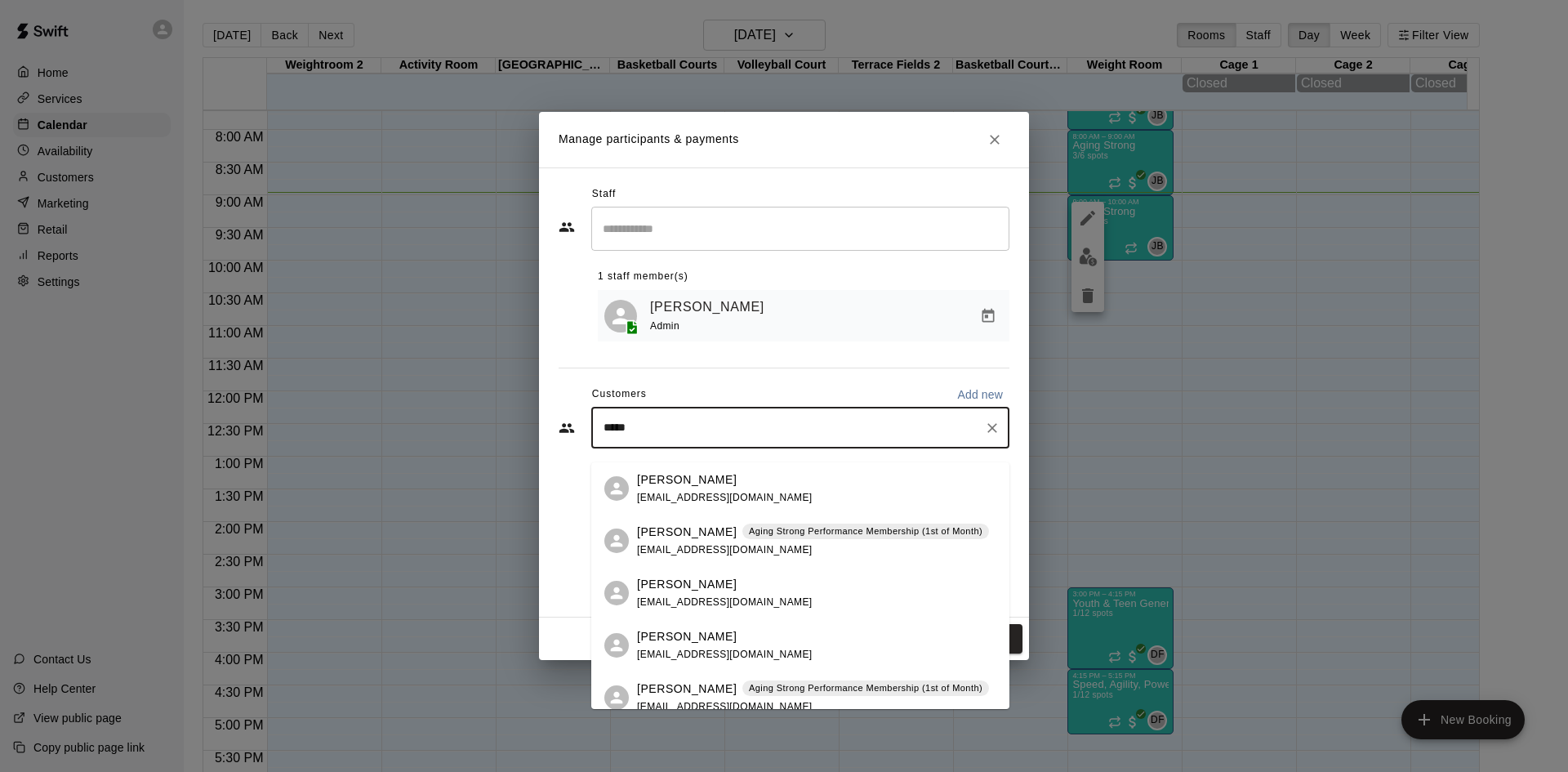
click at [787, 698] on div "Molly Elliott Aging Strong Performance Membership (1st of Month) mollyelliott@h…" at bounding box center [812, 697] width 352 height 35
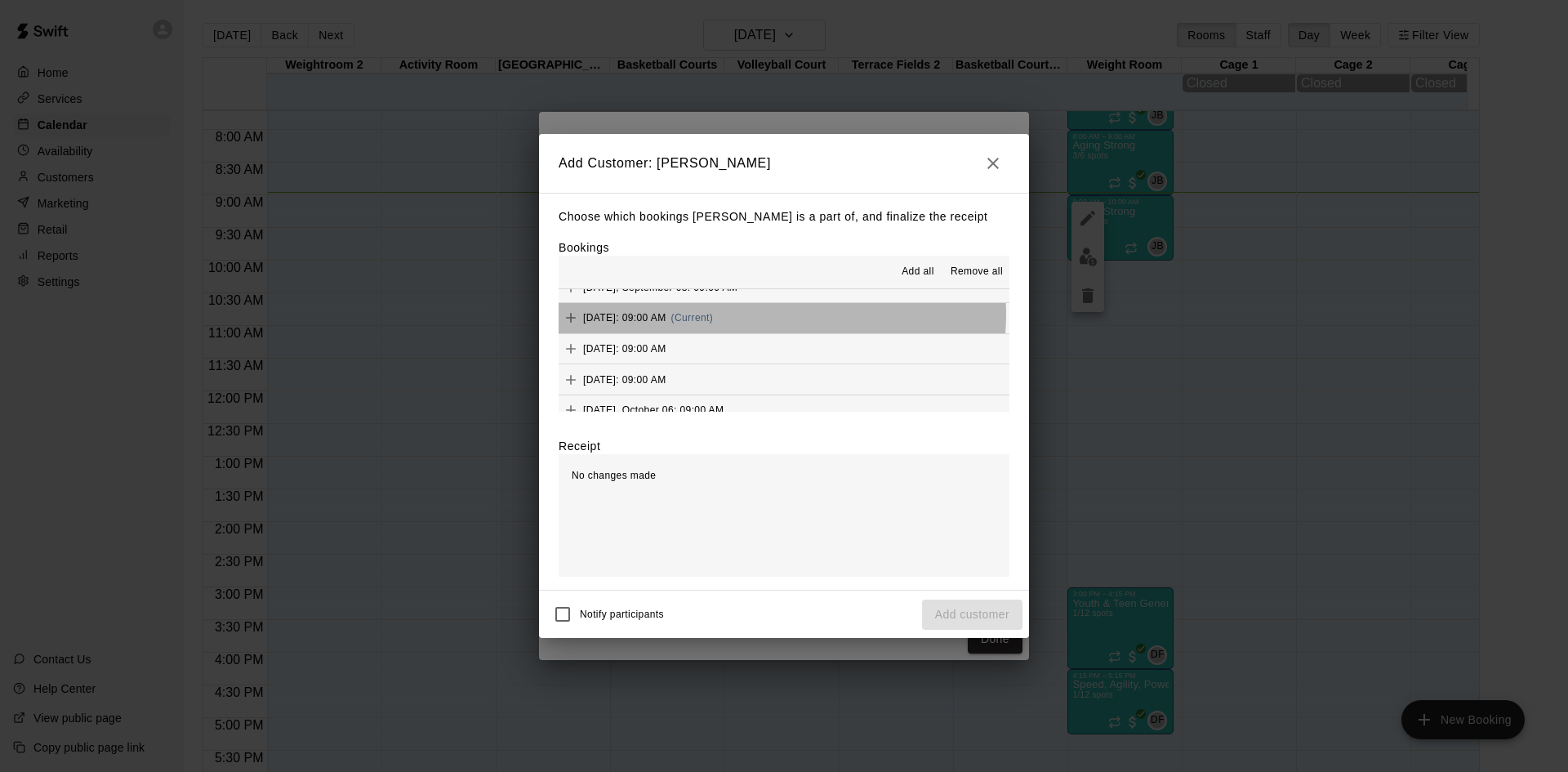
click at [714, 315] on span "(Current)" at bounding box center [692, 318] width 43 height 11
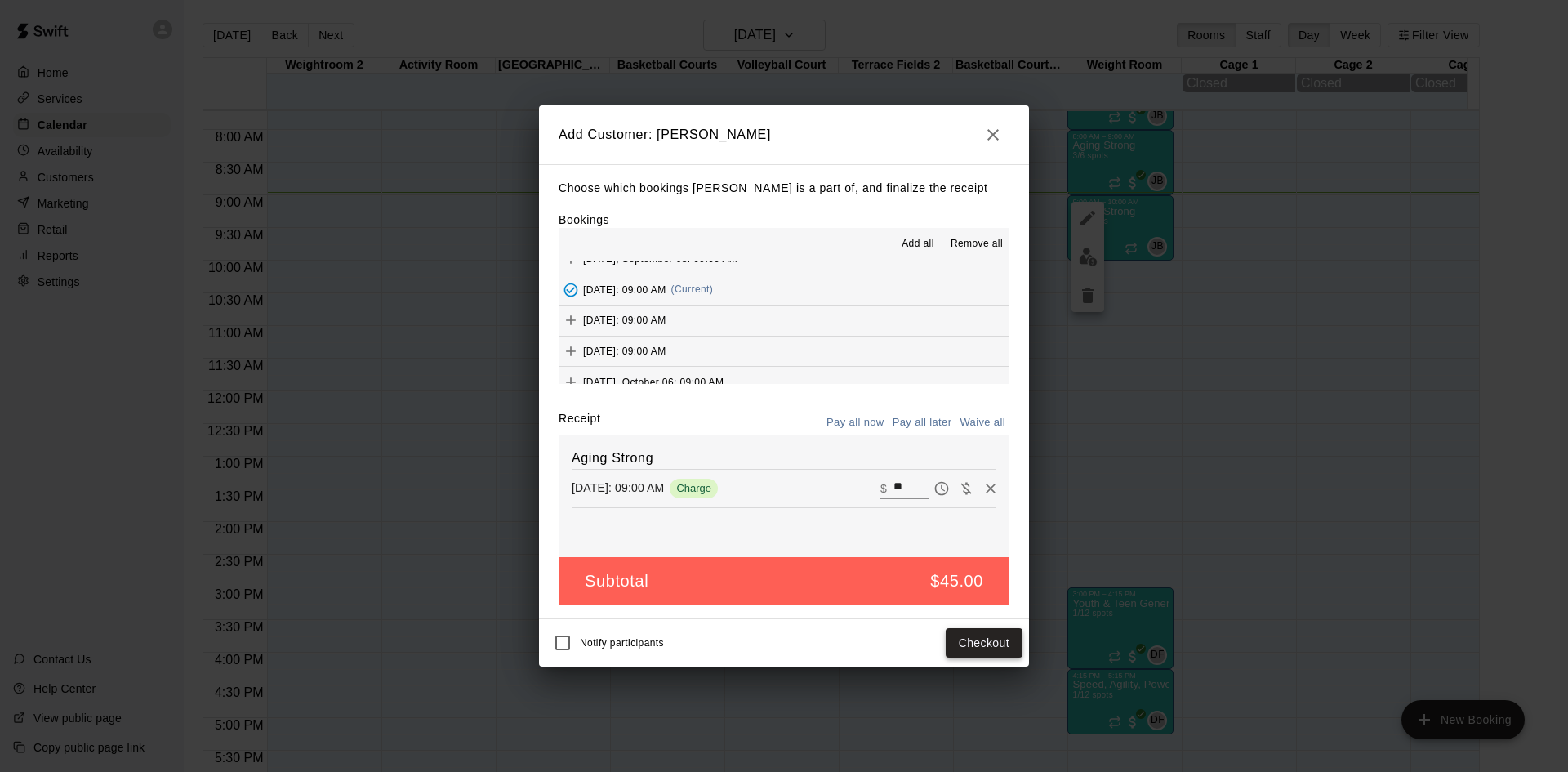
click at [965, 649] on button "Checkout" at bounding box center [984, 643] width 77 height 30
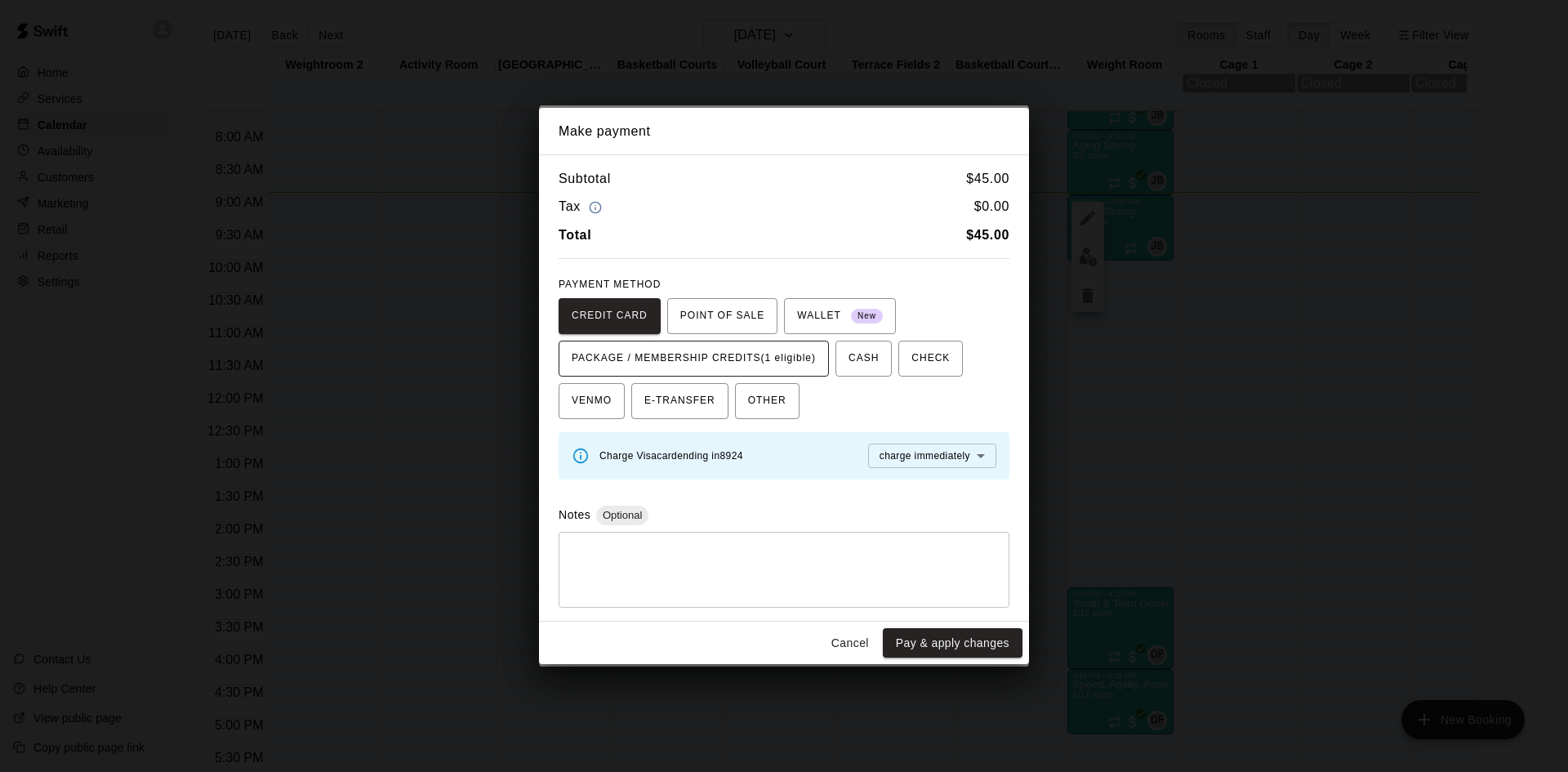
click at [799, 356] on span "PACKAGE / MEMBERSHIP CREDITS (1 eligible)" at bounding box center [693, 359] width 244 height 26
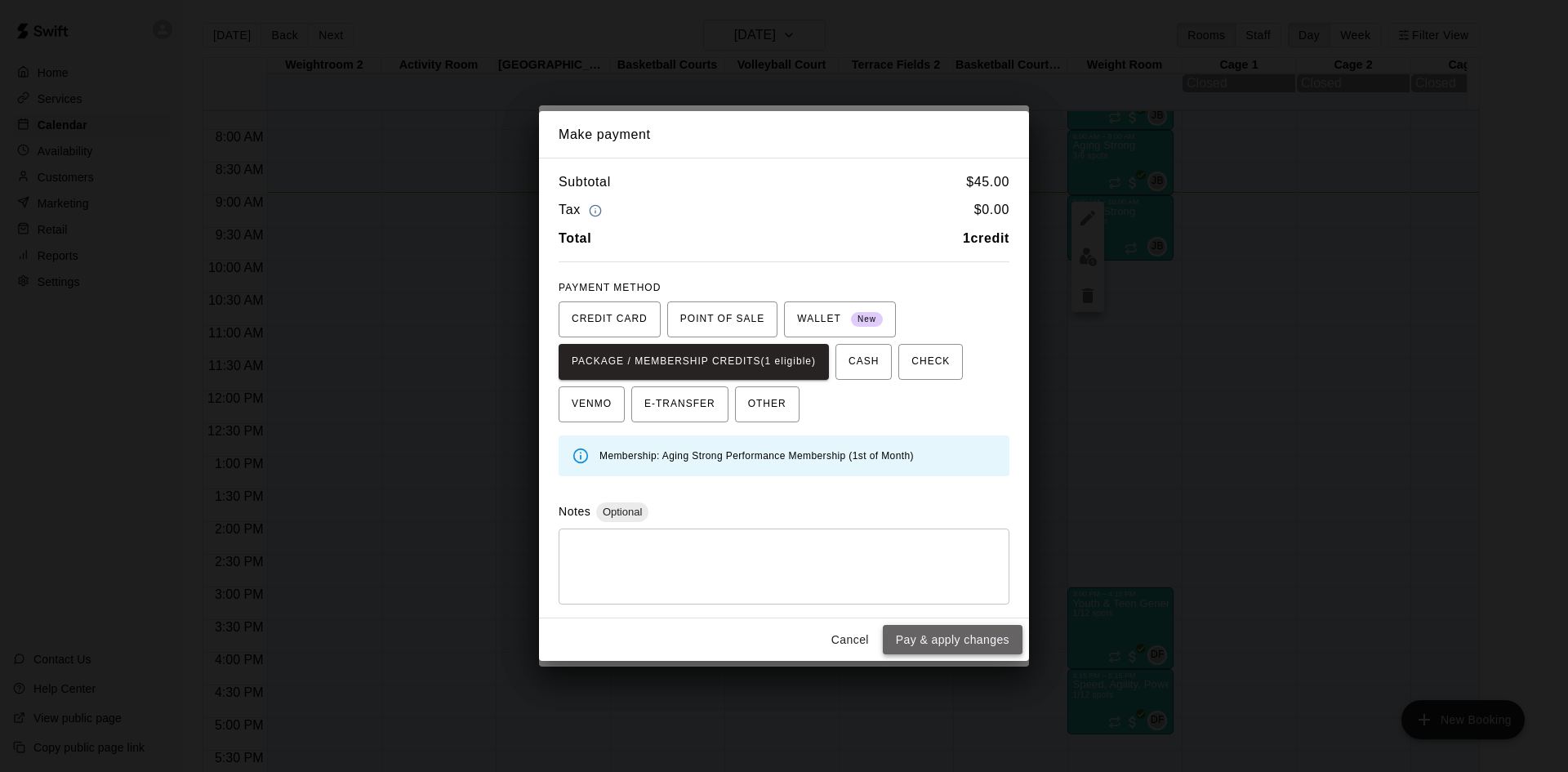
click at [950, 640] on button "Pay & apply changes" at bounding box center [952, 640] width 140 height 30
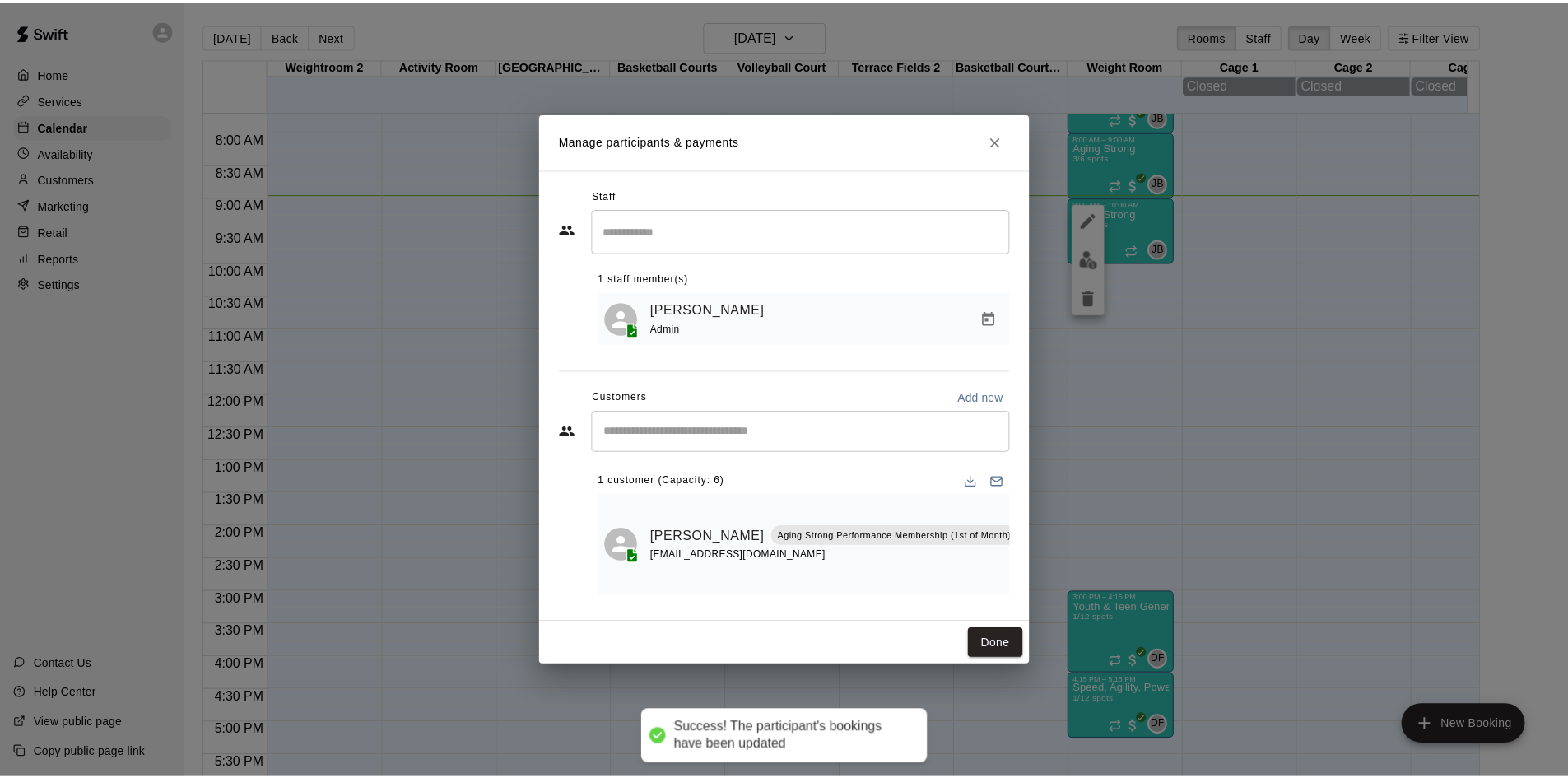
scroll to position [0, 0]
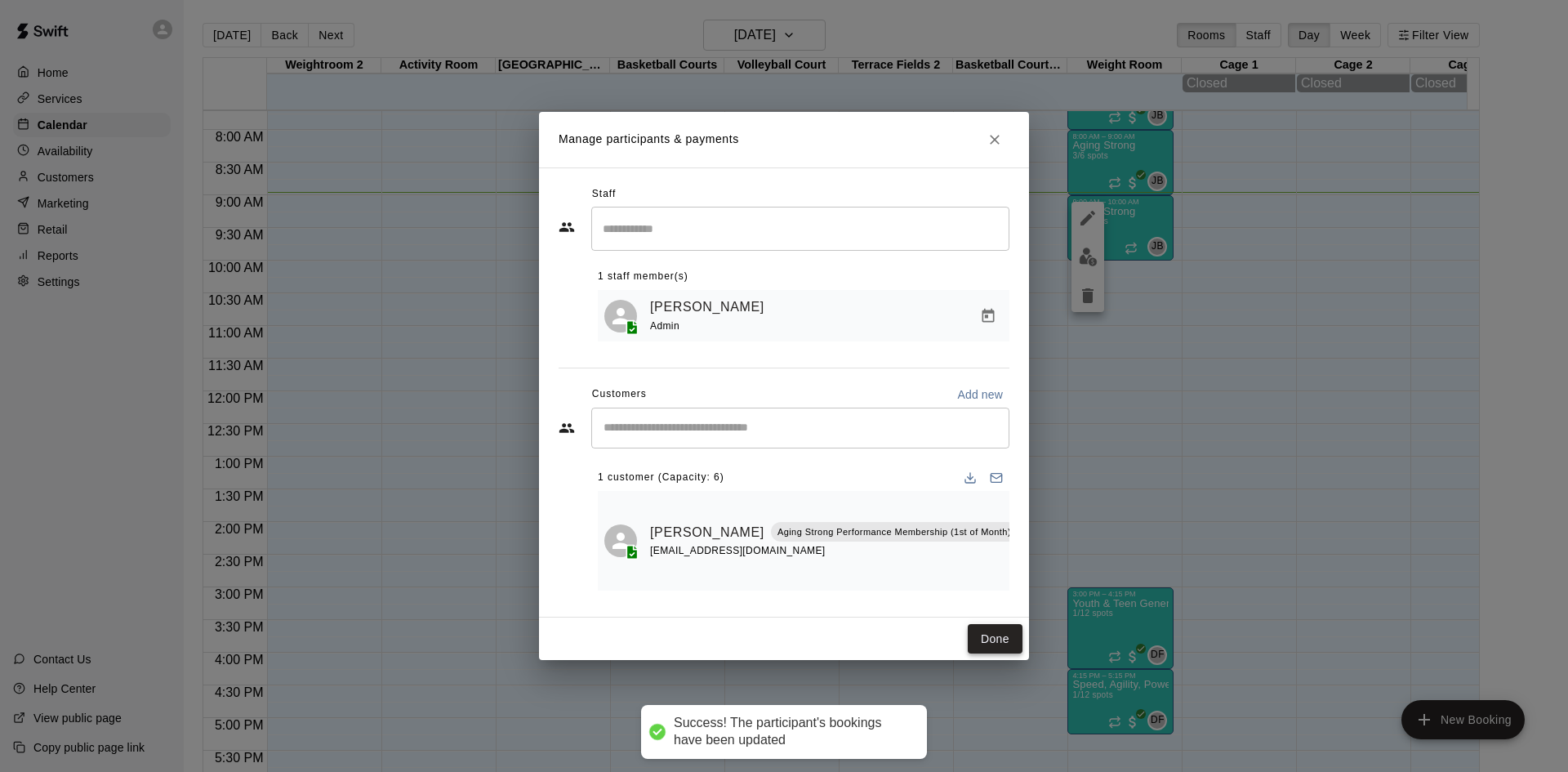
click at [999, 624] on button "Done" at bounding box center [995, 640] width 55 height 30
